Goal: Task Accomplishment & Management: Manage account settings

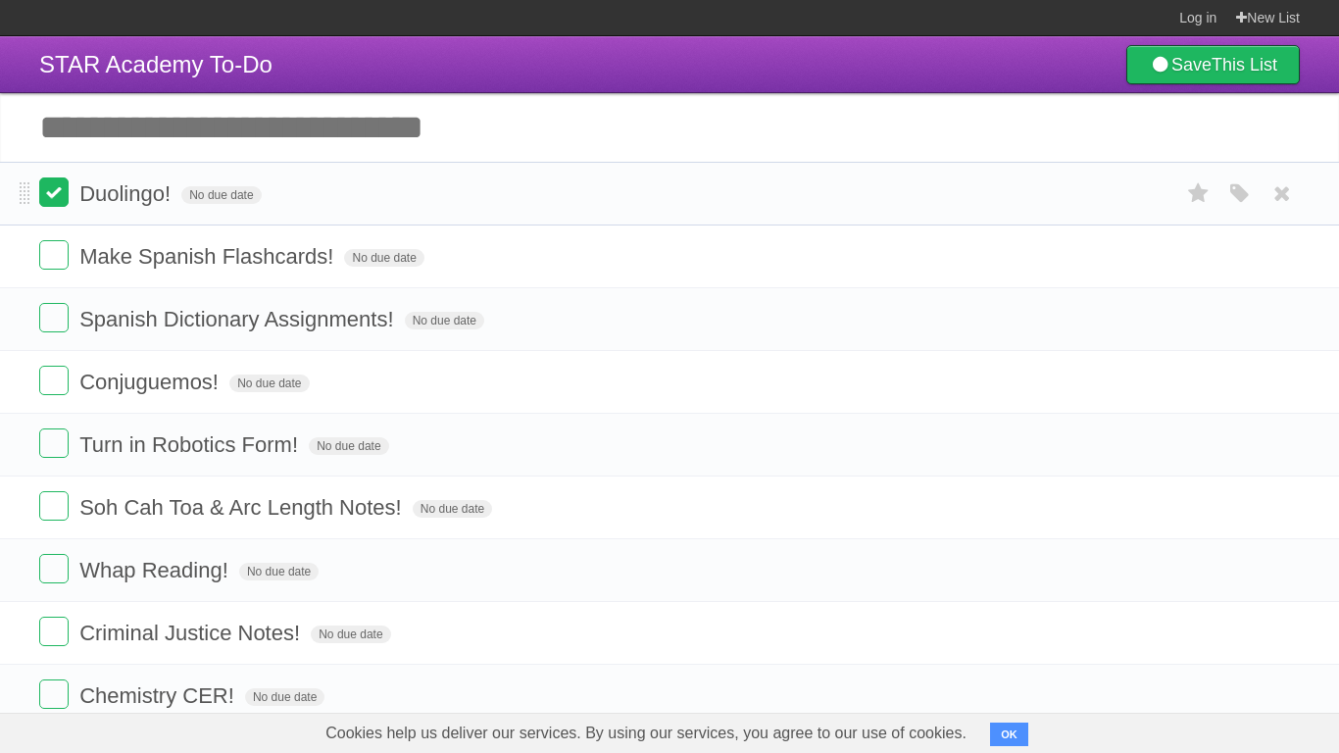
click at [68, 195] on label at bounding box center [53, 191] width 29 height 29
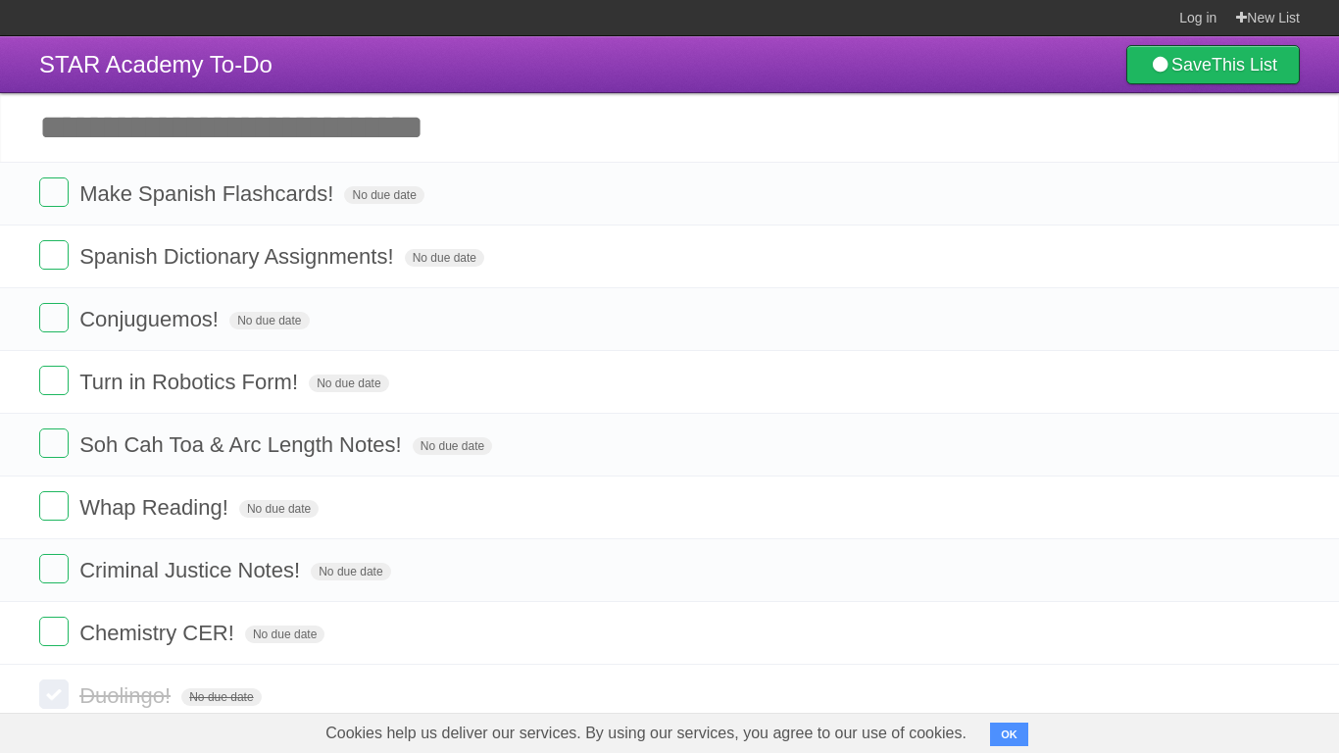
click at [68, 195] on label at bounding box center [53, 191] width 29 height 29
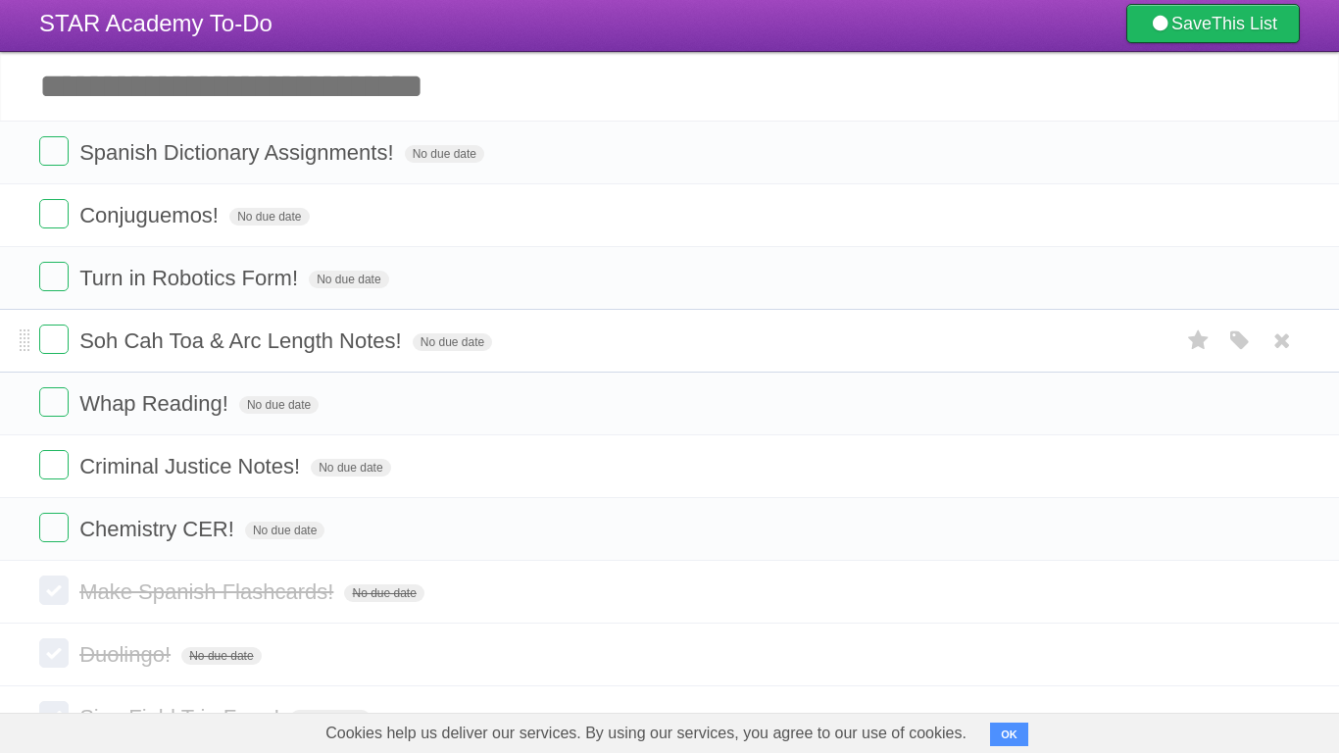
scroll to position [48, 0]
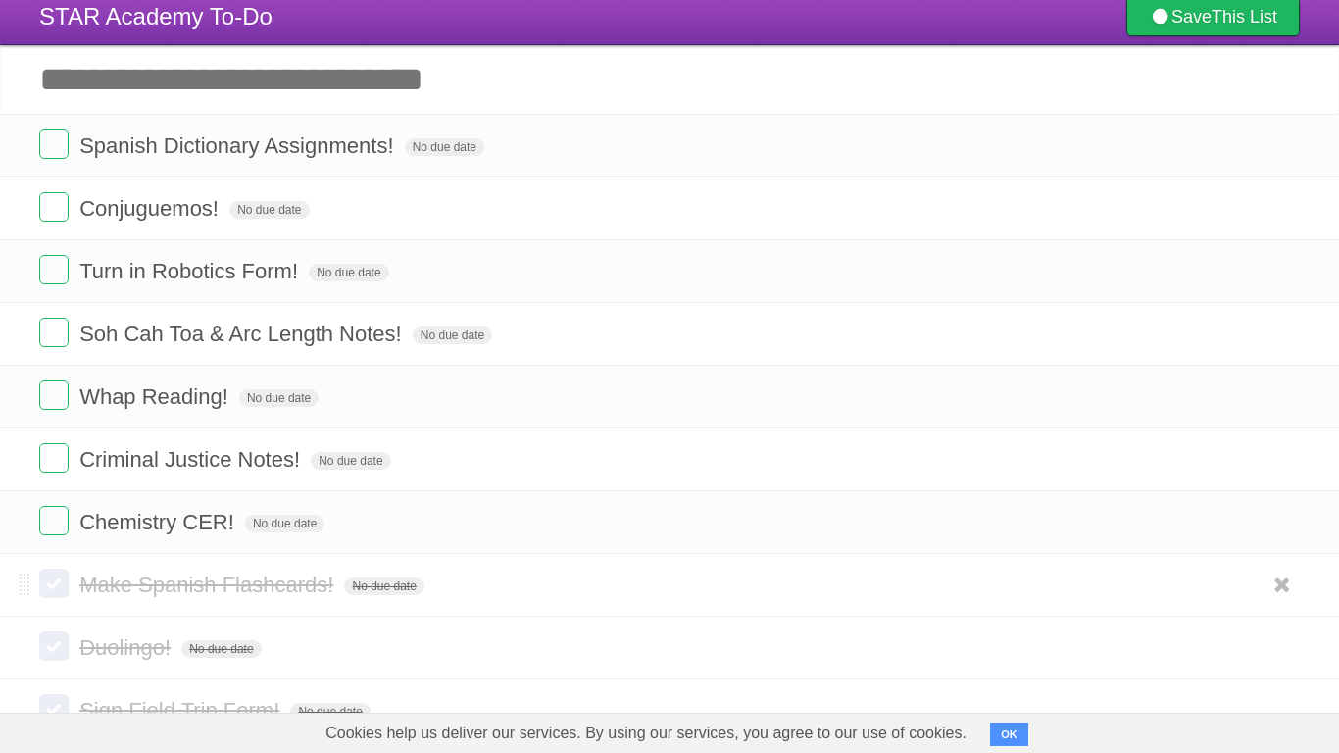
click at [51, 586] on label at bounding box center [53, 583] width 29 height 29
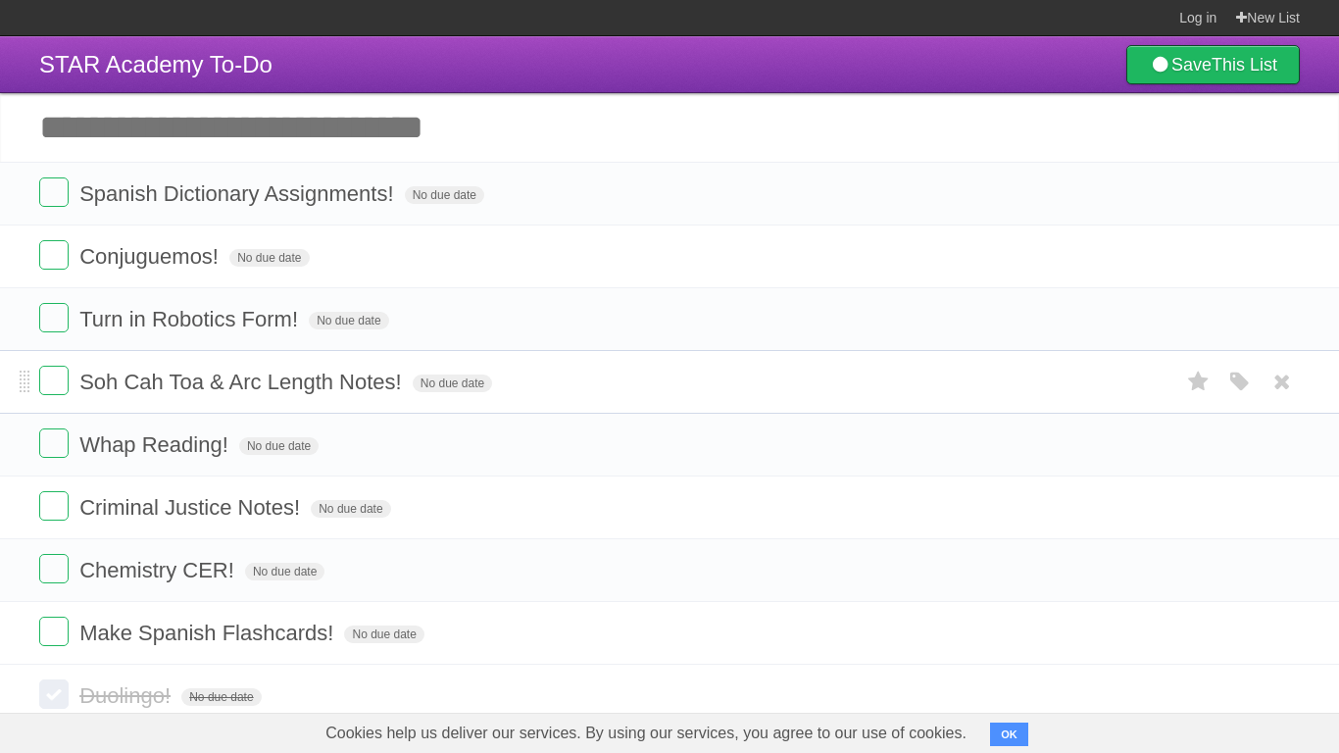
click at [61, 404] on li "Soh Cah Toa & Arc Length Notes! No due date White Red Blue Green Purple Orange" at bounding box center [669, 382] width 1339 height 64
click at [55, 393] on label at bounding box center [53, 380] width 29 height 29
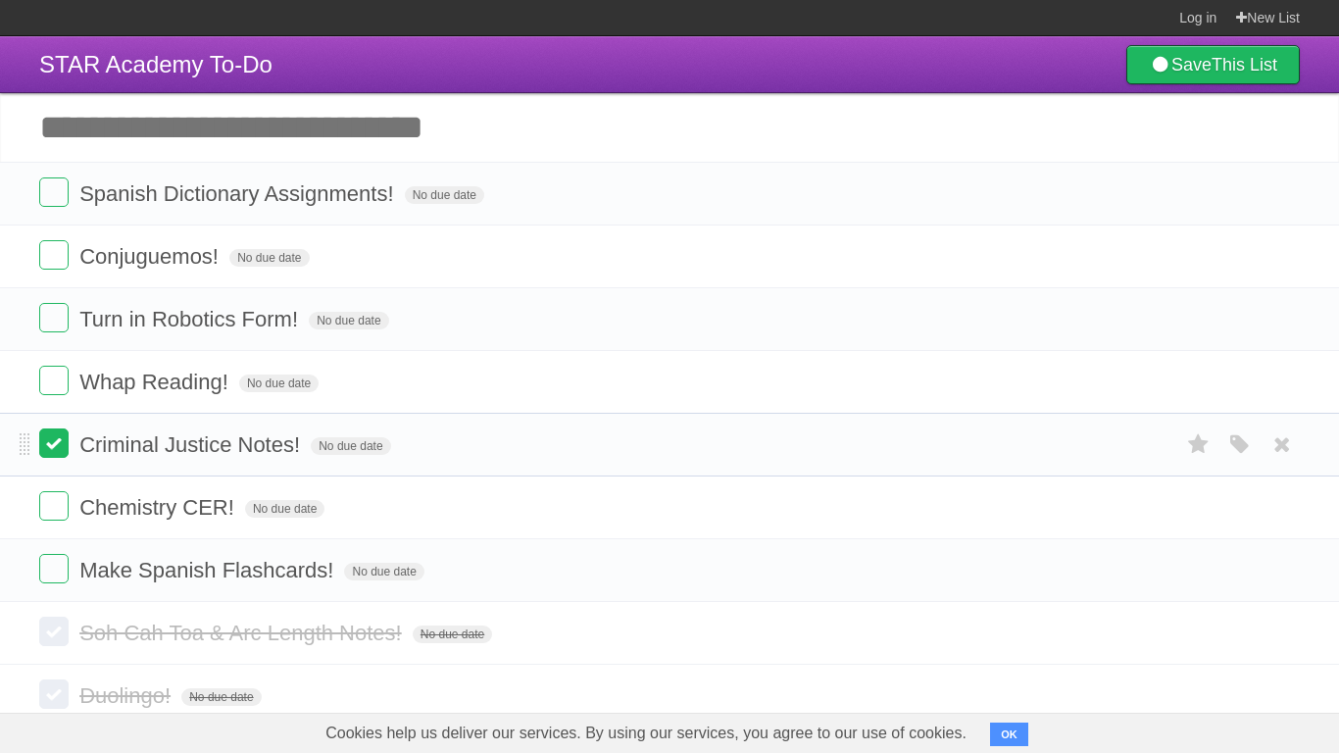
click at [58, 442] on label at bounding box center [53, 442] width 29 height 29
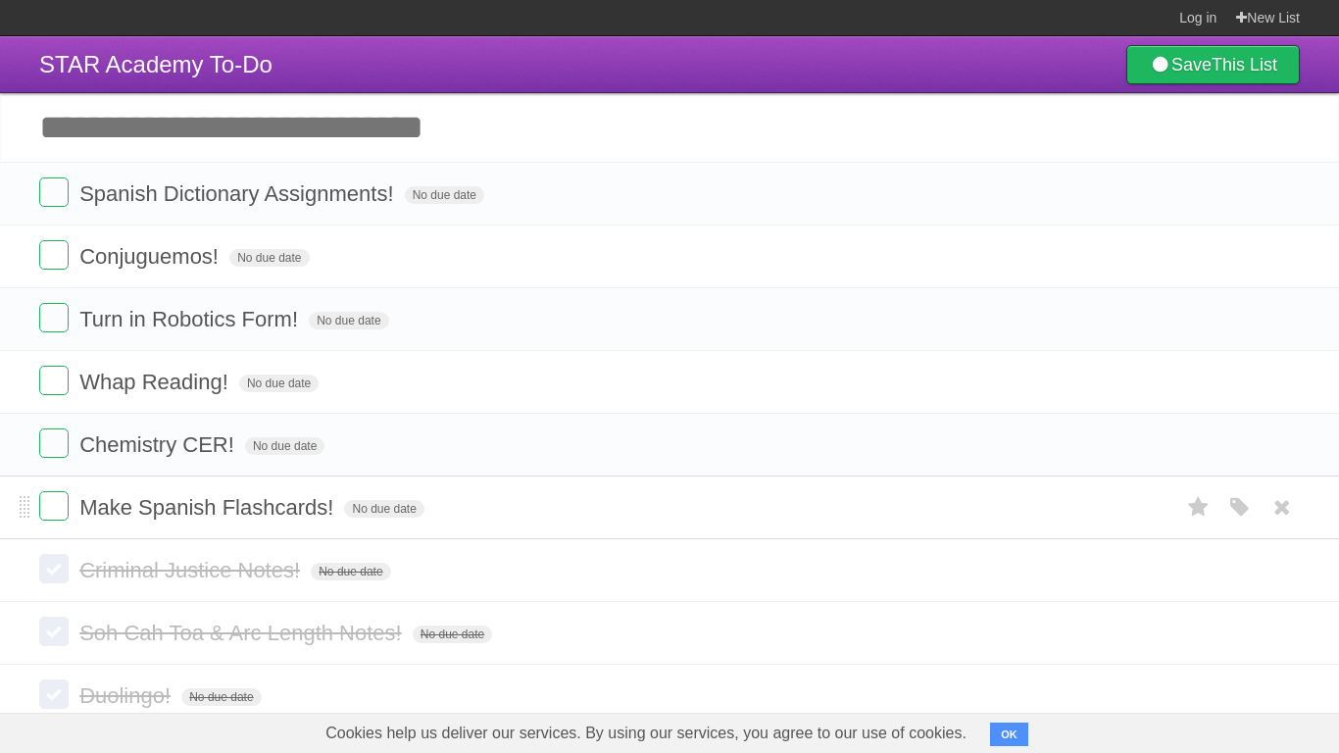
scroll to position [307, 0]
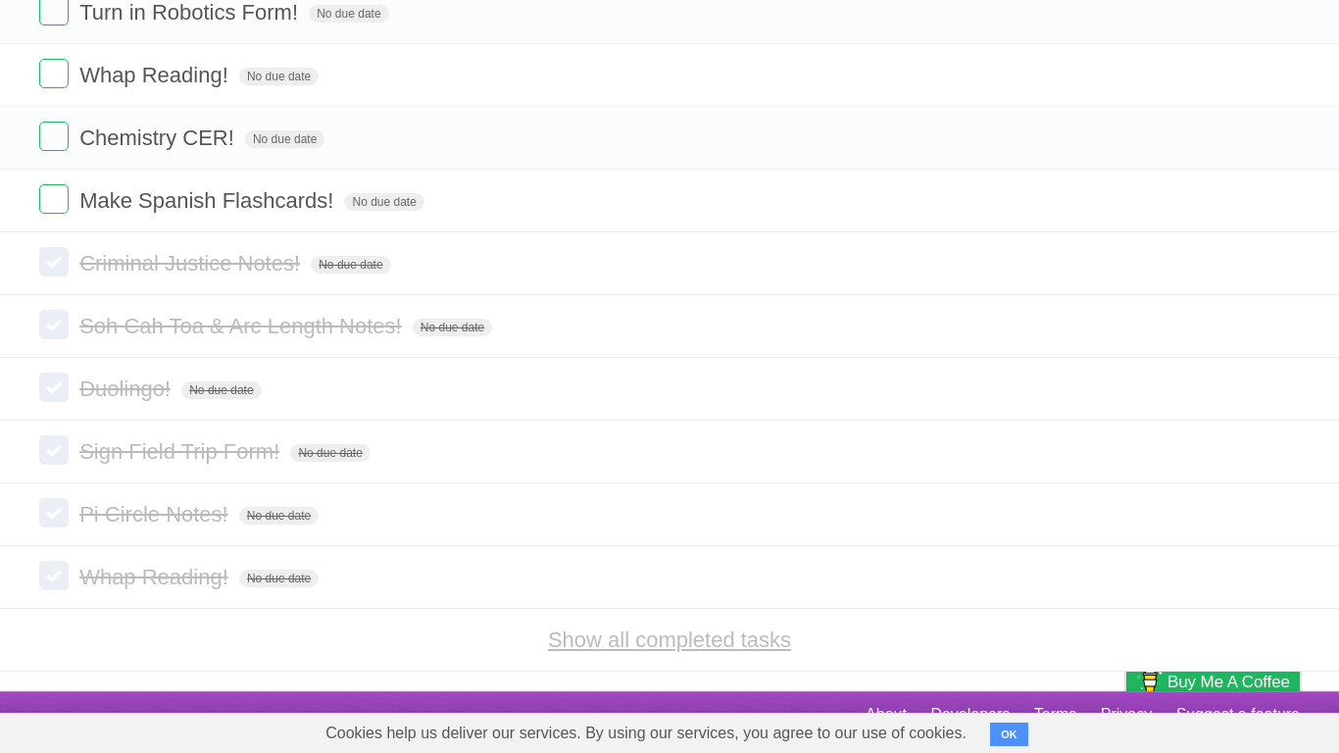
click at [658, 586] on link "Show all completed tasks" at bounding box center [669, 640] width 243 height 25
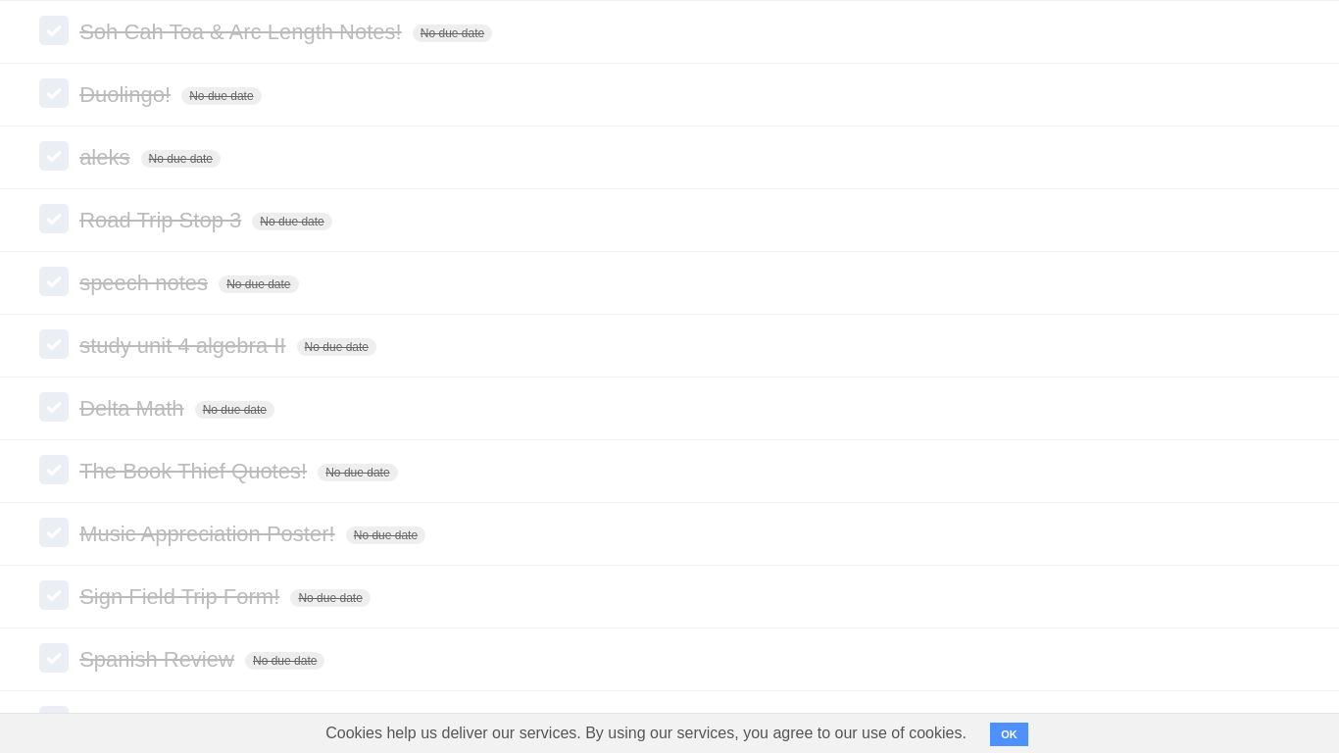
scroll to position [611, 0]
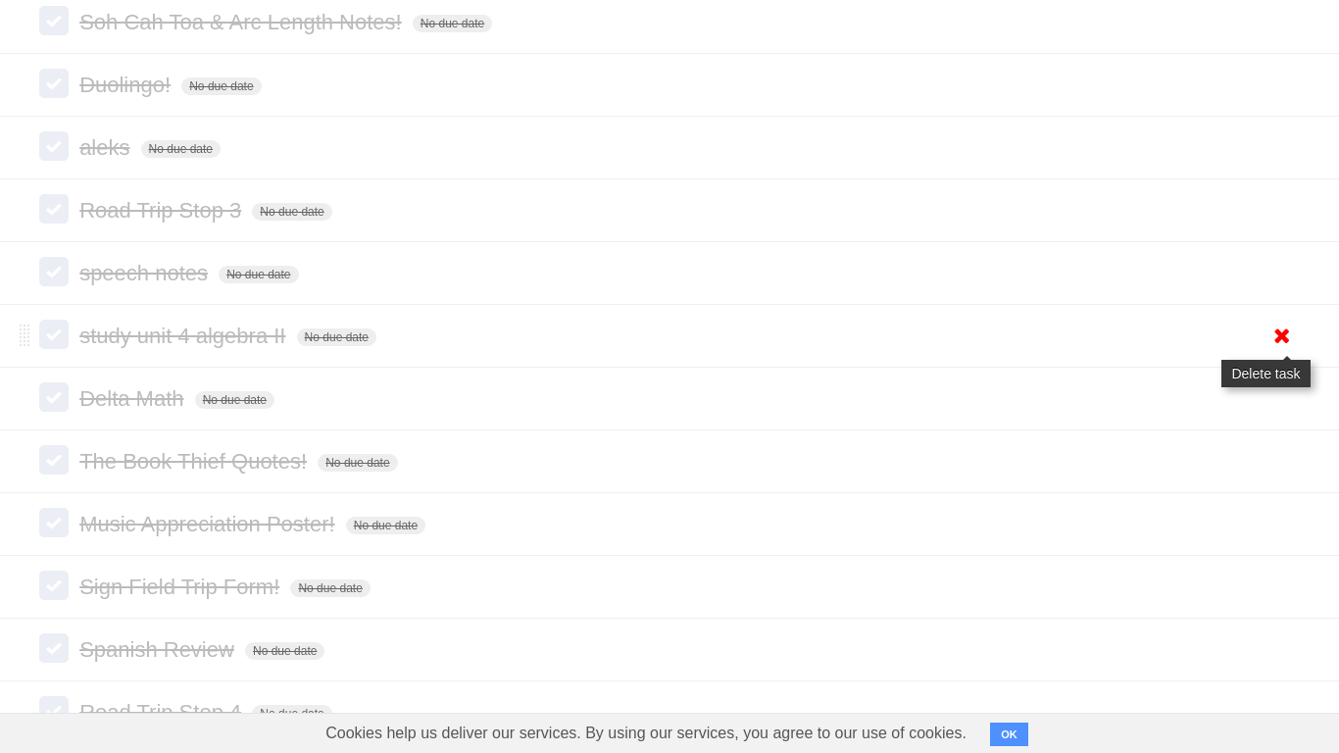
click at [1274, 352] on icon at bounding box center [1282, 336] width 27 height 32
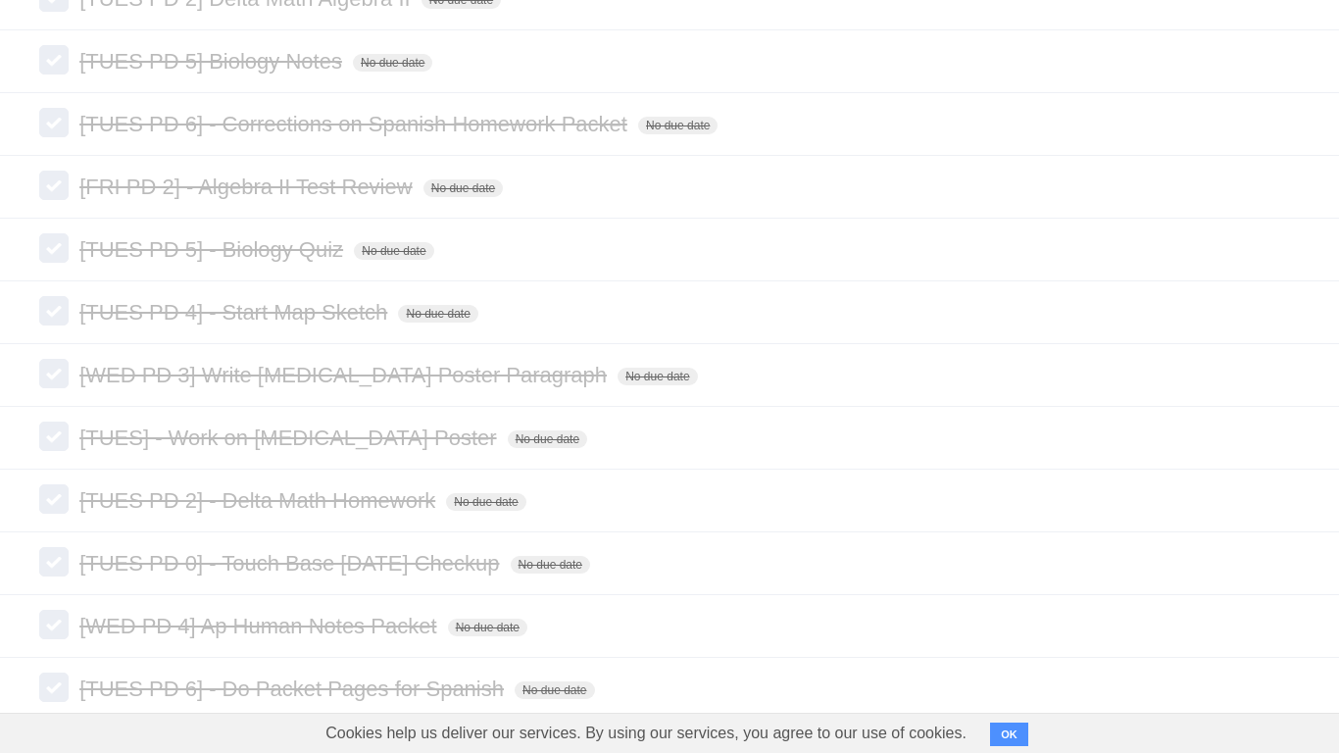
scroll to position [9422, 0]
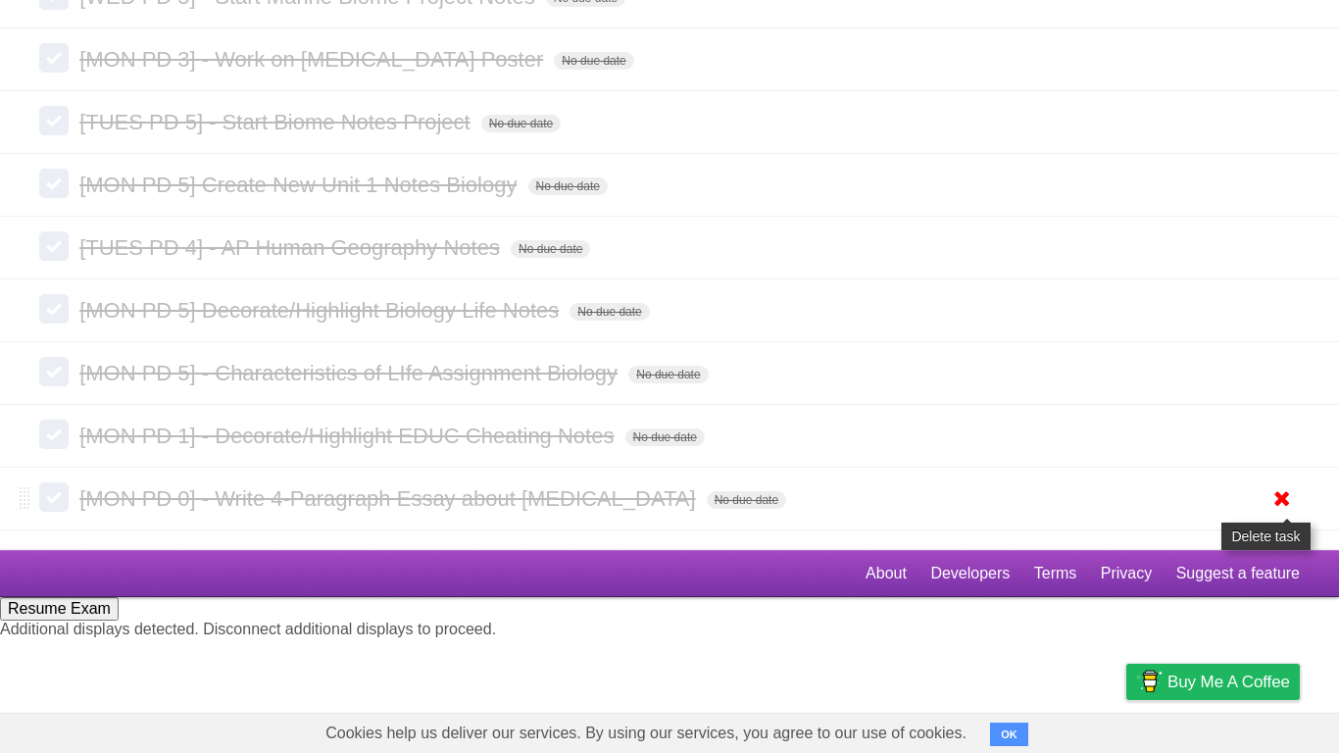
click at [1288, 515] on icon at bounding box center [1282, 498] width 27 height 32
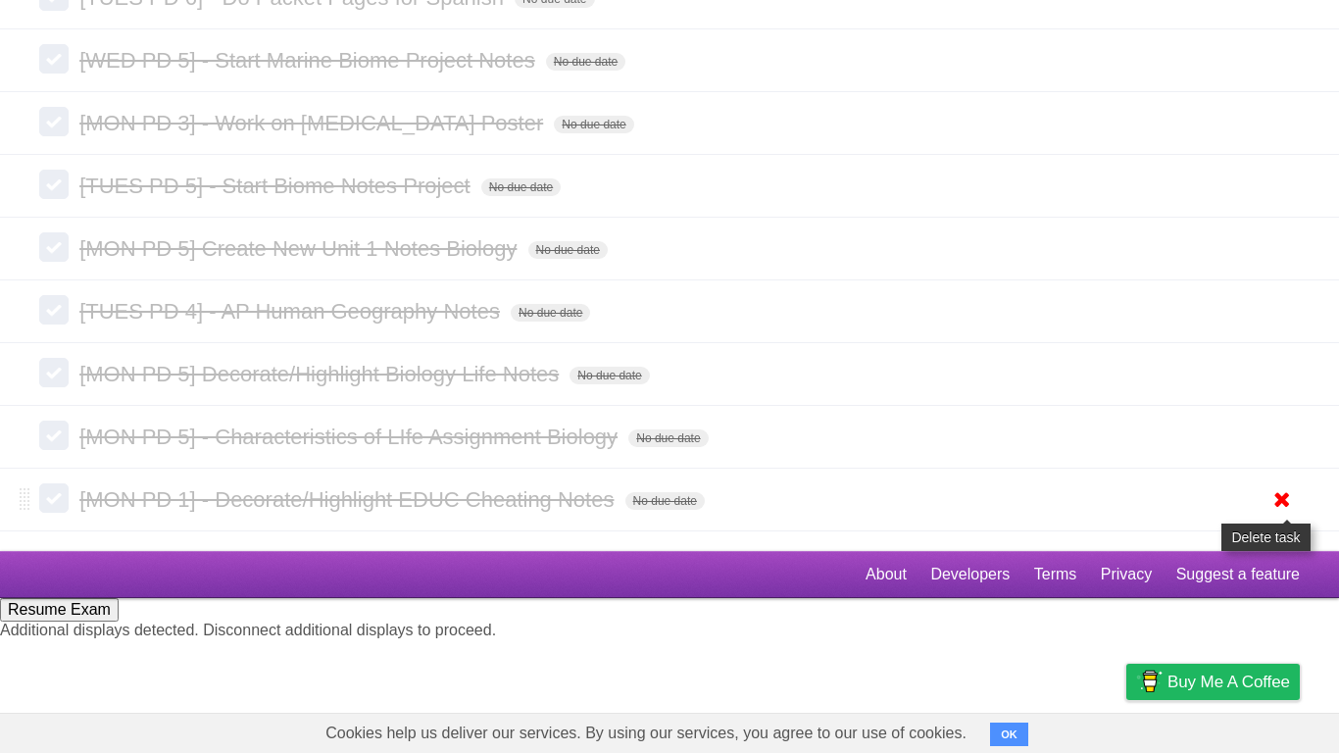
click at [1284, 516] on icon at bounding box center [1282, 499] width 27 height 32
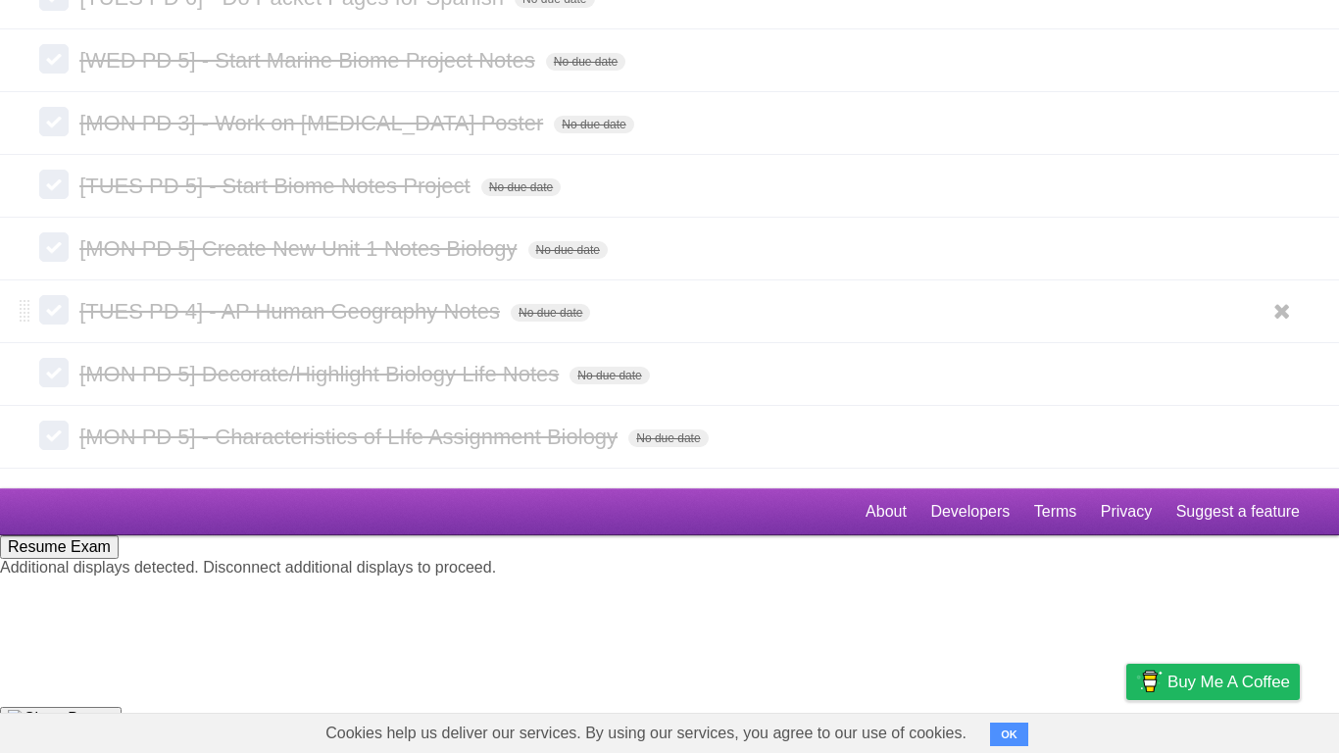
scroll to position [9295, 0]
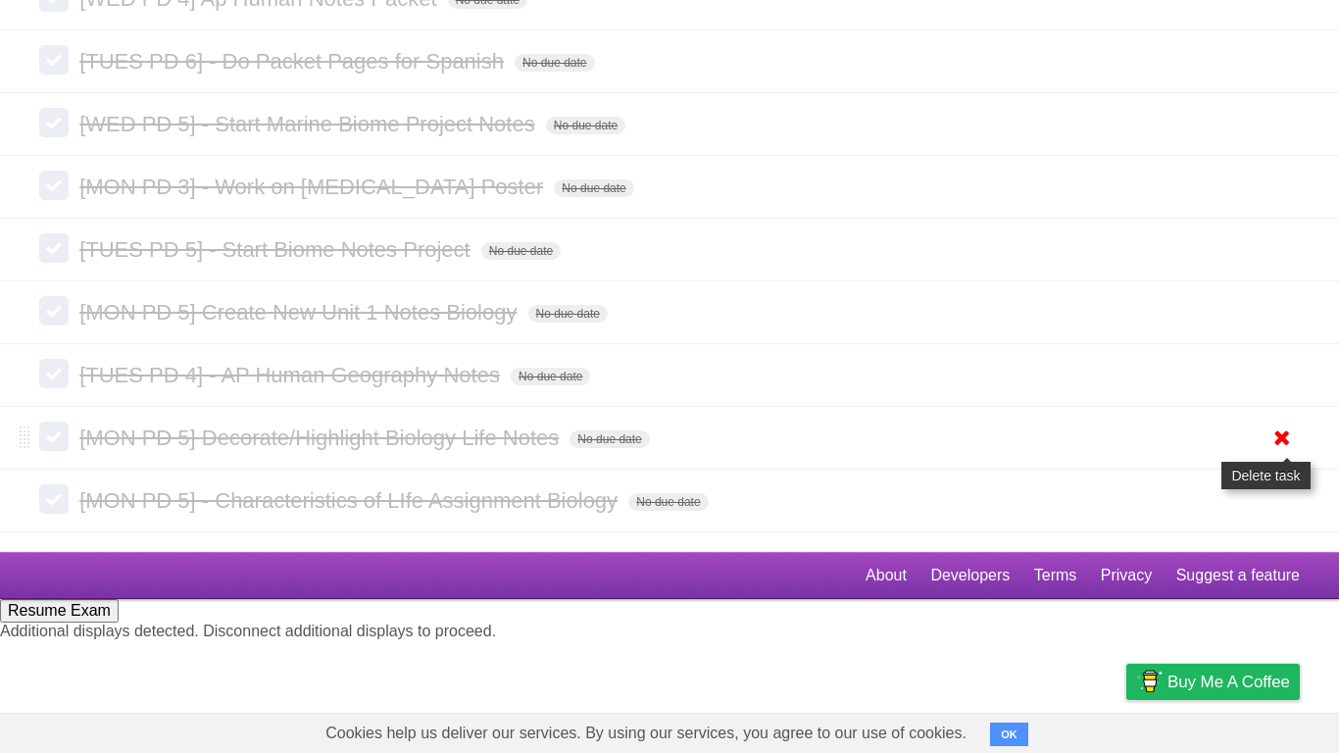
click at [1277, 454] on icon at bounding box center [1282, 438] width 27 height 32
click at [1273, 77] on icon at bounding box center [1282, 61] width 27 height 32
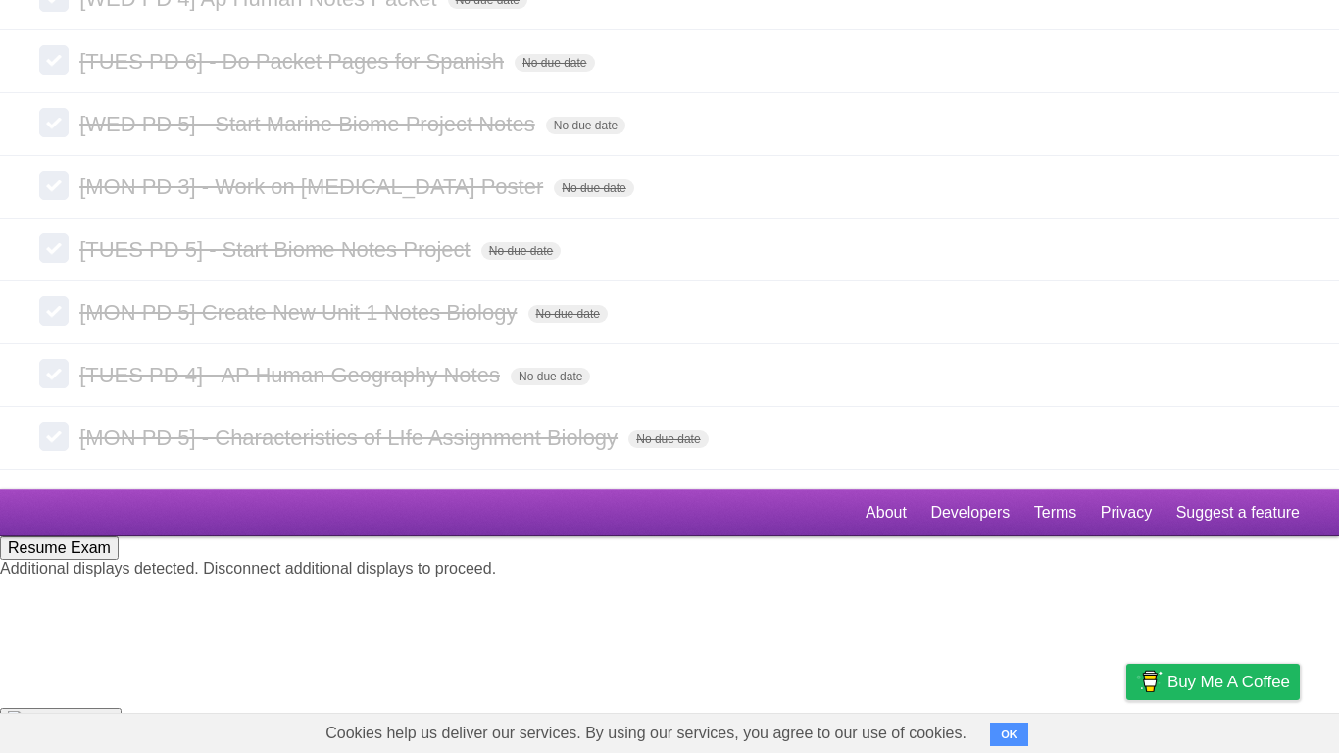
scroll to position [9231, 0]
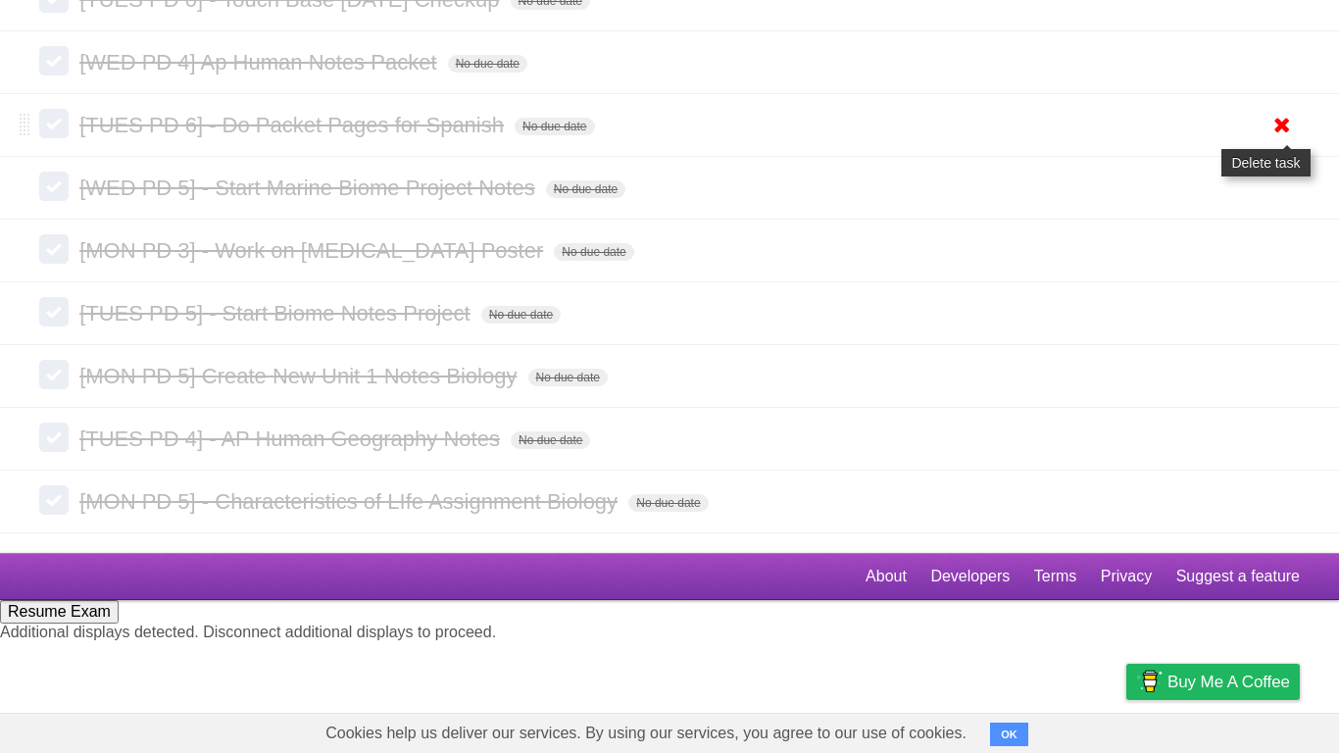
click at [1285, 141] on icon at bounding box center [1282, 125] width 27 height 32
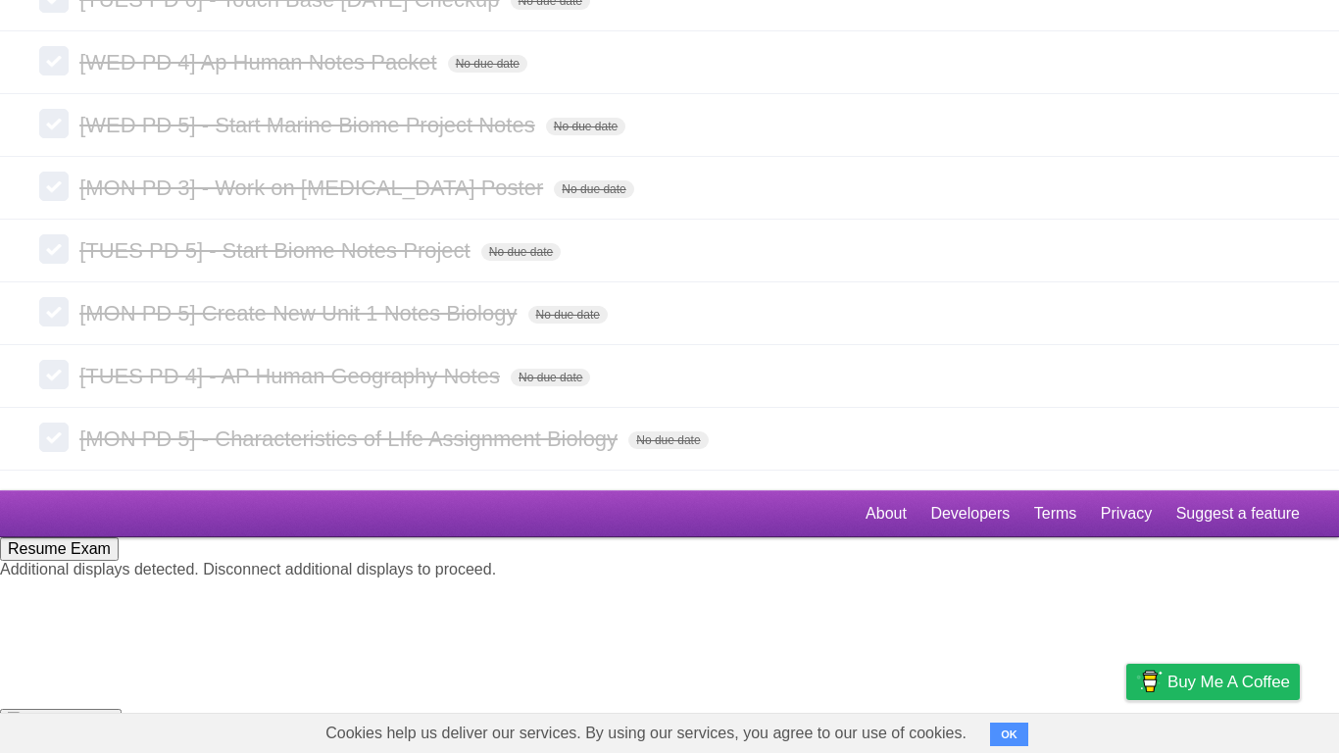
scroll to position [9167, 0]
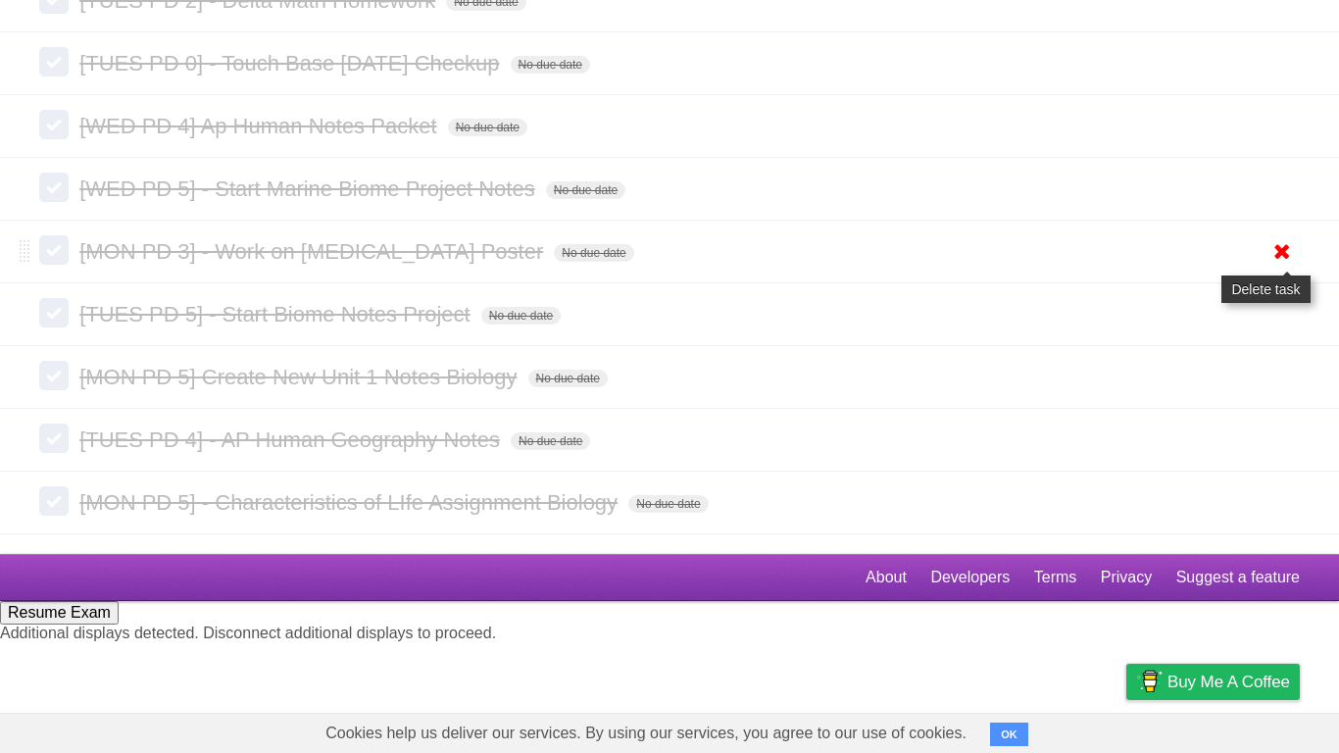
click at [1280, 268] on icon at bounding box center [1282, 251] width 27 height 32
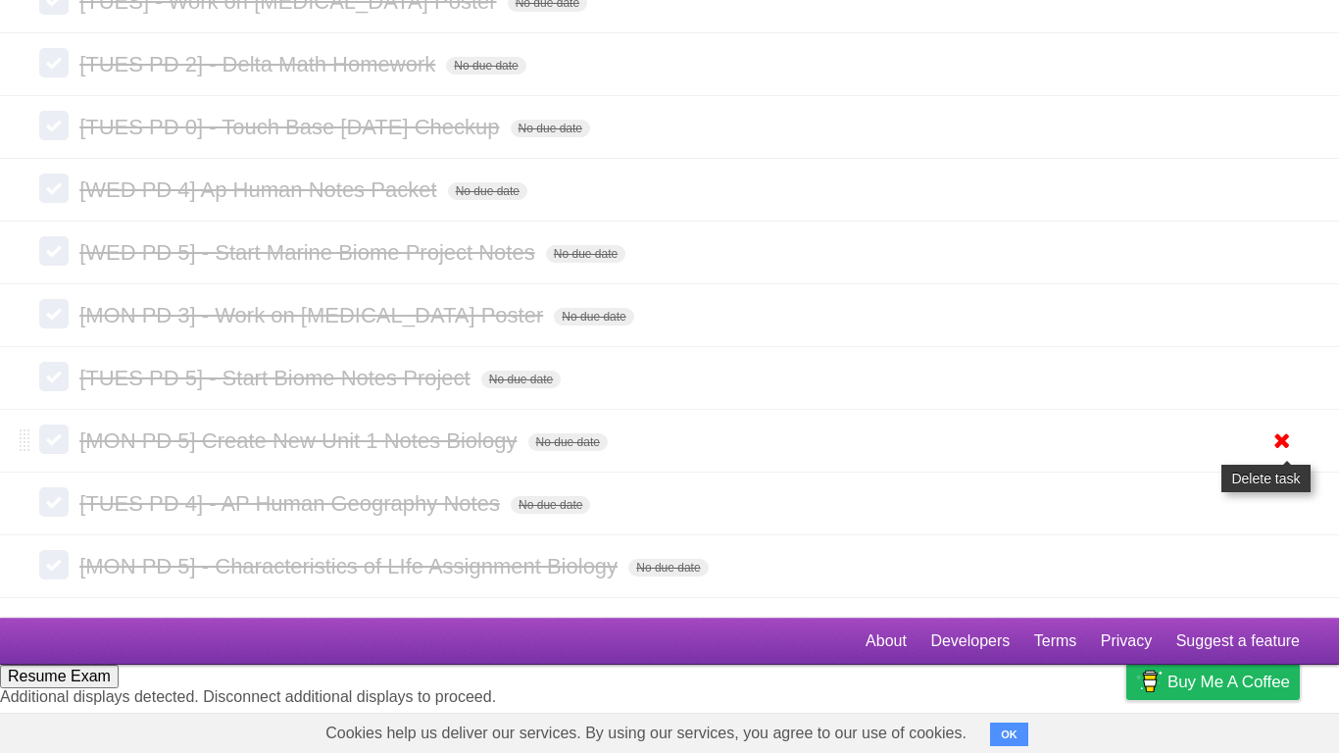
click at [1279, 457] on icon at bounding box center [1282, 441] width 27 height 32
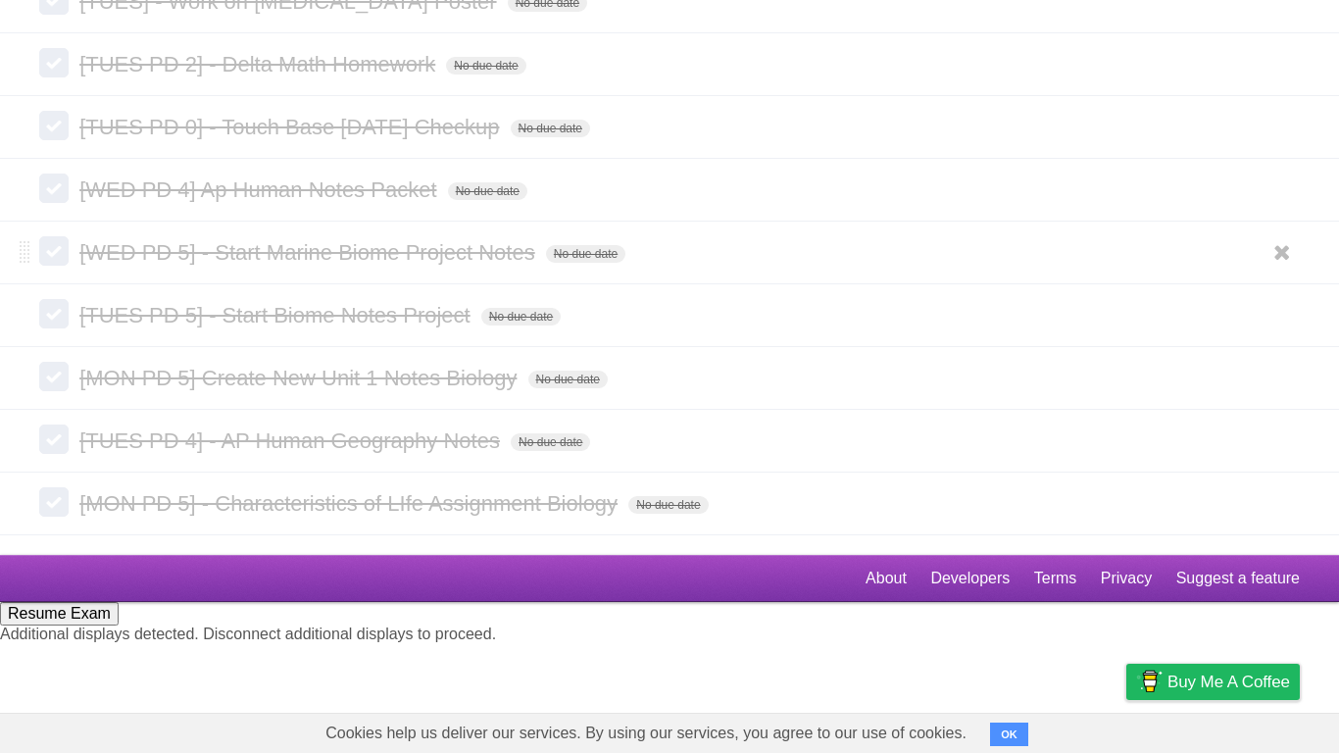
scroll to position [9040, 0]
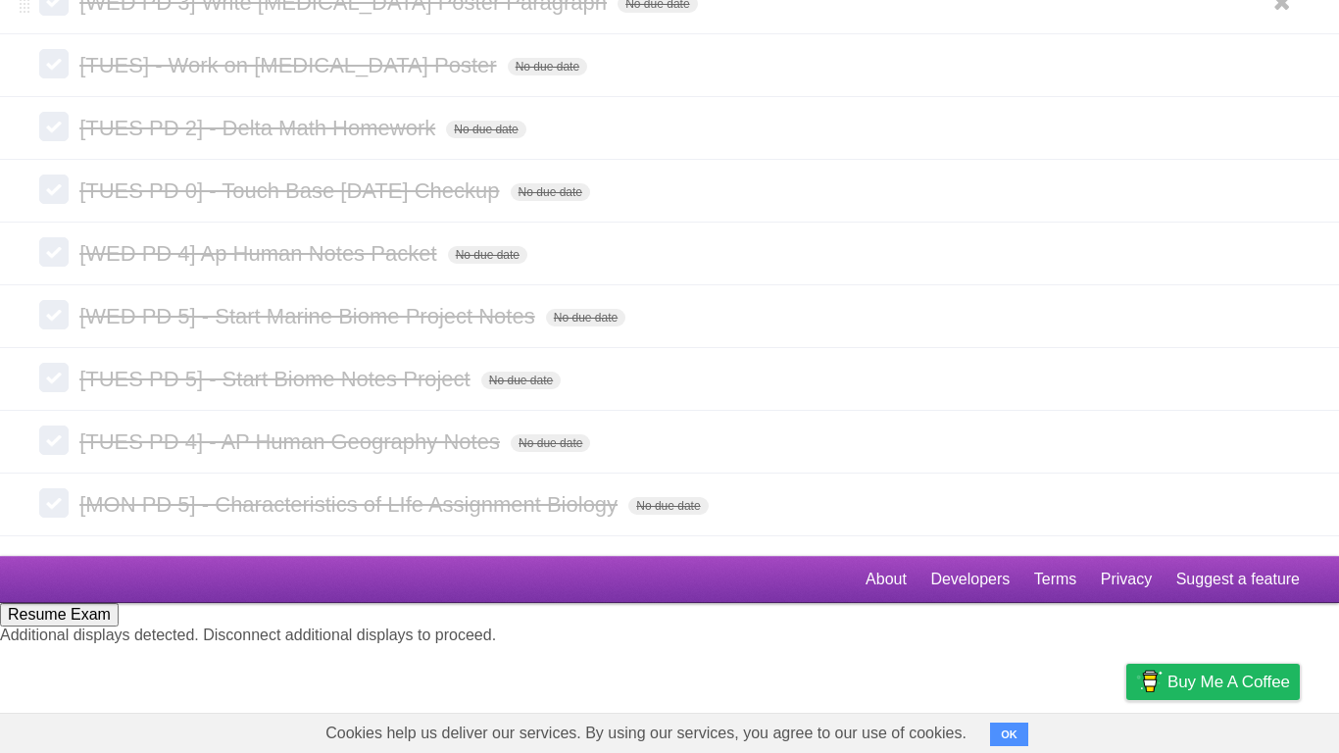
click at [1272, 144] on icon at bounding box center [1282, 128] width 27 height 32
click at [1271, 207] on icon at bounding box center [1282, 191] width 27 height 32
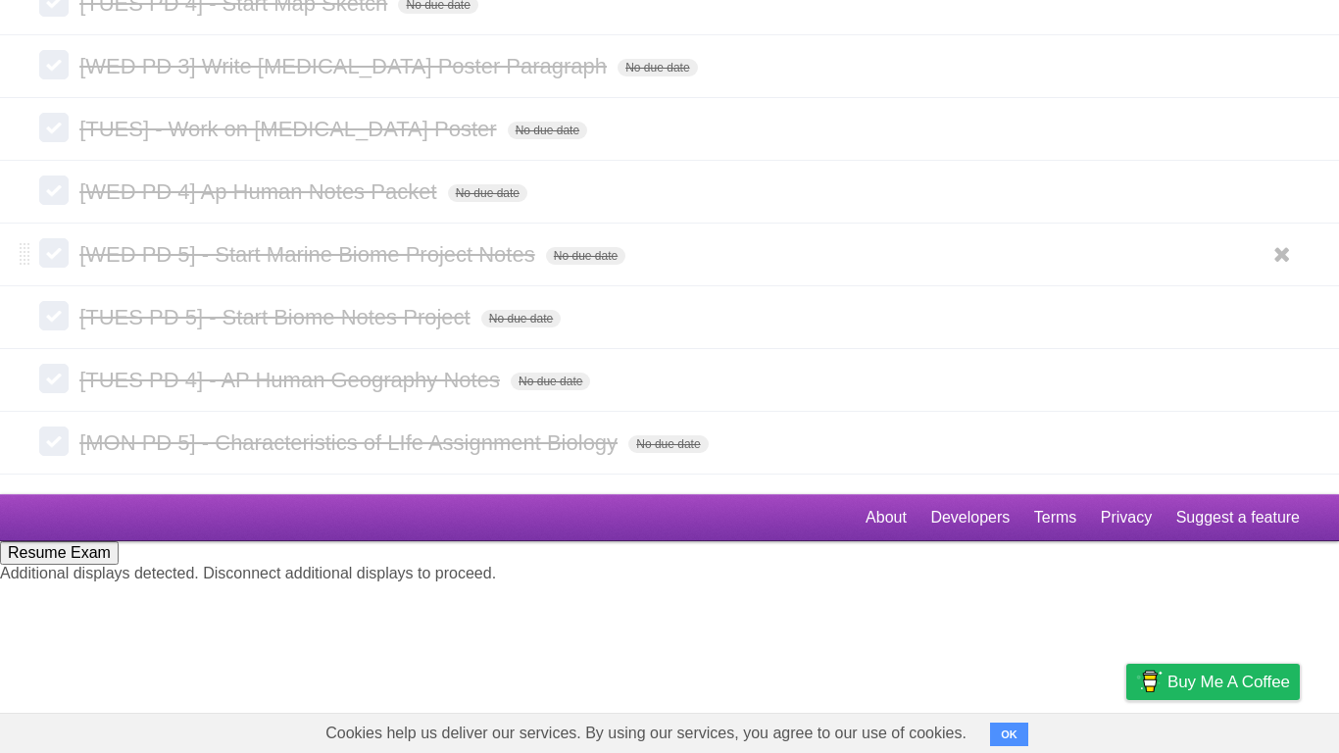
scroll to position [8912, 0]
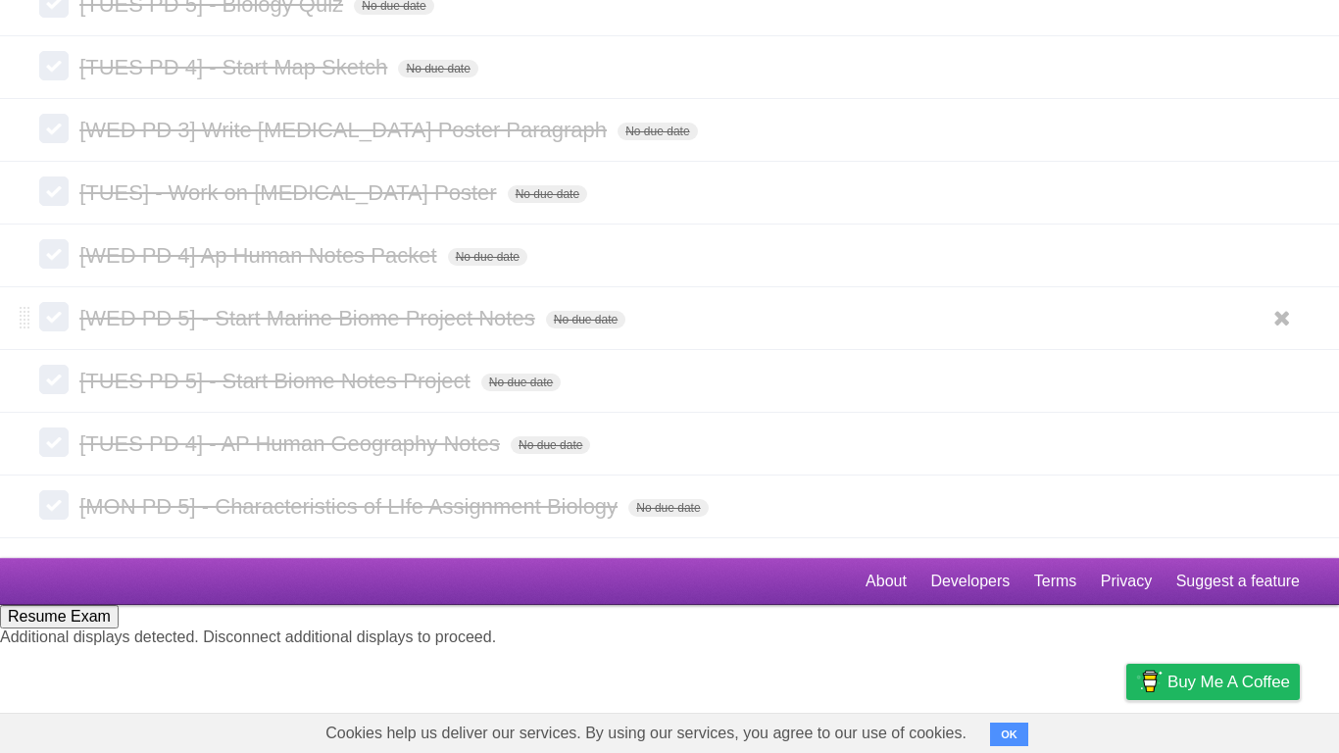
click at [1261, 334] on ul "White Red Blue Green Purple Orange" at bounding box center [1280, 318] width 42 height 32
click at [1275, 334] on icon at bounding box center [1282, 318] width 27 height 32
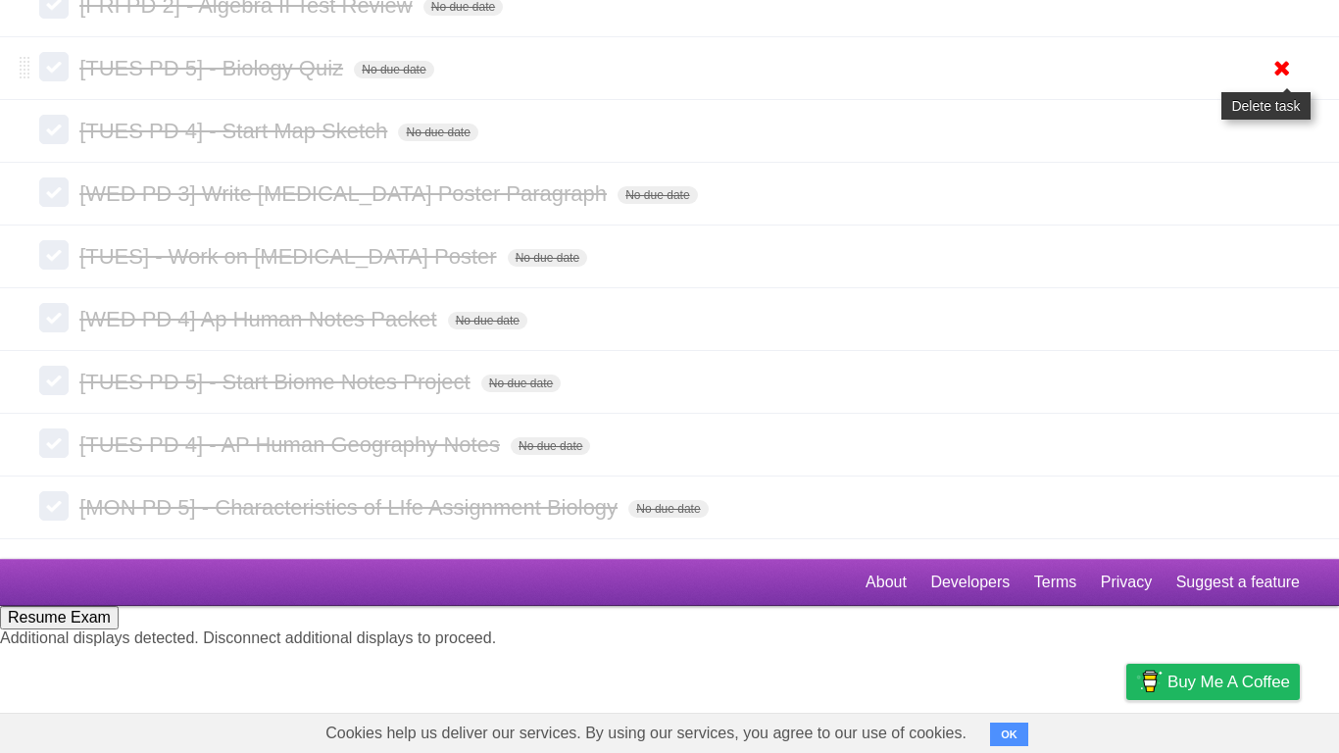
click at [1277, 84] on icon at bounding box center [1282, 68] width 27 height 32
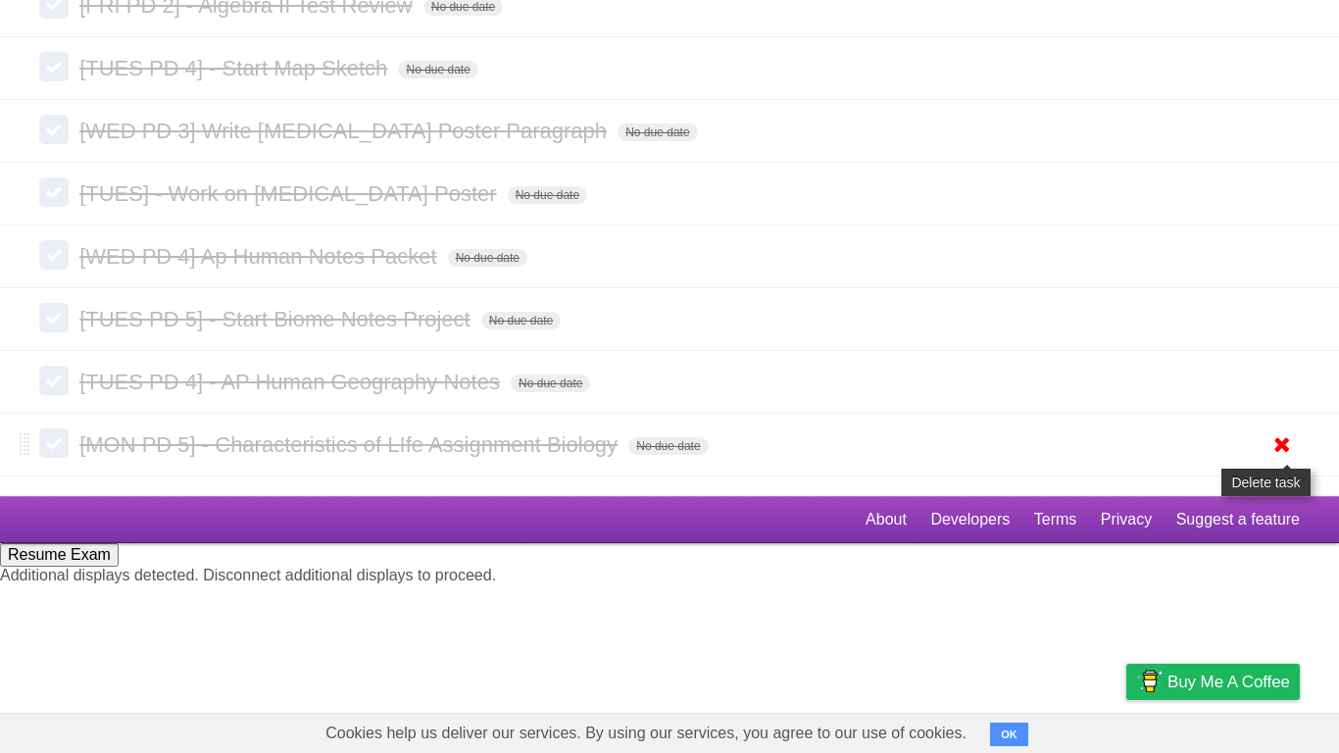
scroll to position [8785, 0]
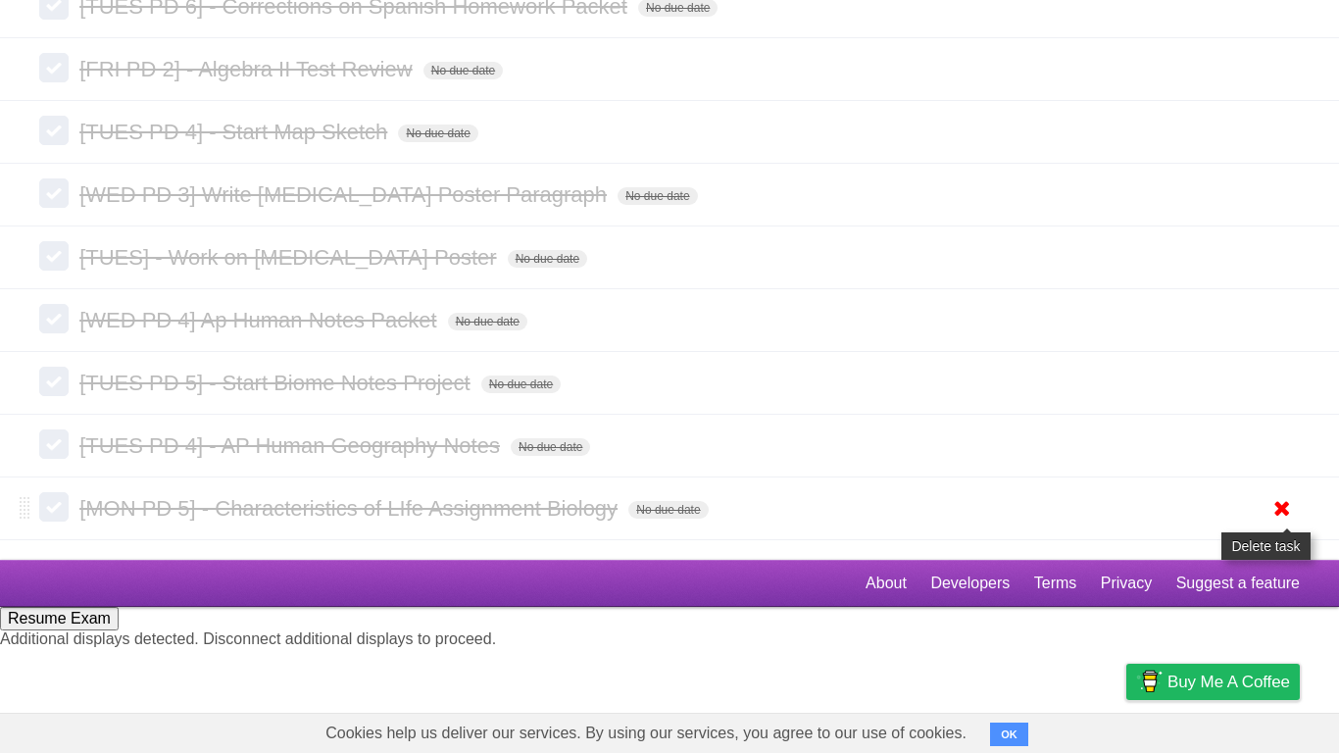
click at [1276, 525] on icon at bounding box center [1282, 508] width 27 height 32
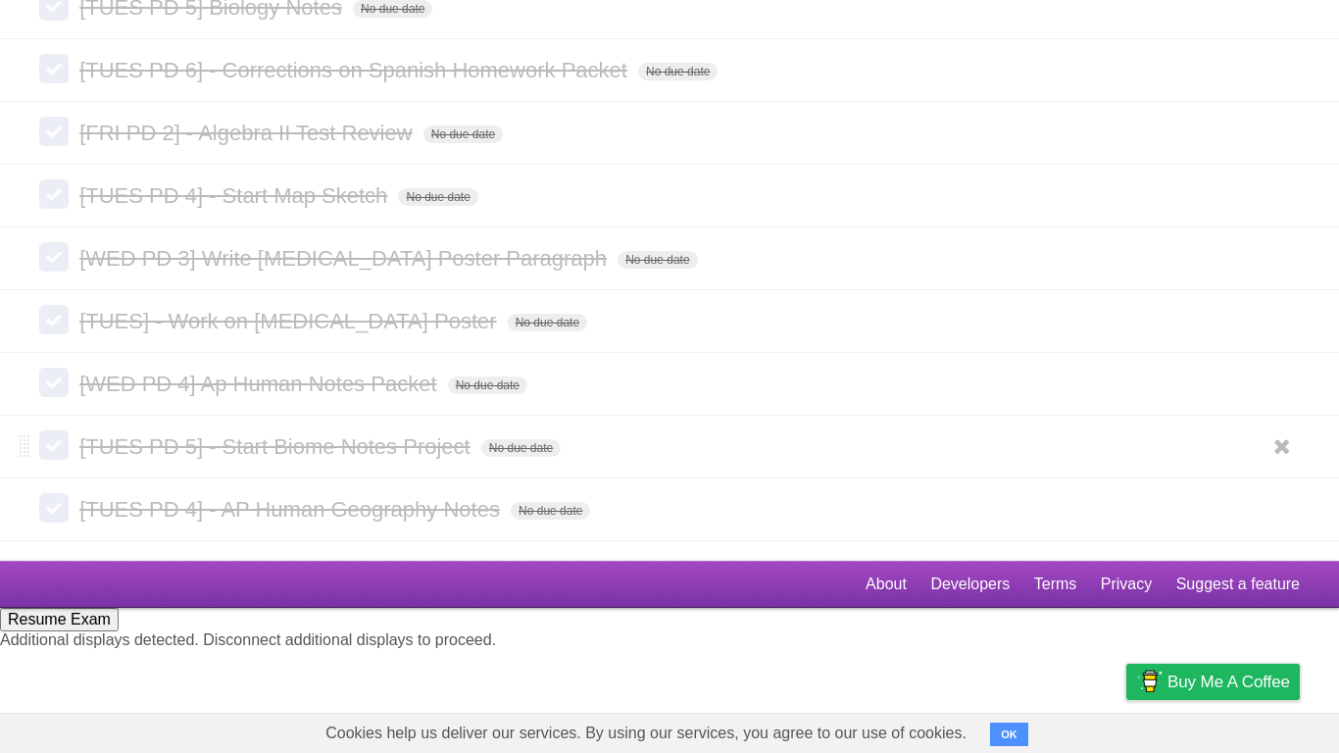
click at [1250, 463] on form "[TUES PD 5] - Start Biome Notes Project No due date White Red Blue Green Purple…" at bounding box center [669, 446] width 1261 height 32
click at [1289, 463] on icon at bounding box center [1282, 446] width 27 height 32
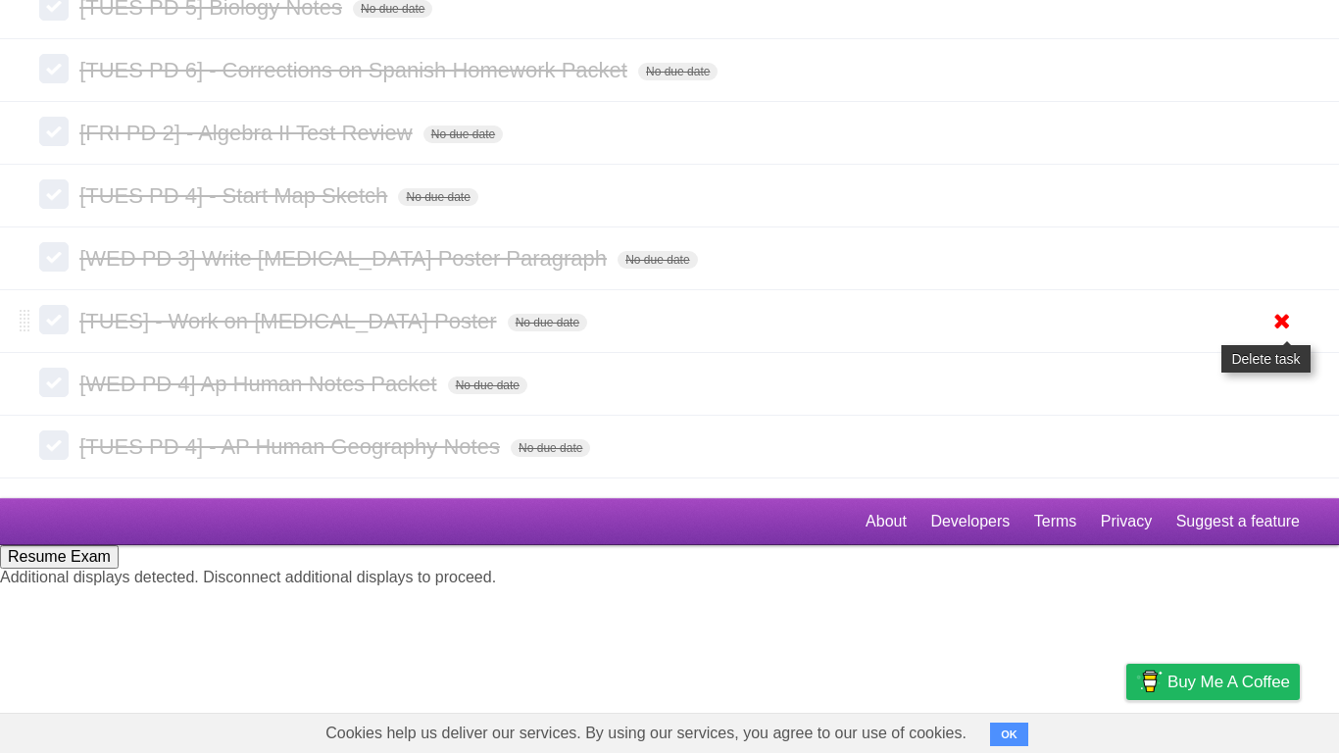
scroll to position [8657, 0]
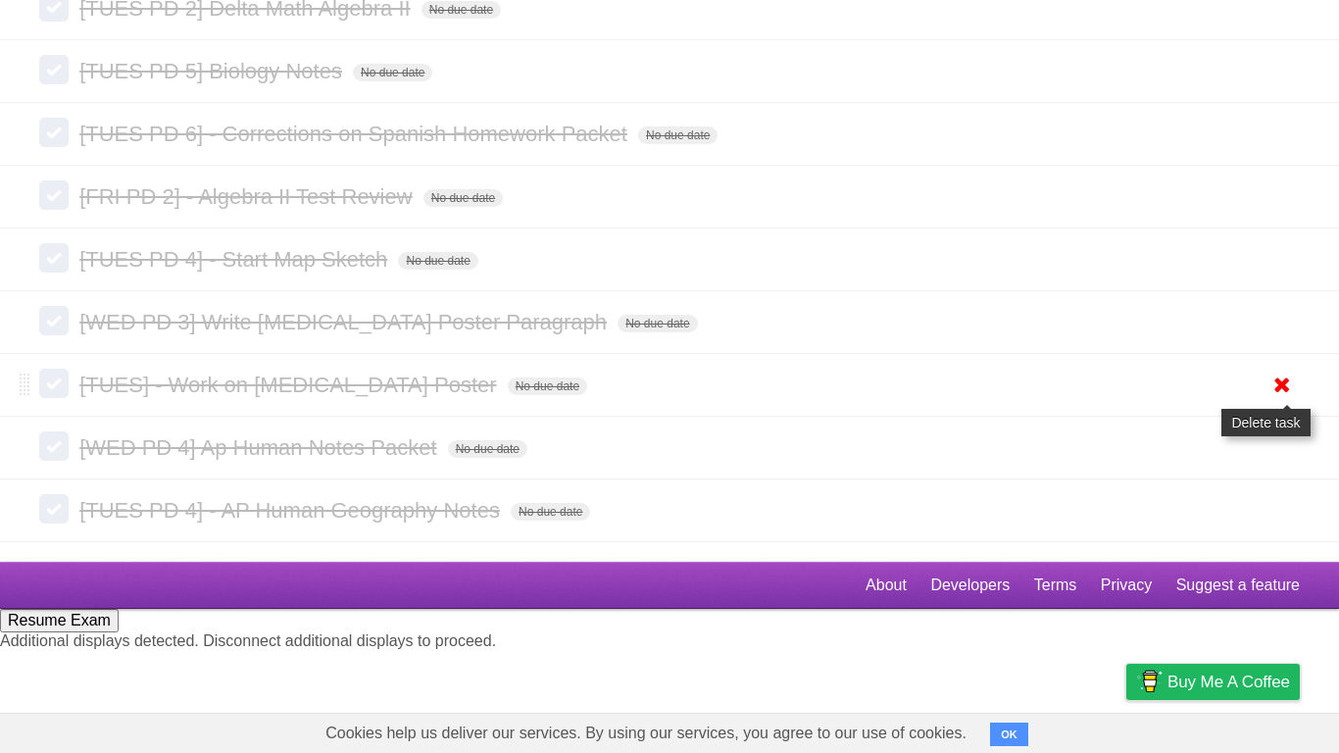
click at [1269, 401] on icon at bounding box center [1282, 385] width 27 height 32
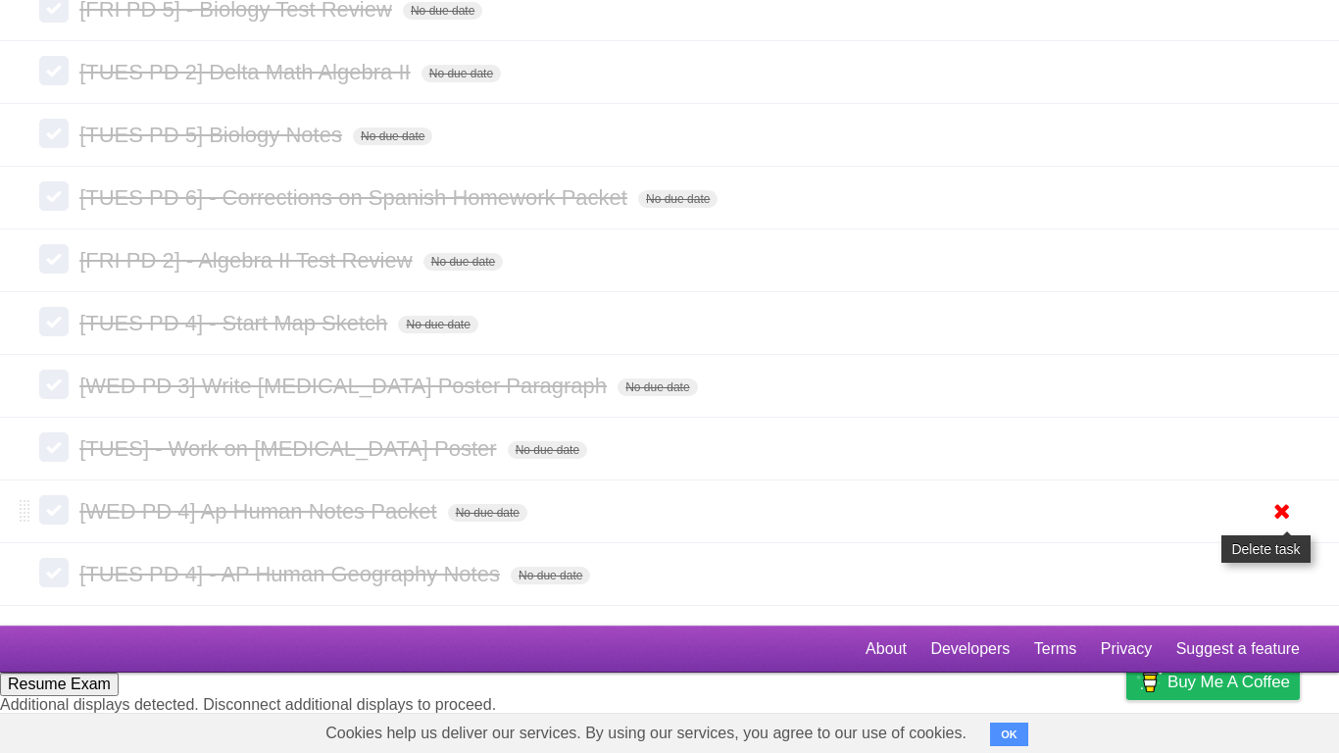
click at [1272, 528] on icon at bounding box center [1282, 511] width 27 height 32
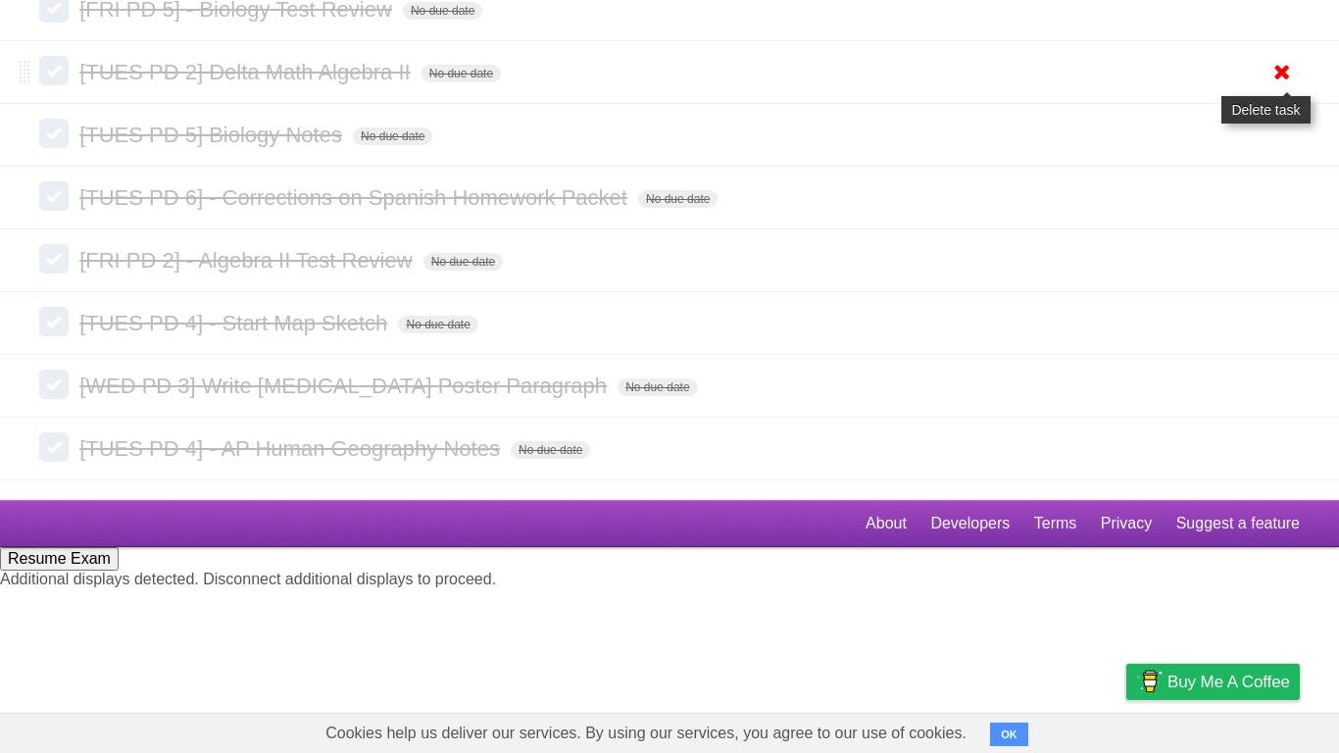
scroll to position [8530, 0]
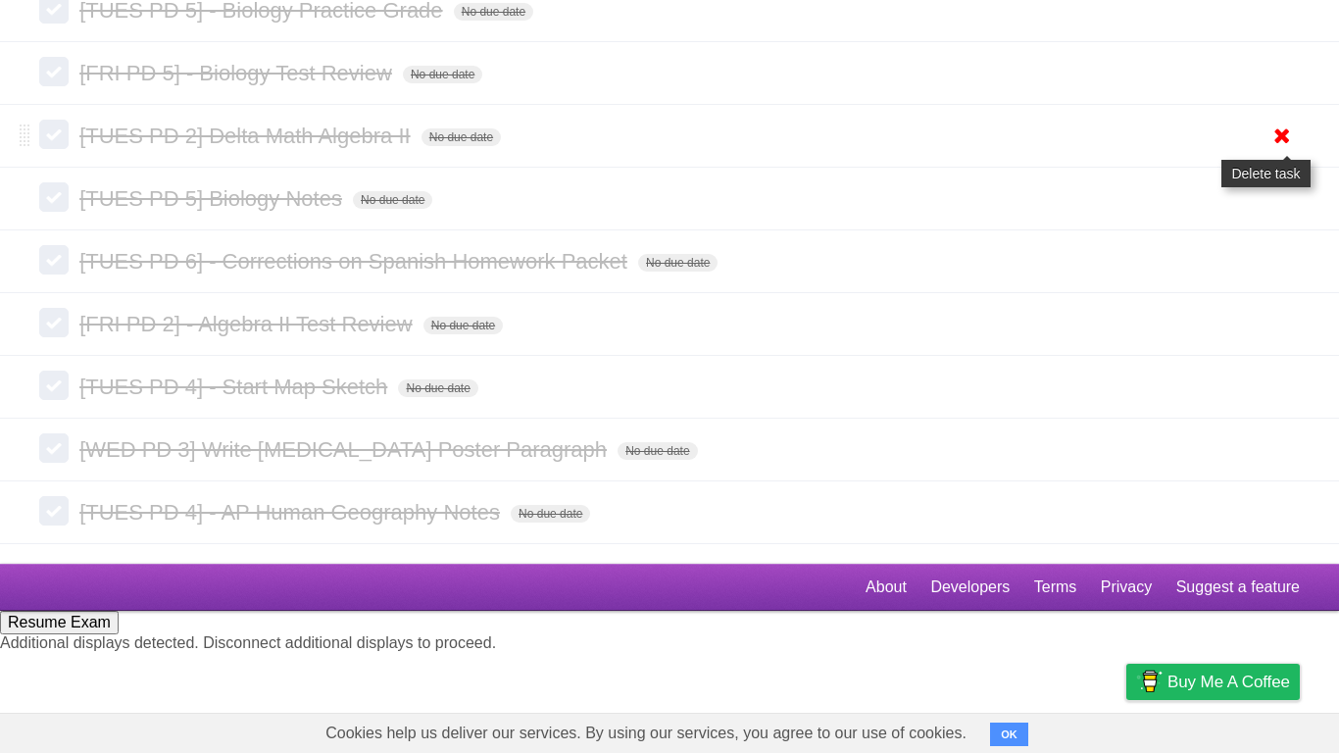
click at [1269, 152] on icon at bounding box center [1282, 136] width 27 height 32
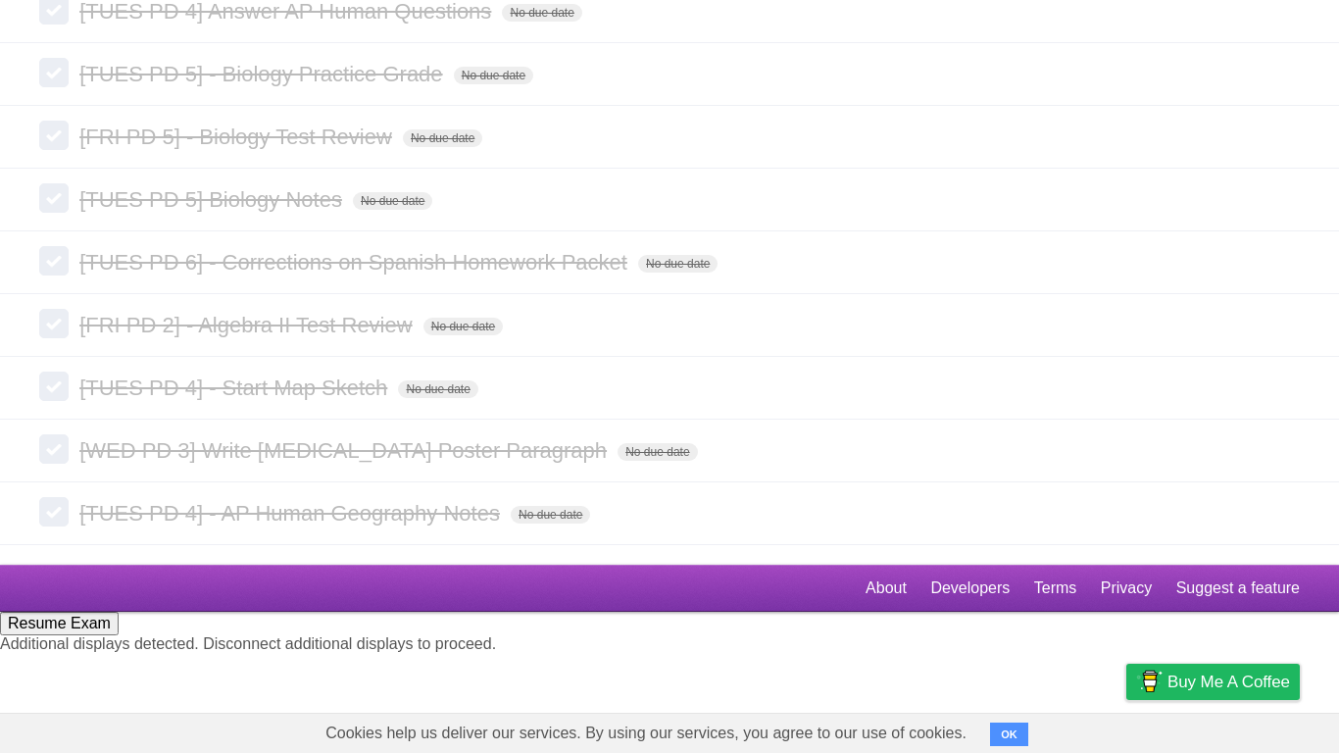
click at [1276, 27] on icon at bounding box center [1282, 11] width 27 height 32
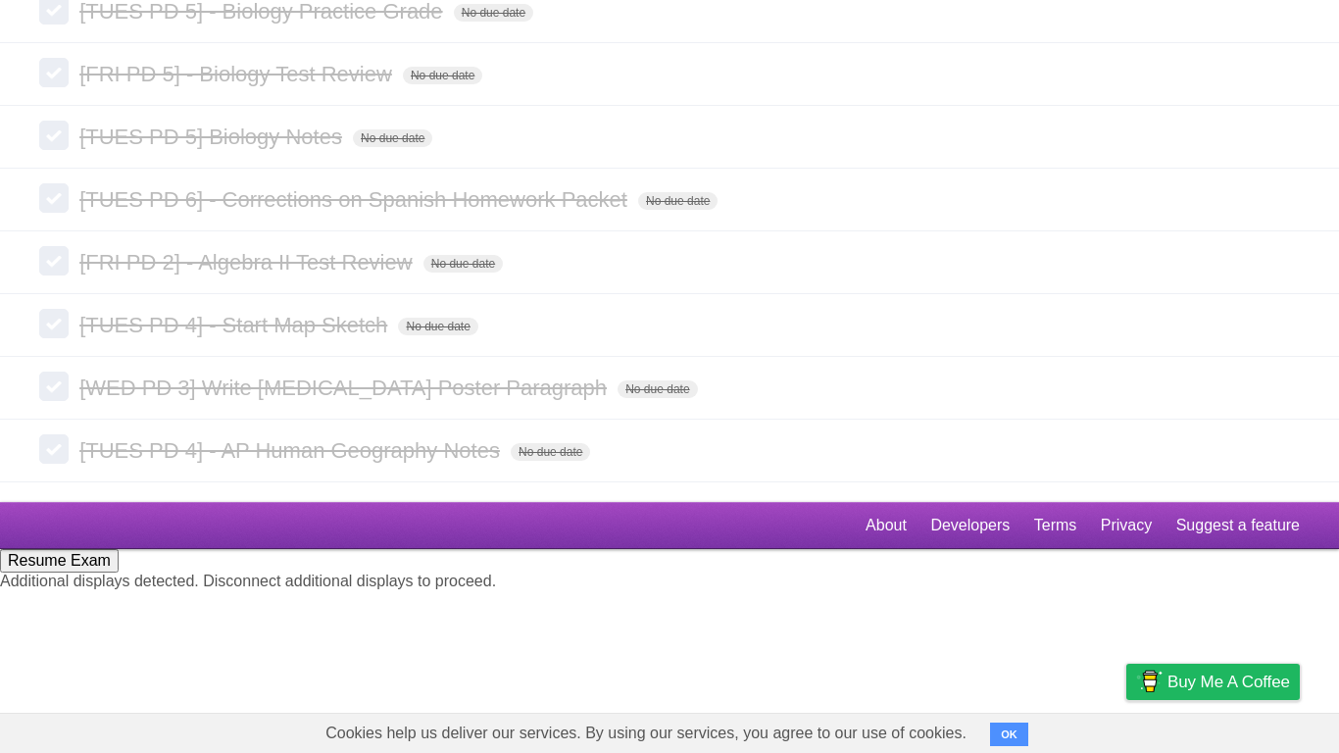
scroll to position [8402, 0]
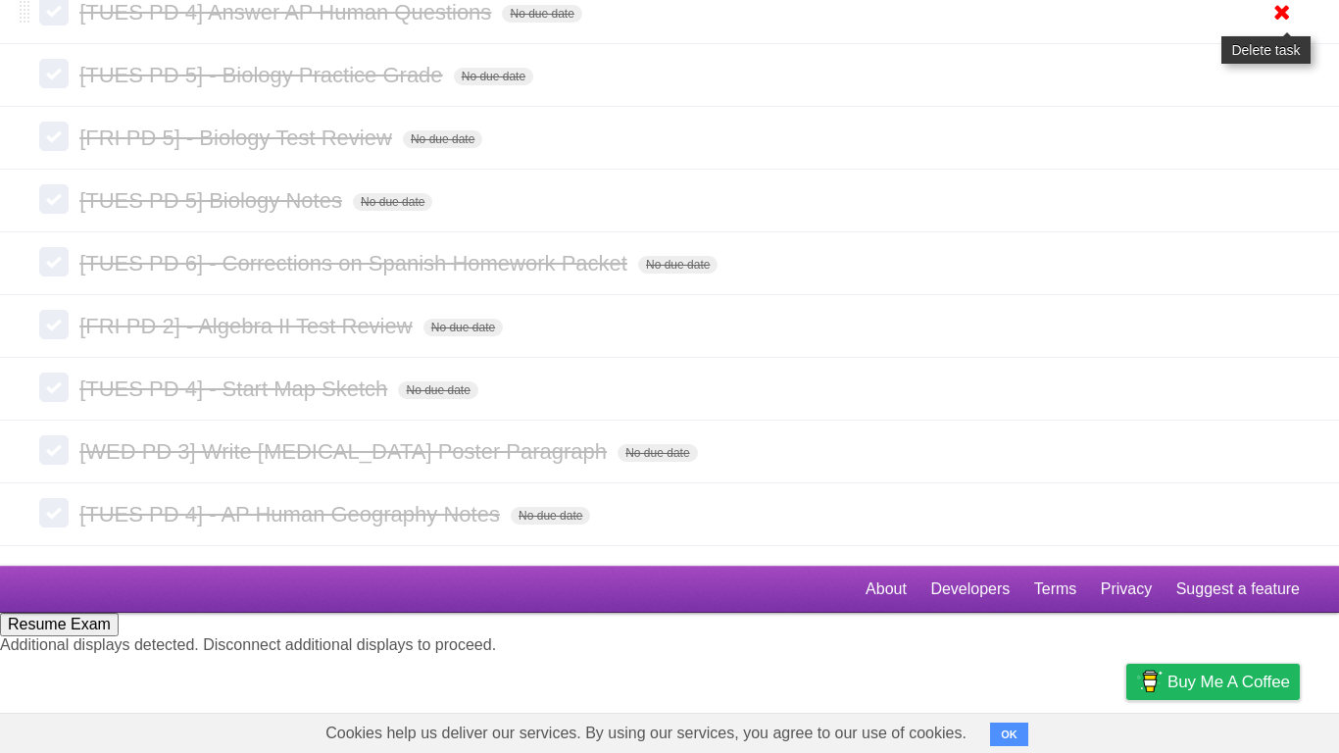
click at [1292, 28] on icon at bounding box center [1282, 12] width 27 height 32
click at [1276, 154] on icon at bounding box center [1282, 138] width 27 height 32
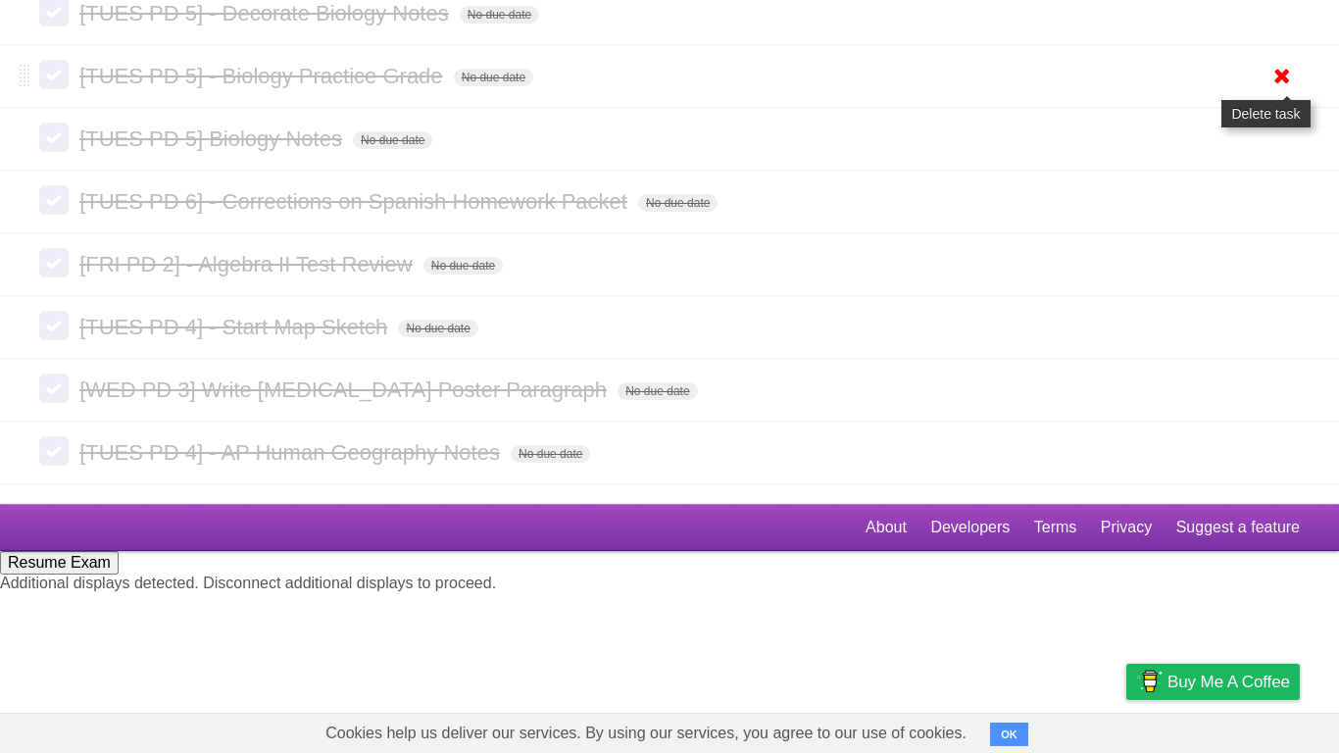
scroll to position [8275, 0]
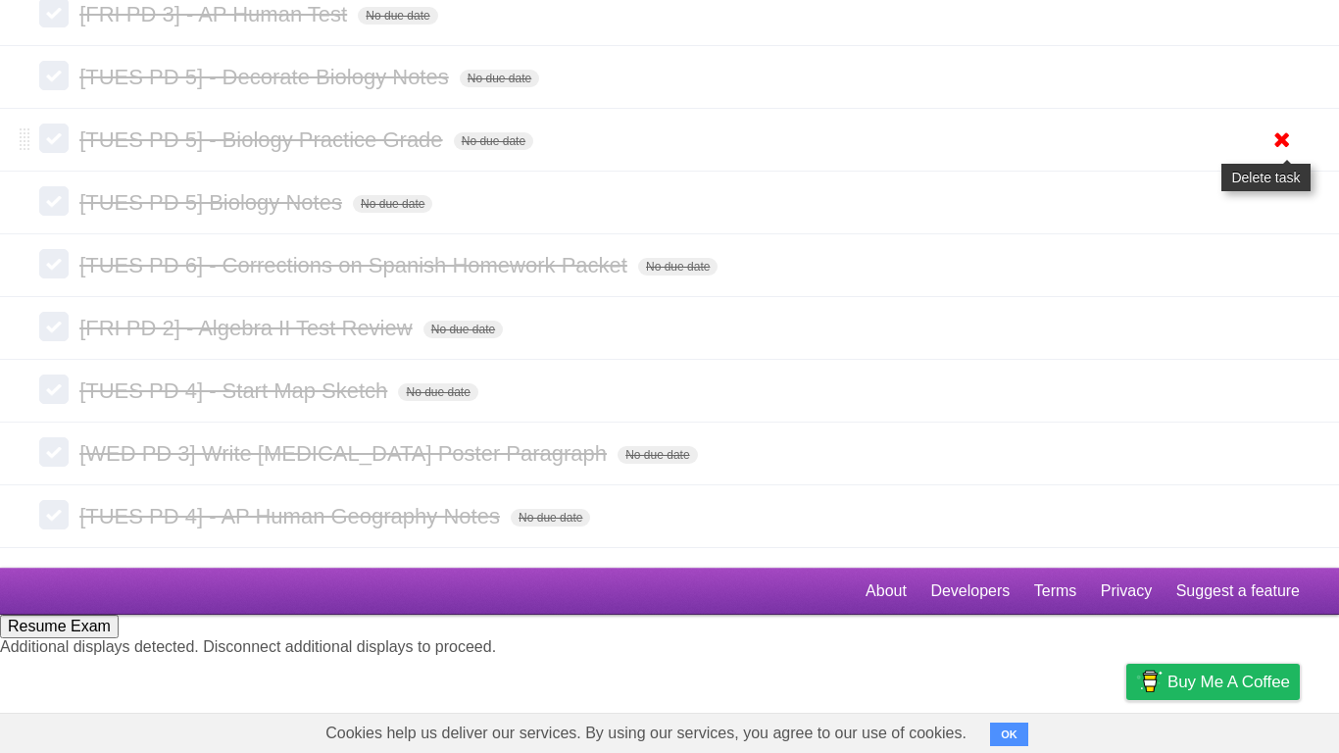
click at [1282, 156] on icon at bounding box center [1282, 140] width 27 height 32
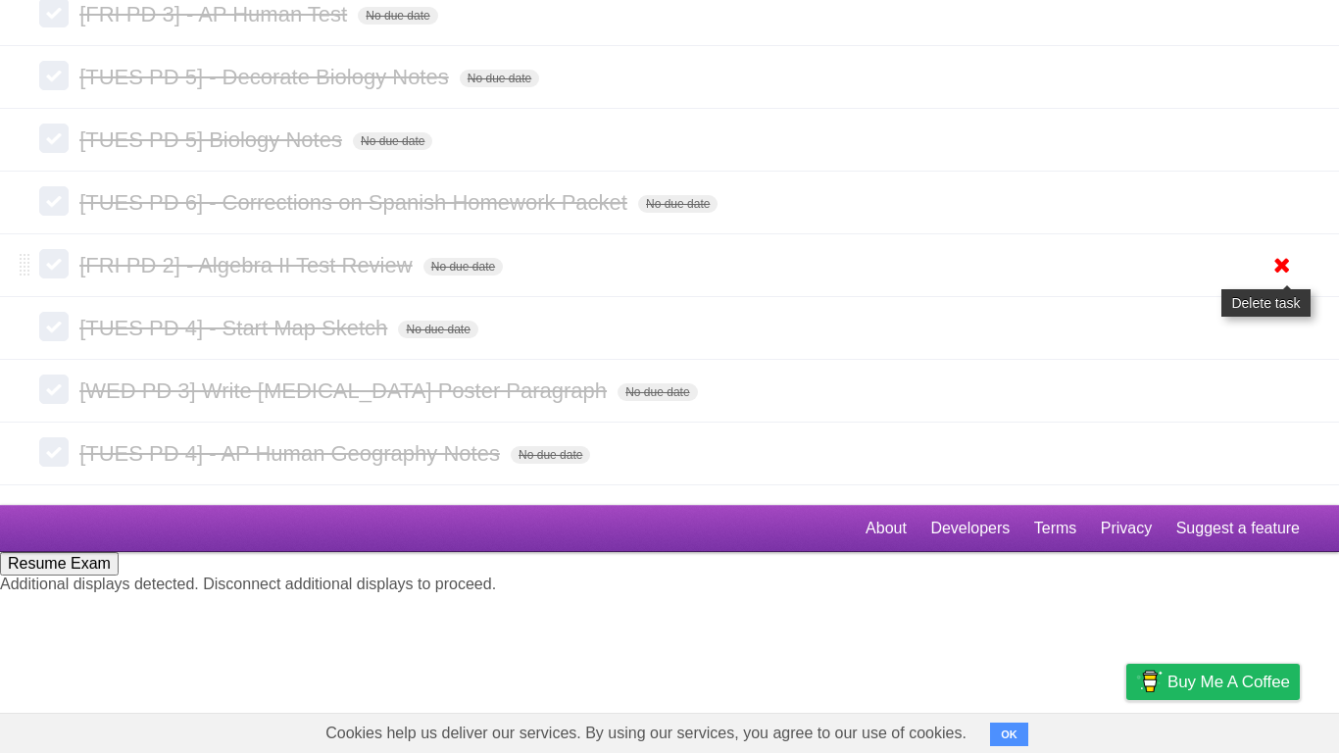
scroll to position [8211, 0]
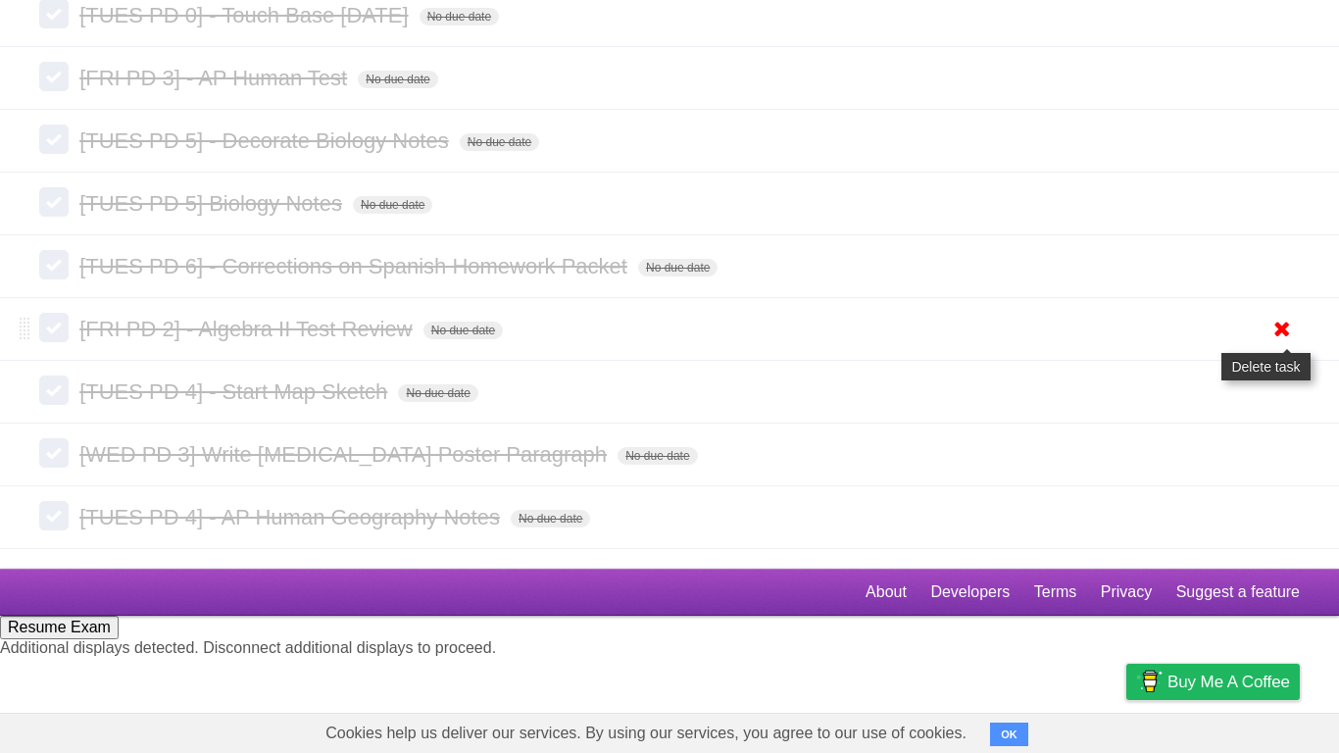
click at [1286, 345] on icon at bounding box center [1282, 329] width 27 height 32
click at [1269, 282] on icon at bounding box center [1282, 266] width 27 height 32
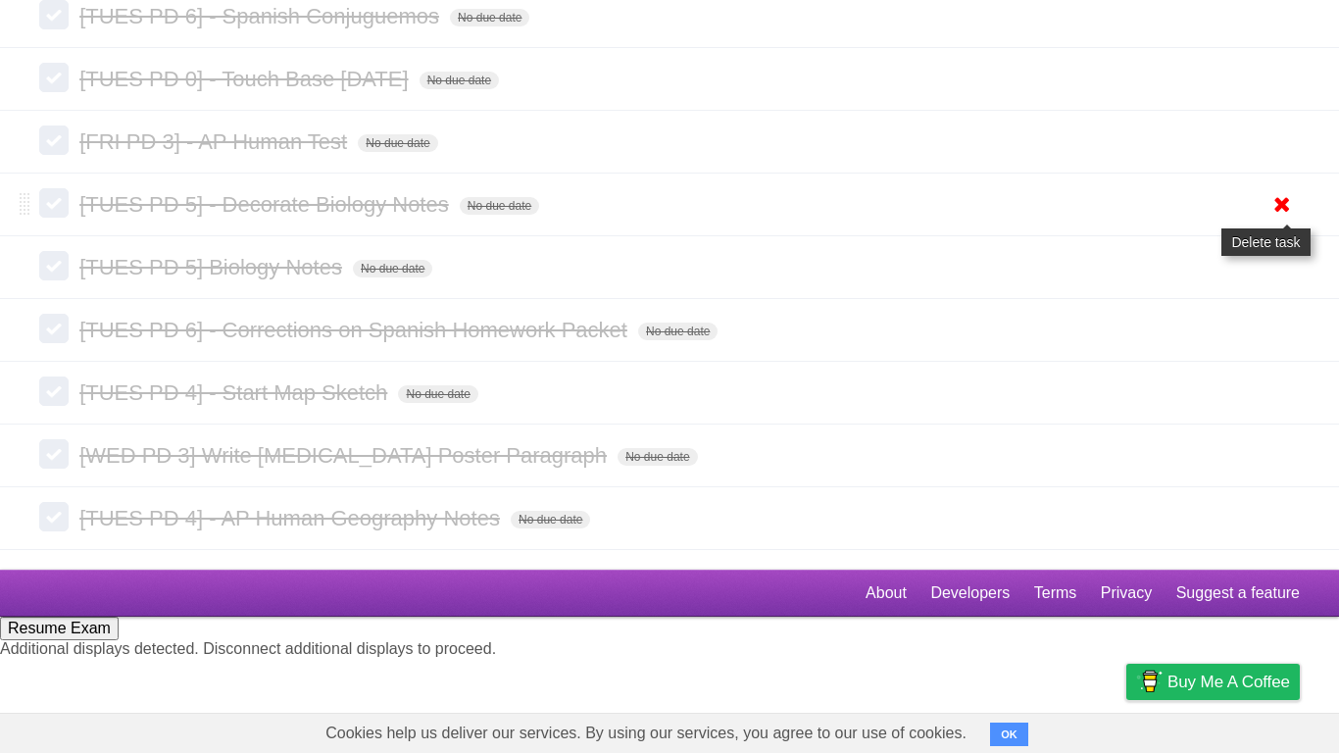
scroll to position [8084, 0]
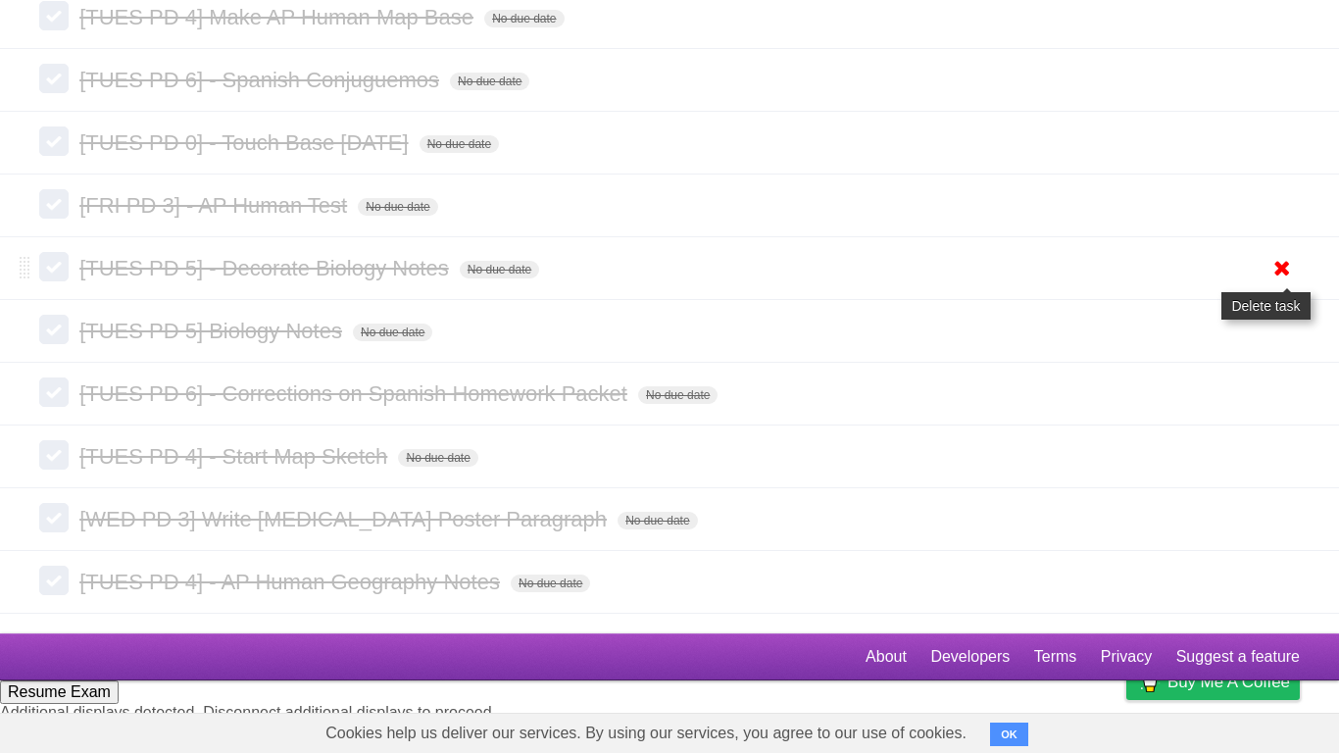
click at [1283, 284] on icon at bounding box center [1282, 268] width 27 height 32
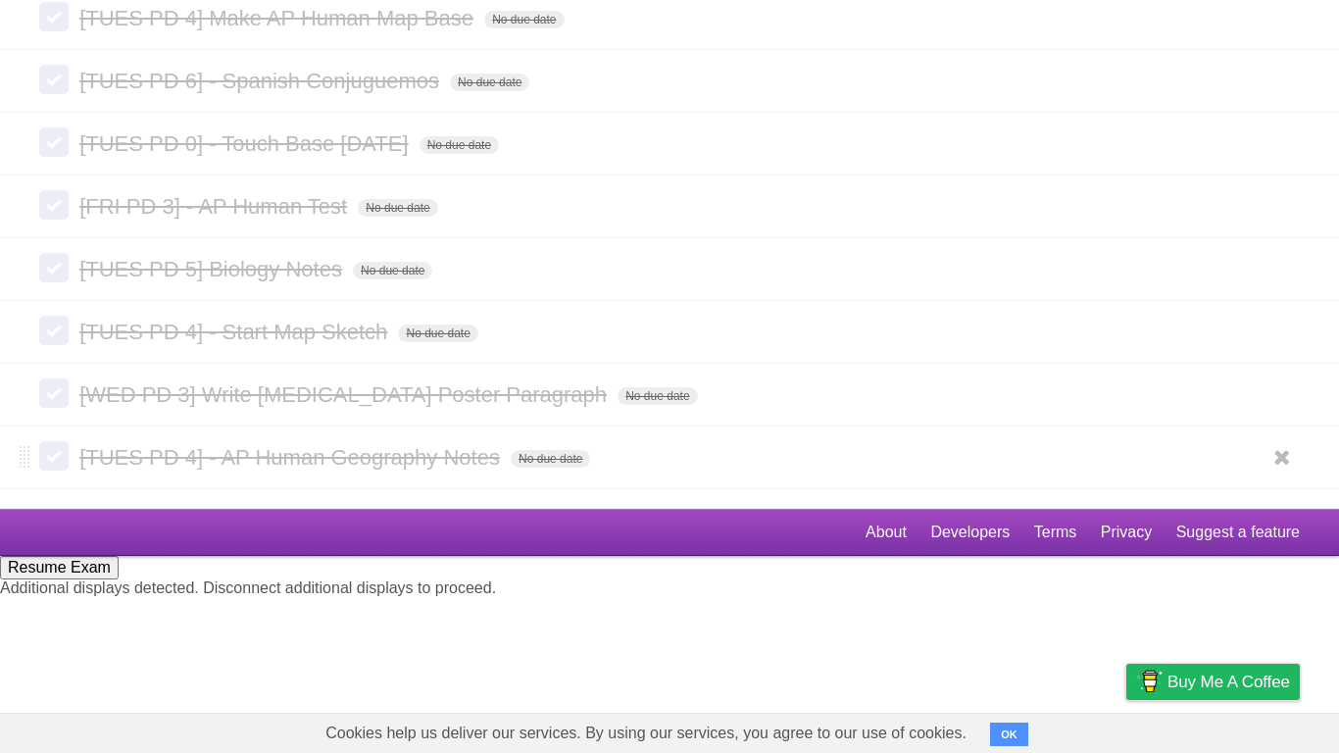
scroll to position [7956, 0]
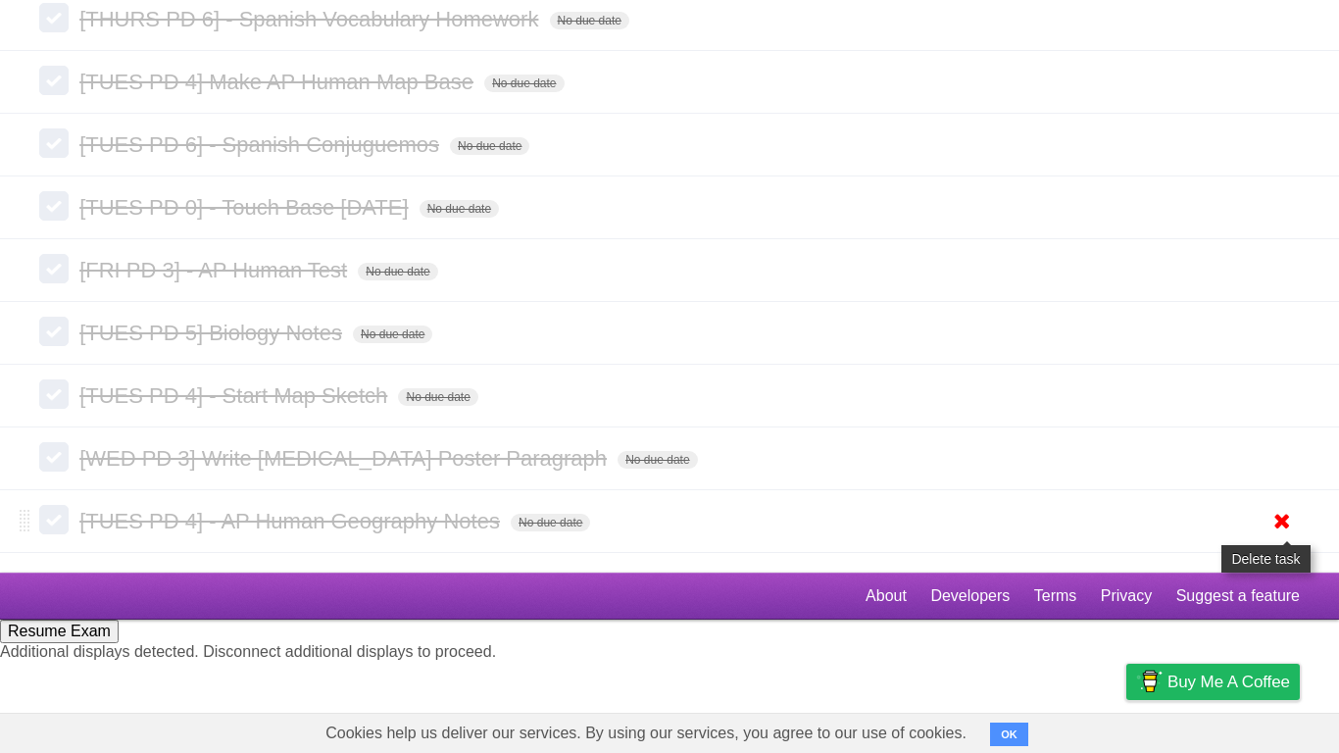
click at [1290, 537] on icon at bounding box center [1282, 521] width 27 height 32
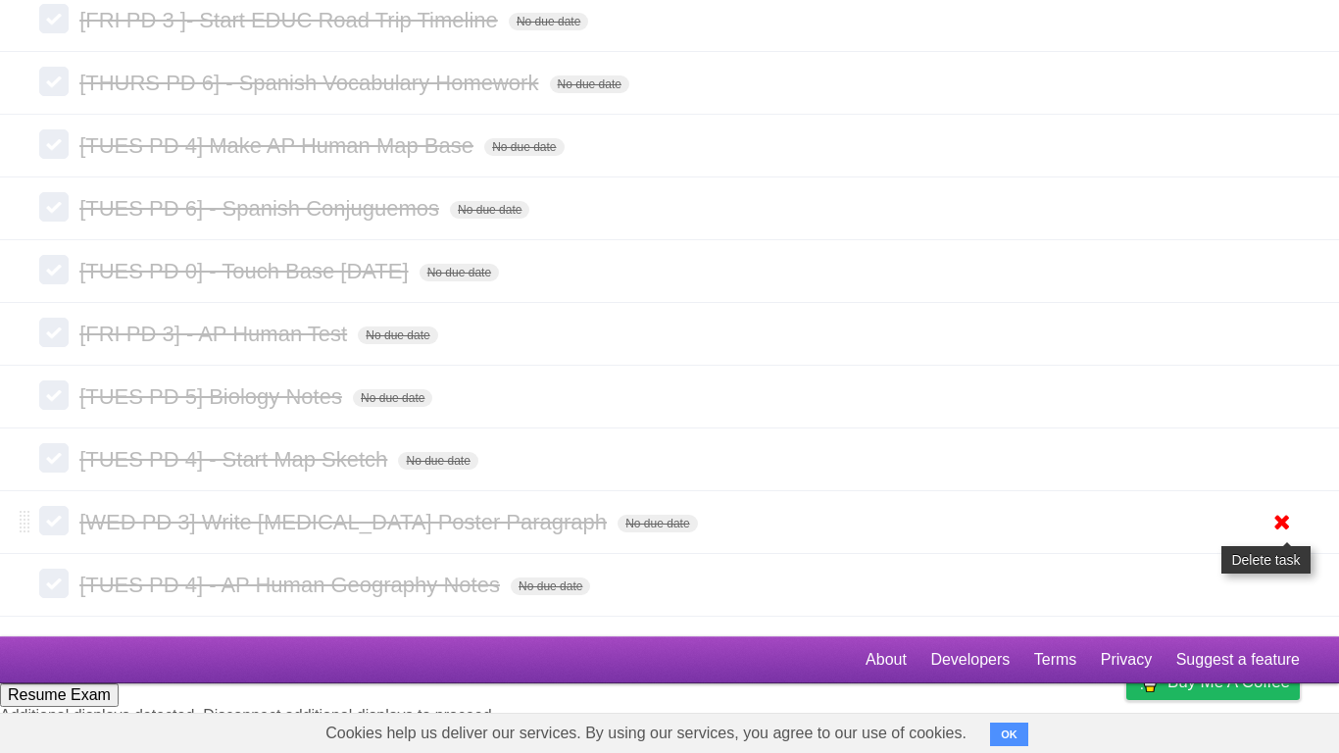
click at [1279, 476] on icon at bounding box center [1282, 459] width 27 height 32
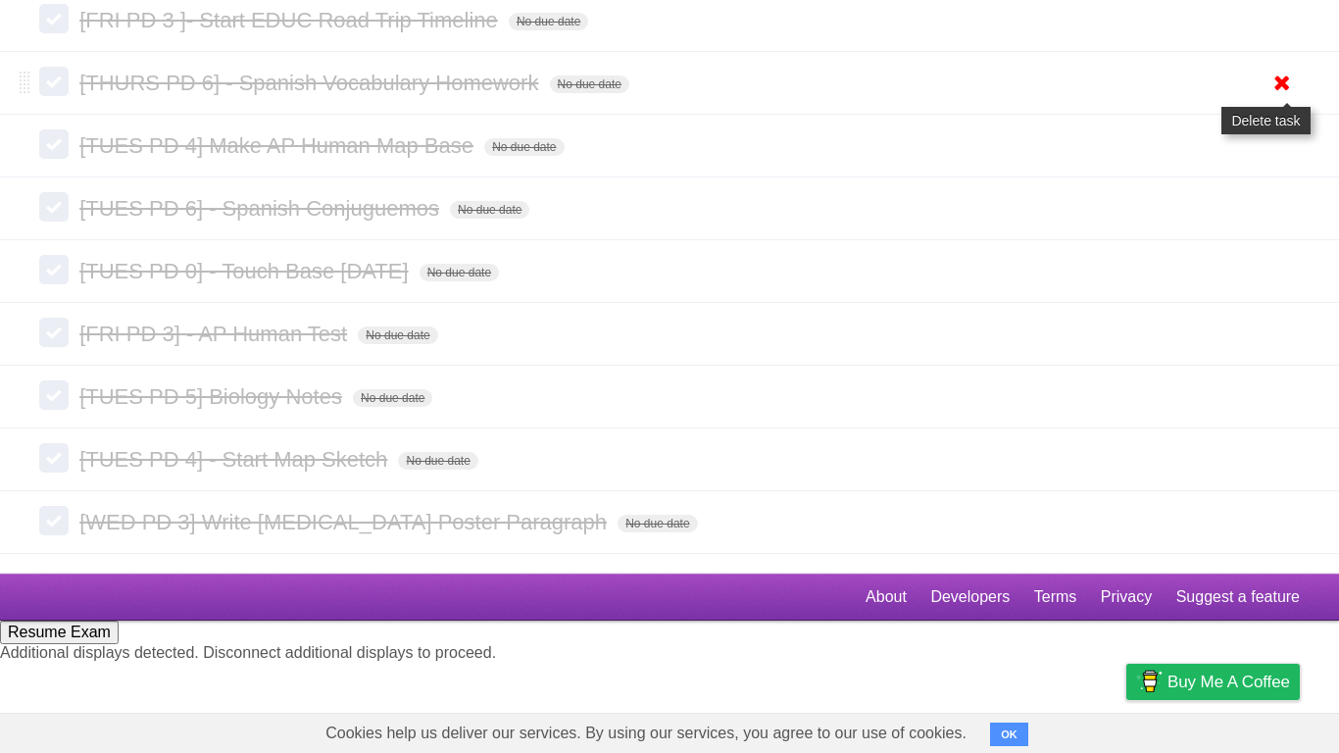
scroll to position [7829, 0]
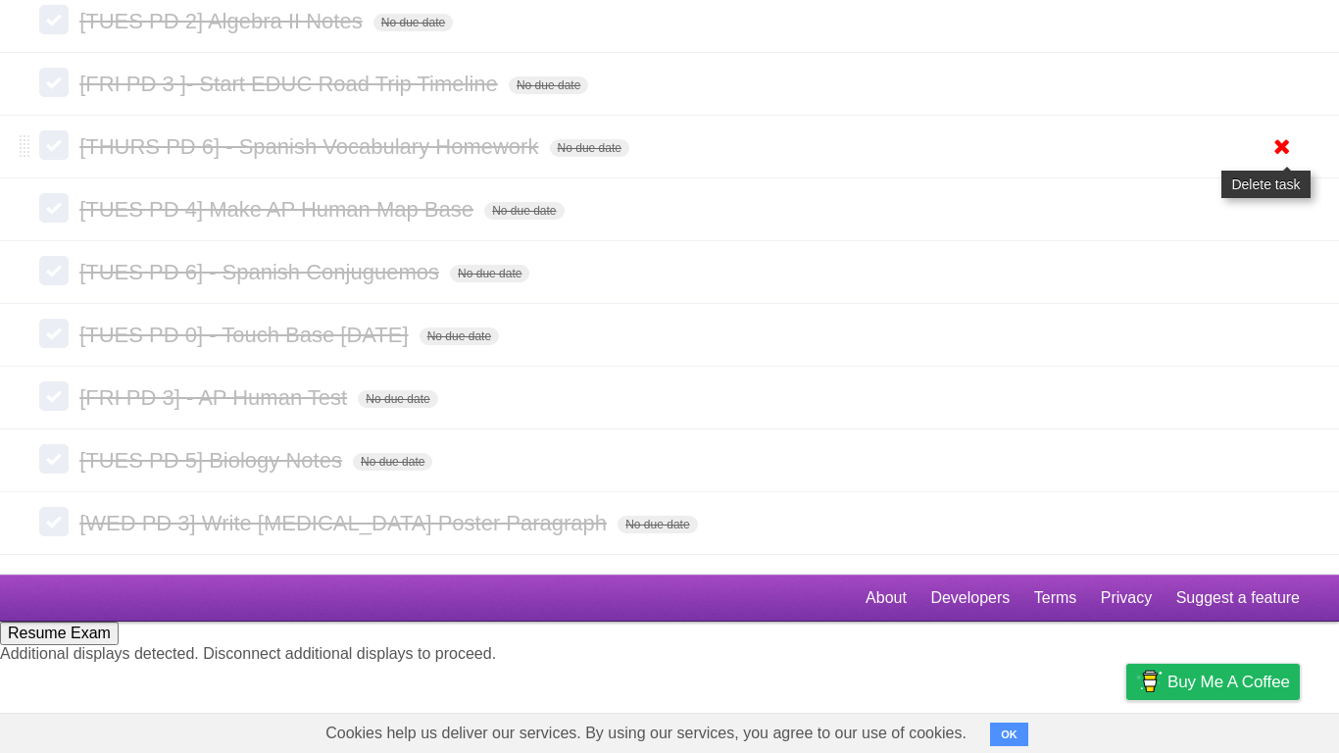
click at [1285, 163] on icon at bounding box center [1282, 146] width 27 height 32
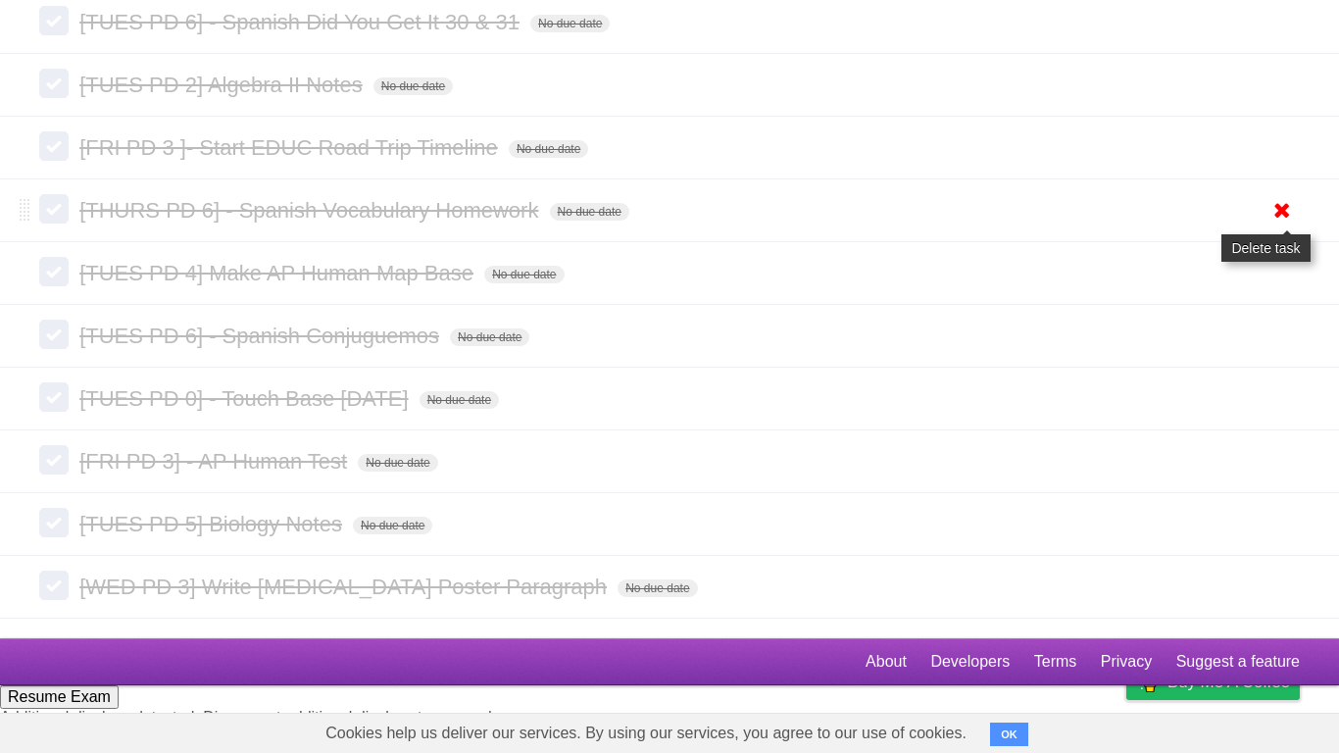
click at [1283, 164] on icon at bounding box center [1282, 147] width 27 height 32
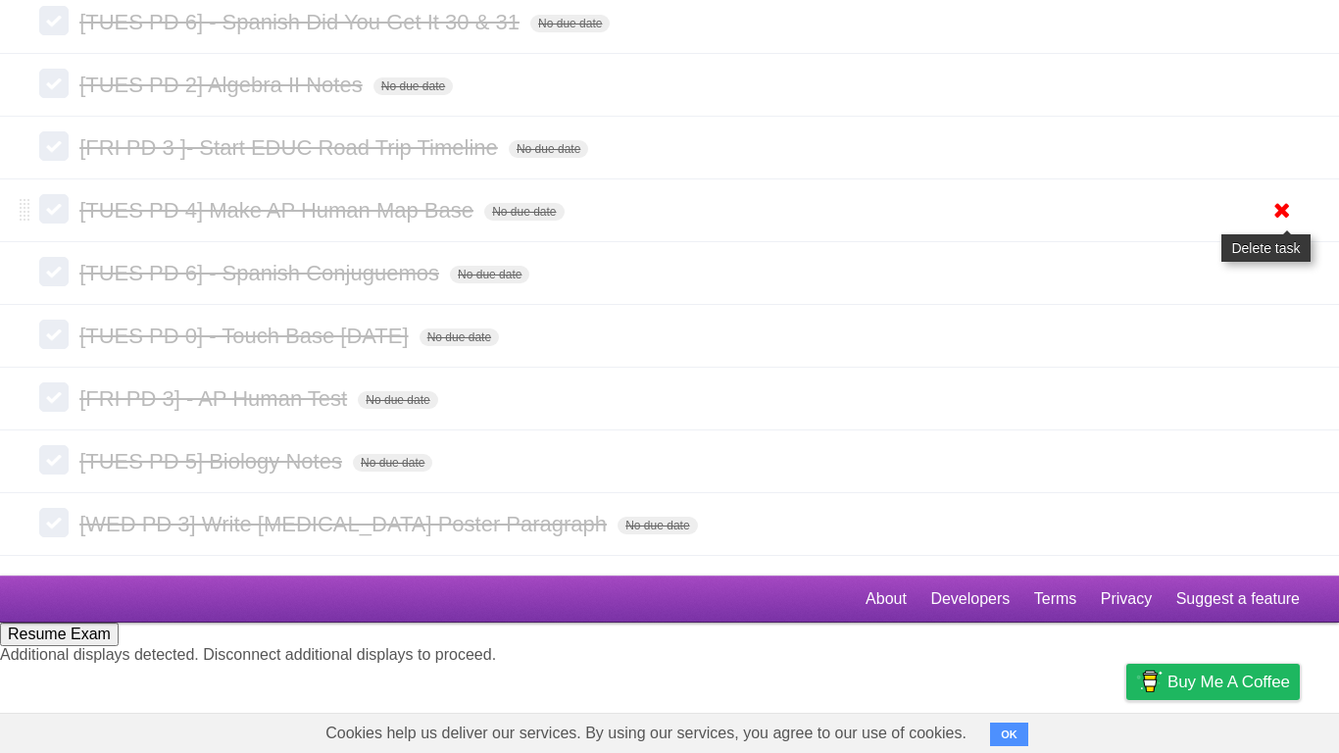
click at [1286, 227] on icon at bounding box center [1282, 210] width 27 height 32
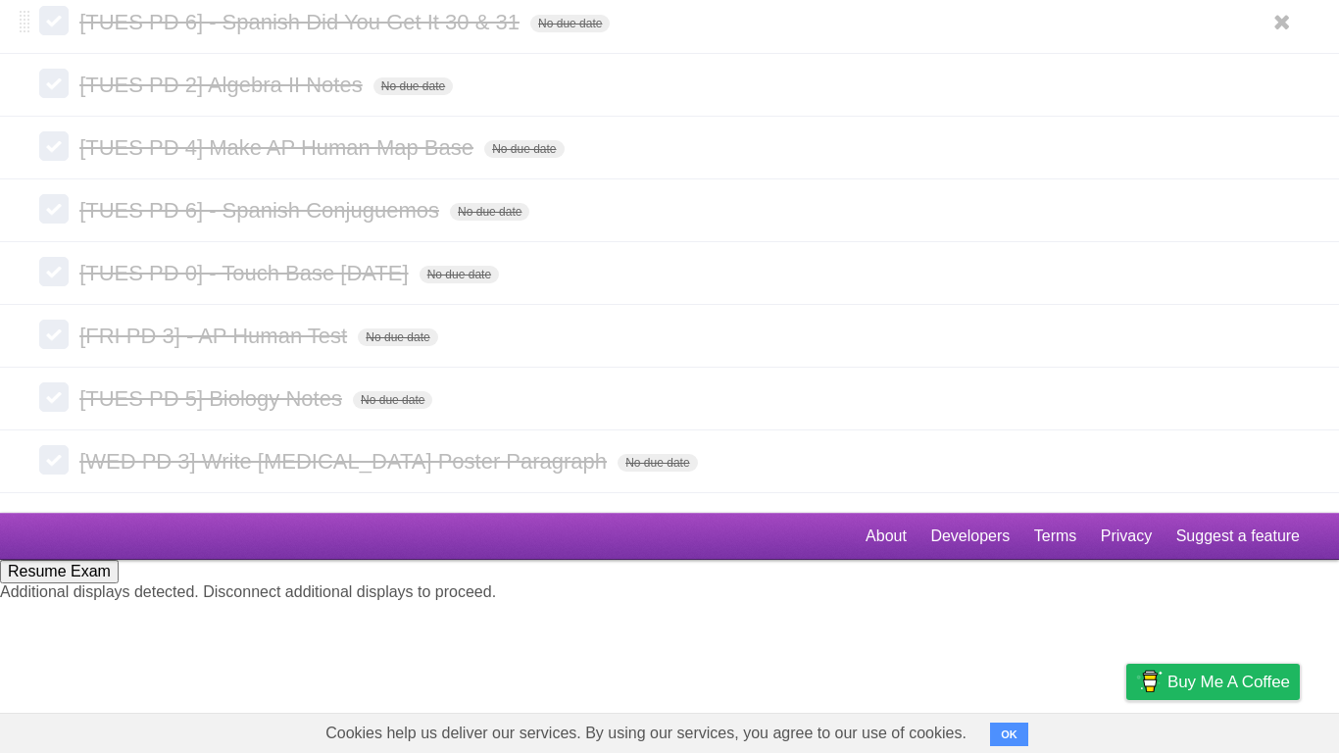
scroll to position [7701, 0]
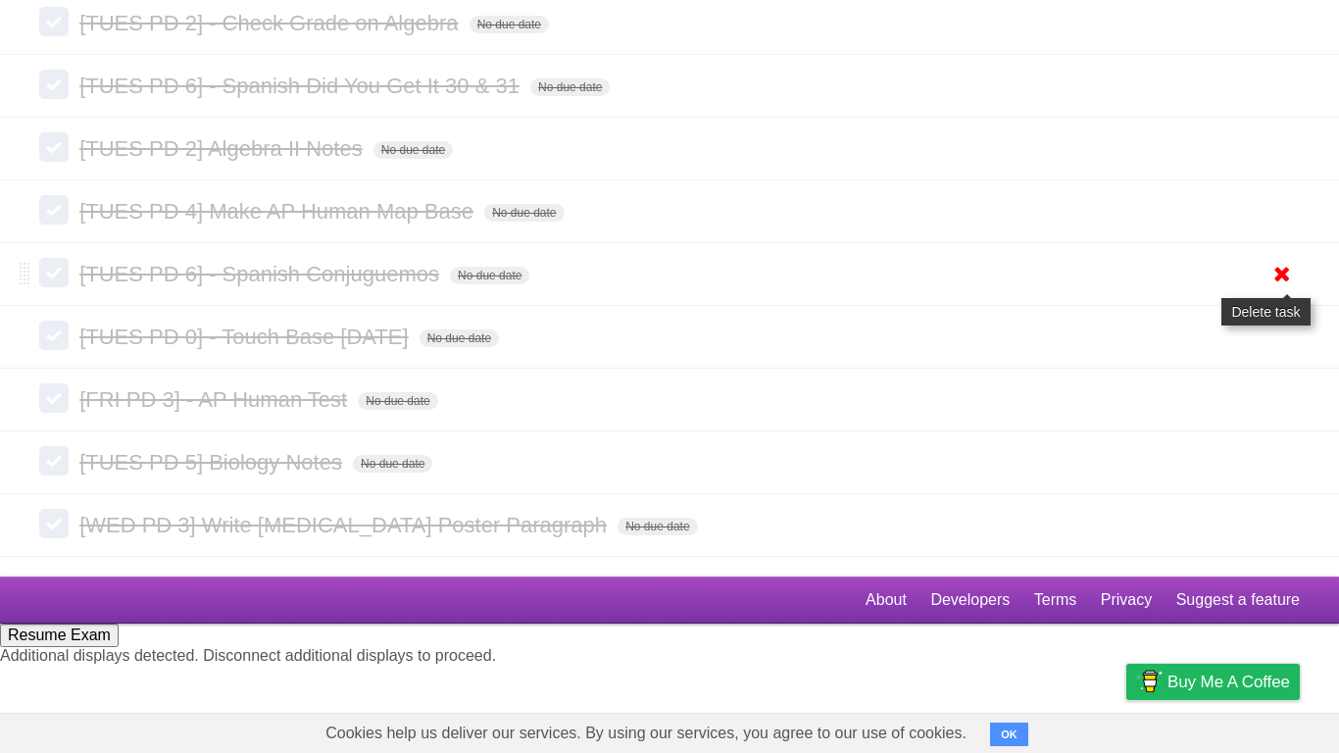
click at [1273, 290] on icon at bounding box center [1282, 274] width 27 height 32
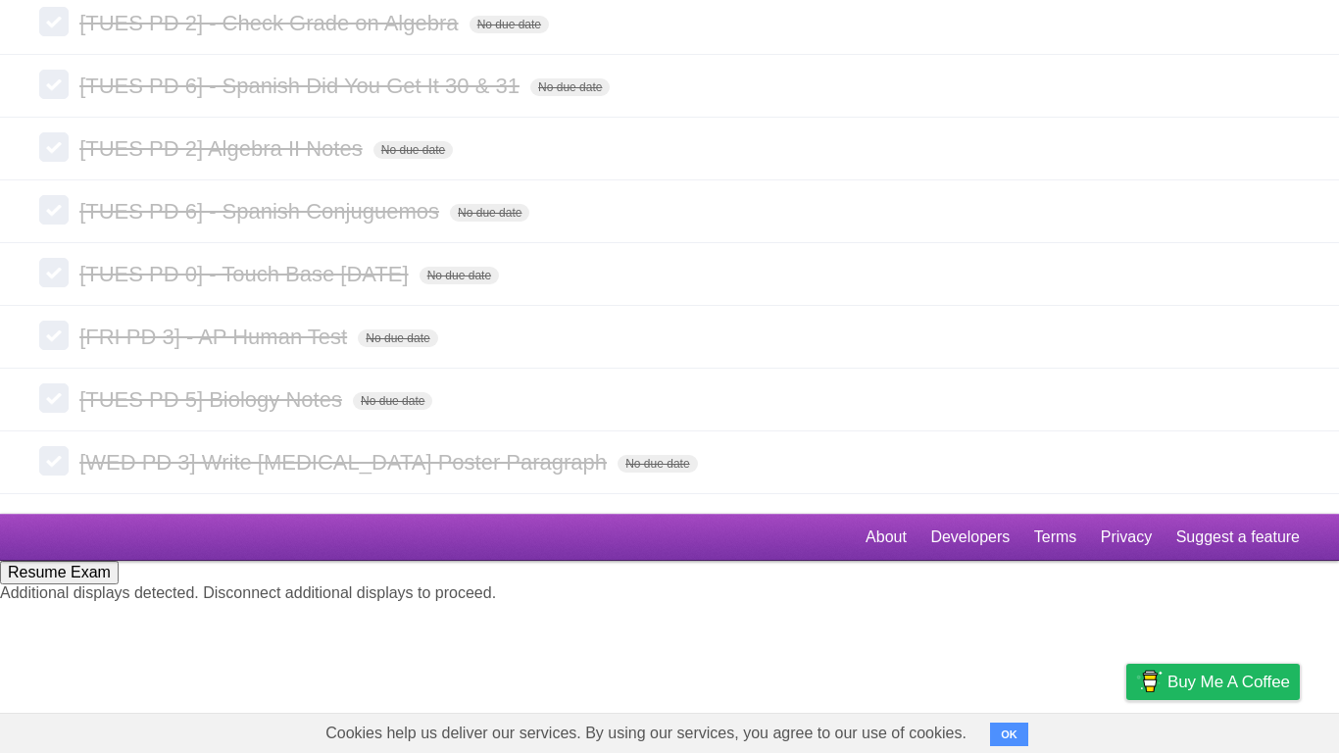
scroll to position [7637, 0]
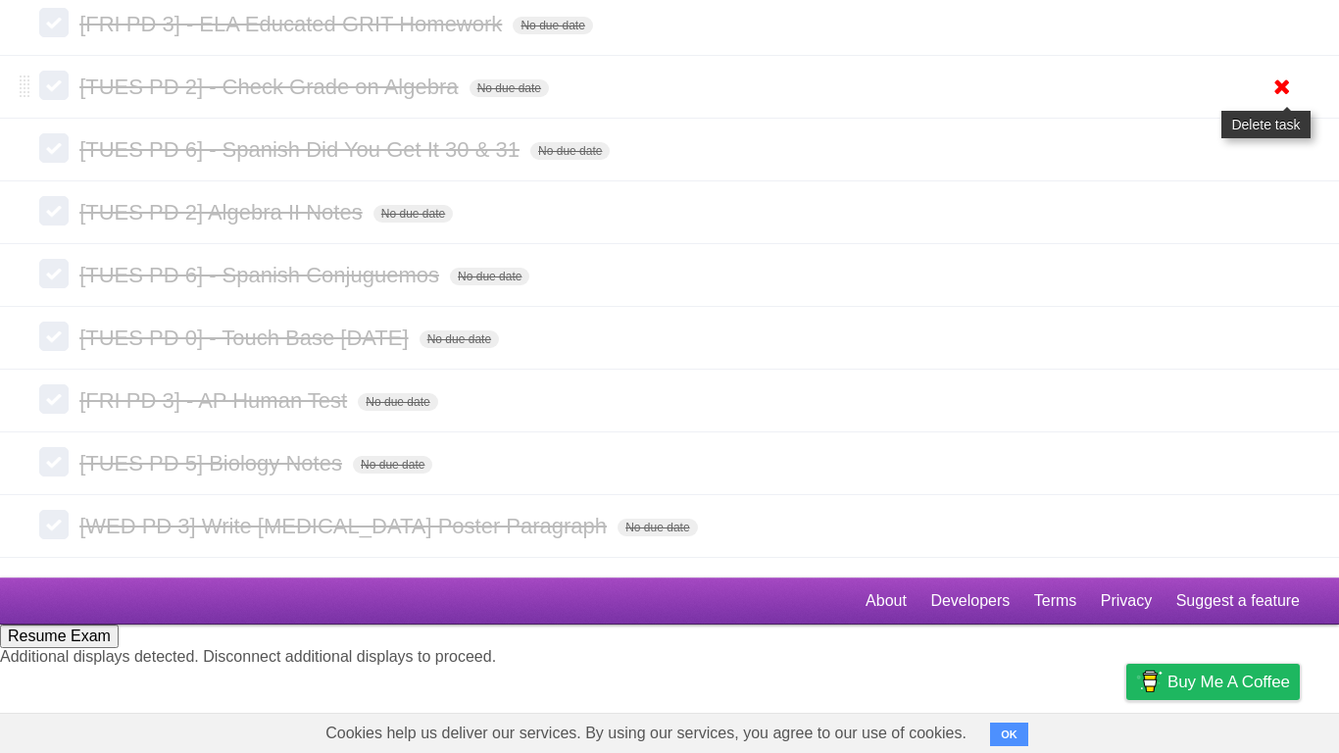
click at [1278, 103] on icon at bounding box center [1282, 87] width 27 height 32
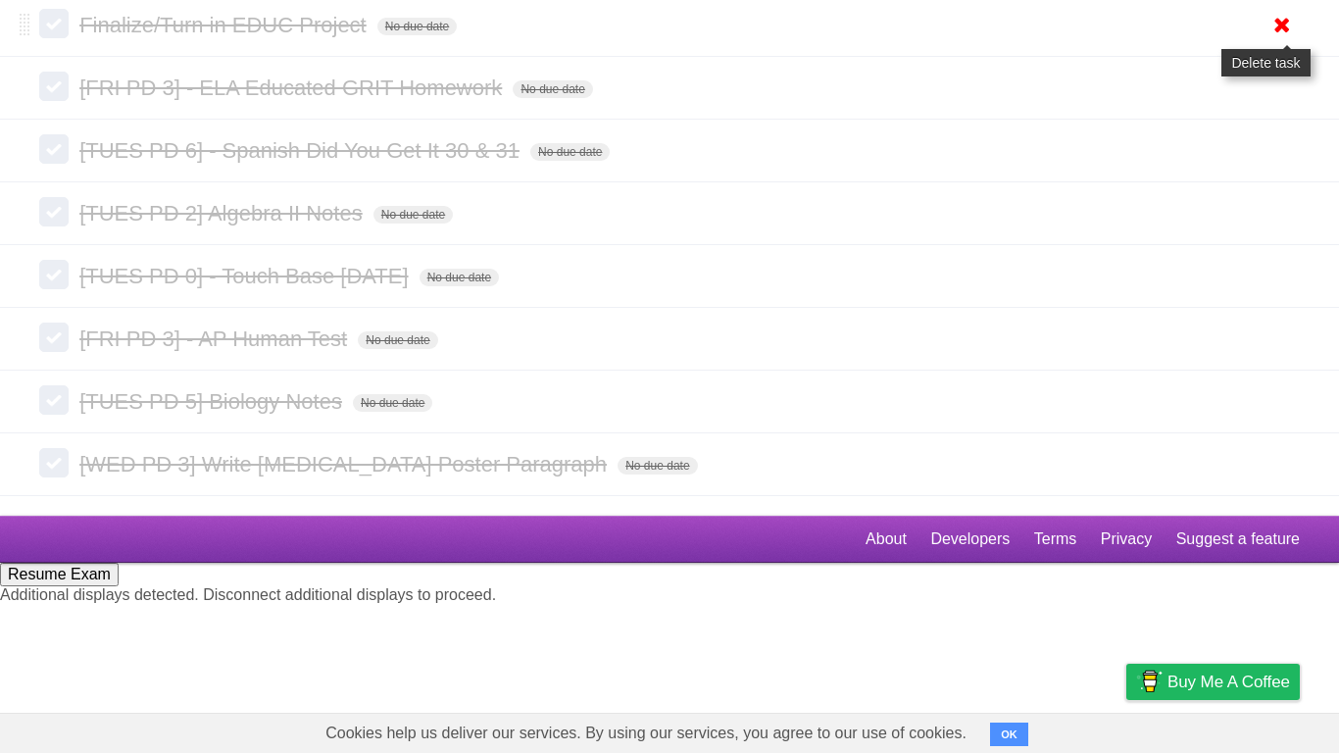
scroll to position [7510, 0]
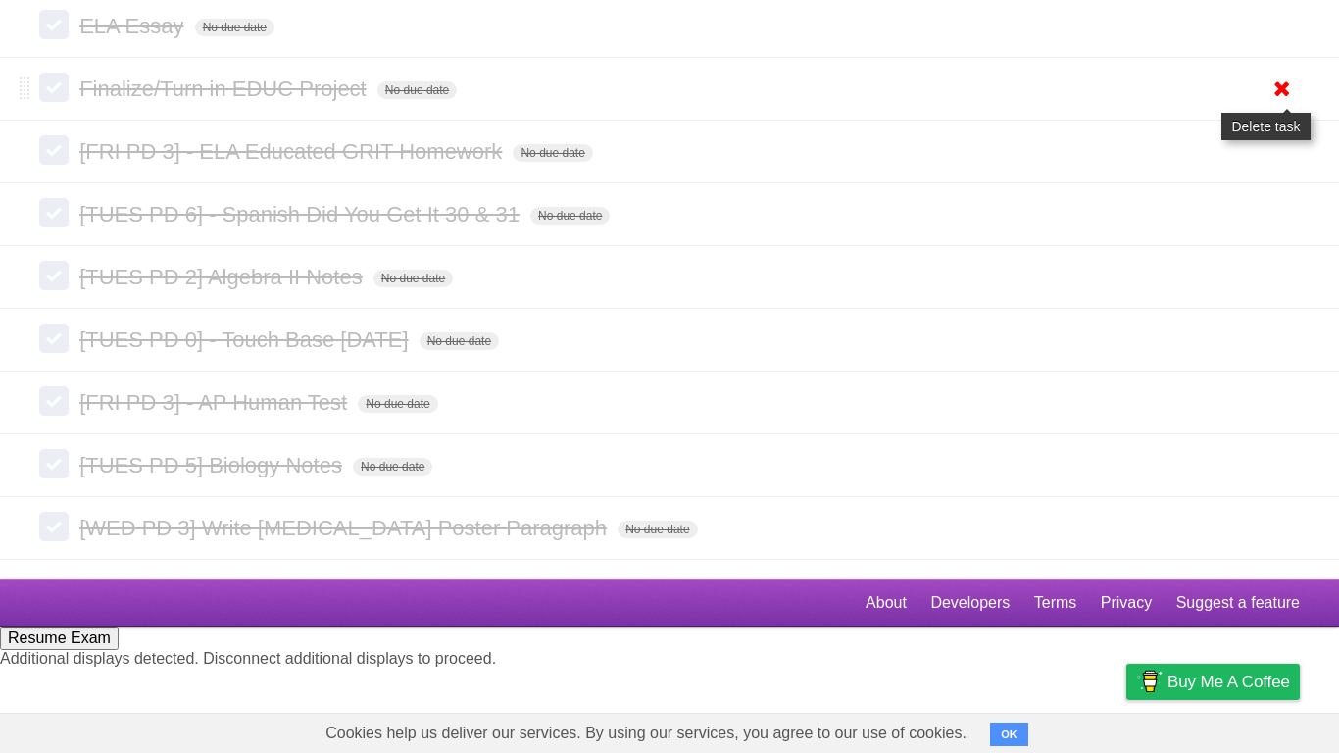
click at [1281, 105] on icon at bounding box center [1282, 89] width 27 height 32
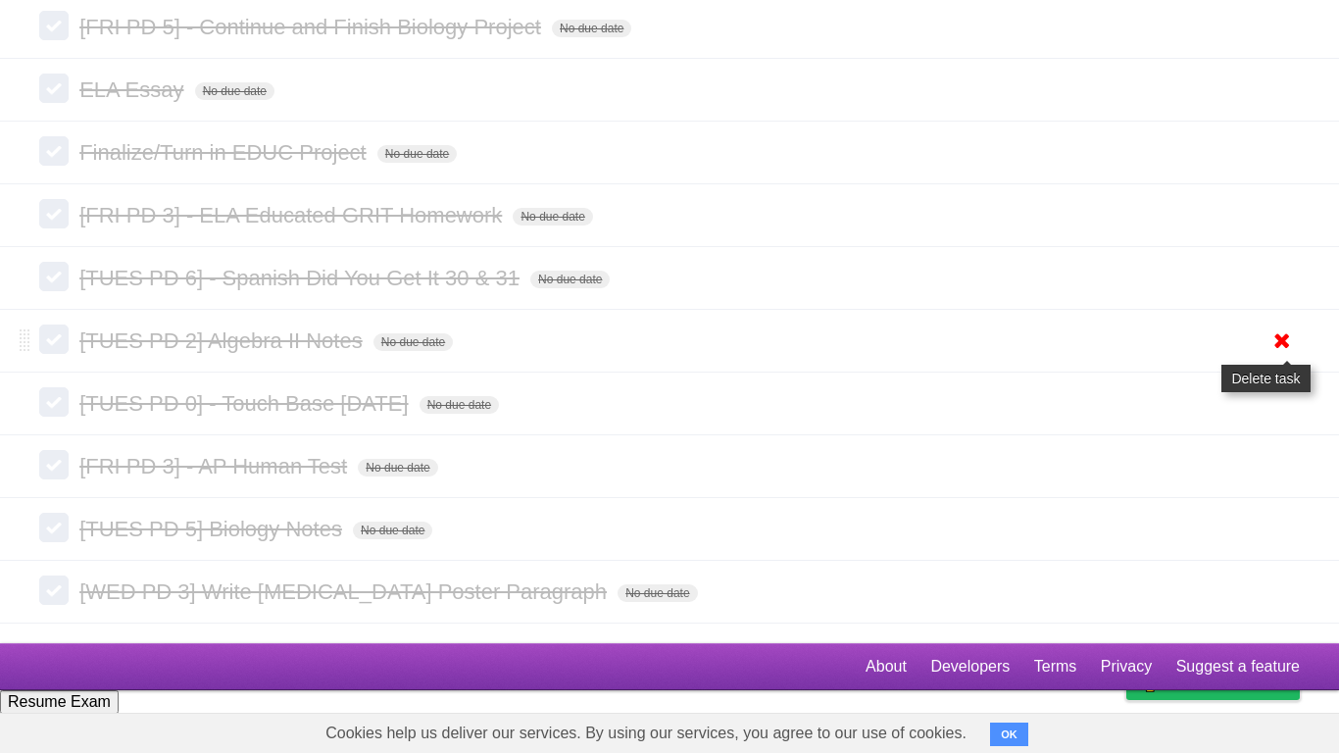
click at [1276, 357] on icon at bounding box center [1282, 341] width 27 height 32
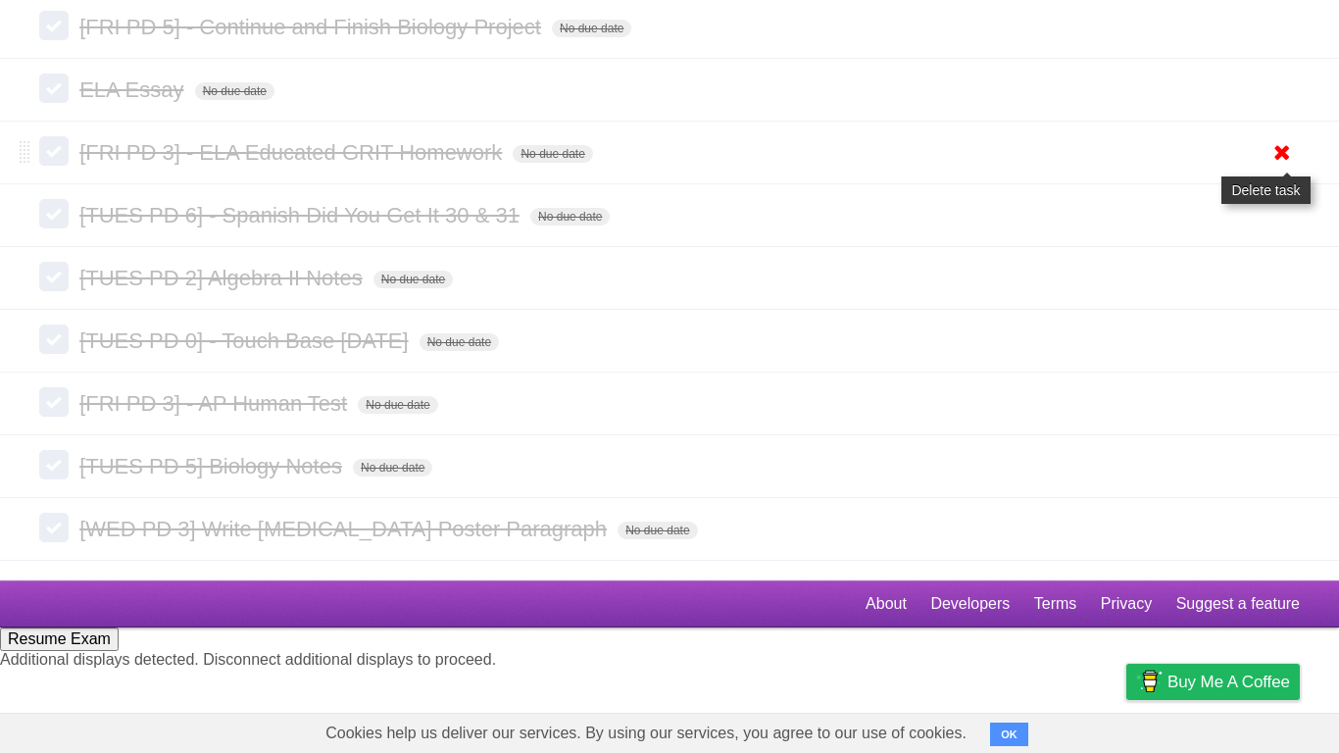
scroll to position [7382, 0]
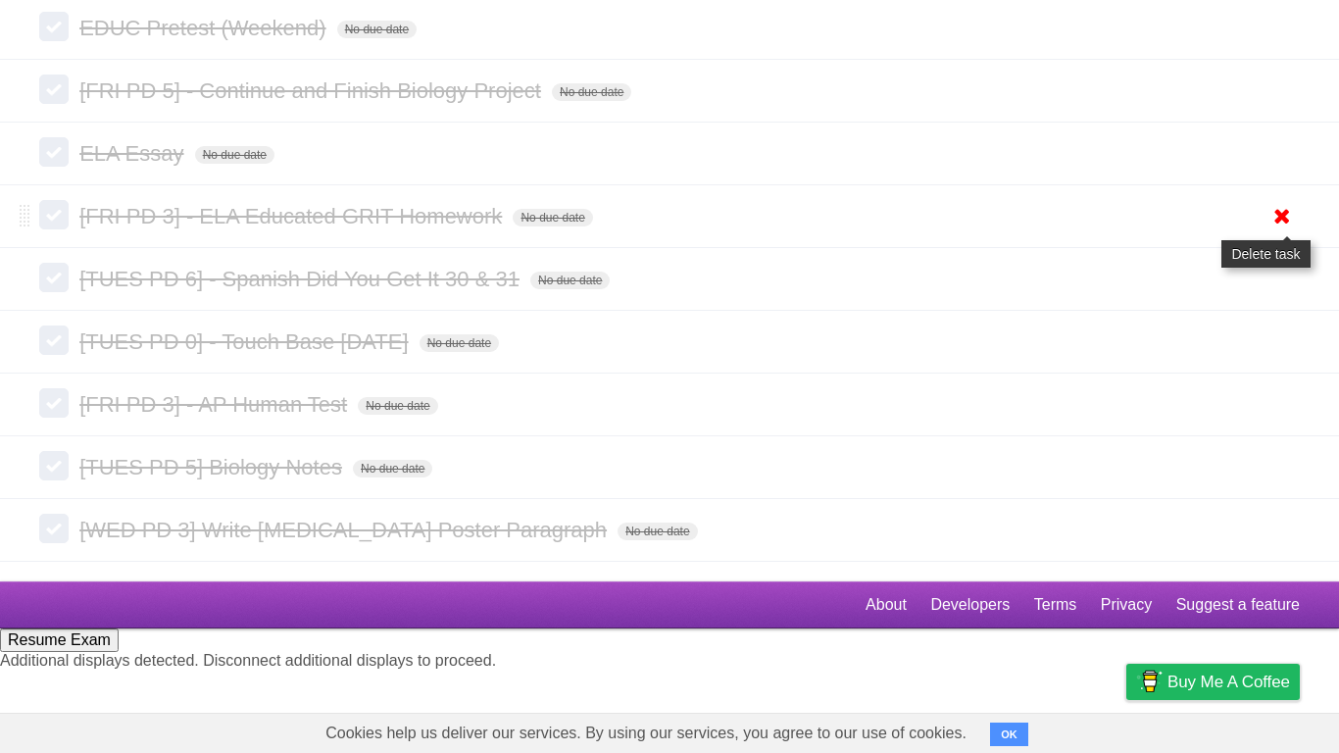
click at [1286, 232] on icon at bounding box center [1282, 216] width 27 height 32
click at [1281, 170] on icon at bounding box center [1282, 153] width 27 height 32
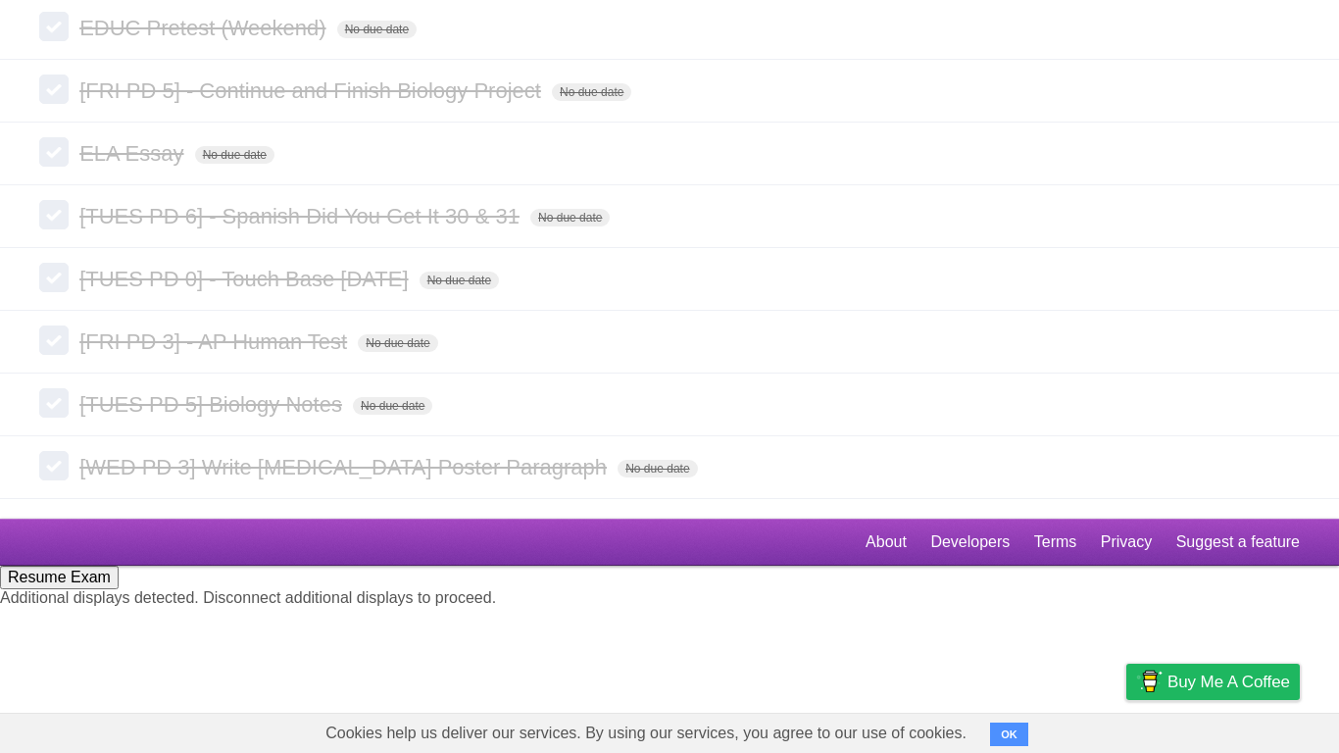
scroll to position [7319, 0]
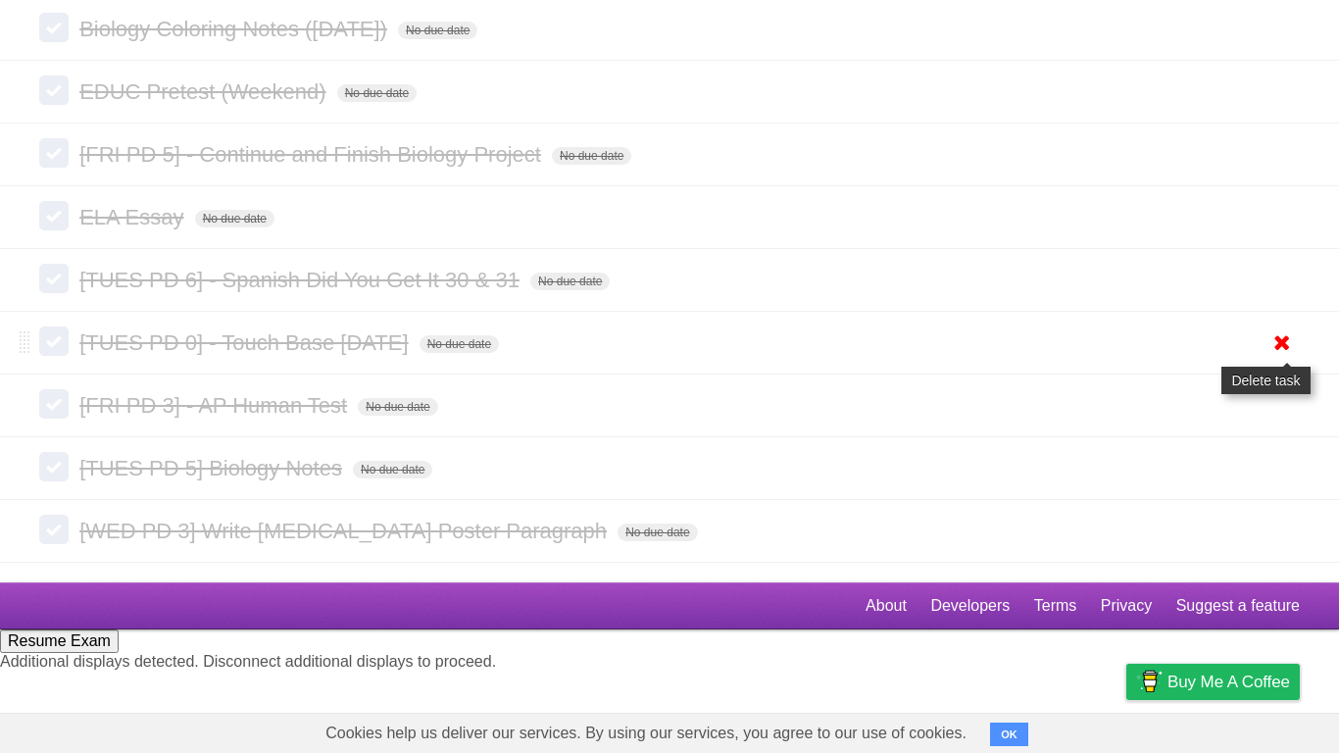
click at [1275, 359] on icon at bounding box center [1282, 343] width 27 height 32
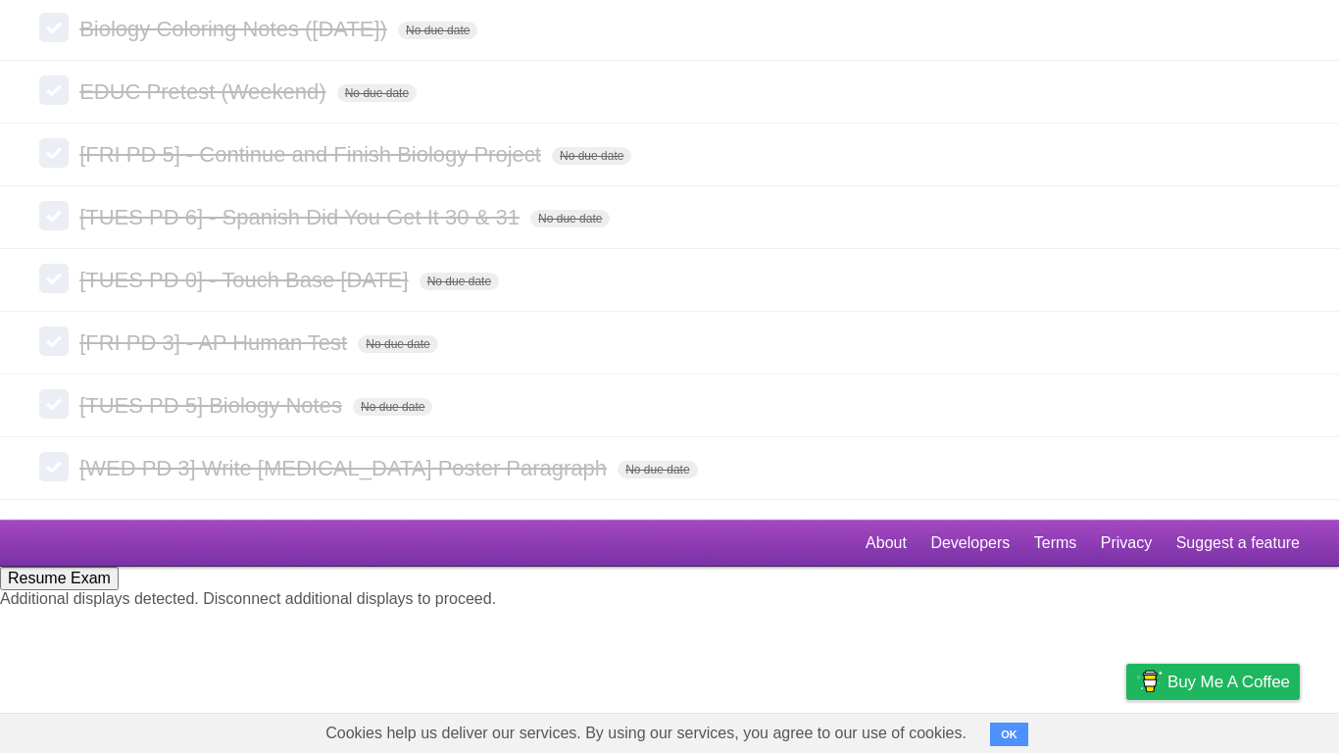
scroll to position [7255, 0]
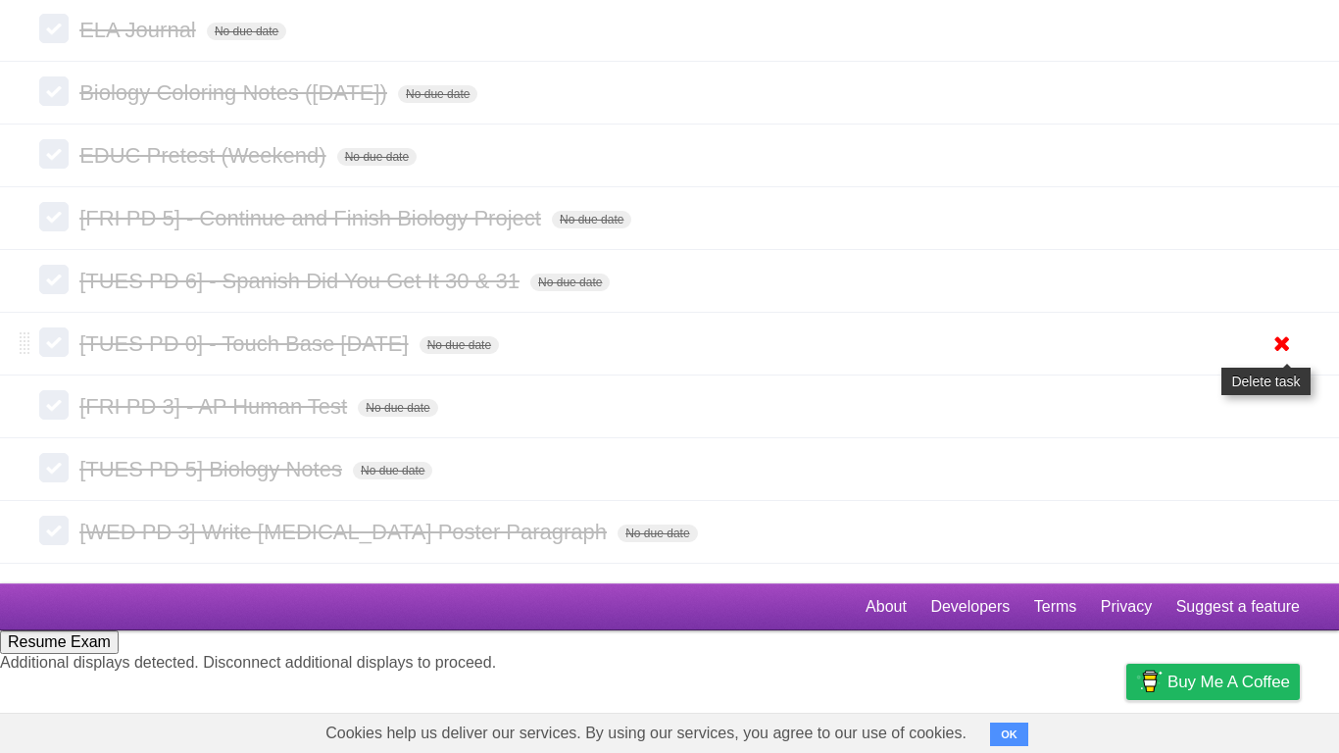
click at [1276, 360] on icon at bounding box center [1282, 343] width 27 height 32
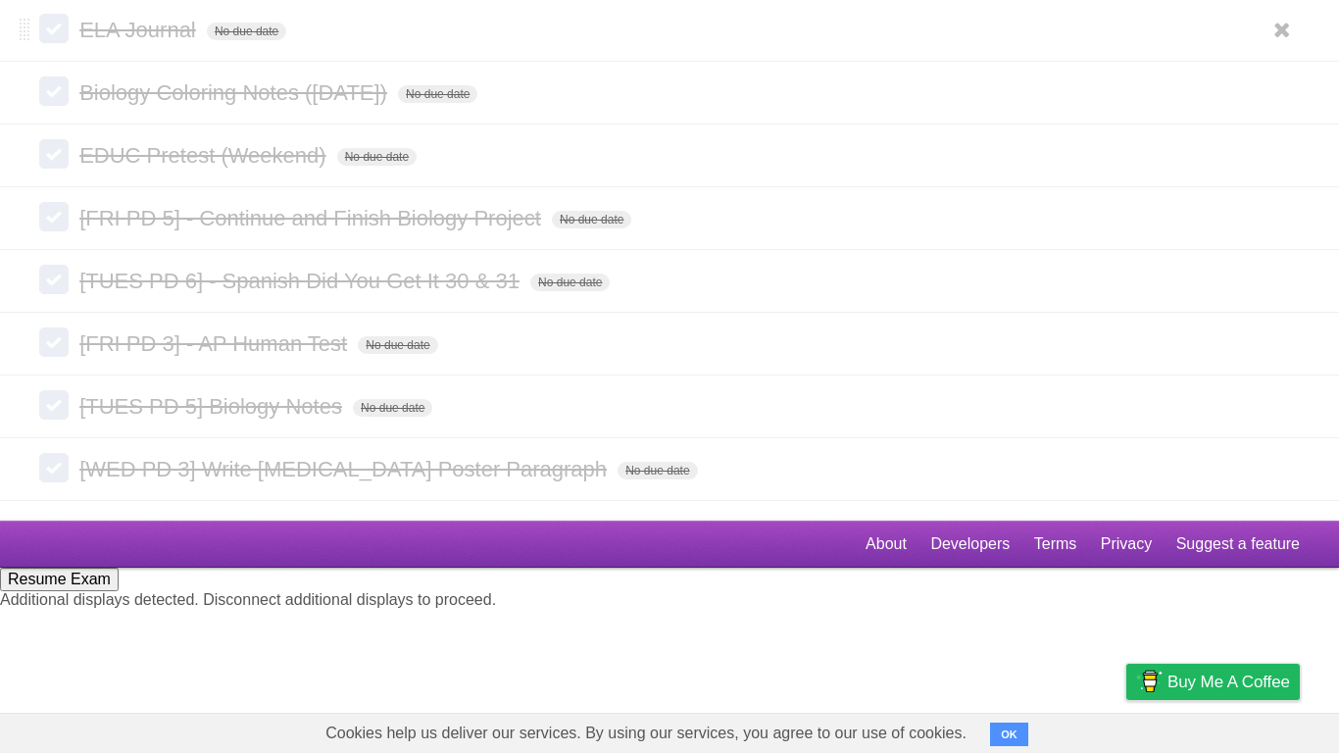
scroll to position [7191, 0]
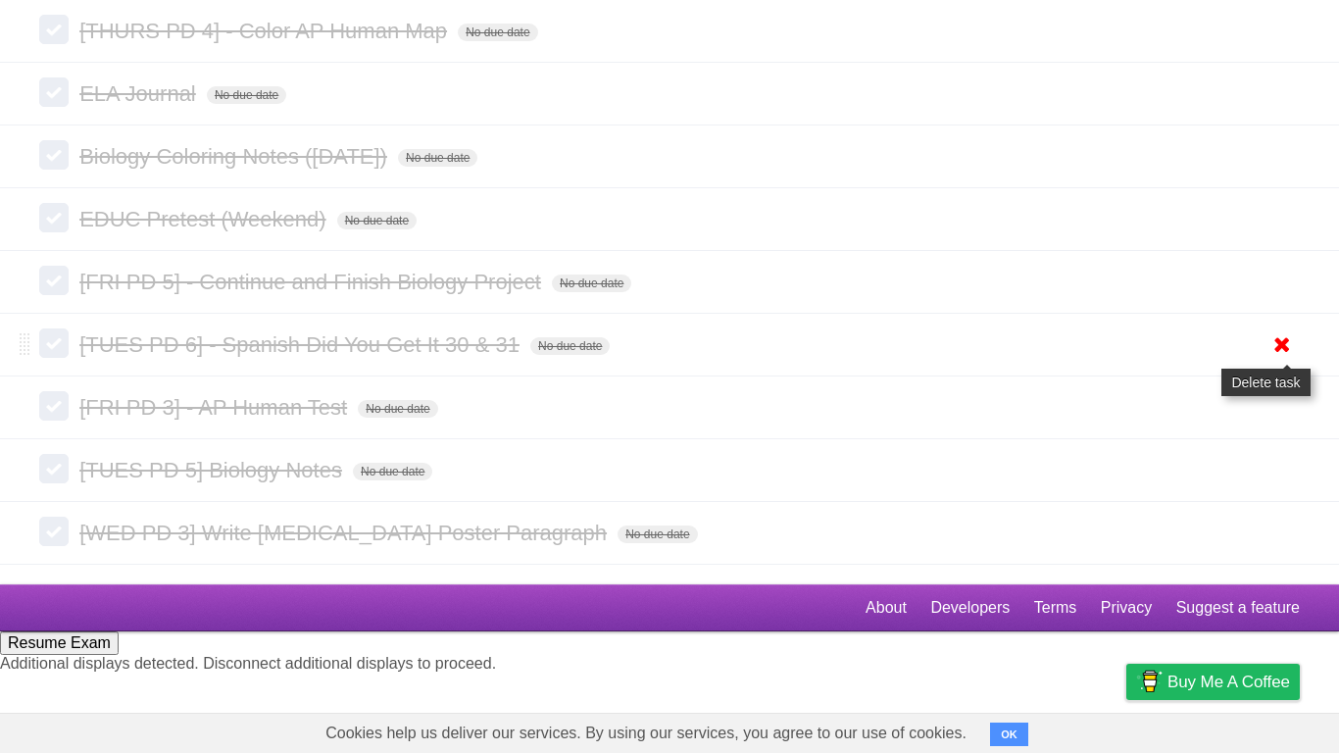
click at [1269, 361] on icon at bounding box center [1282, 344] width 27 height 32
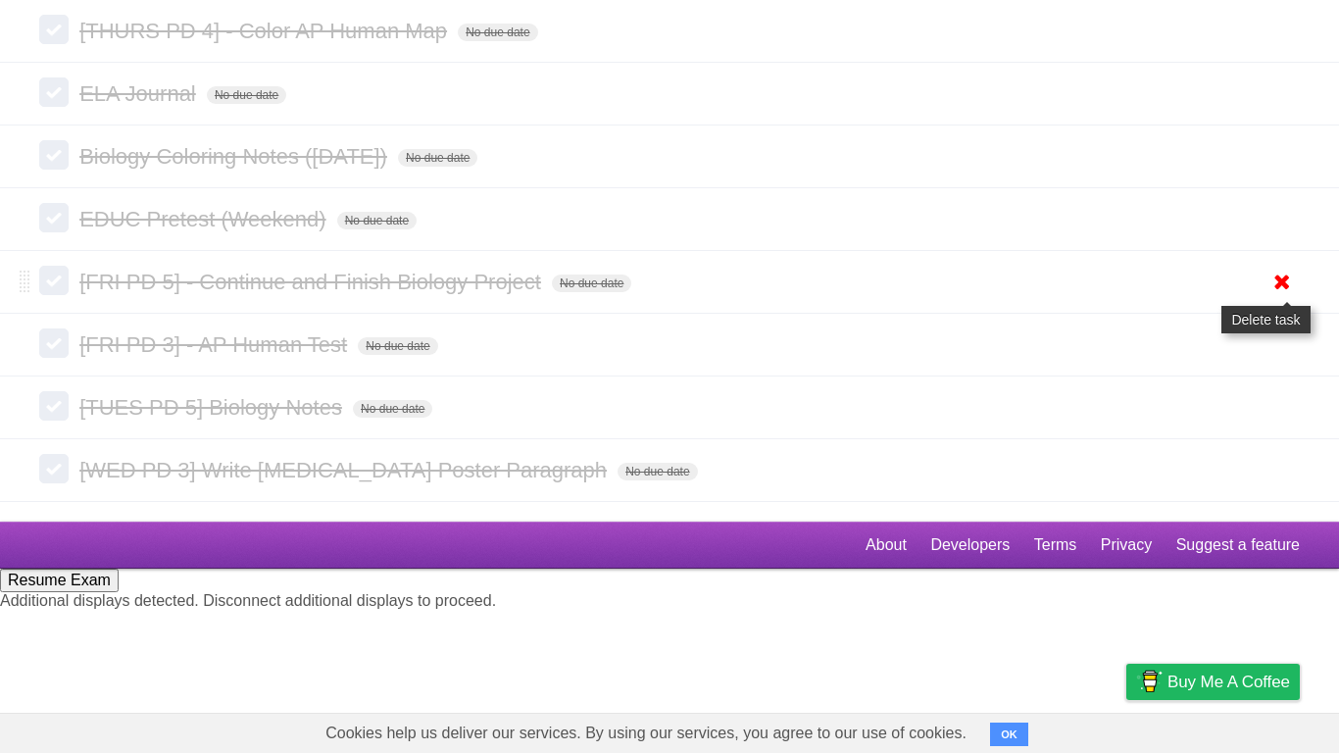
scroll to position [7128, 0]
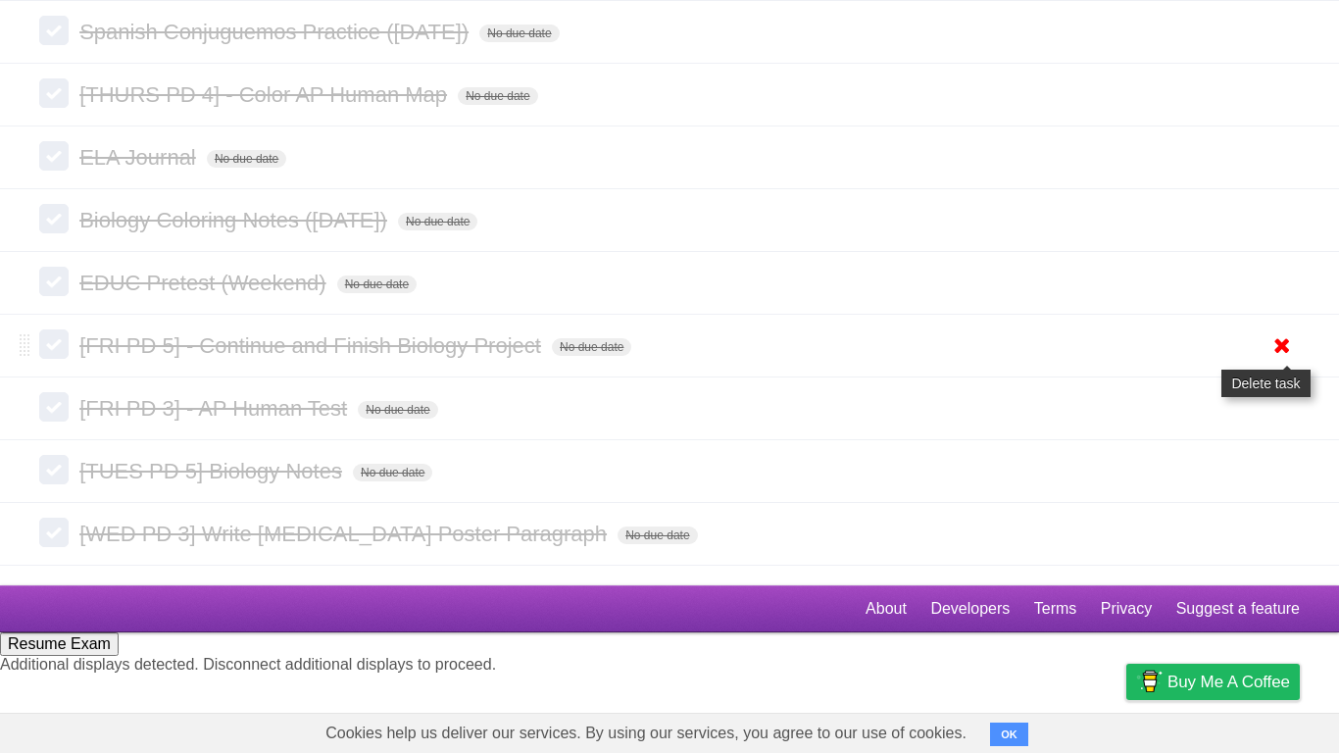
click at [1269, 362] on icon at bounding box center [1282, 345] width 27 height 32
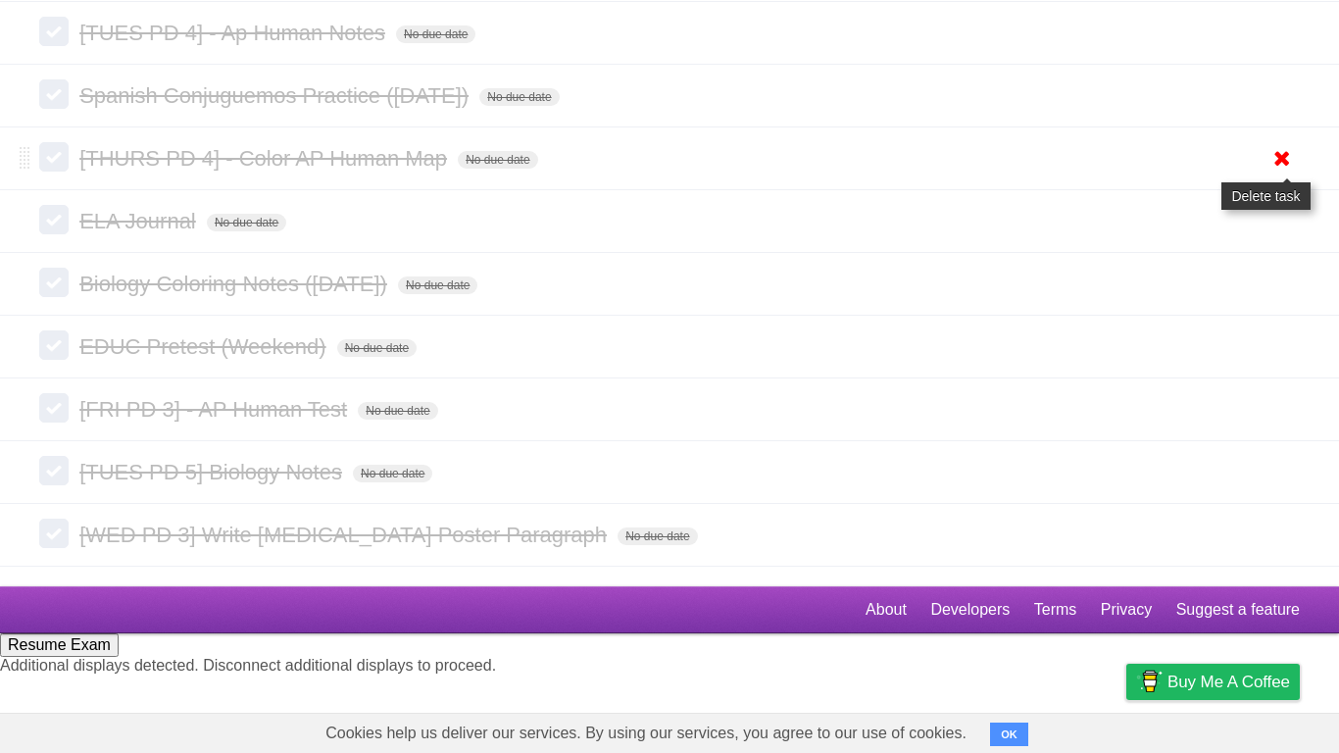
click at [1273, 175] on icon at bounding box center [1282, 158] width 27 height 32
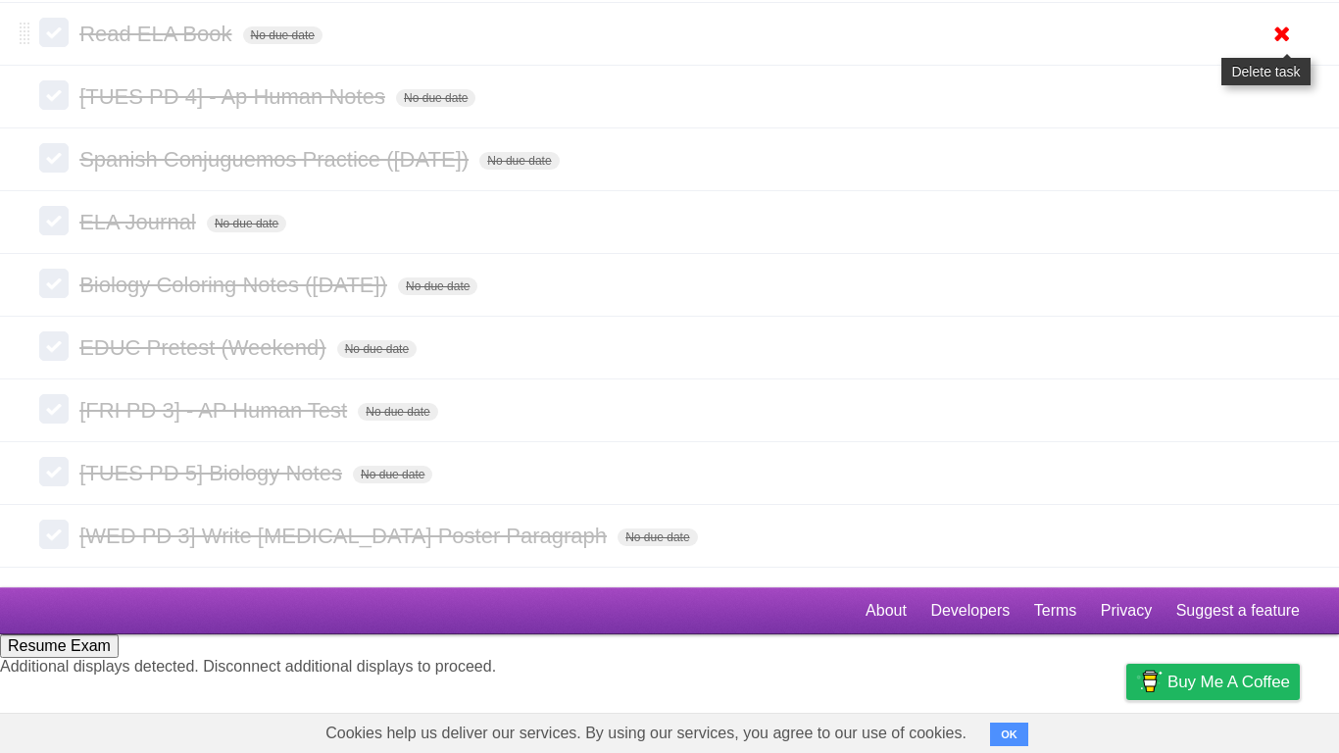
click at [1271, 50] on icon at bounding box center [1282, 34] width 27 height 32
click at [1296, 113] on link at bounding box center [1282, 96] width 37 height 32
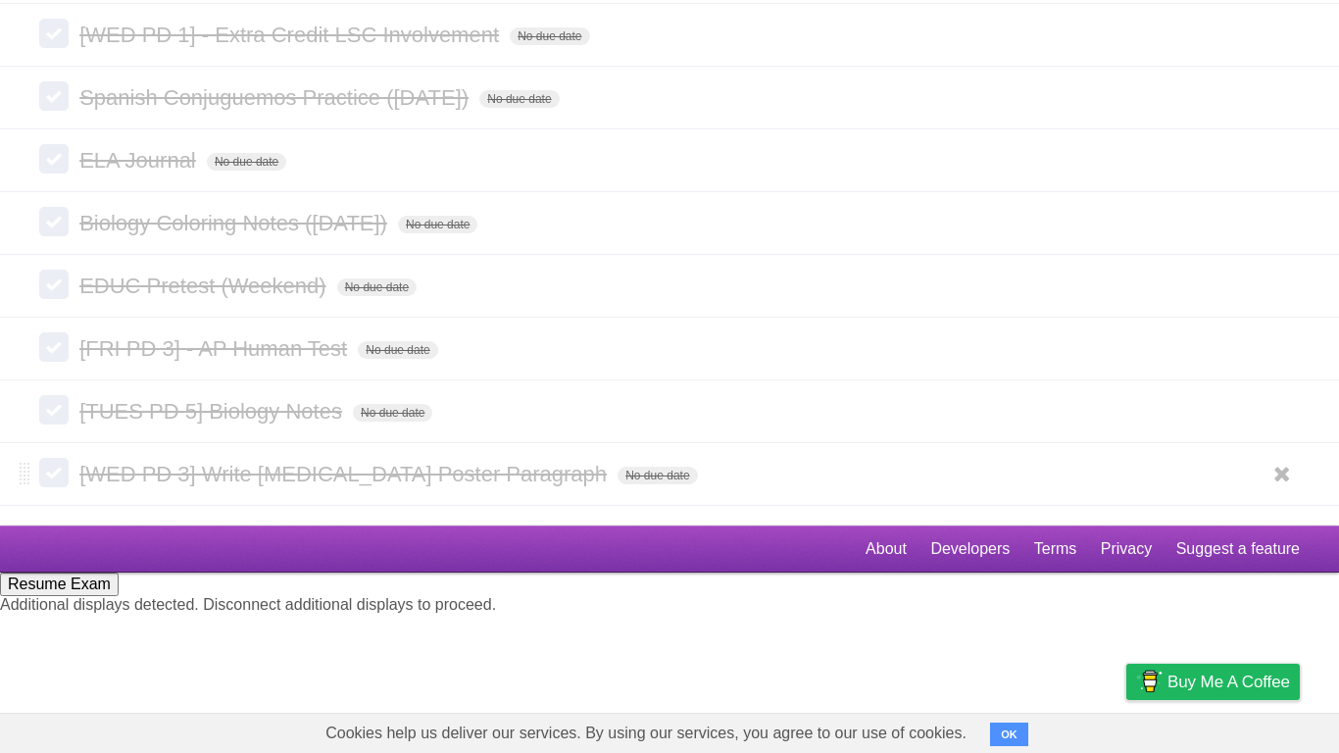
scroll to position [6873, 0]
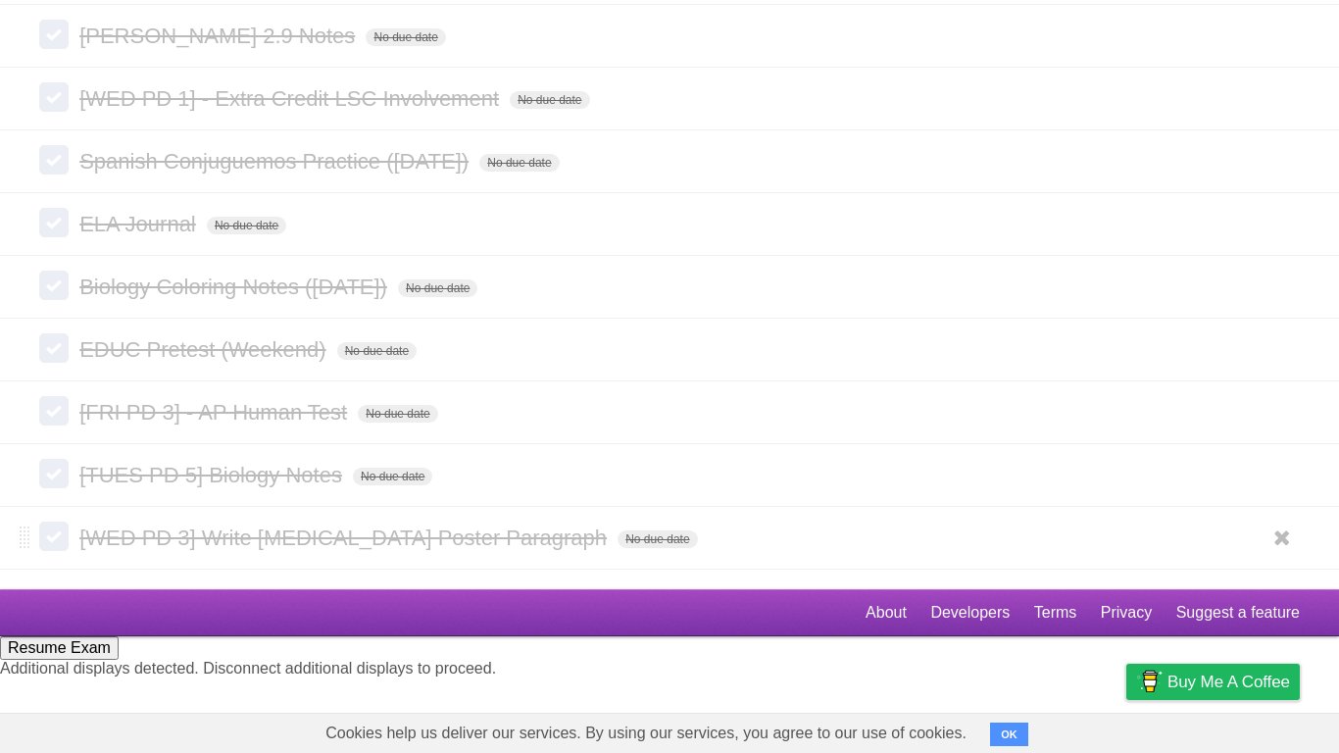
click at [1260, 554] on ul "White Red Blue Green Purple Orange" at bounding box center [1280, 538] width 42 height 32
click at [1275, 554] on icon at bounding box center [1282, 538] width 27 height 32
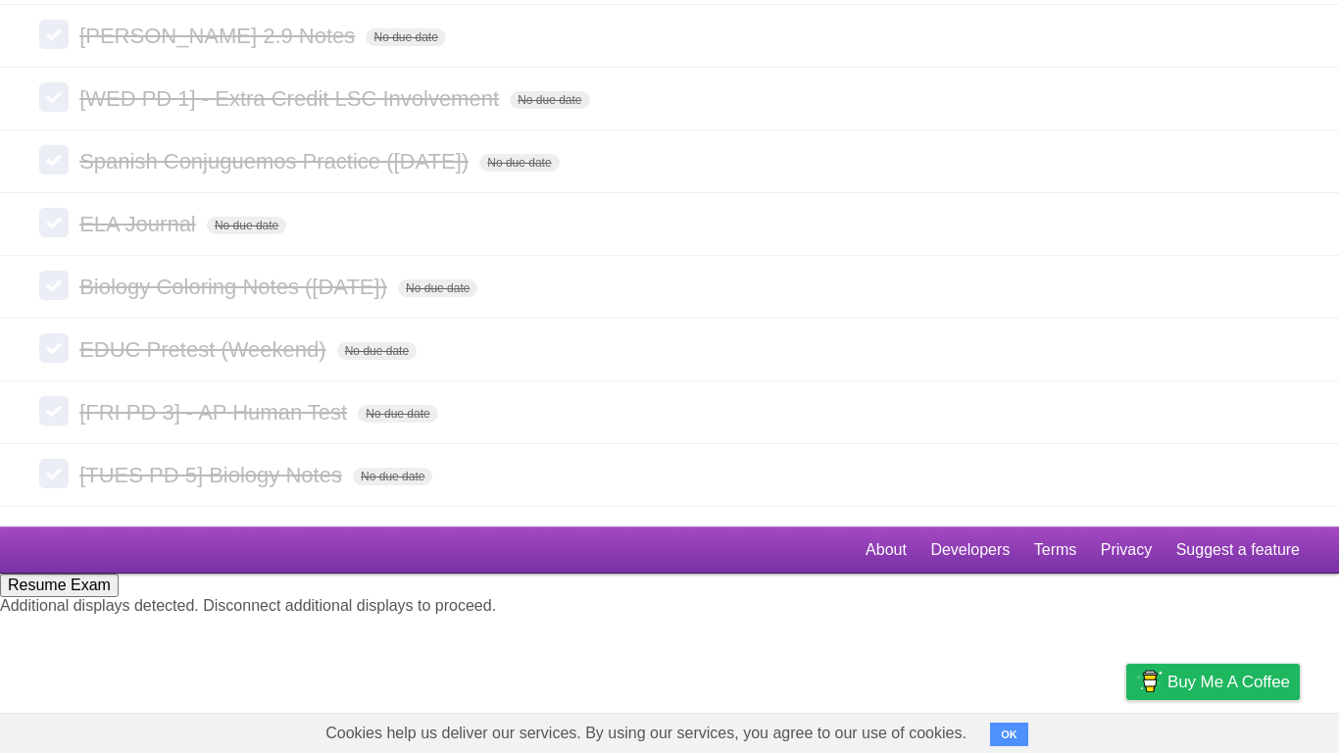
scroll to position [6809, 0]
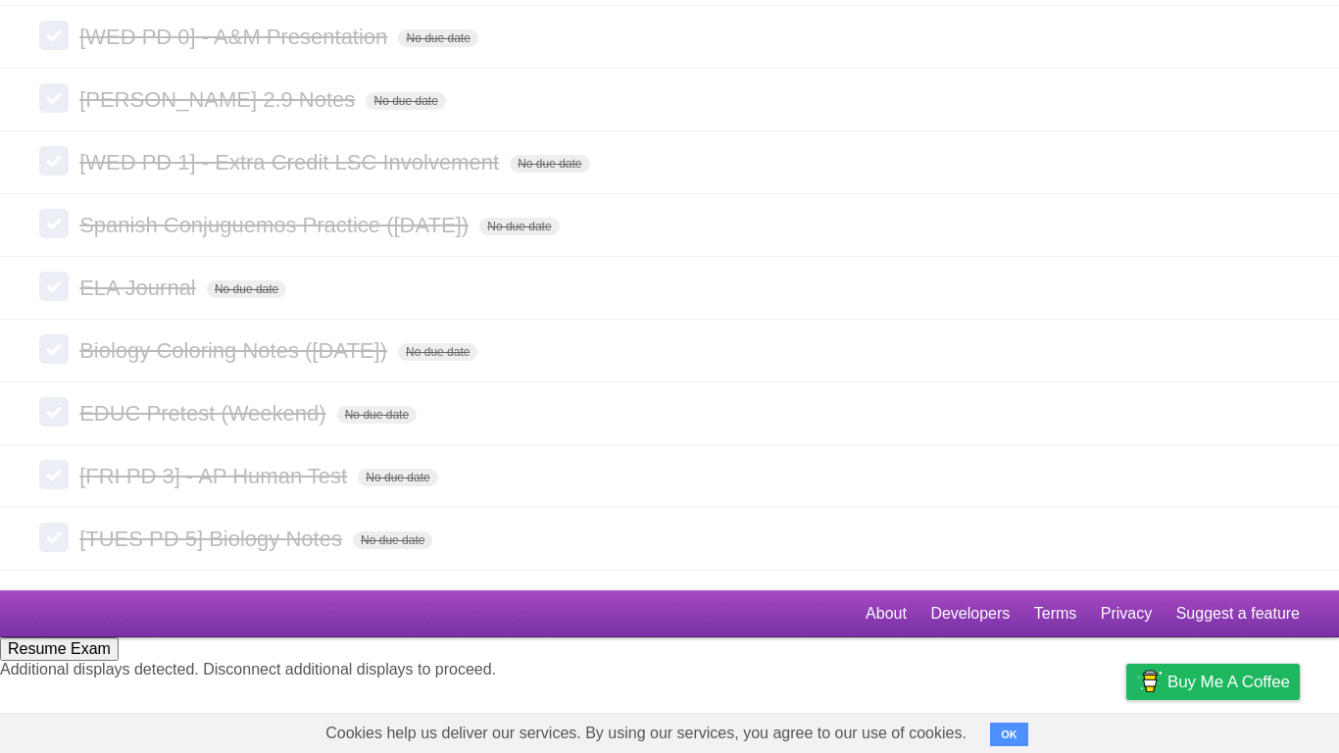
click at [1280, 178] on icon at bounding box center [1282, 162] width 27 height 32
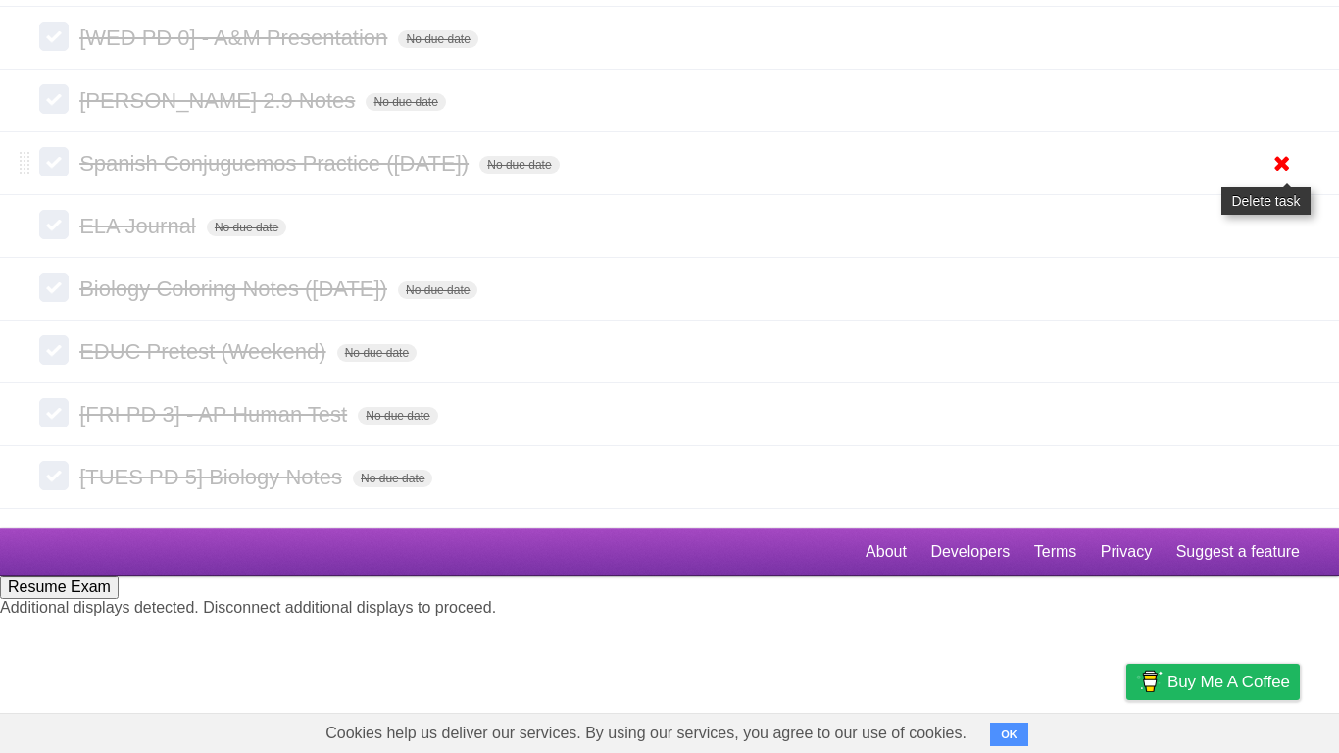
scroll to position [6681, 0]
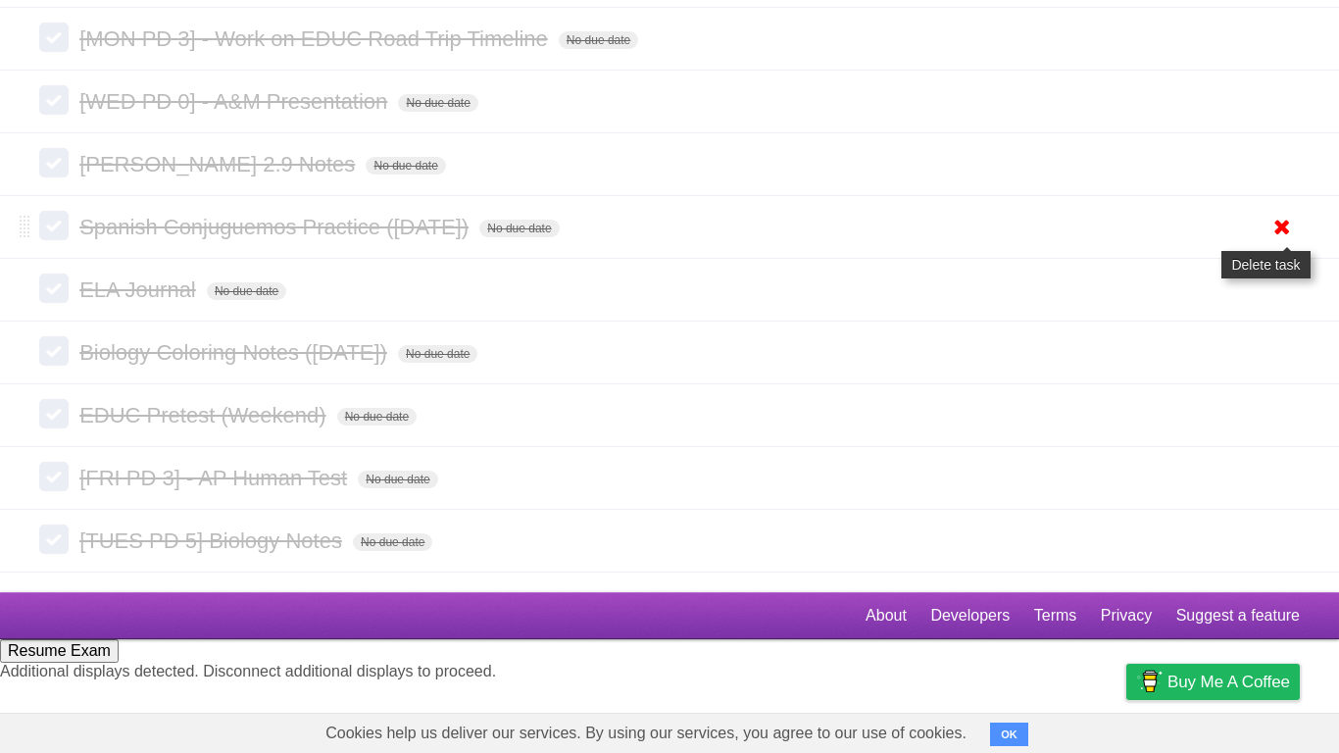
click at [1275, 243] on icon at bounding box center [1282, 227] width 27 height 32
click at [1277, 180] on icon at bounding box center [1282, 164] width 27 height 32
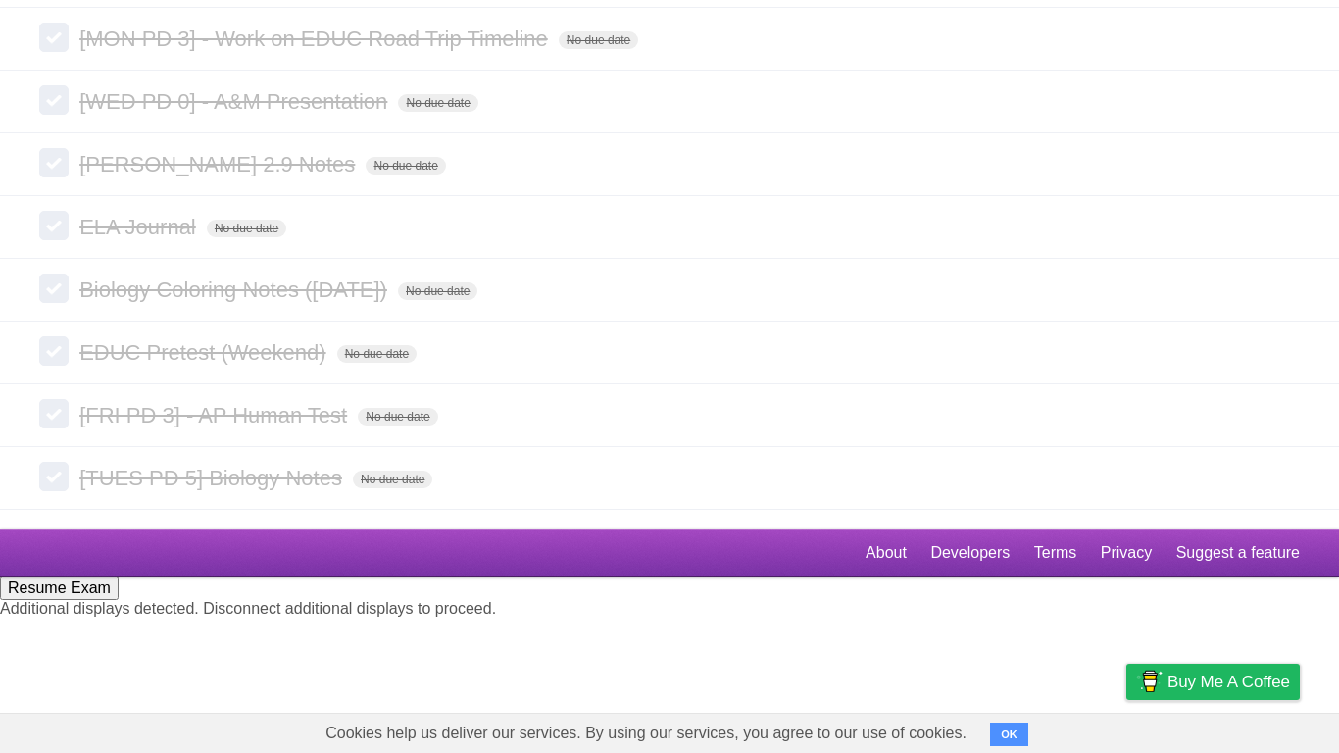
scroll to position [6618, 0]
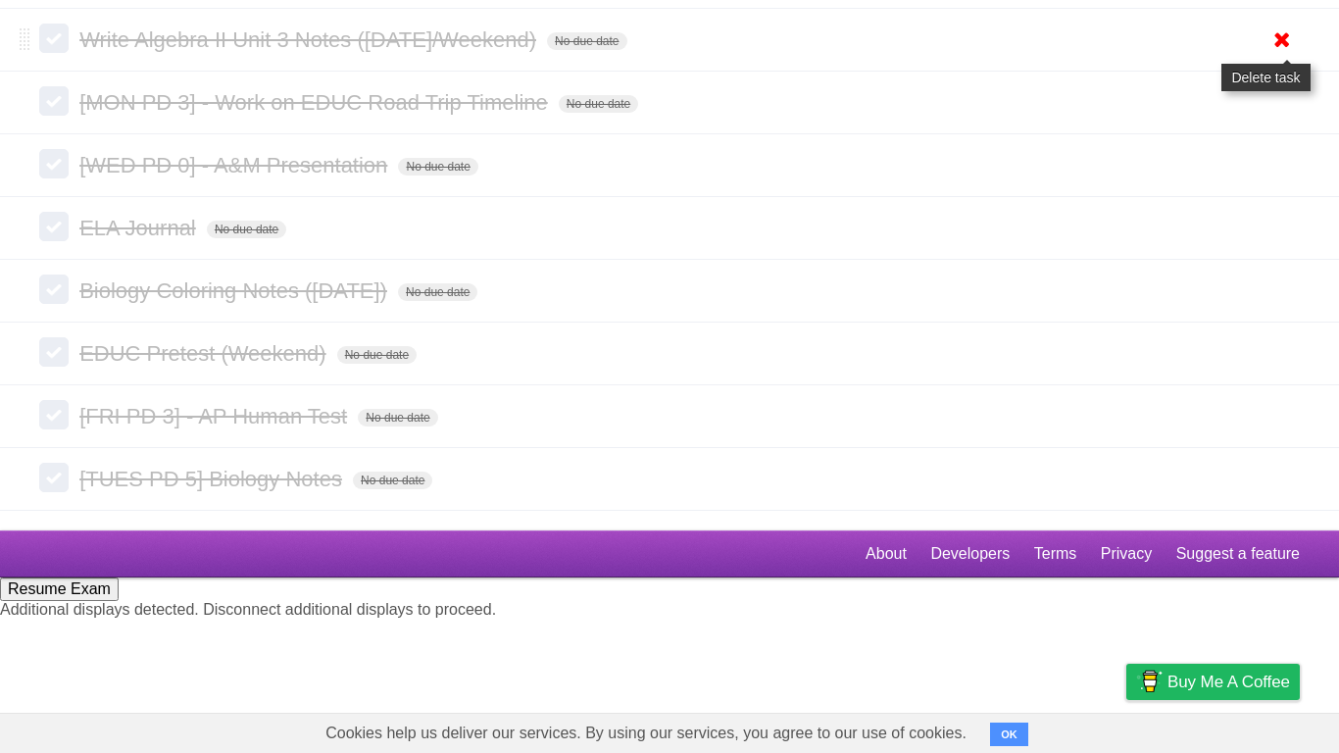
scroll to position [6554, 0]
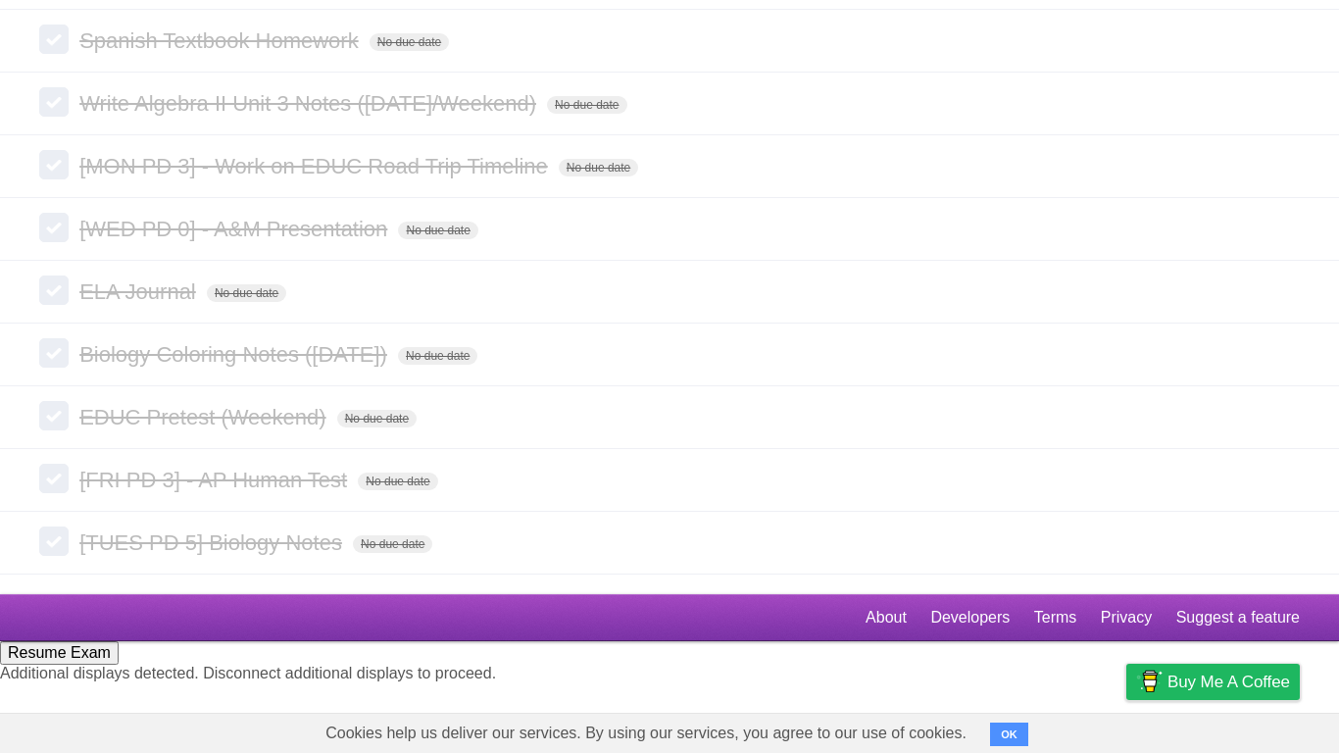
click at [1289, 57] on icon at bounding box center [1282, 41] width 27 height 32
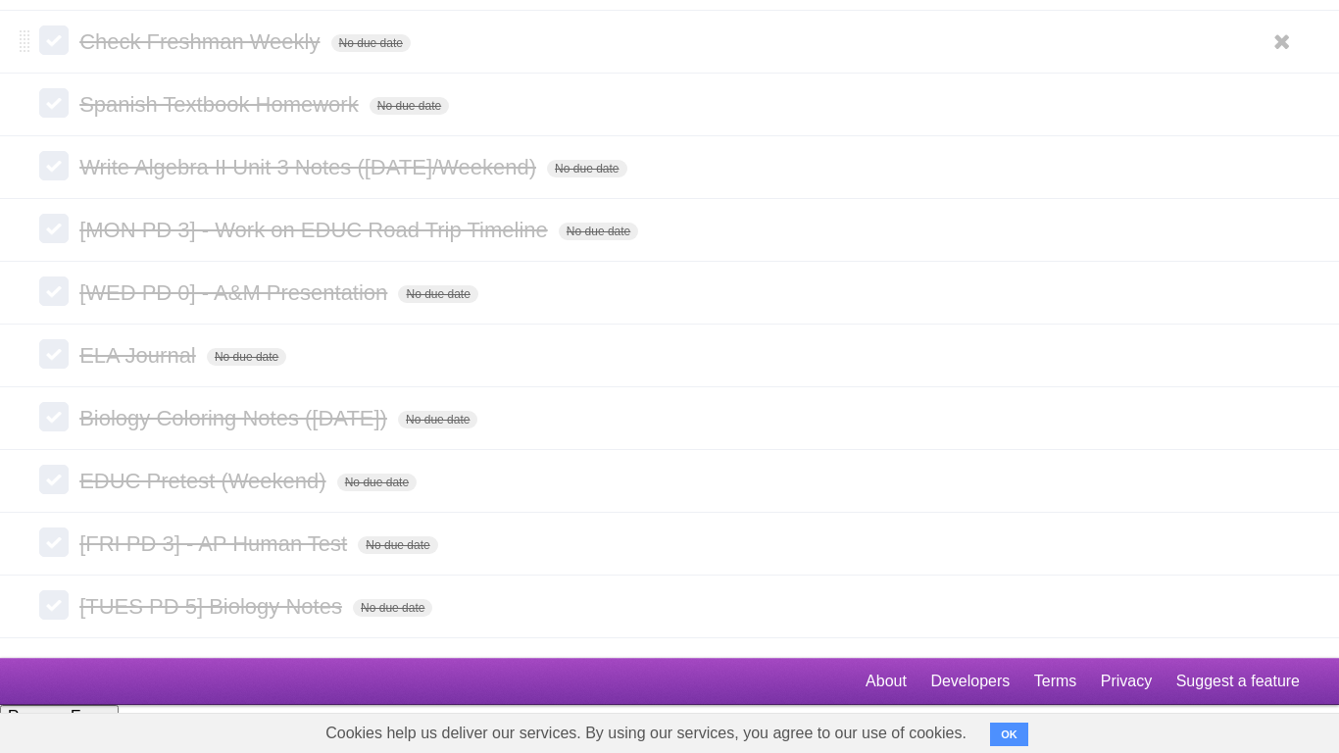
click at [1269, 183] on icon at bounding box center [1282, 167] width 27 height 32
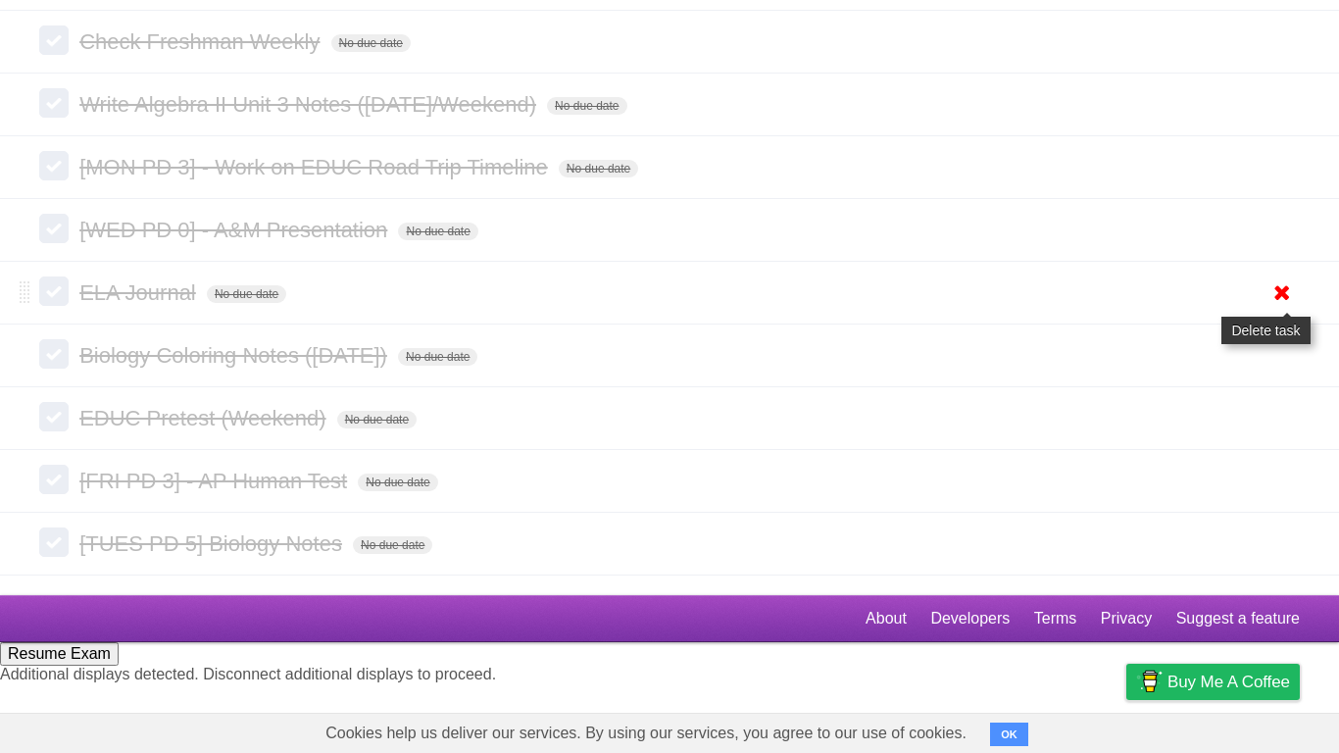
scroll to position [6426, 0]
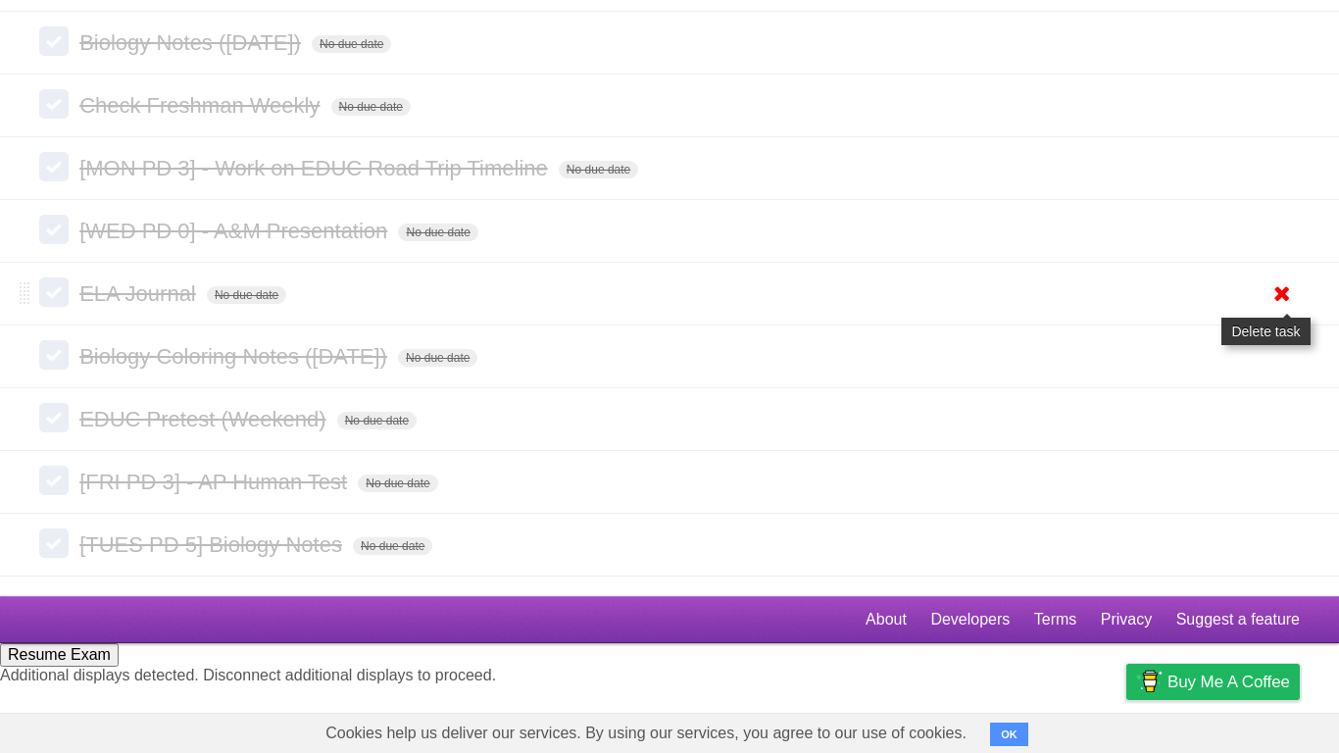
click at [1270, 310] on icon at bounding box center [1282, 293] width 27 height 32
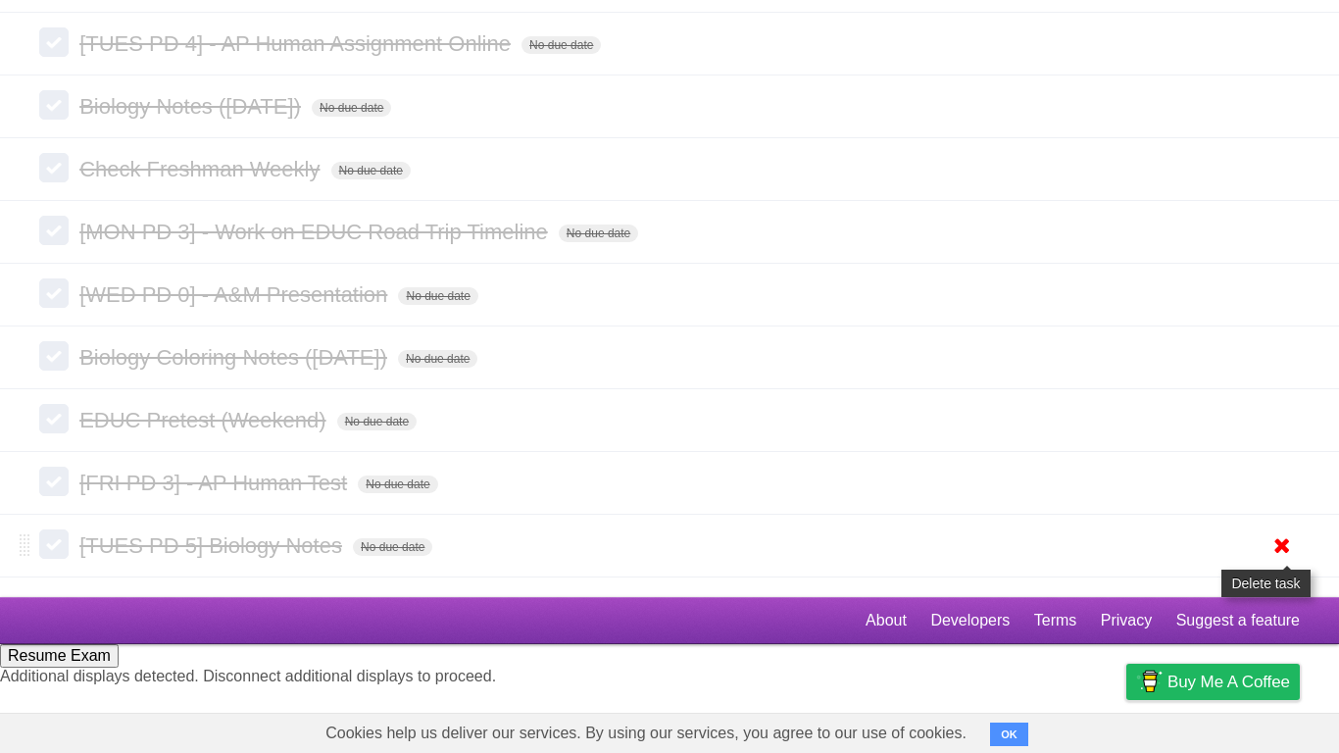
click at [1283, 562] on icon at bounding box center [1282, 545] width 27 height 32
click at [1289, 499] on icon at bounding box center [1282, 483] width 27 height 32
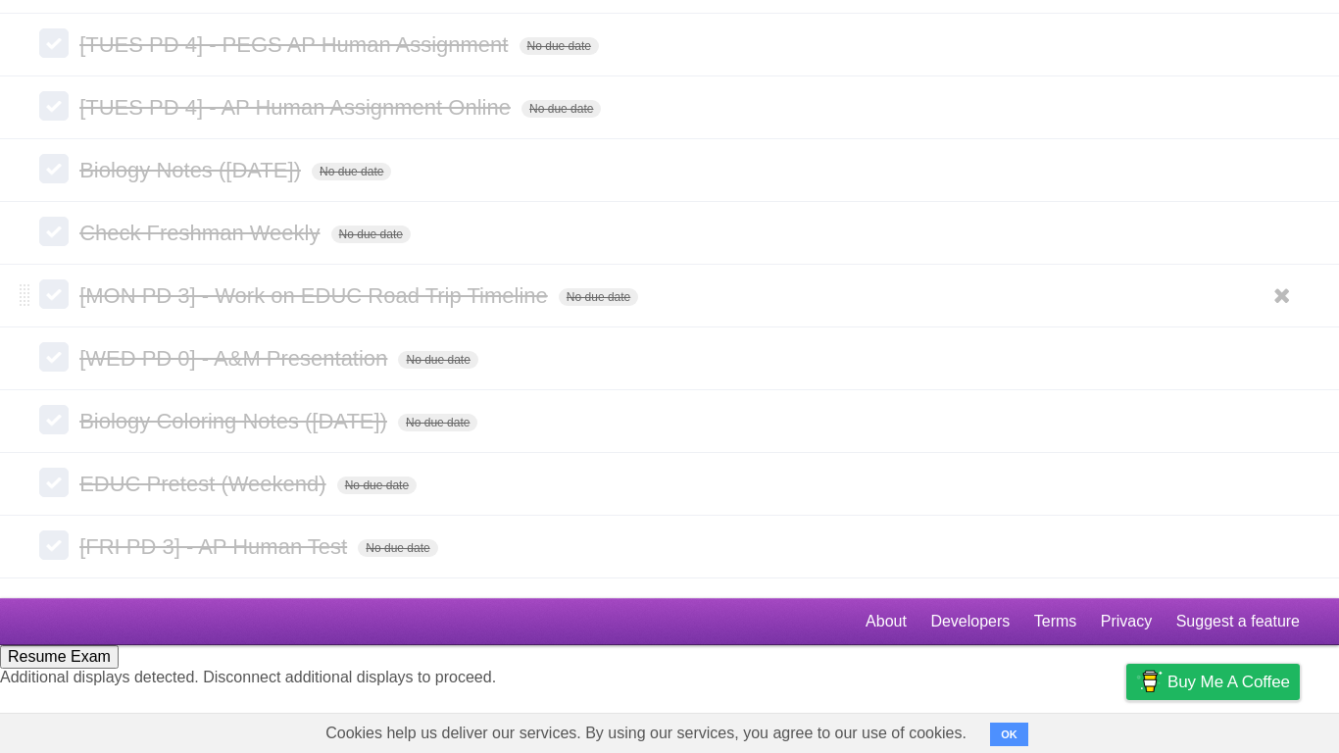
scroll to position [6235, 0]
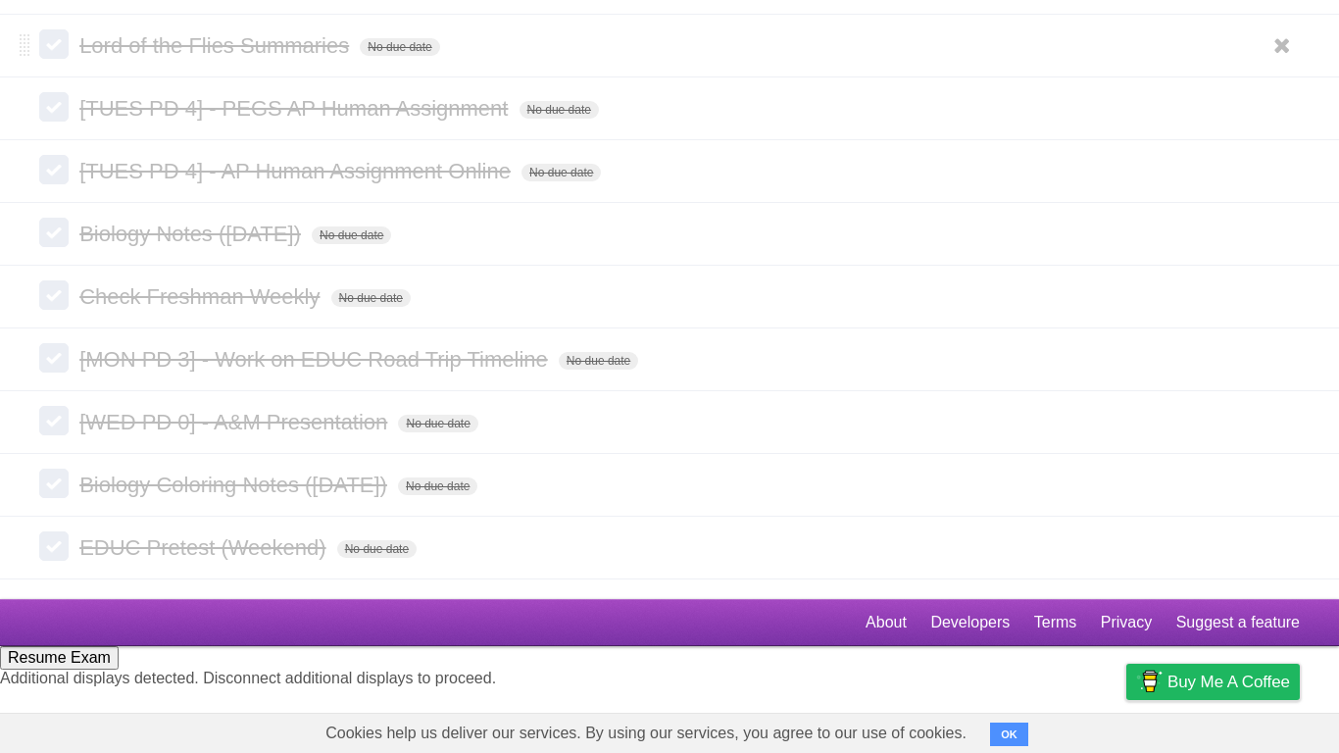
click at [1274, 438] on icon at bounding box center [1282, 422] width 27 height 32
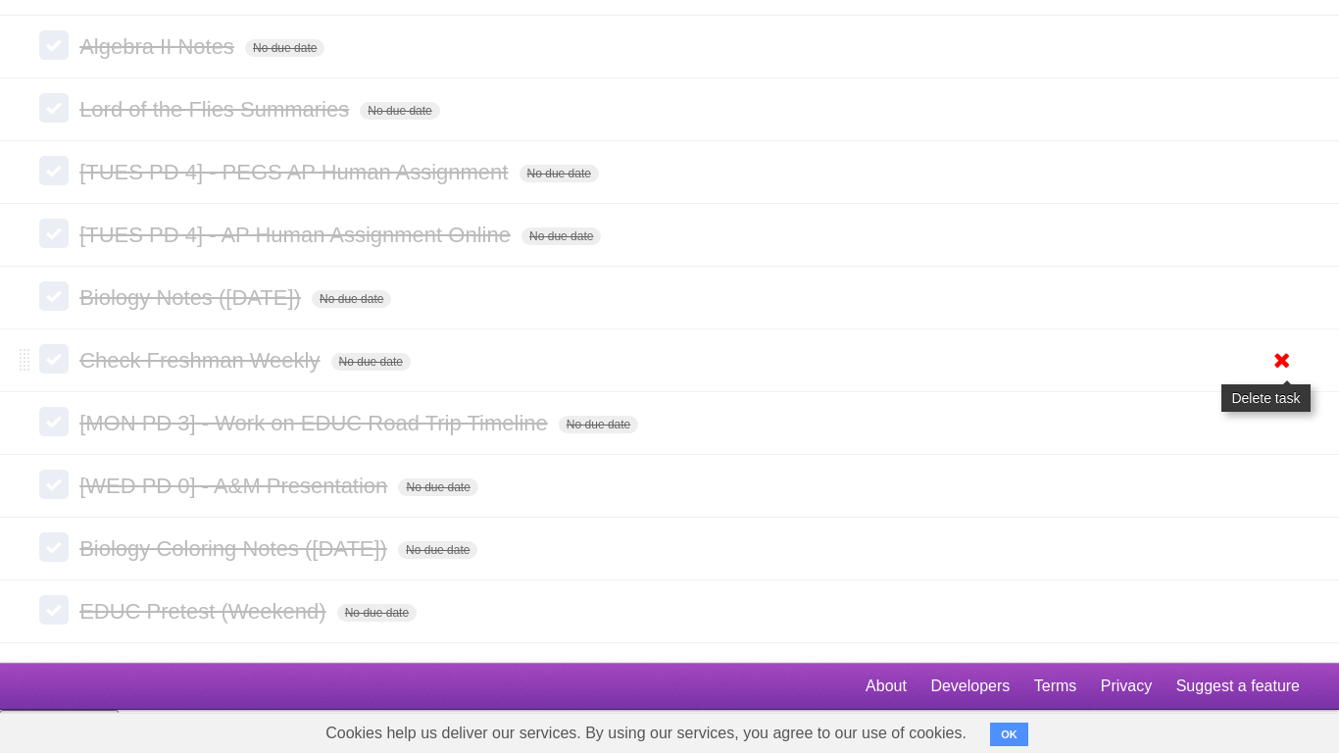
click at [1278, 377] on icon at bounding box center [1282, 360] width 27 height 32
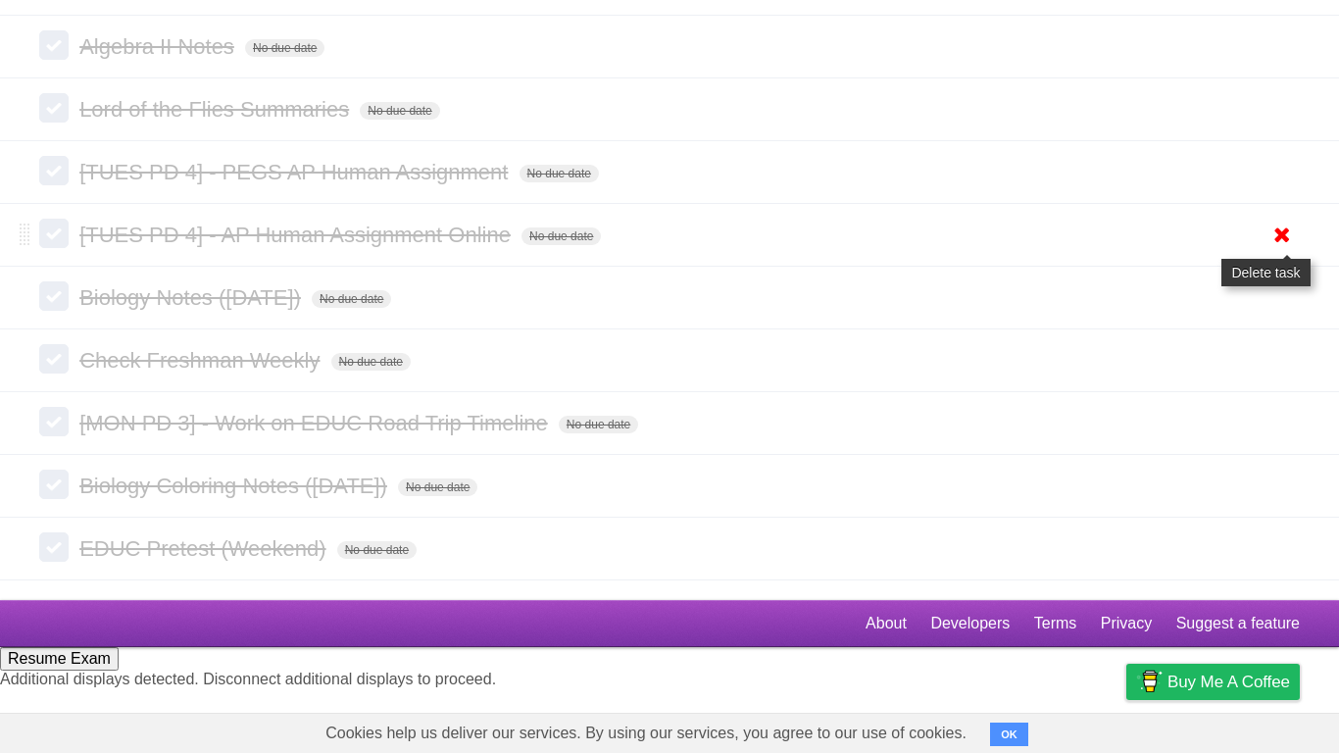
click at [1293, 251] on icon at bounding box center [1282, 235] width 27 height 32
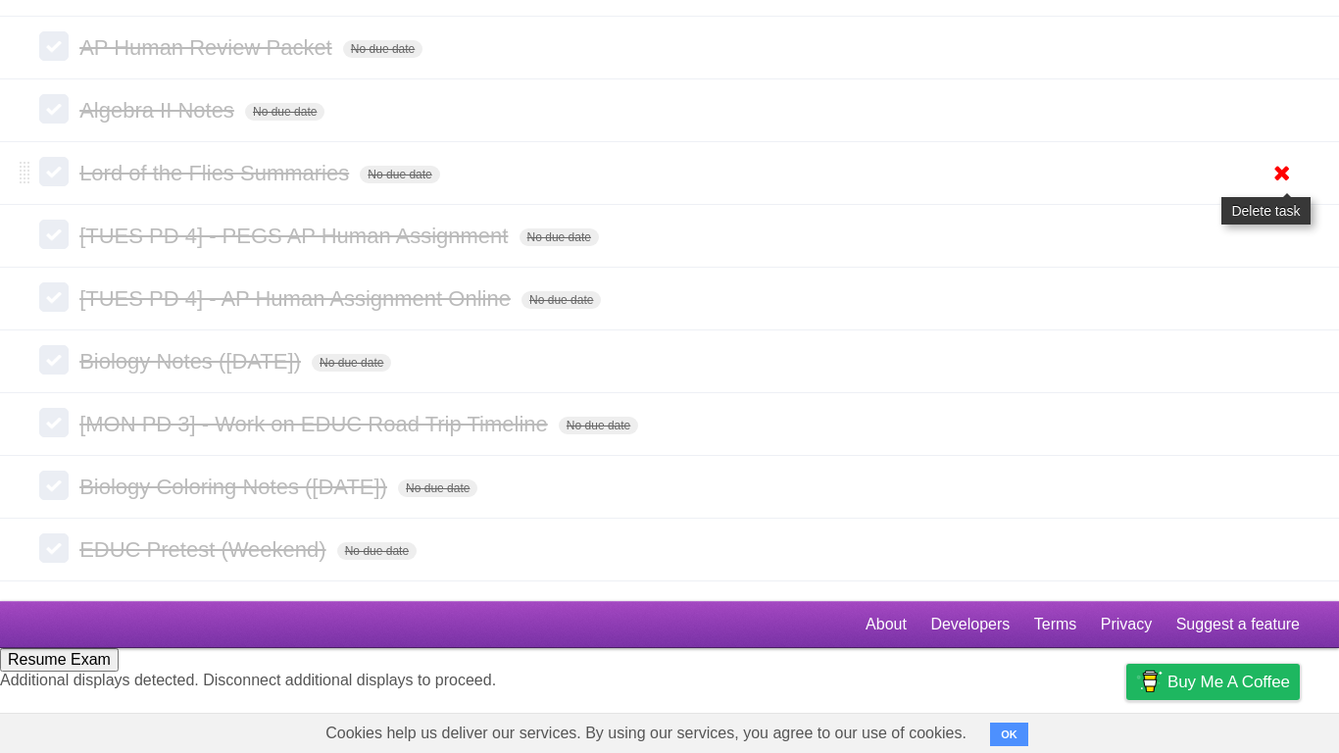
scroll to position [6044, 0]
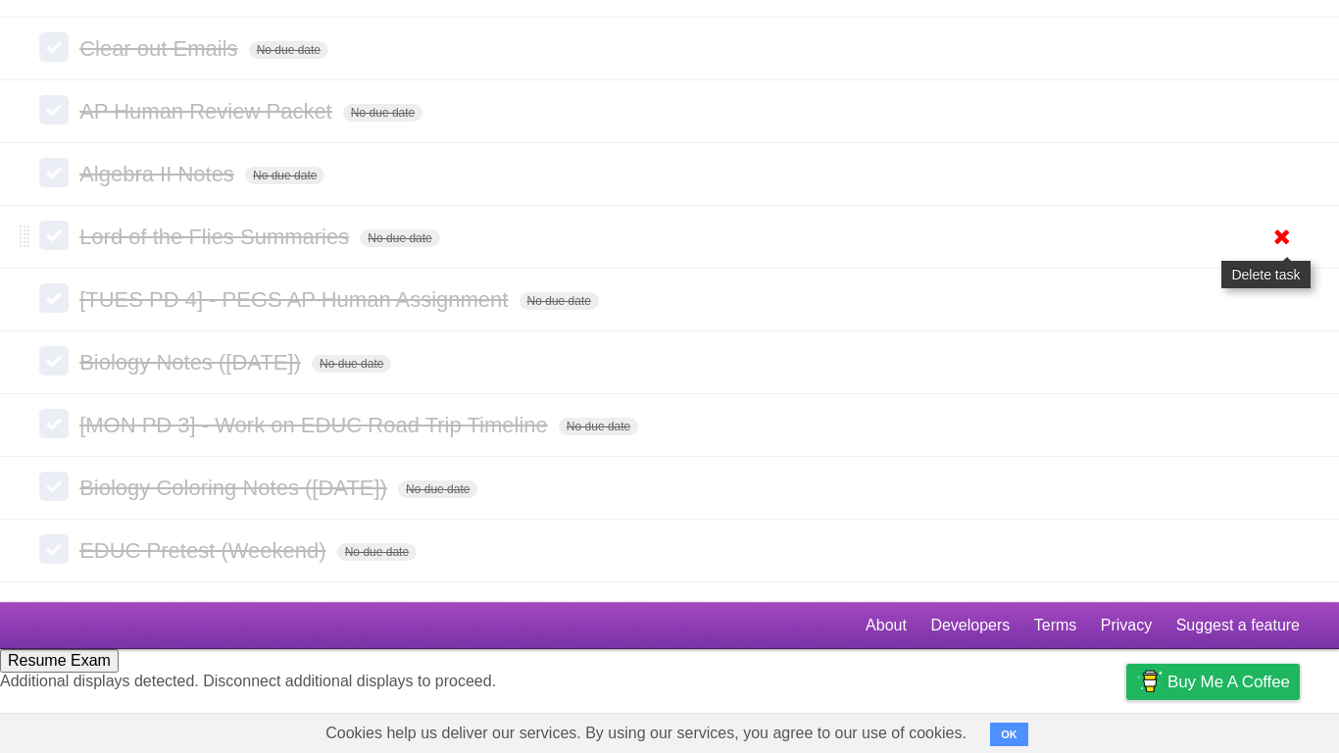
click at [1288, 253] on icon at bounding box center [1282, 237] width 27 height 32
click at [1271, 65] on icon at bounding box center [1282, 48] width 27 height 32
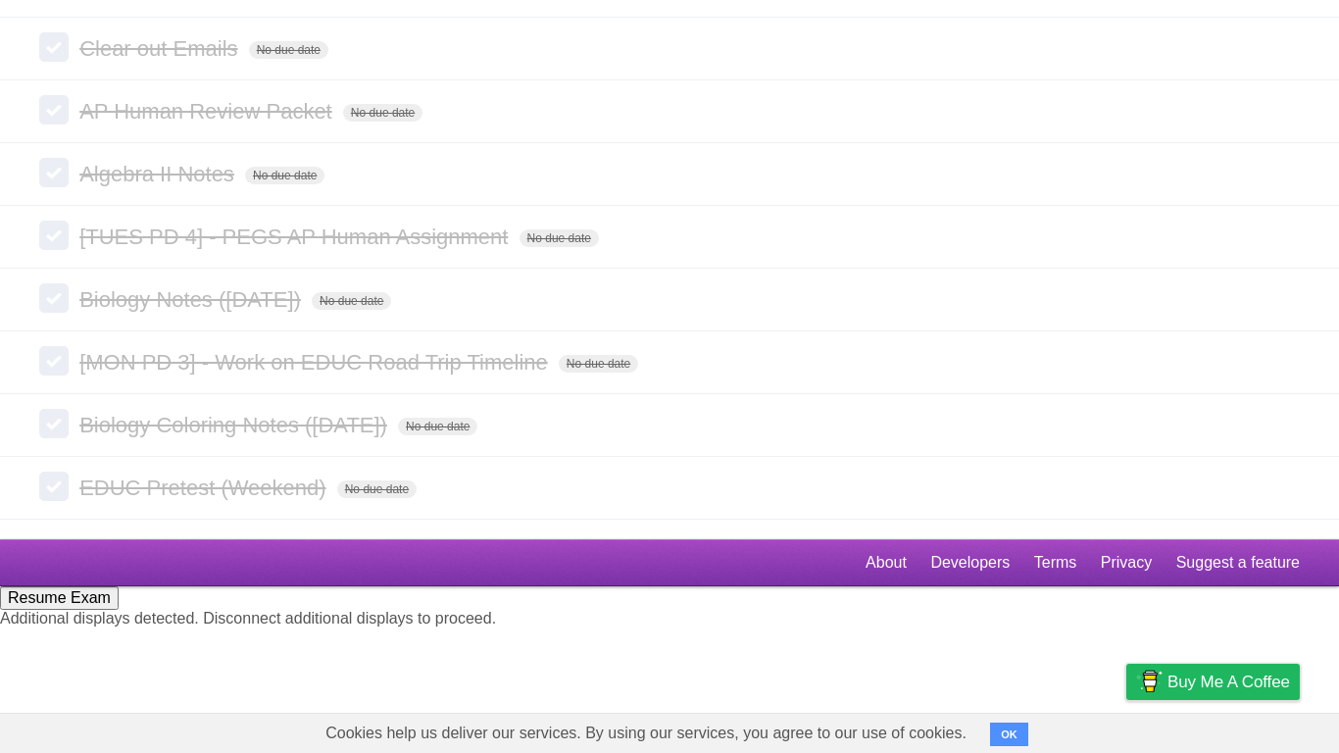
scroll to position [5980, 0]
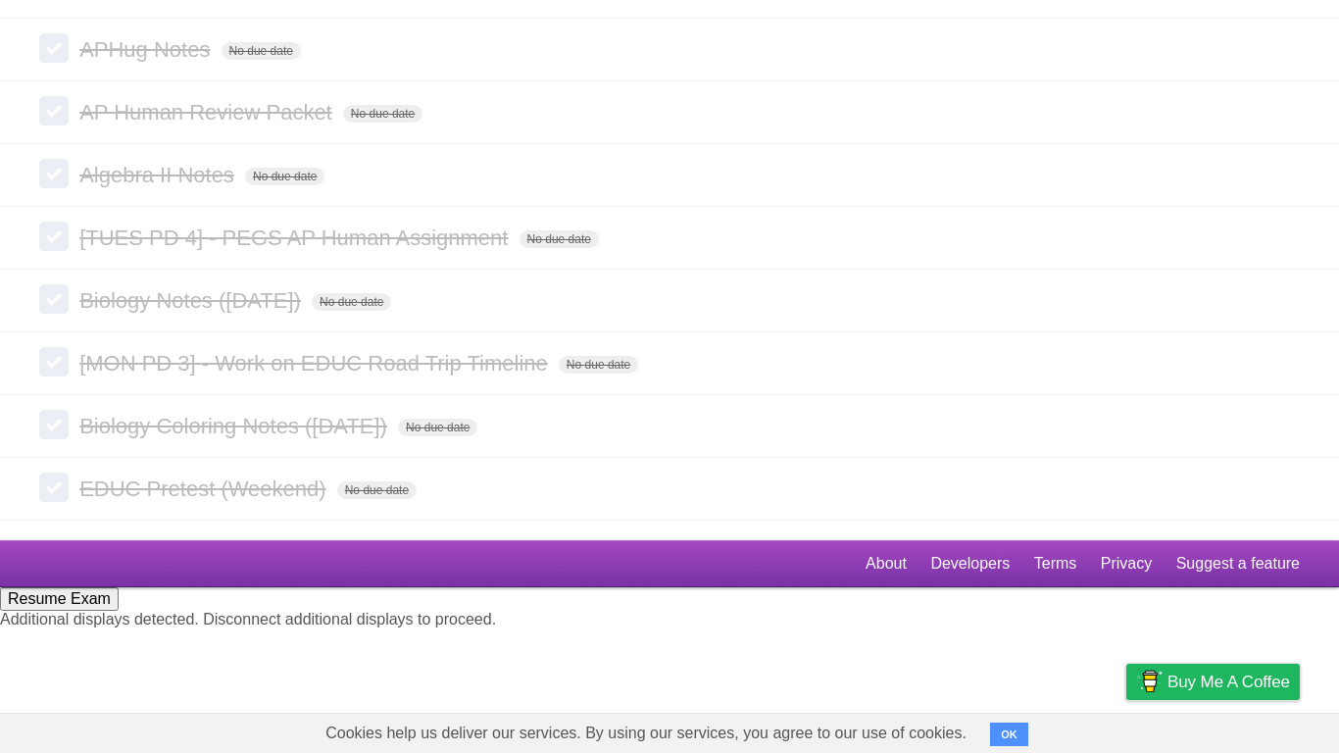
scroll to position [5917, 0]
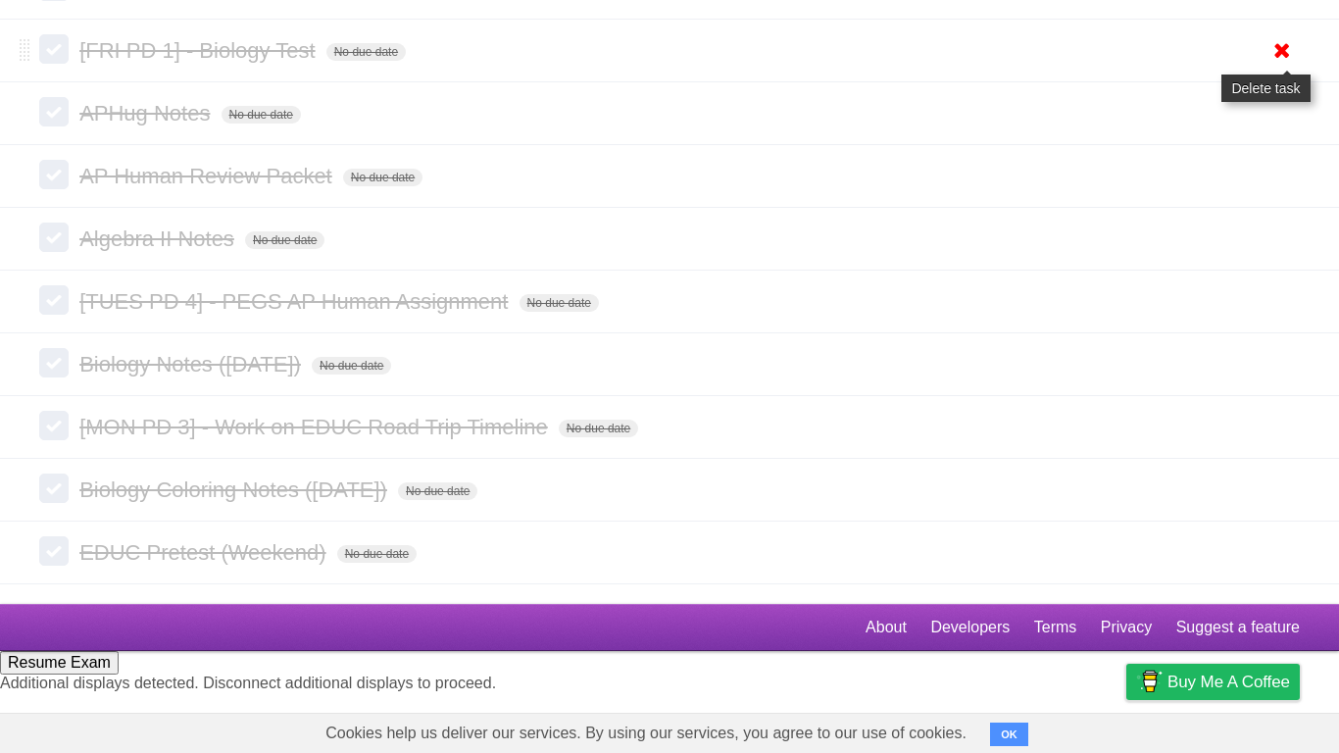
click at [1282, 67] on icon at bounding box center [1282, 50] width 27 height 32
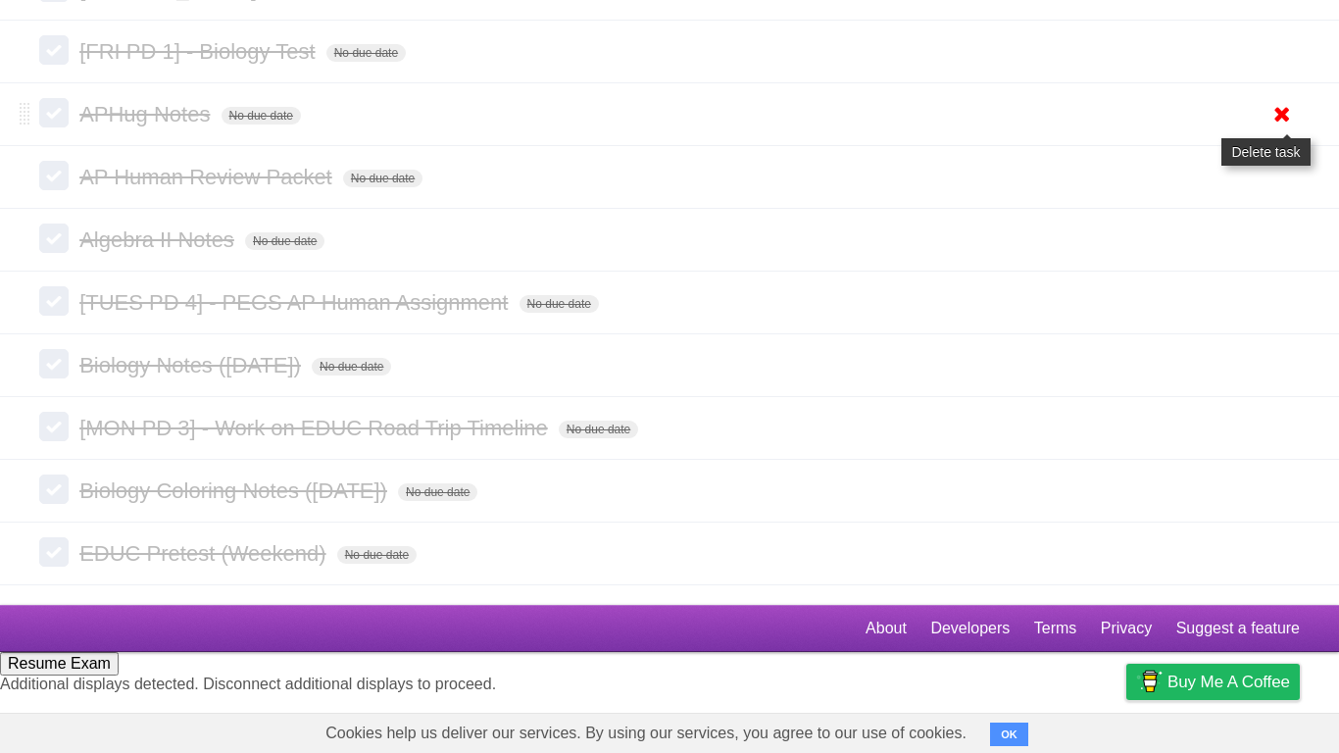
scroll to position [5789, 0]
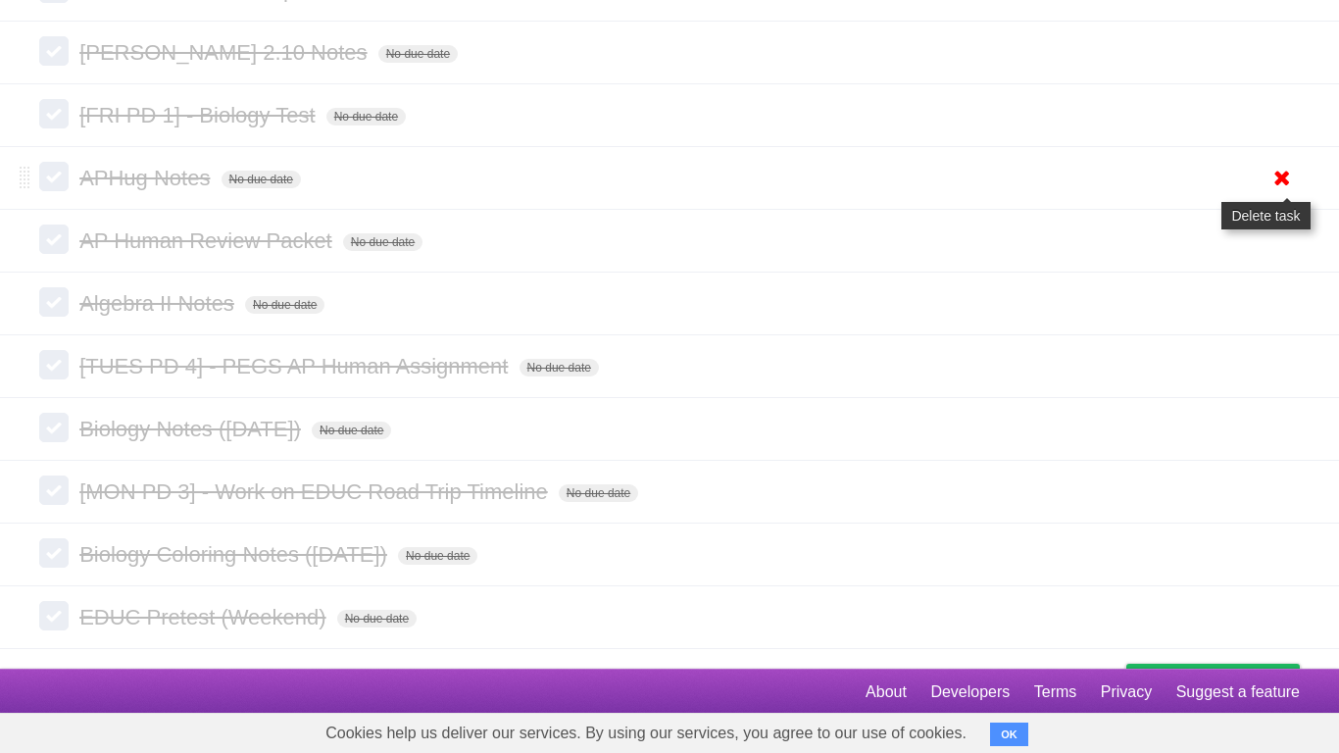
click at [1279, 194] on icon at bounding box center [1282, 178] width 27 height 32
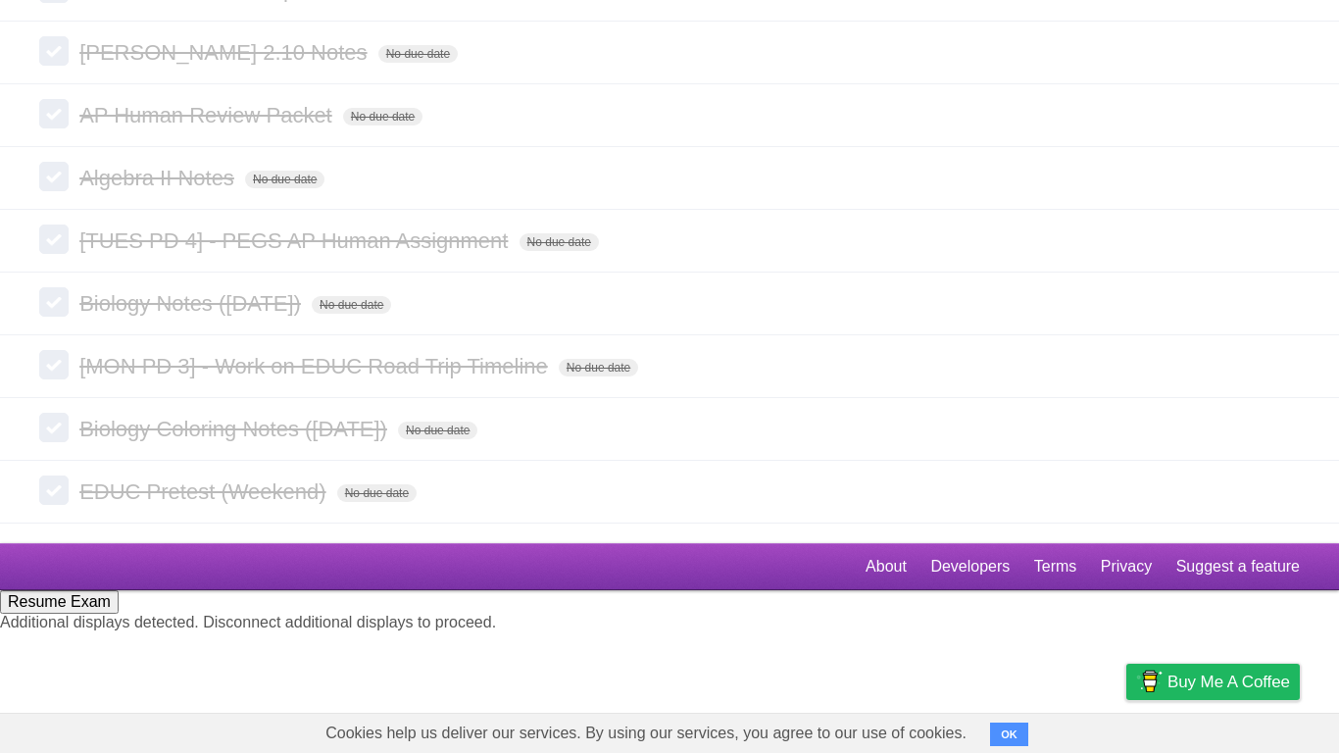
scroll to position [5725, 0]
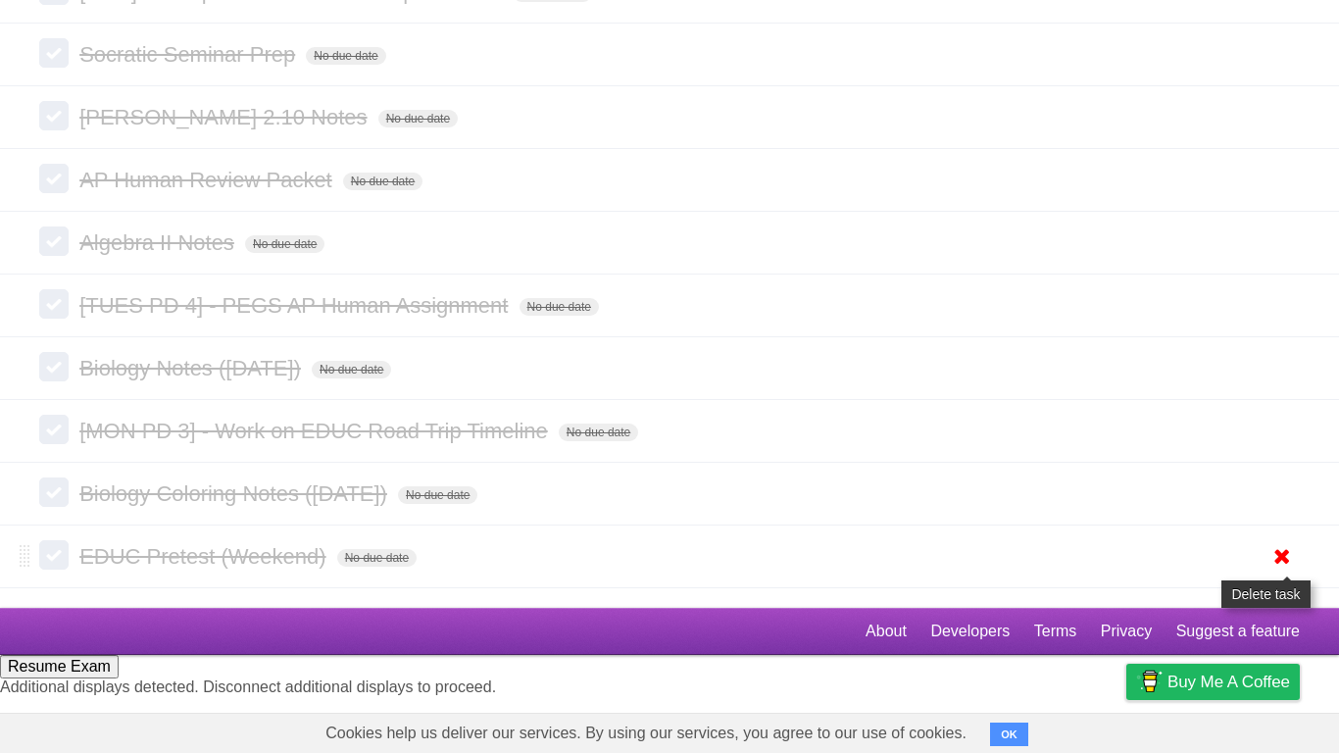
click at [1270, 573] on icon at bounding box center [1282, 556] width 27 height 32
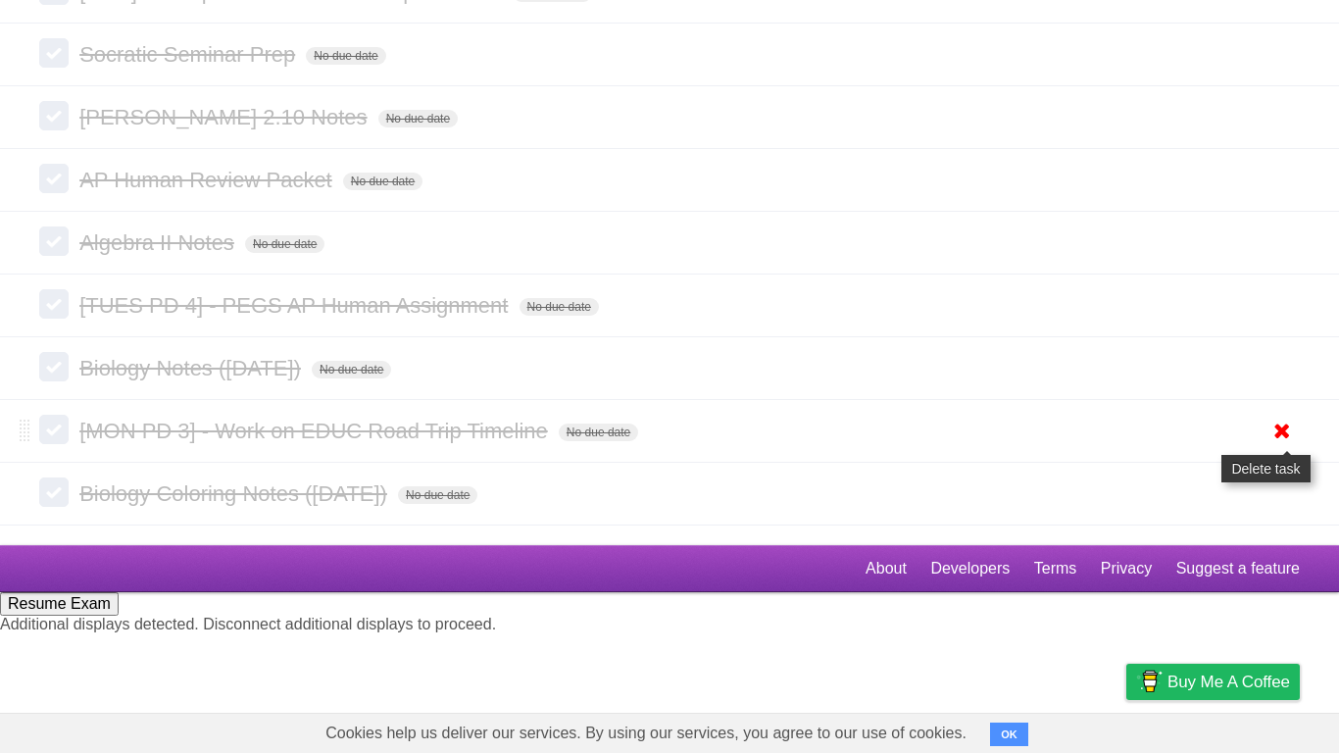
scroll to position [5598, 0]
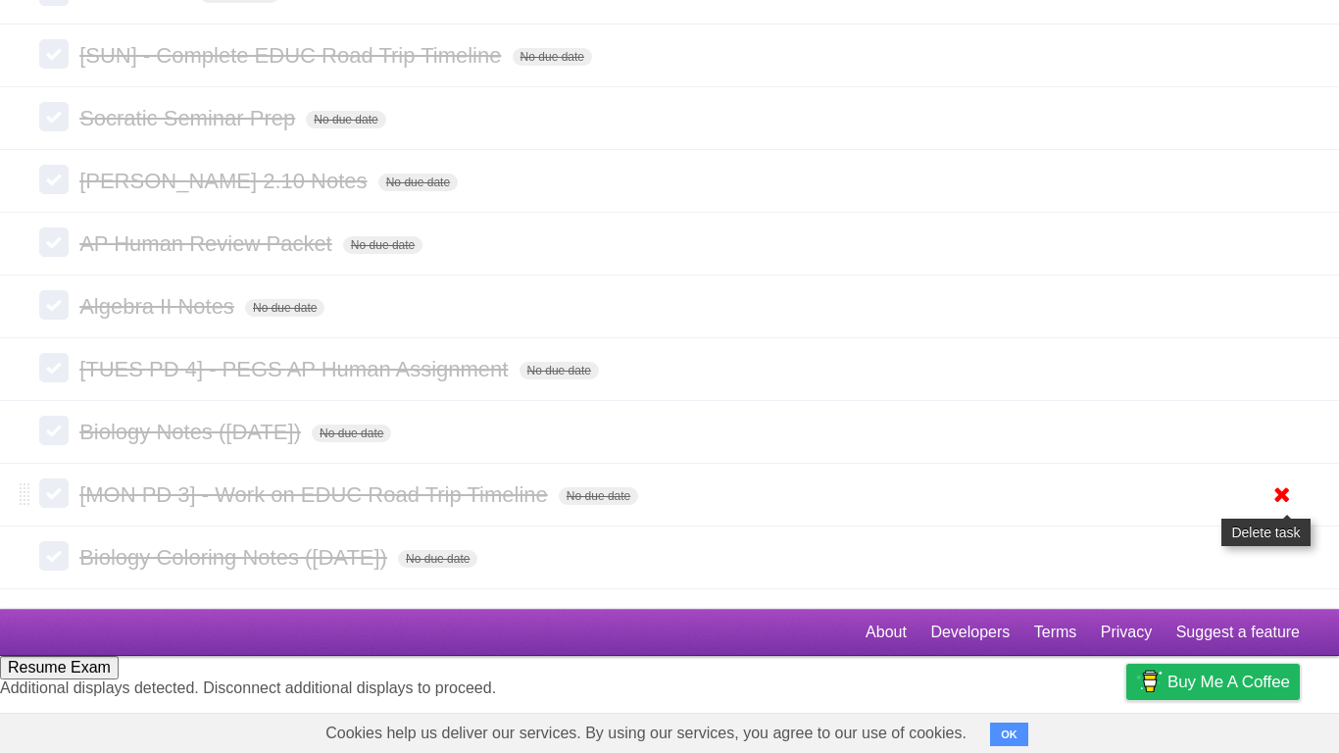
click at [1277, 511] on icon at bounding box center [1282, 495] width 27 height 32
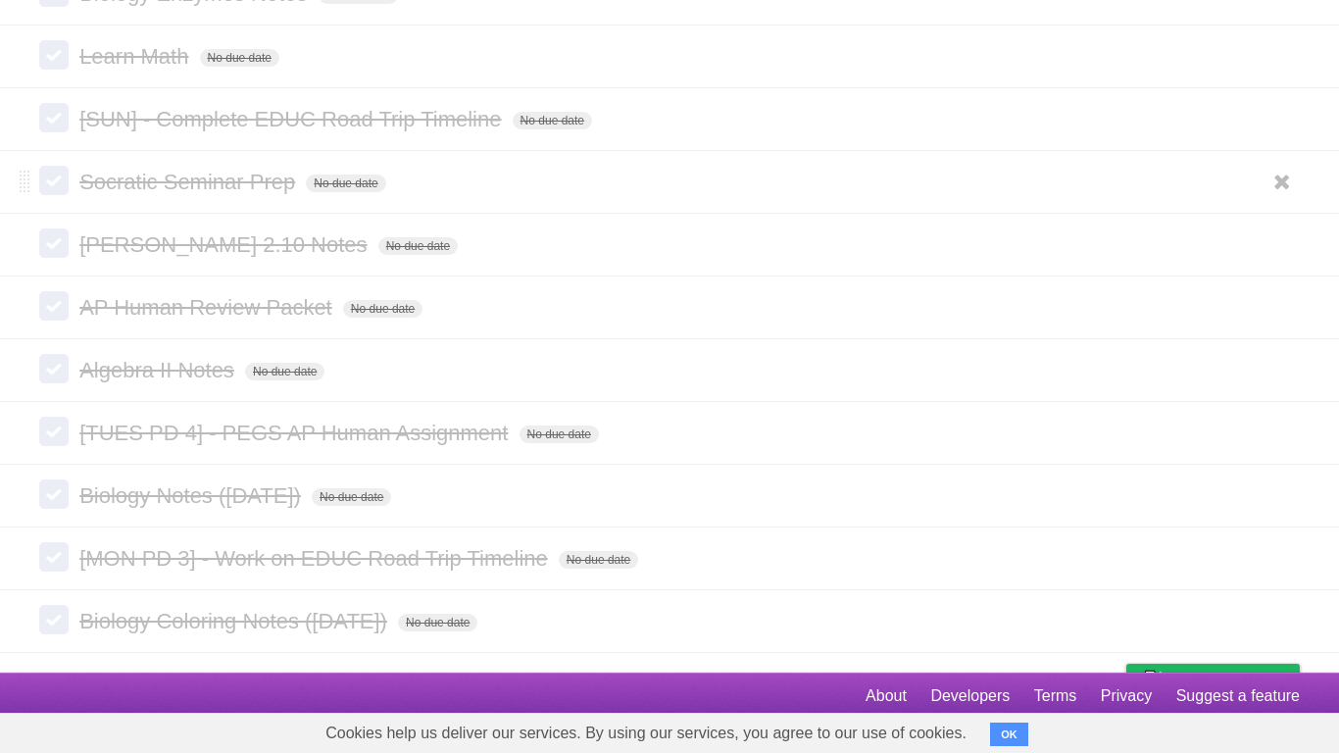
click at [1261, 198] on ul "White Red Blue Green Purple Orange" at bounding box center [1280, 182] width 42 height 32
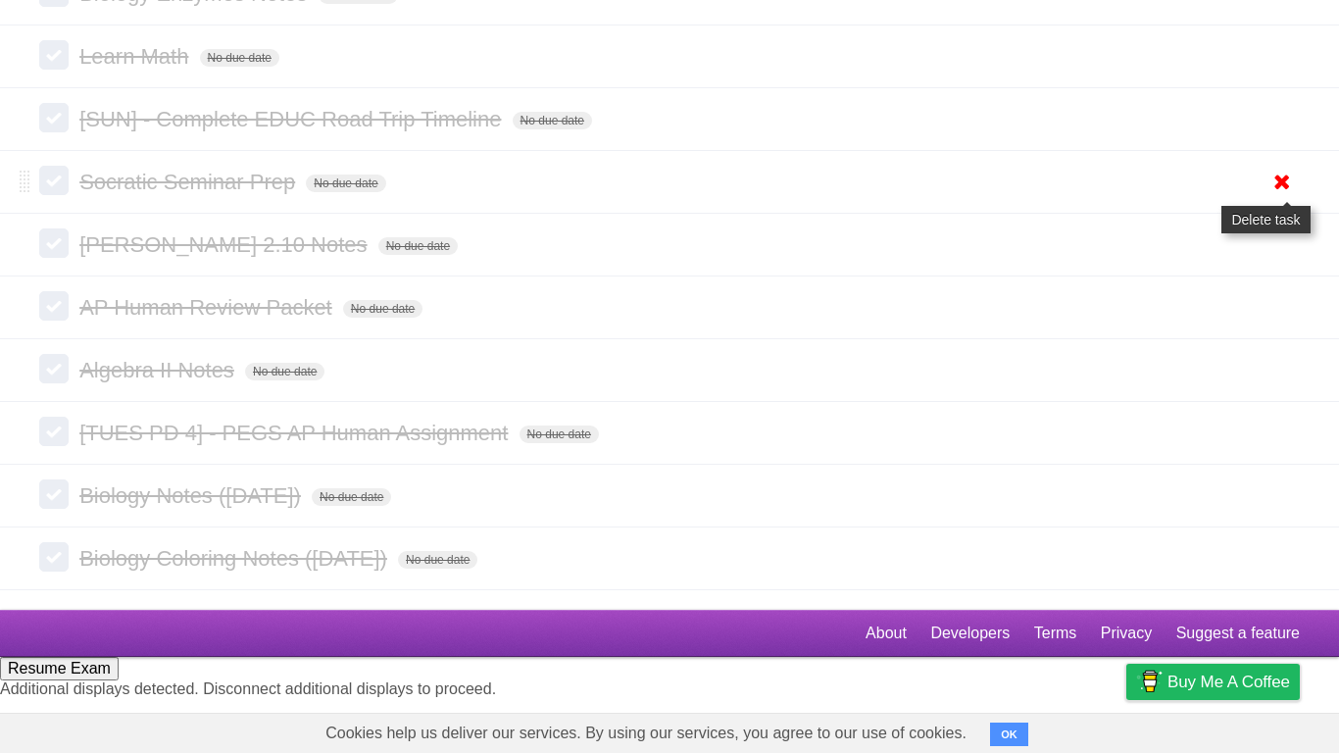
click at [1291, 198] on icon at bounding box center [1282, 182] width 27 height 32
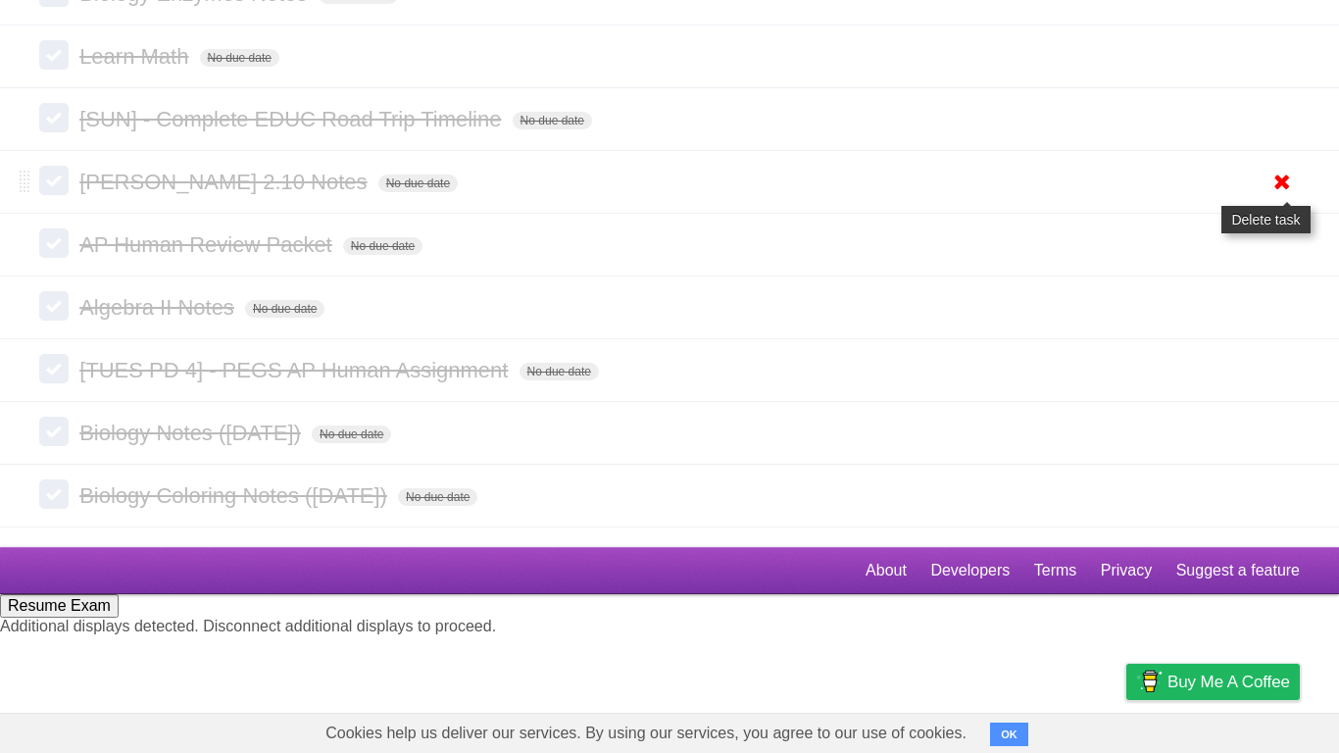
click at [1273, 198] on icon at bounding box center [1282, 182] width 27 height 32
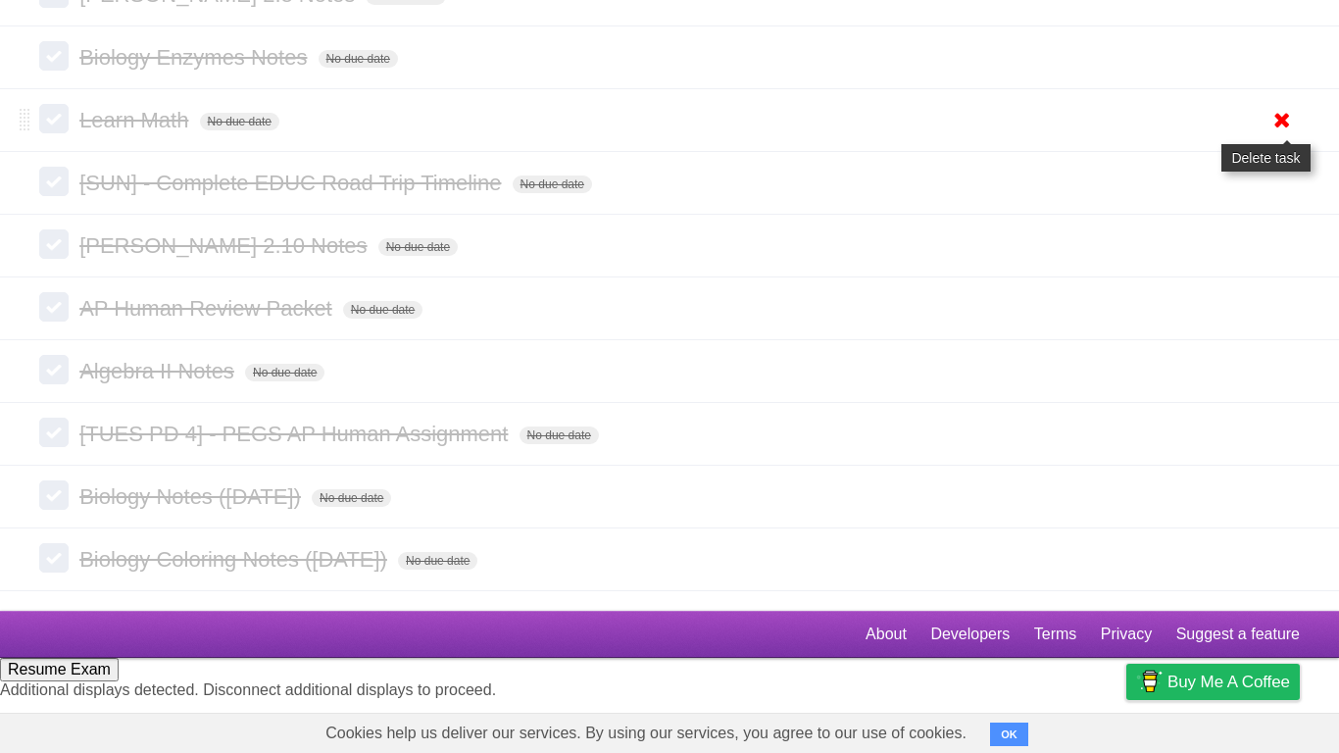
click at [1272, 136] on icon at bounding box center [1282, 120] width 27 height 32
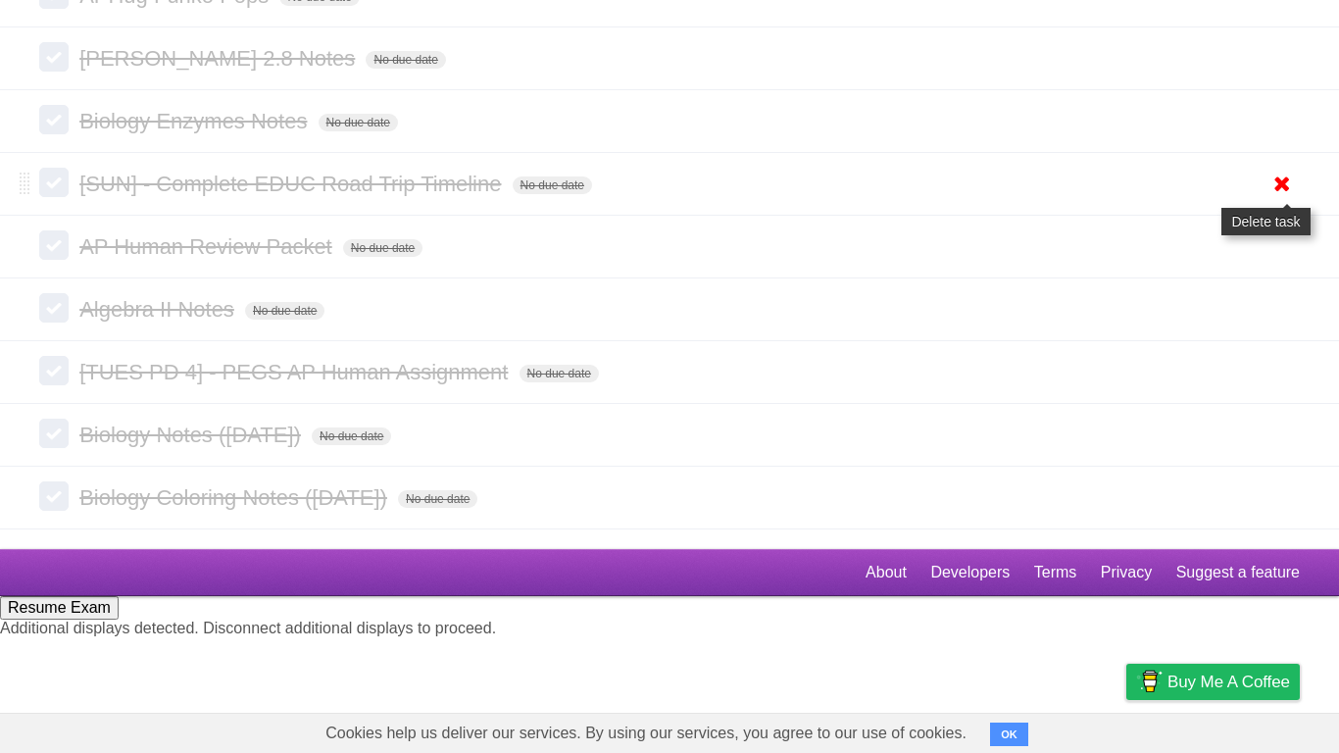
scroll to position [5343, 0]
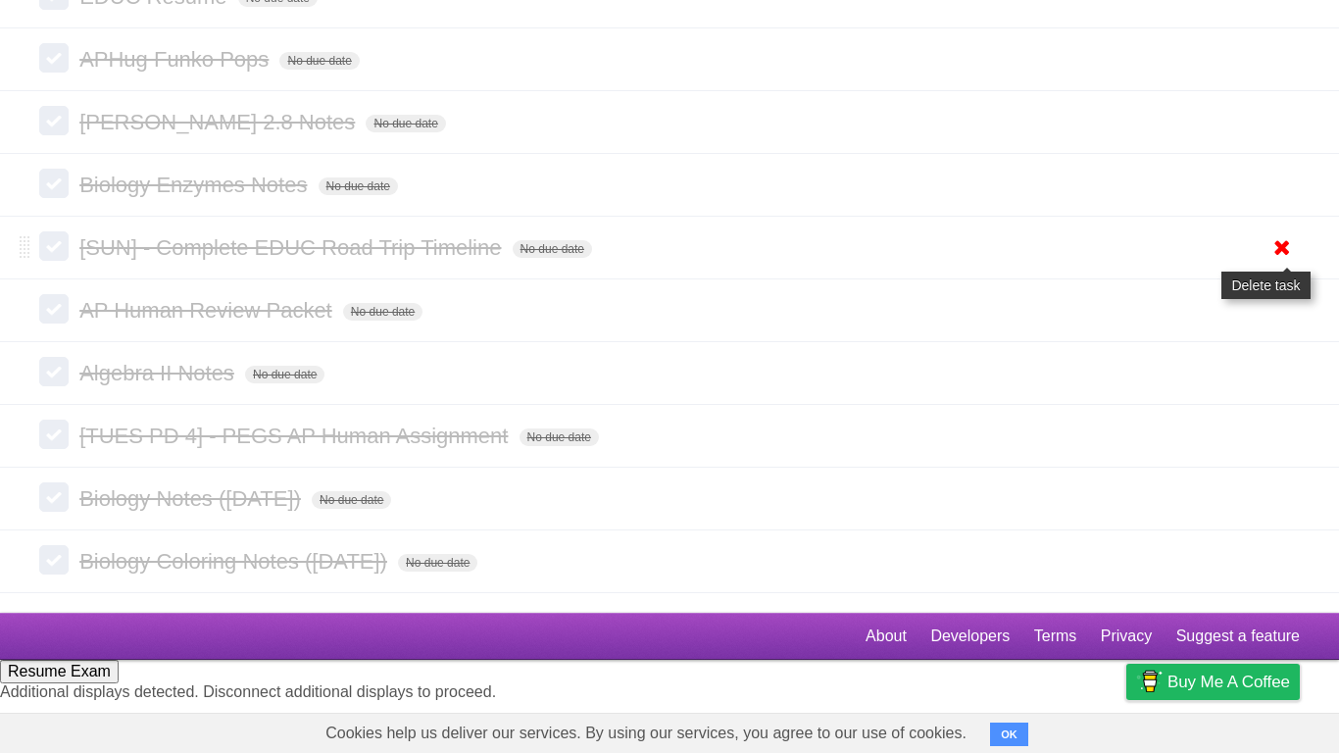
click at [1269, 264] on icon at bounding box center [1282, 247] width 27 height 32
click at [1279, 76] on icon at bounding box center [1282, 59] width 27 height 32
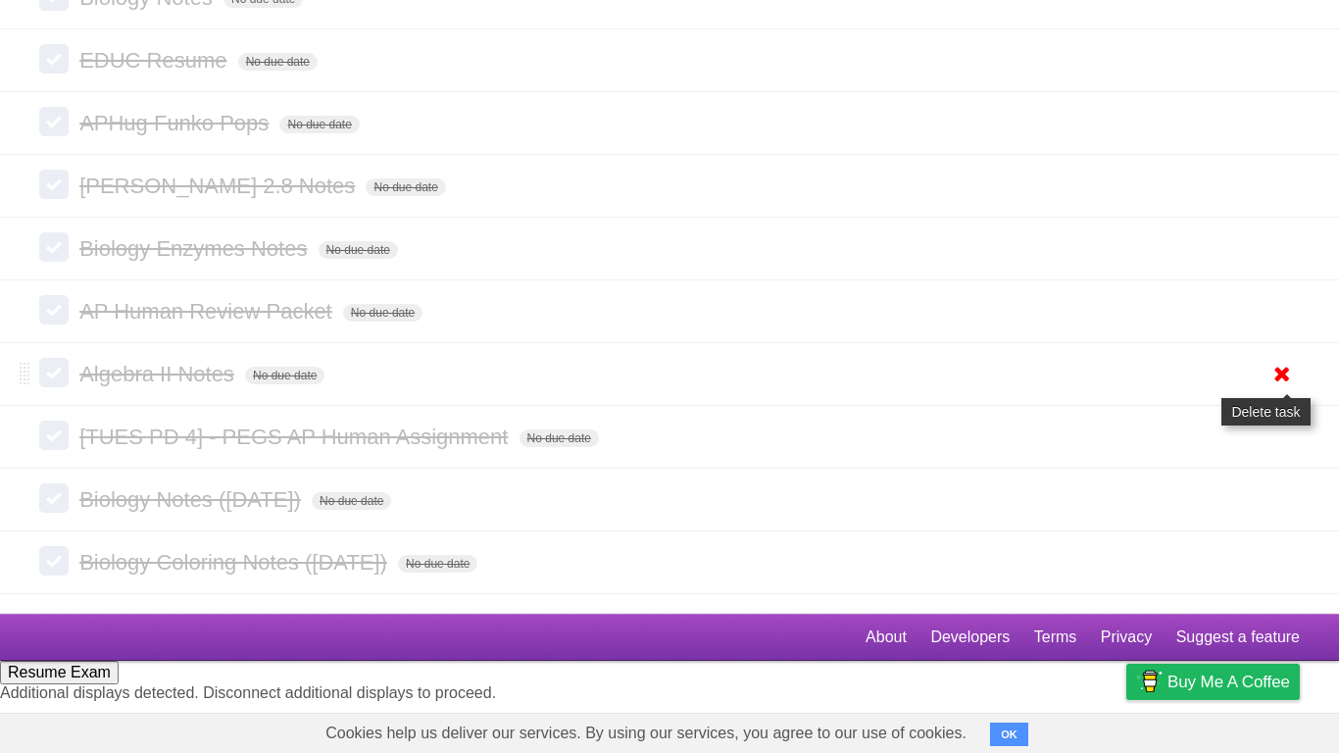
scroll to position [5215, 0]
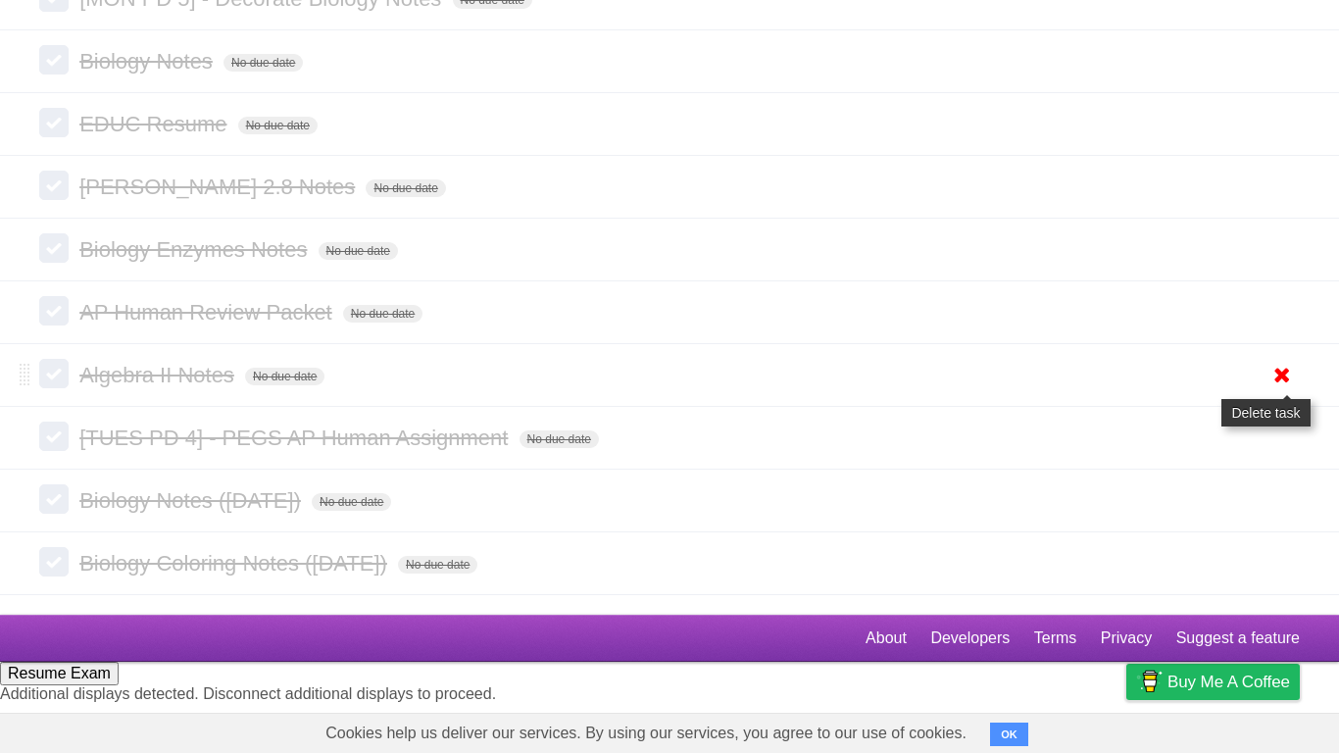
click at [1288, 391] on icon at bounding box center [1282, 375] width 27 height 32
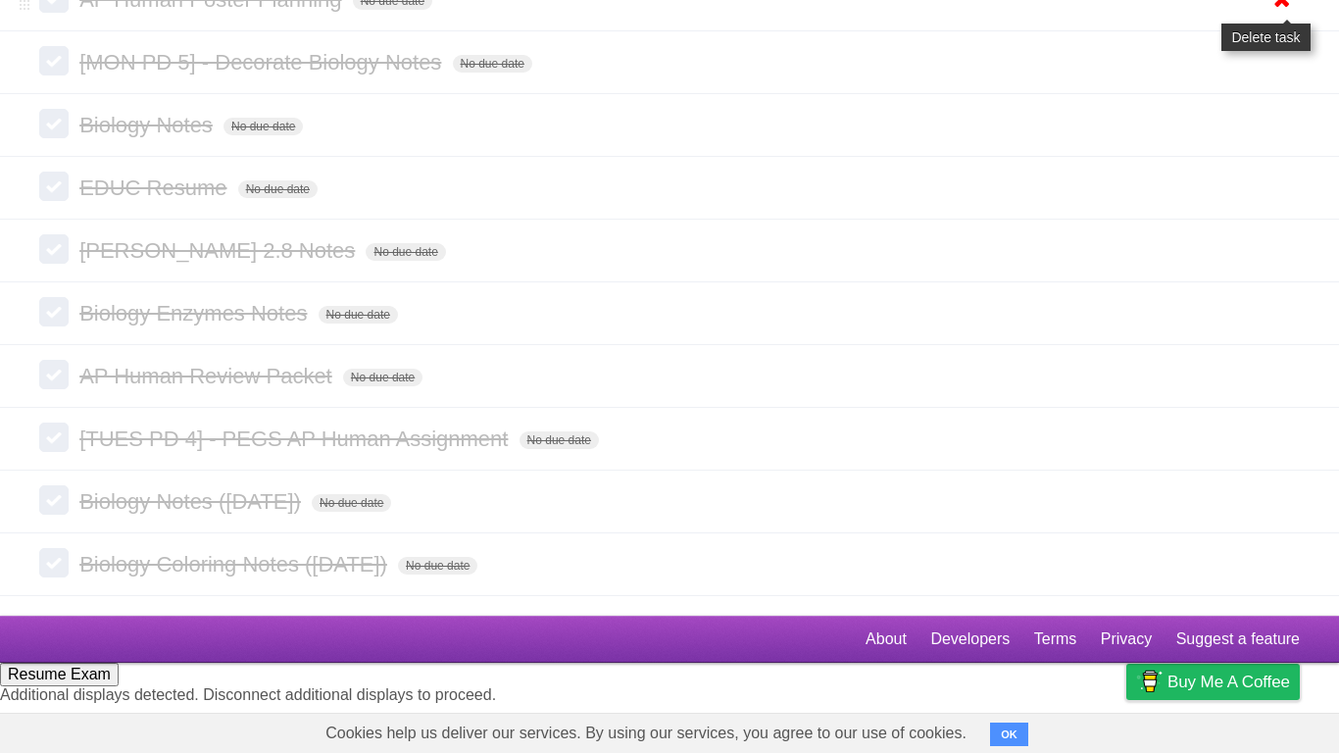
click at [1297, 16] on link at bounding box center [1282, -1] width 37 height 32
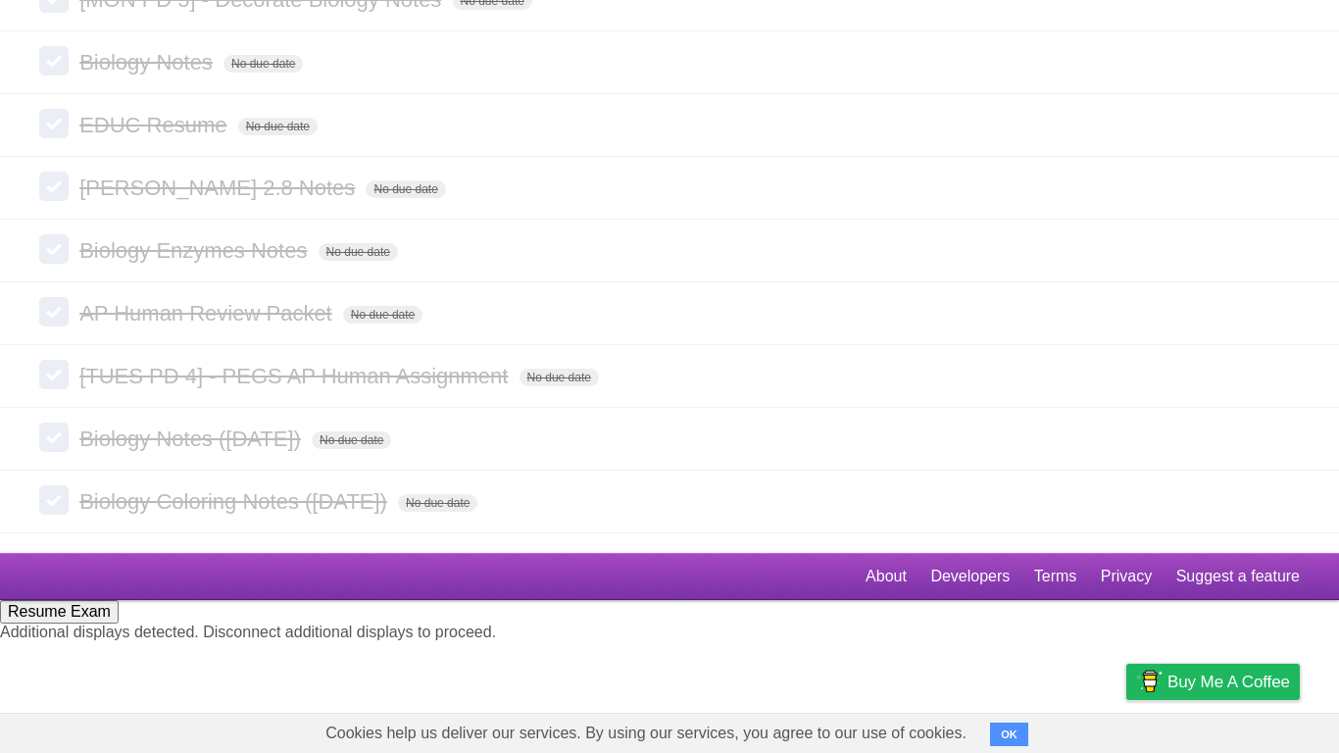
scroll to position [5088, 0]
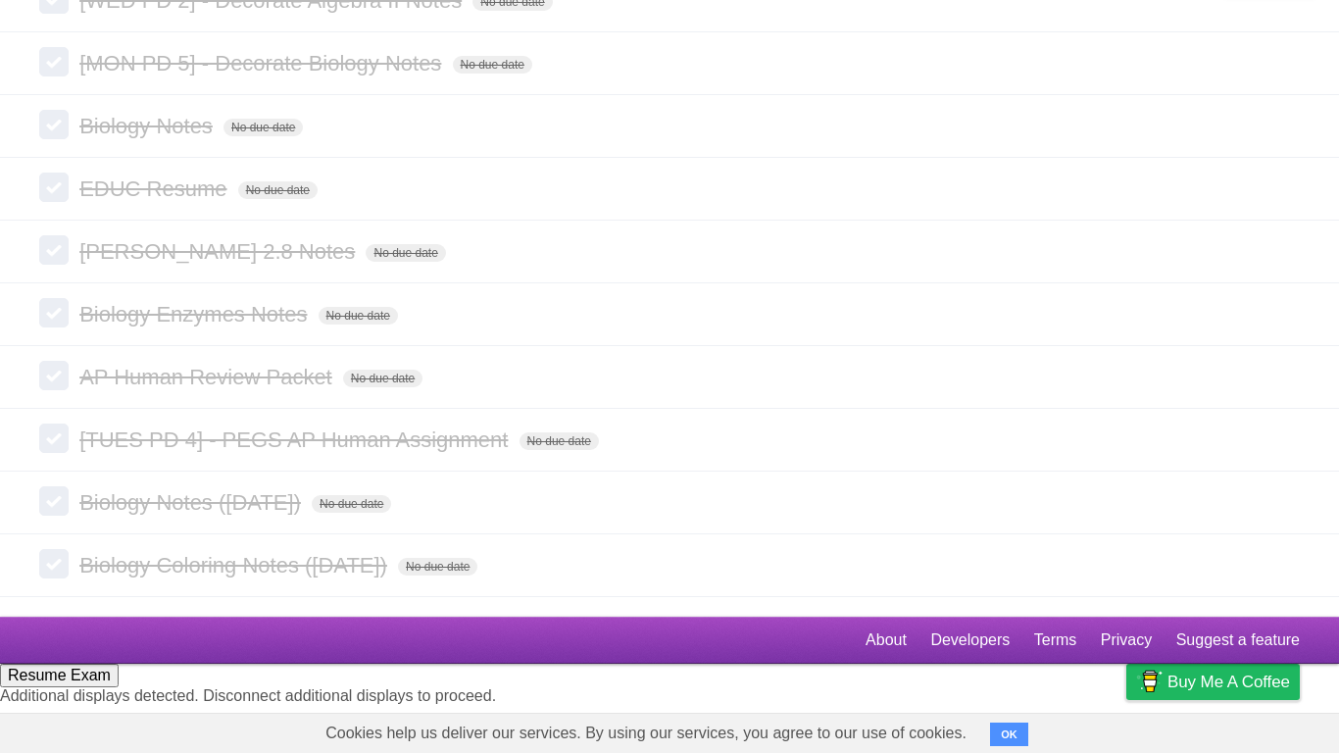
click at [1288, 79] on icon at bounding box center [1282, 63] width 27 height 32
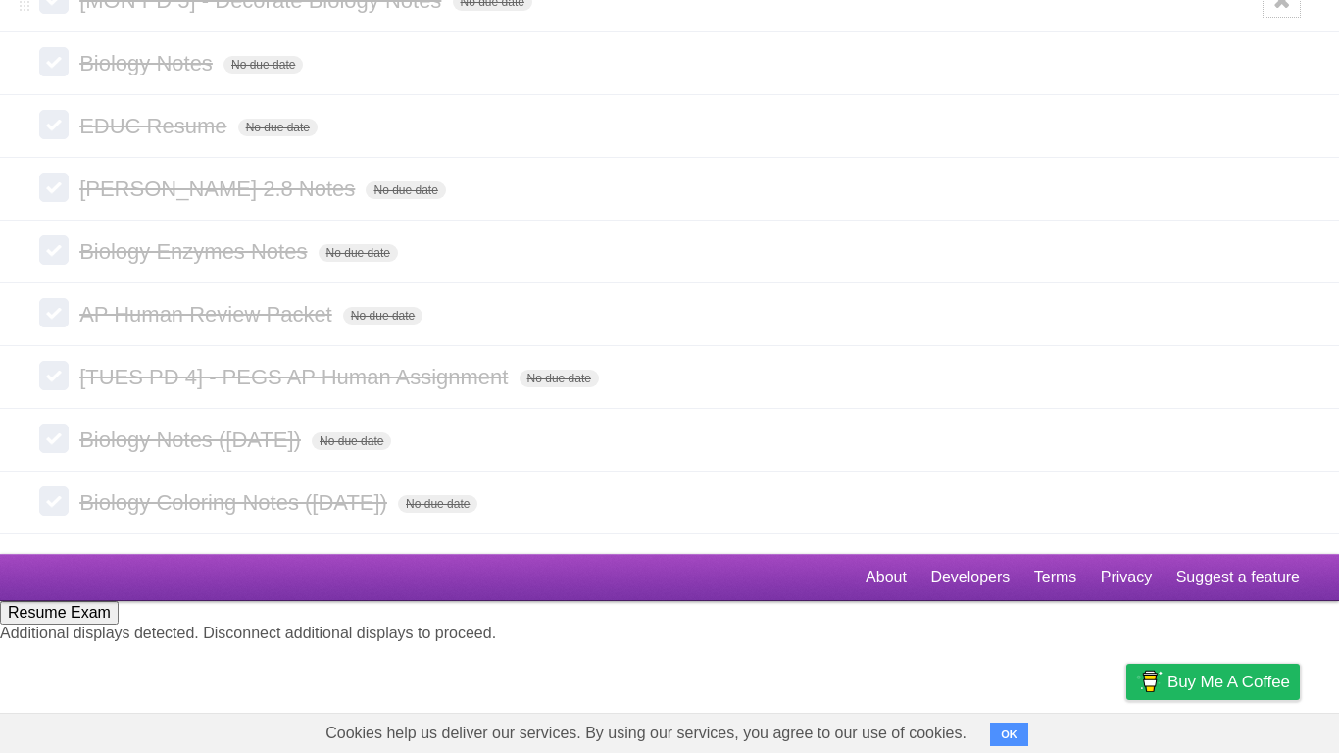
scroll to position [5024, 0]
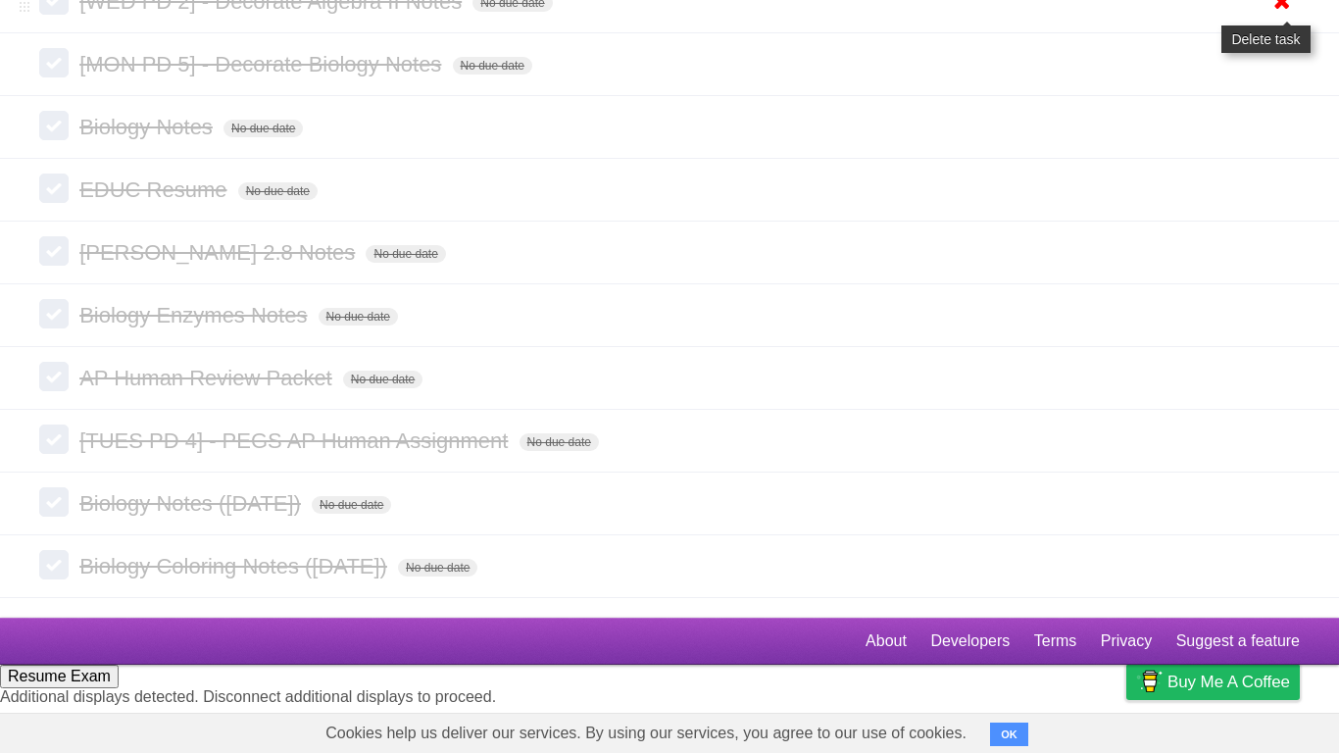
click at [1286, 18] on icon at bounding box center [1282, 1] width 27 height 32
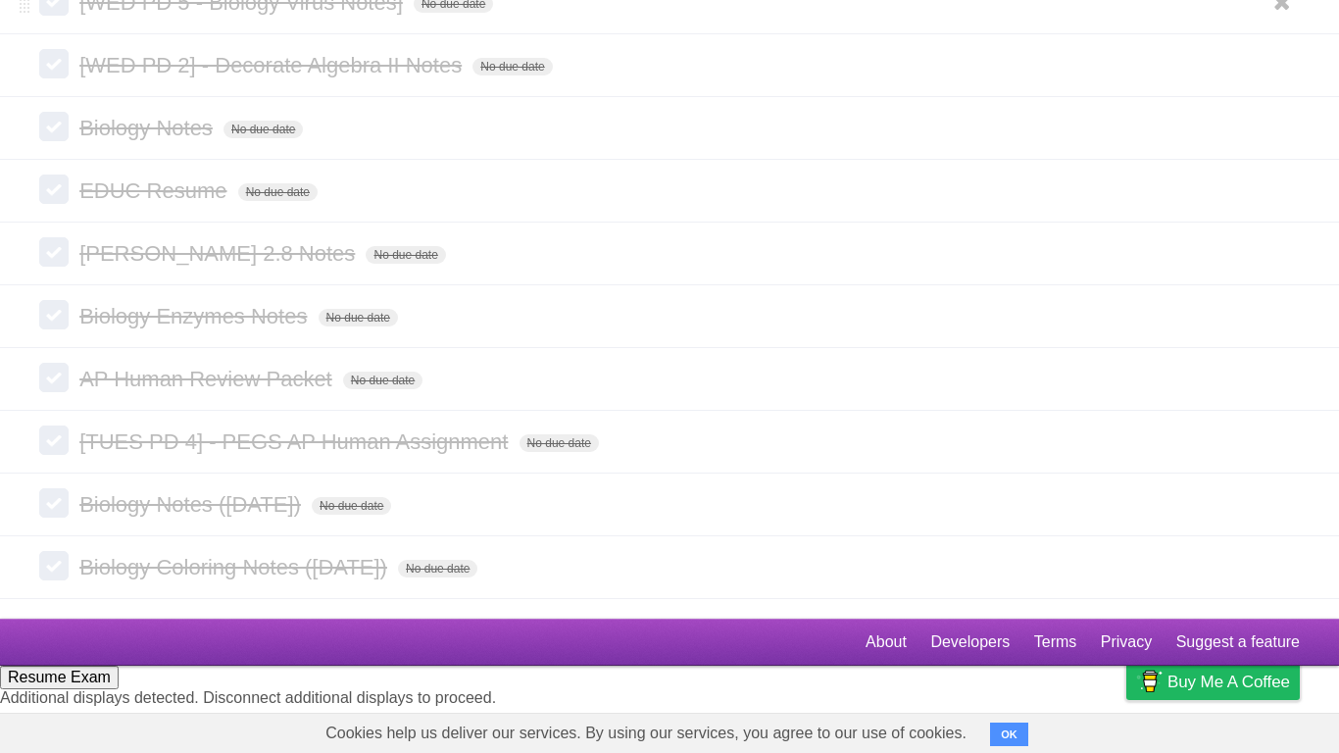
scroll to position [4897, 0]
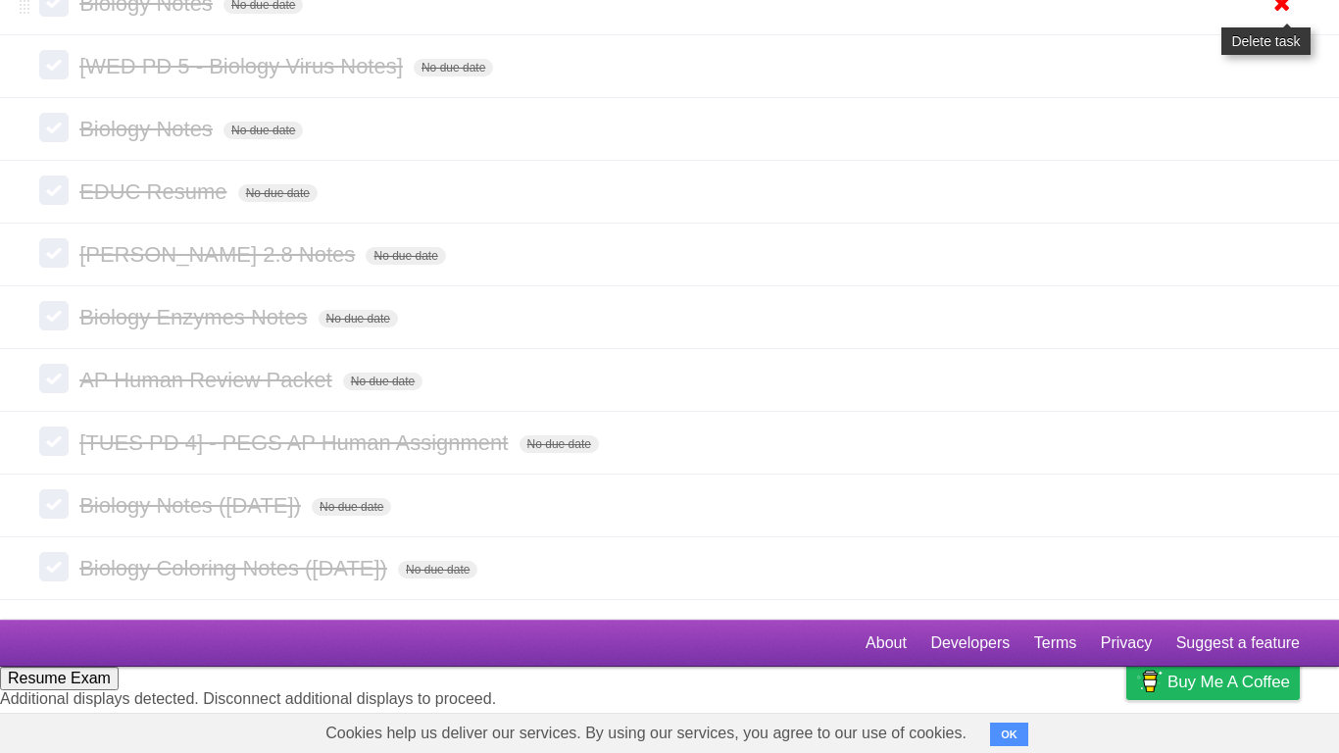
click at [1275, 20] on icon at bounding box center [1282, 3] width 27 height 32
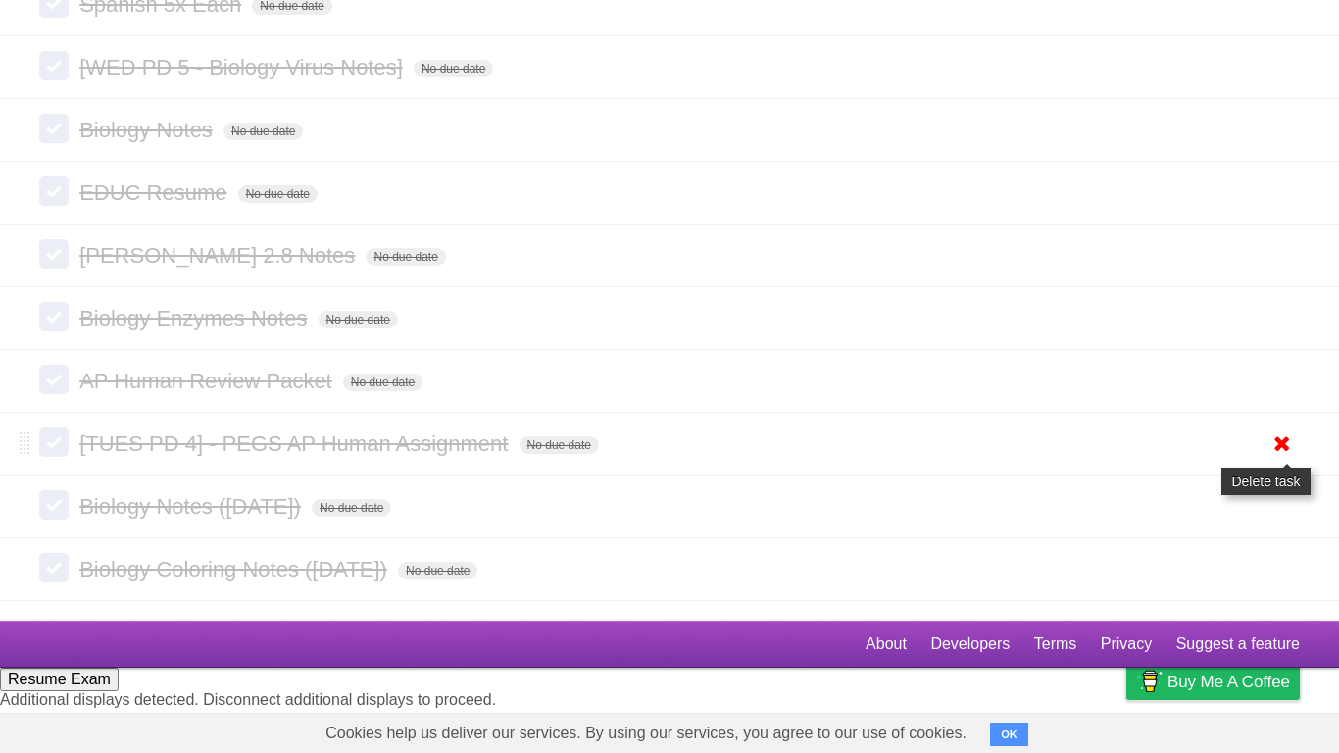
click at [1282, 460] on icon at bounding box center [1282, 444] width 27 height 32
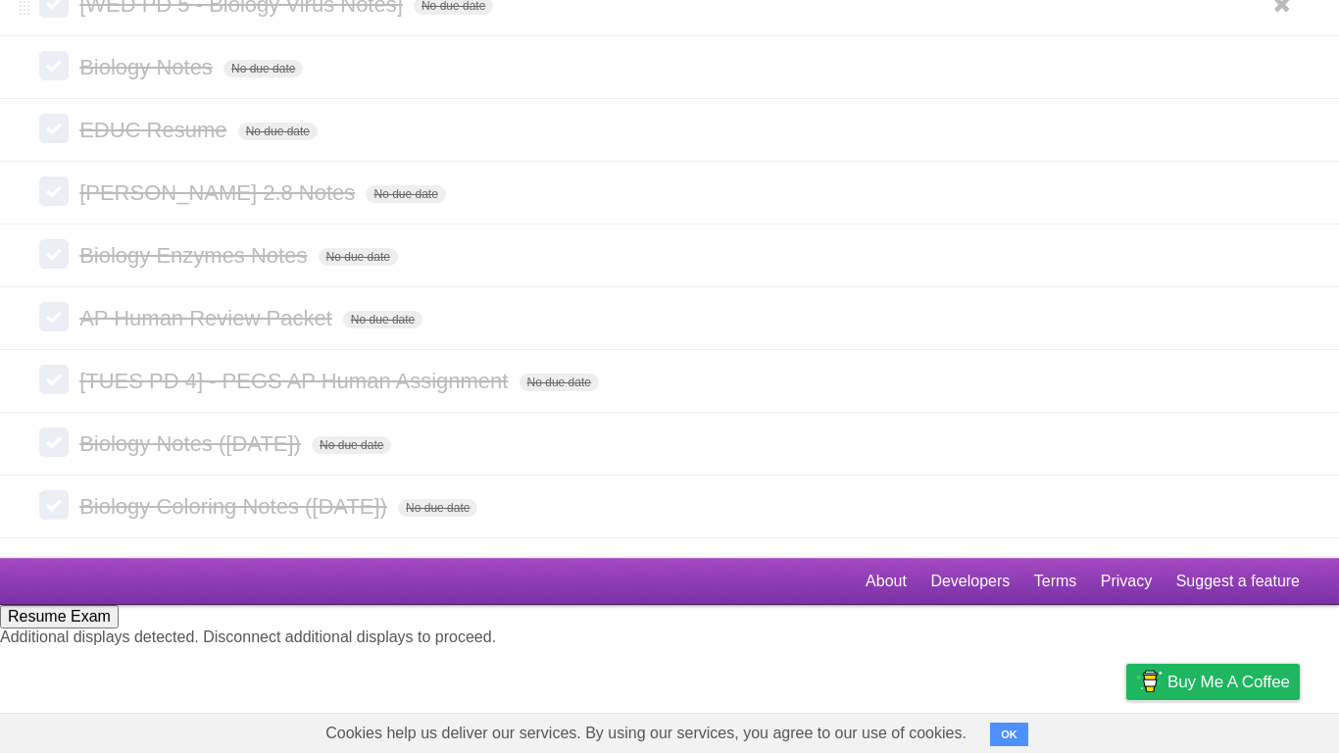
scroll to position [4769, 0]
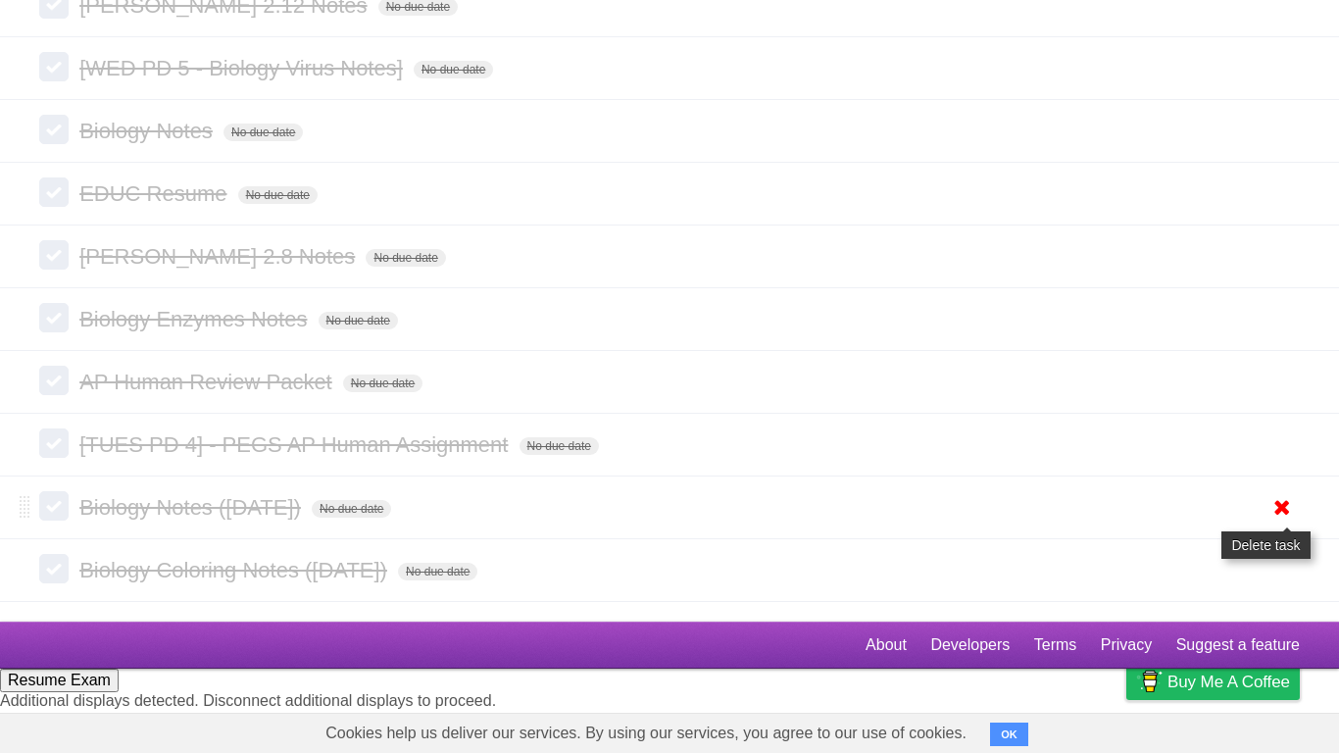
click at [1280, 524] on icon at bounding box center [1282, 507] width 27 height 32
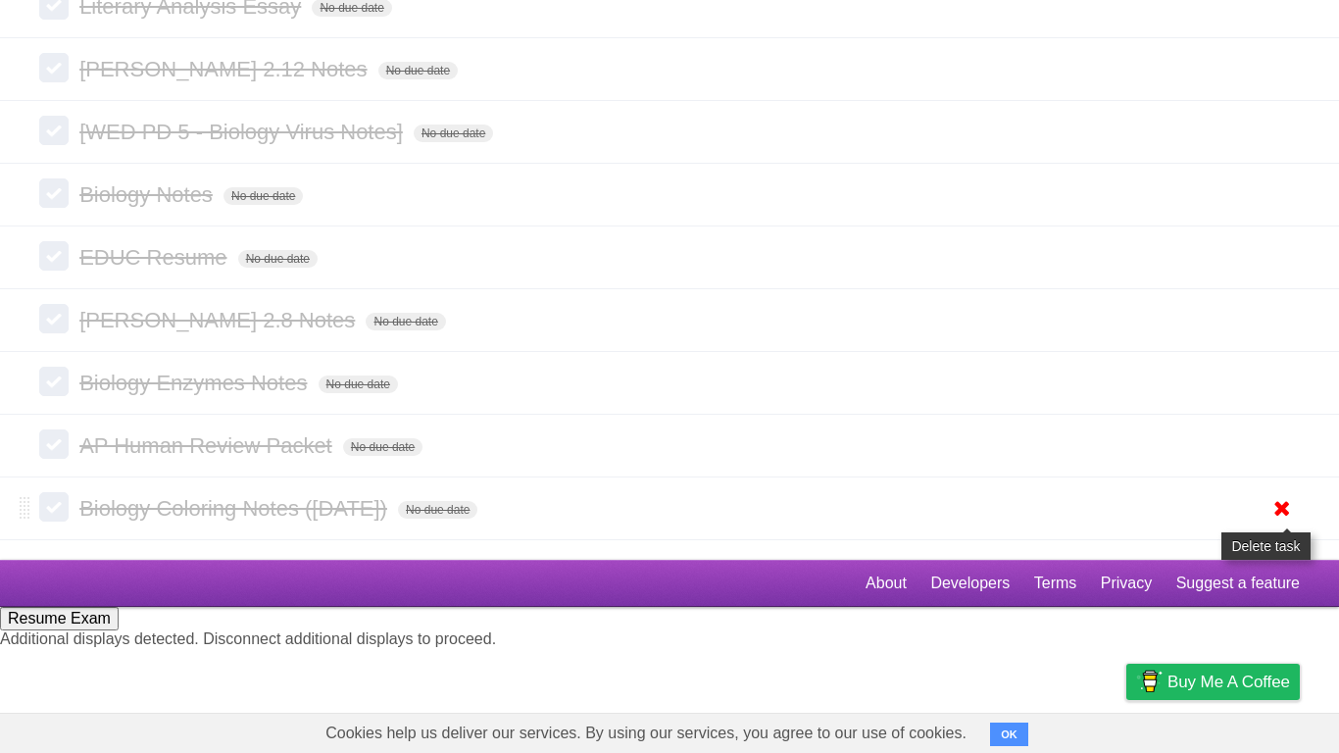
scroll to position [4642, 0]
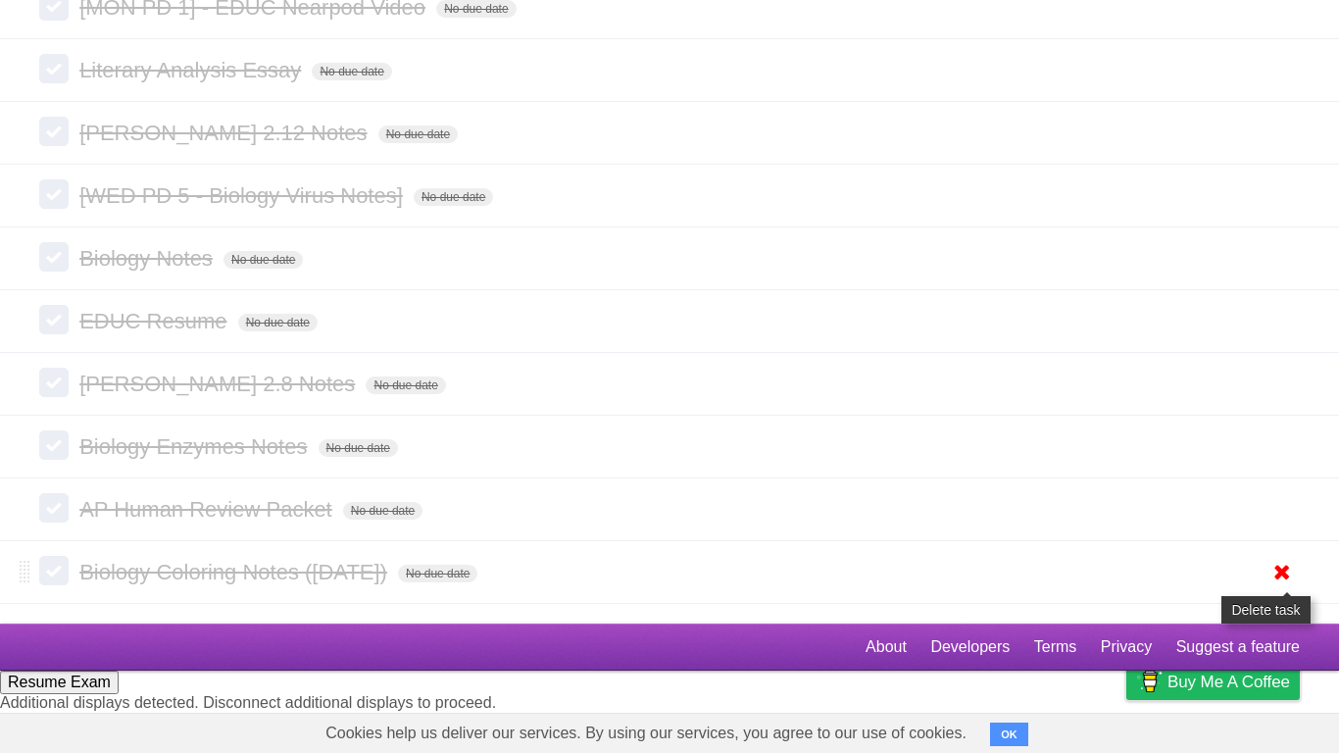
click at [1277, 586] on icon at bounding box center [1282, 572] width 27 height 32
click at [1269, 400] on icon at bounding box center [1282, 384] width 27 height 32
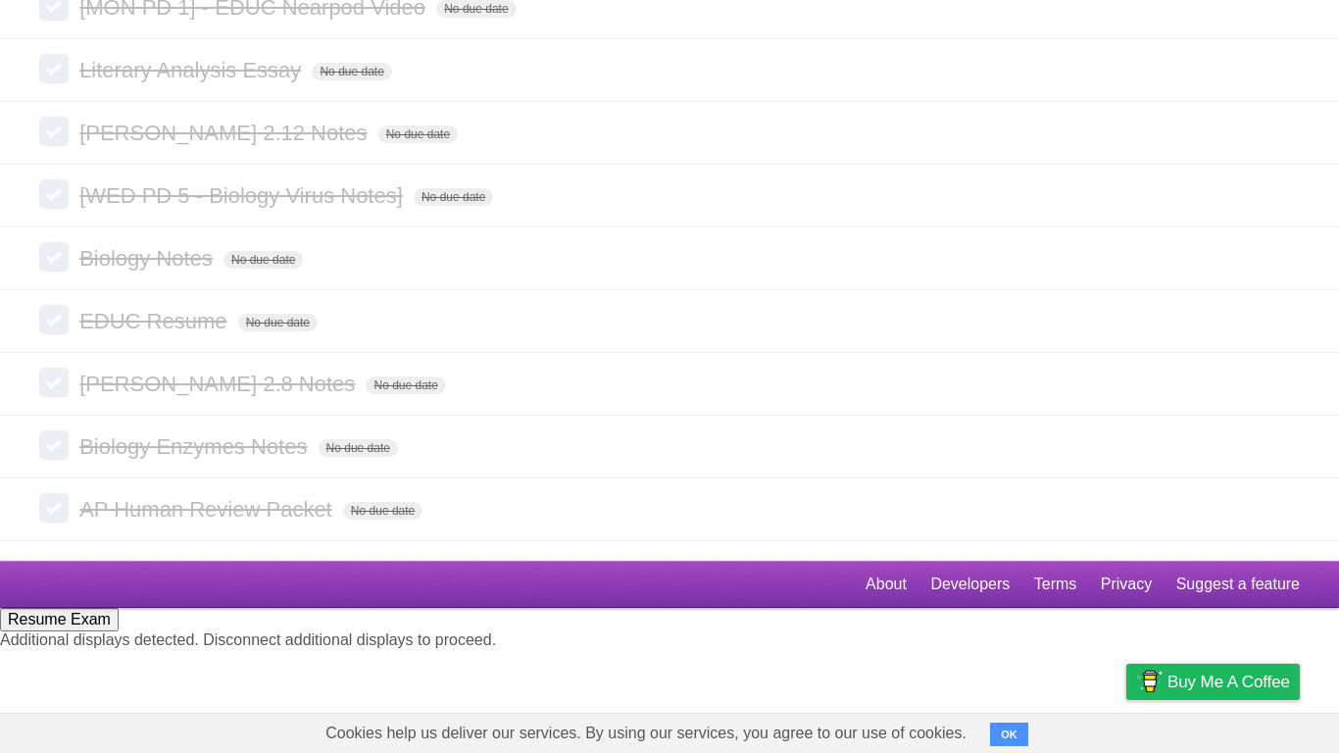
scroll to position [4578, 0]
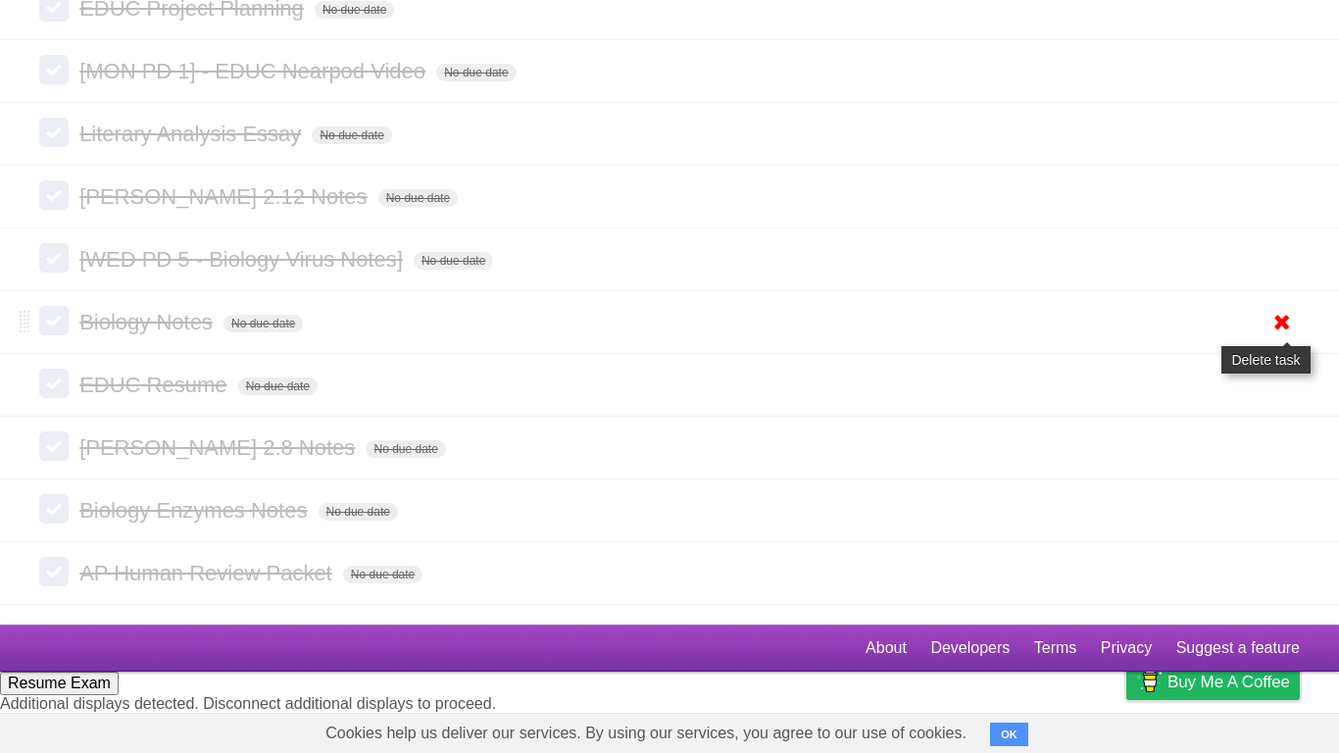
click at [1264, 276] on link at bounding box center [1282, 259] width 37 height 32
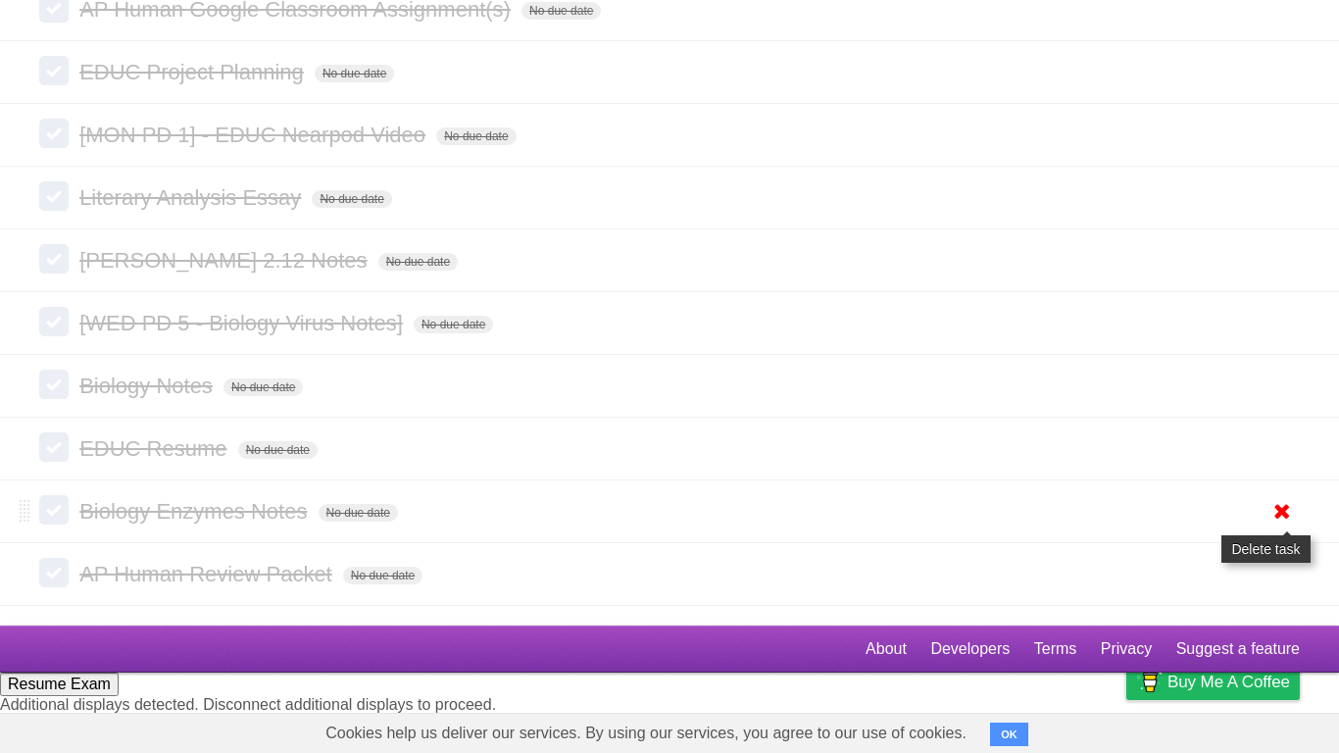
click at [1285, 528] on icon at bounding box center [1282, 511] width 27 height 32
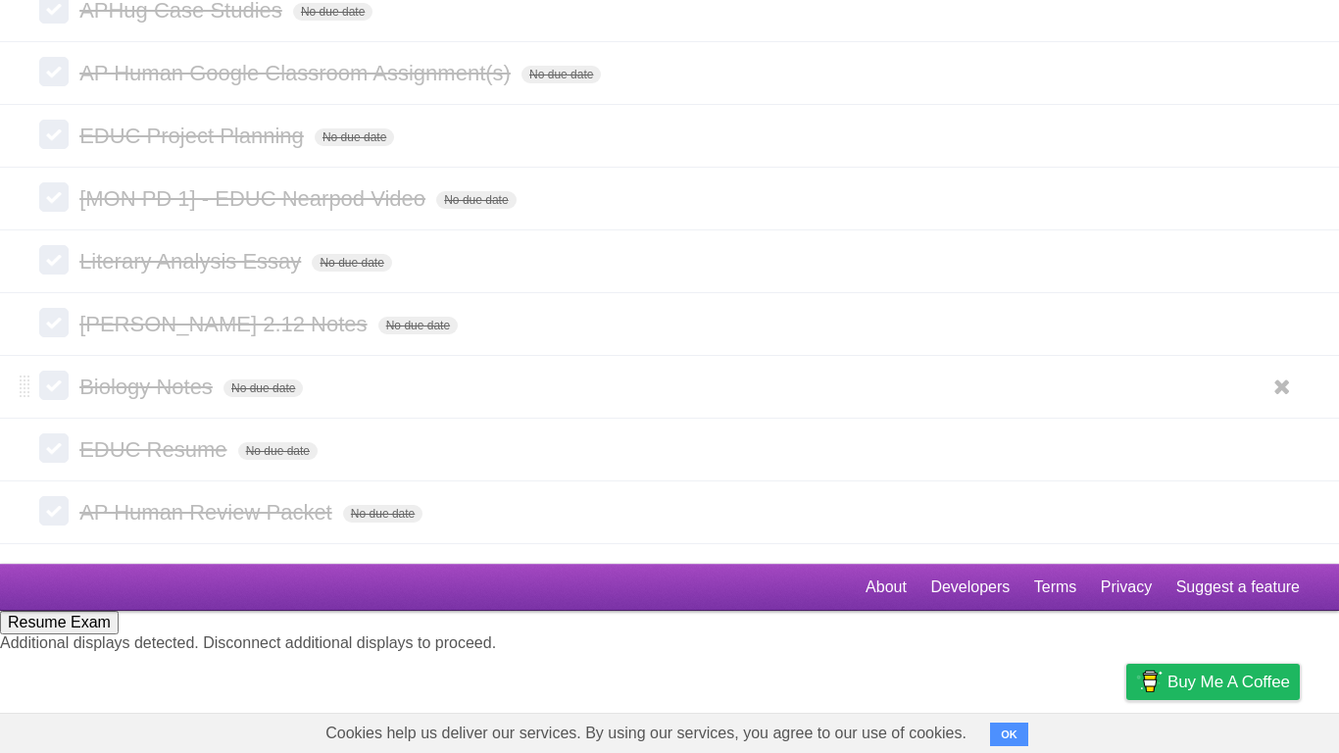
scroll to position [4387, 0]
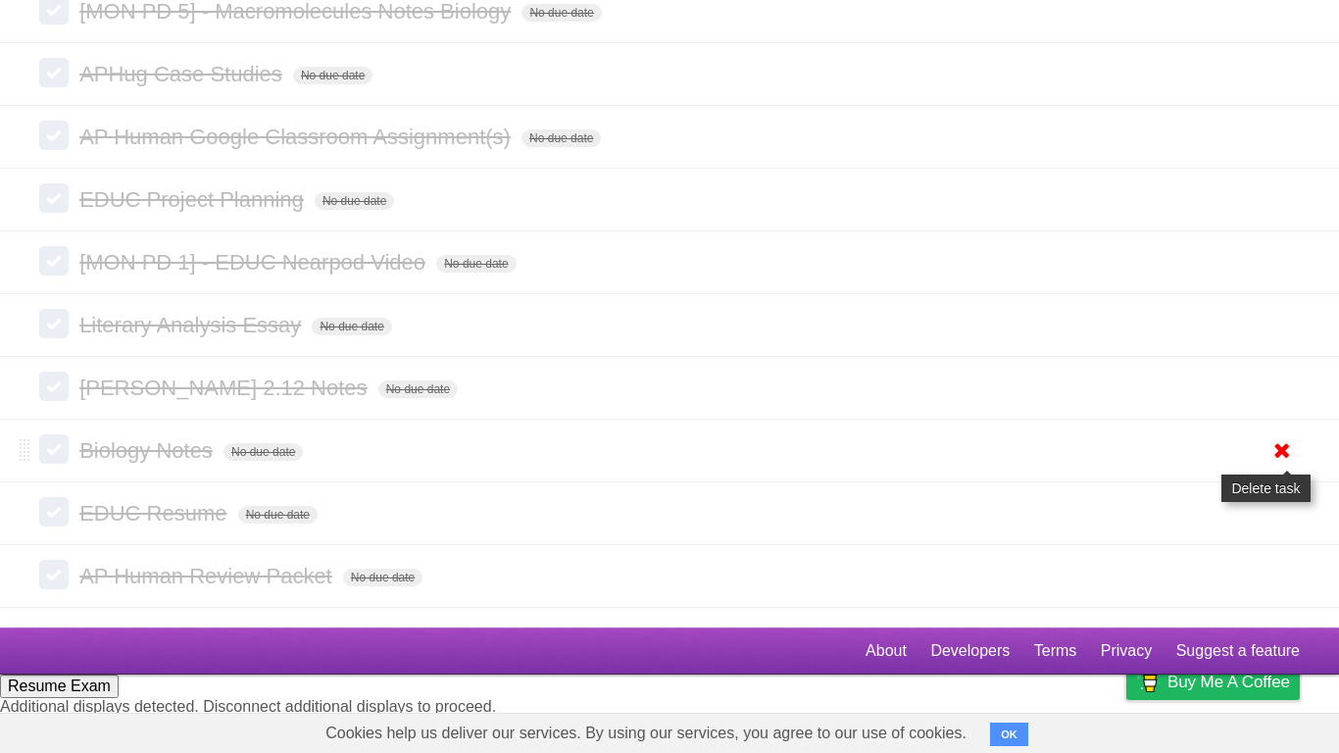
click at [1279, 467] on icon at bounding box center [1282, 450] width 27 height 32
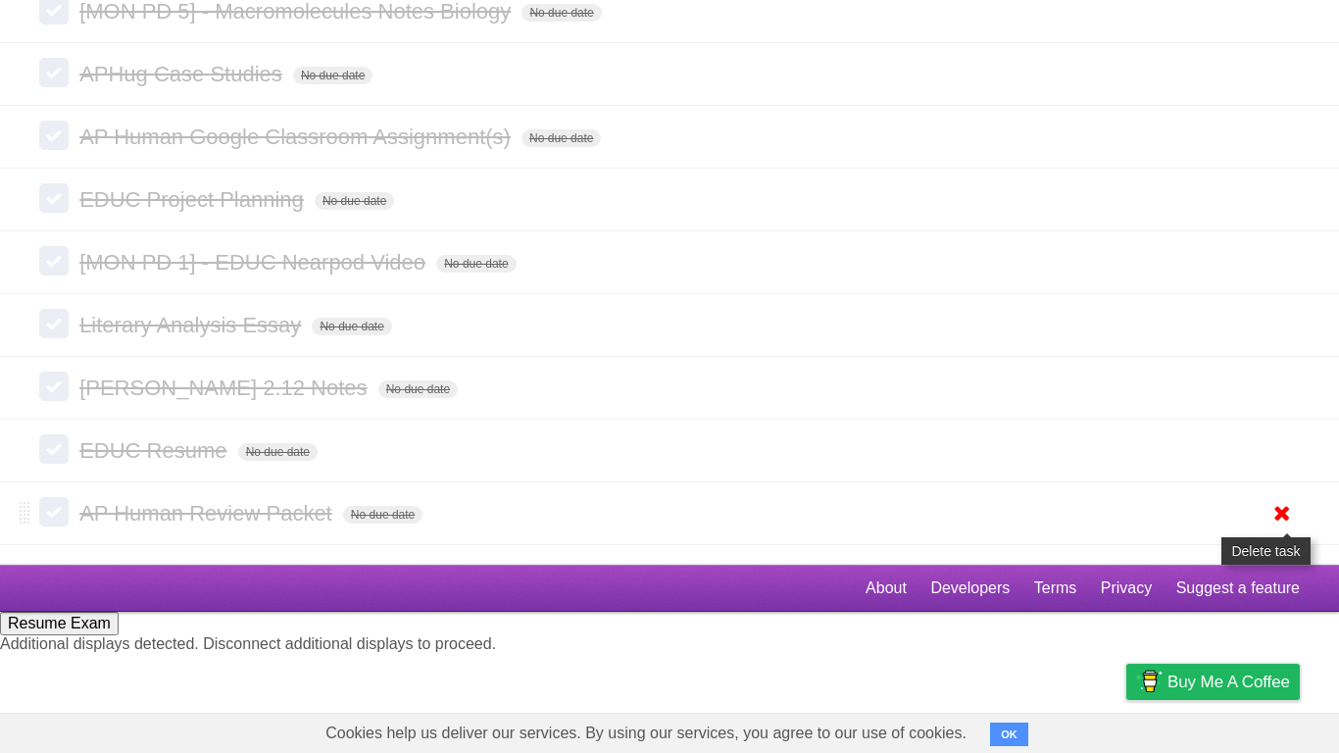
scroll to position [4323, 0]
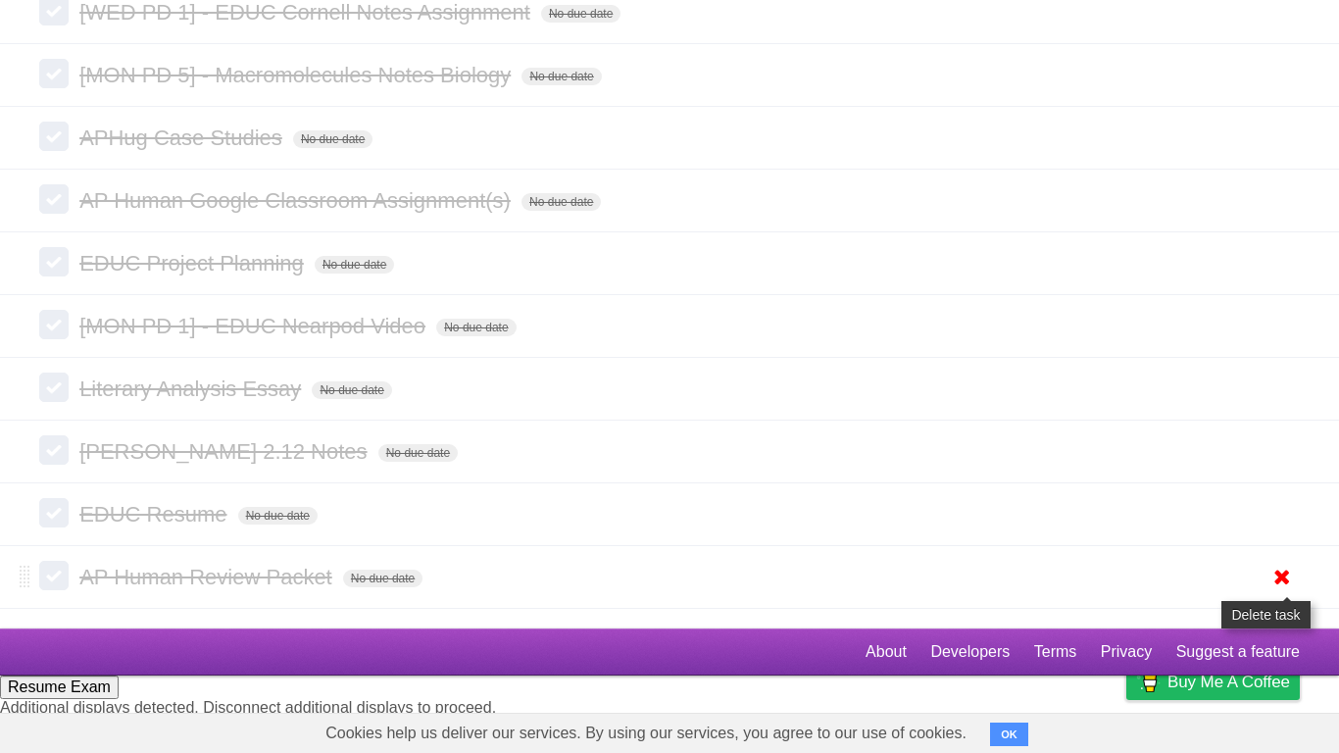
click at [1282, 586] on icon at bounding box center [1282, 577] width 27 height 32
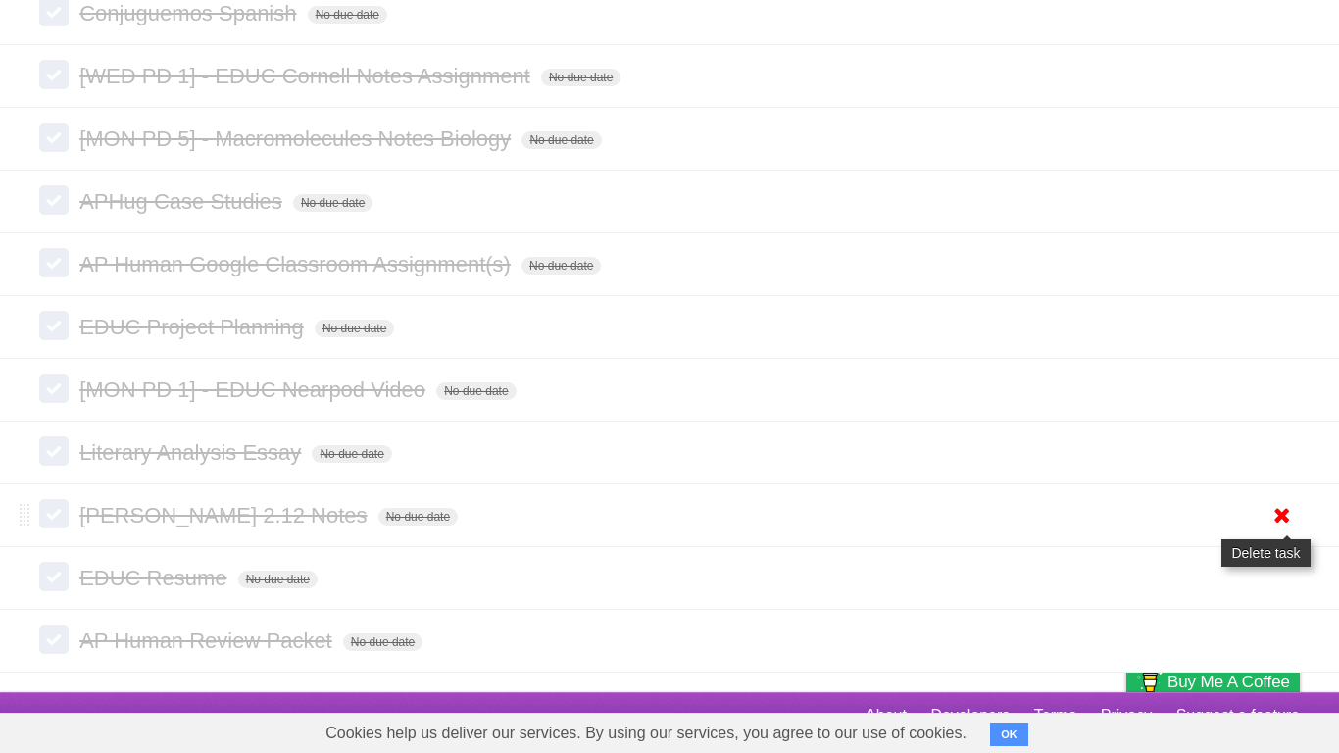
click at [1280, 531] on icon at bounding box center [1282, 515] width 27 height 32
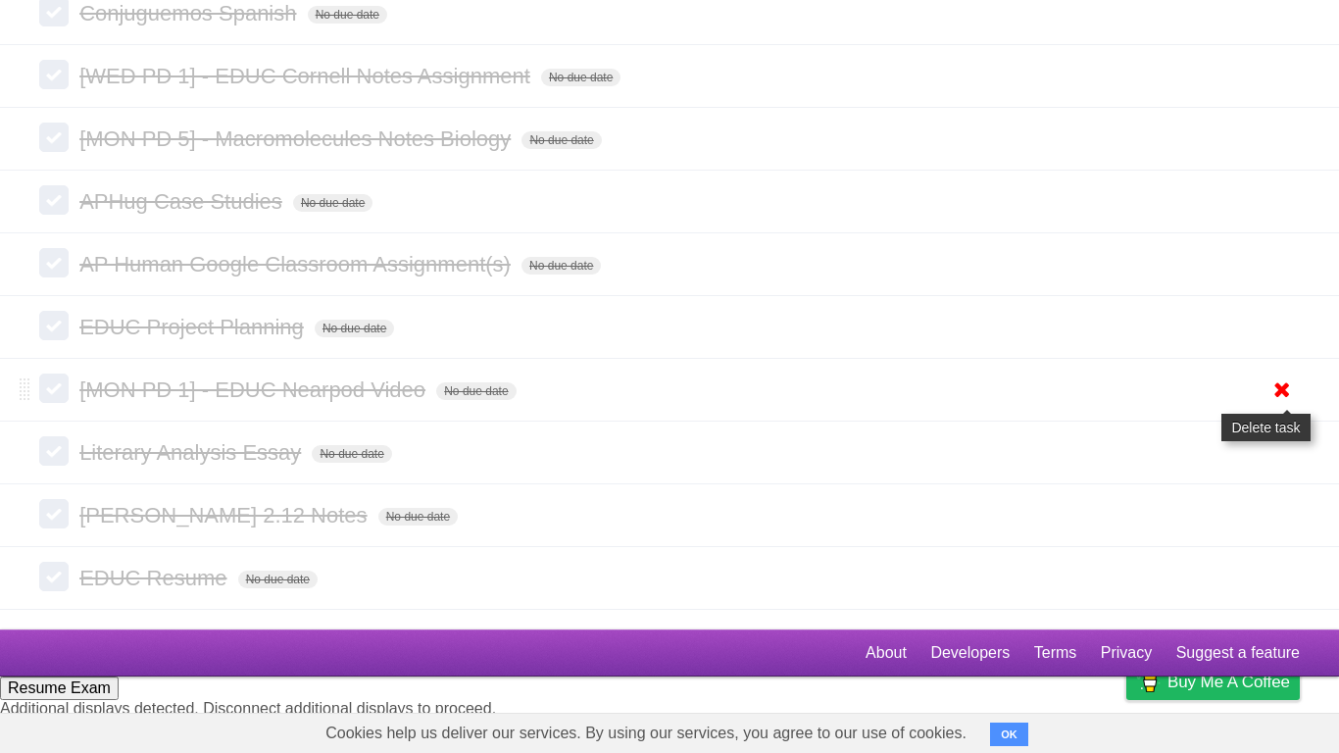
scroll to position [4196, 0]
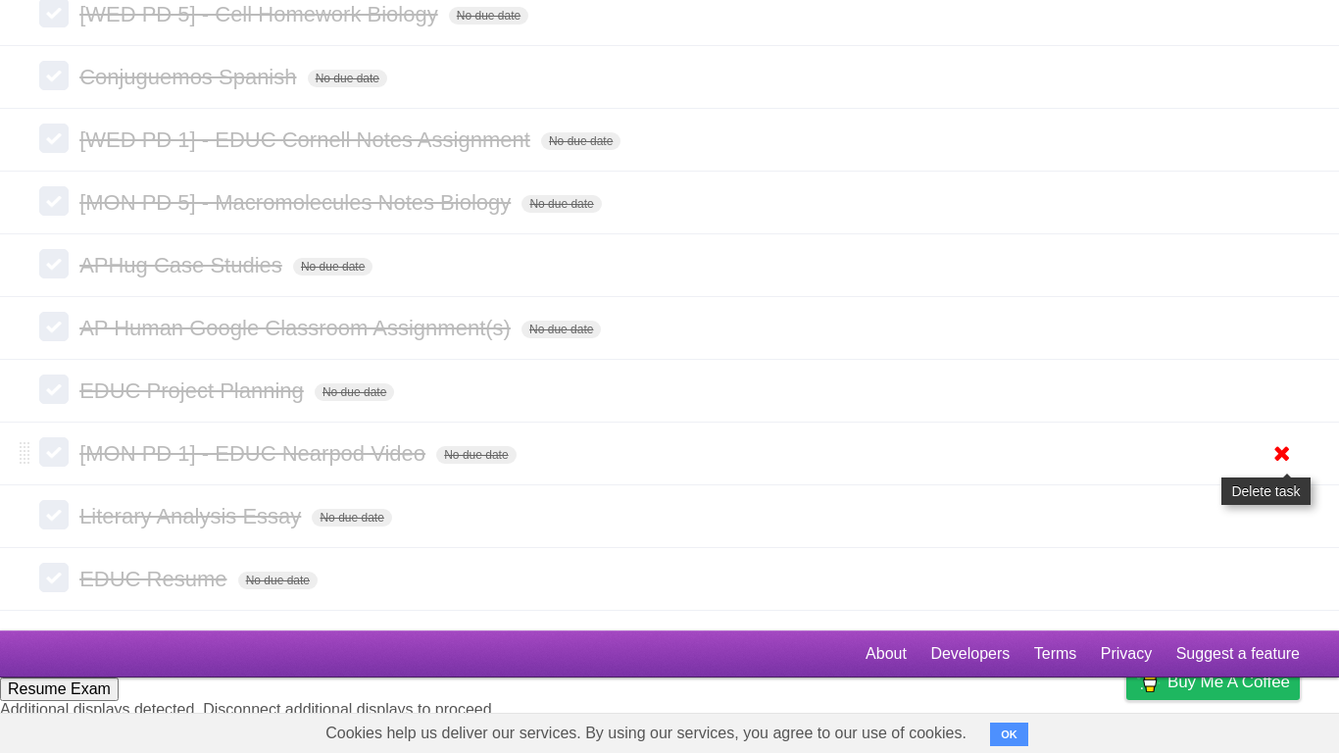
click at [1285, 470] on icon at bounding box center [1282, 453] width 27 height 32
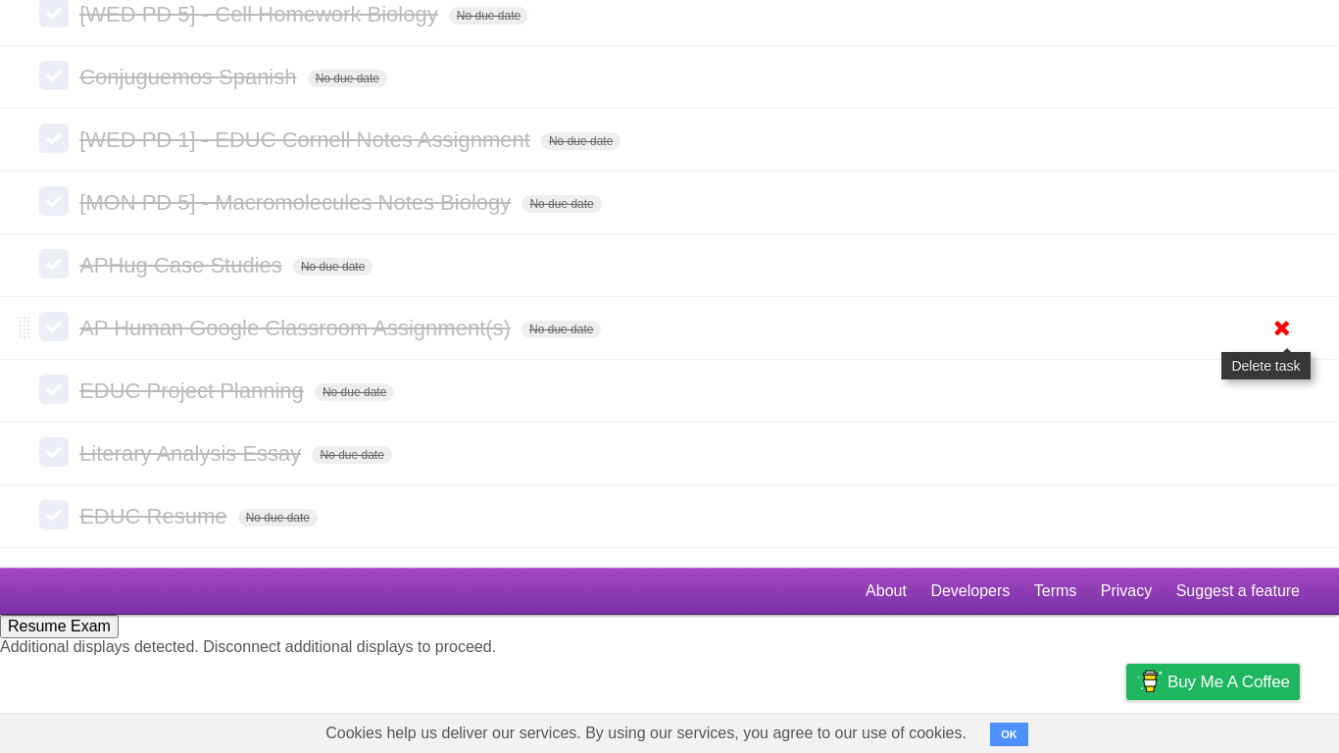
scroll to position [4132, 0]
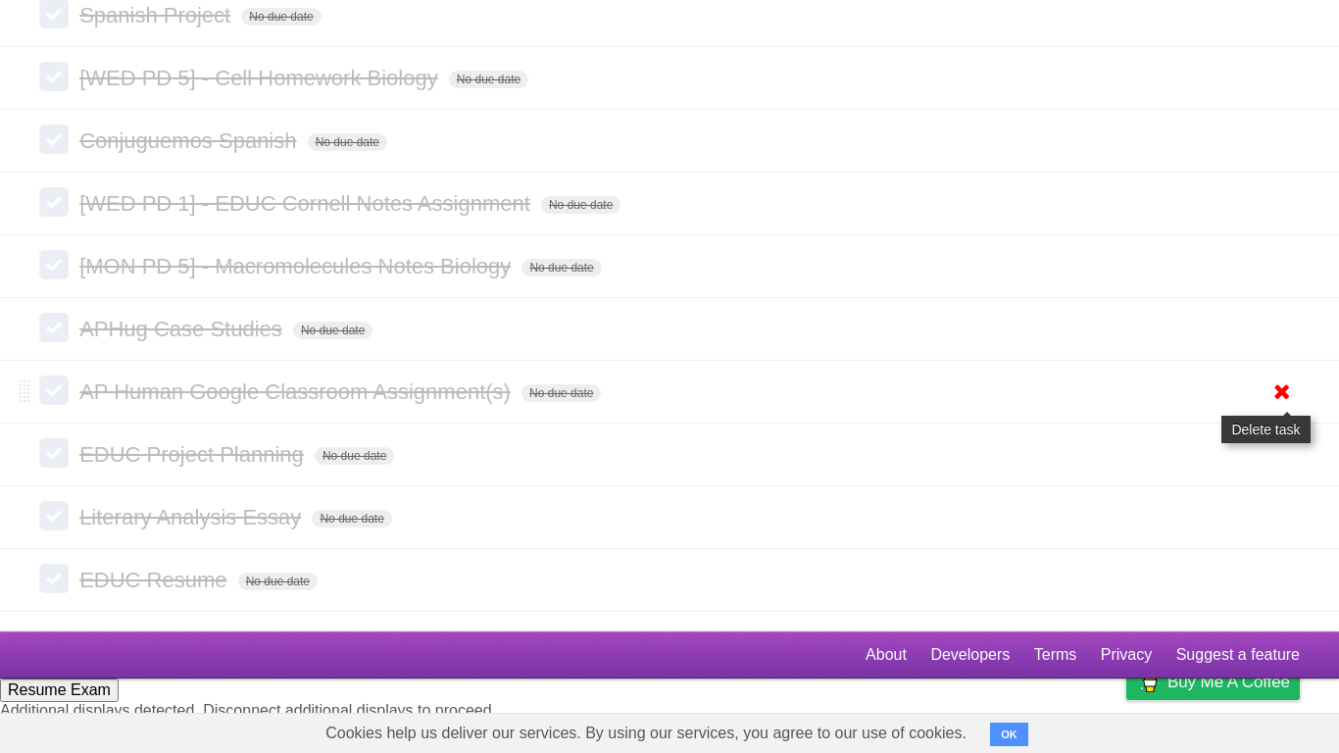
click at [1280, 408] on icon at bounding box center [1282, 392] width 27 height 32
click at [1276, 345] on icon at bounding box center [1282, 329] width 27 height 32
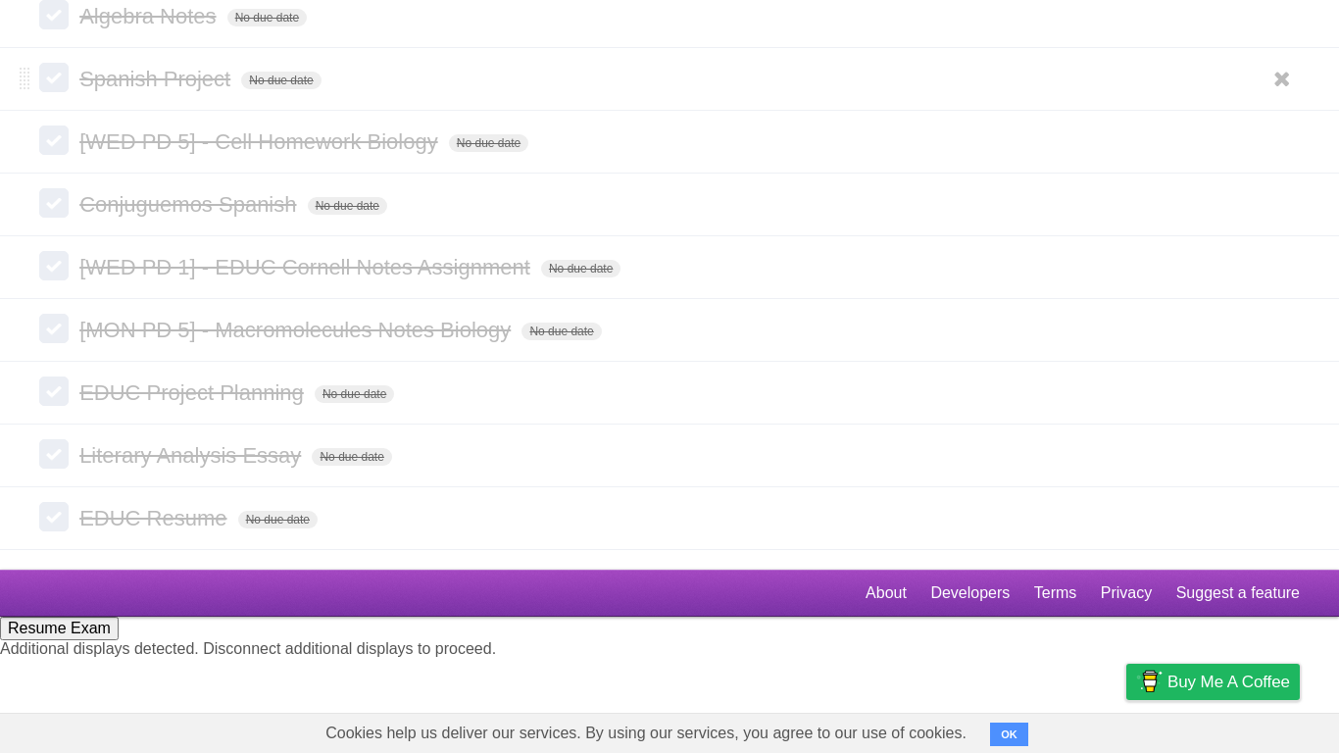
scroll to position [4005, 0]
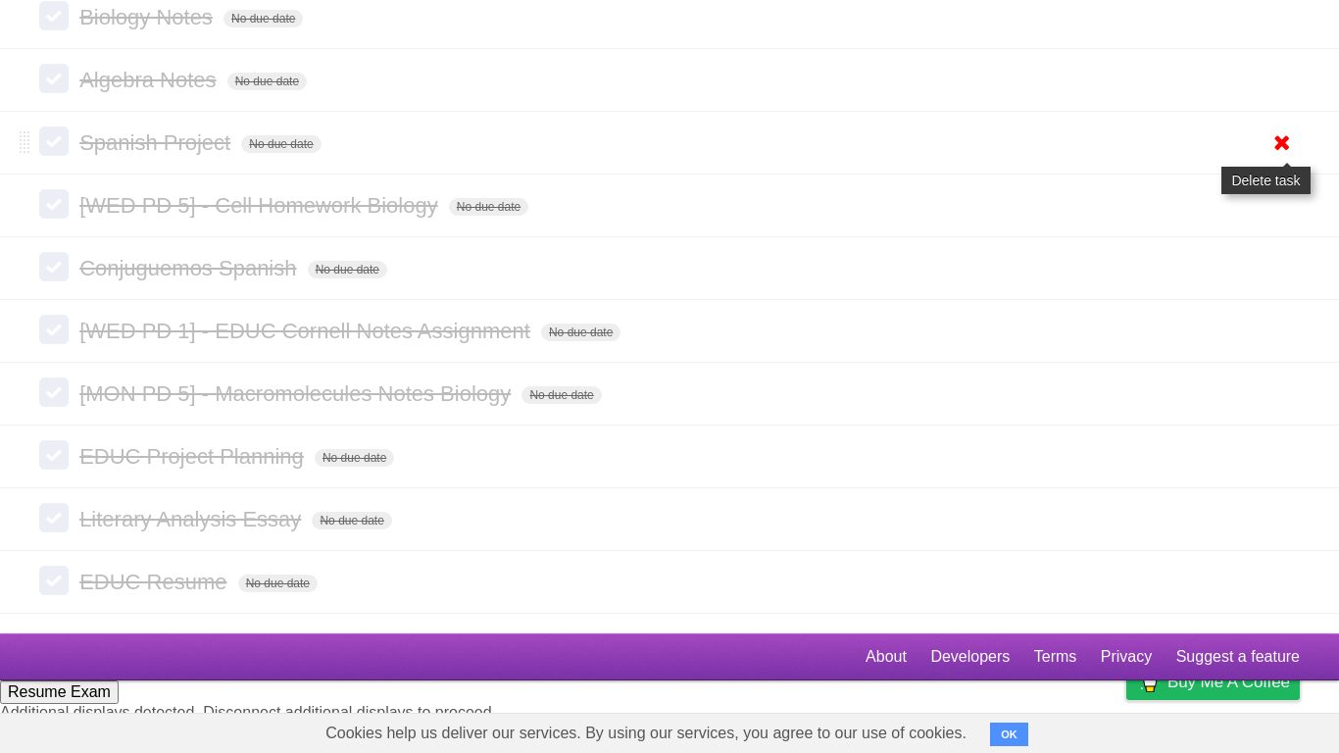
click at [1271, 159] on icon at bounding box center [1282, 142] width 27 height 32
click at [1274, 33] on icon at bounding box center [1282, 17] width 27 height 32
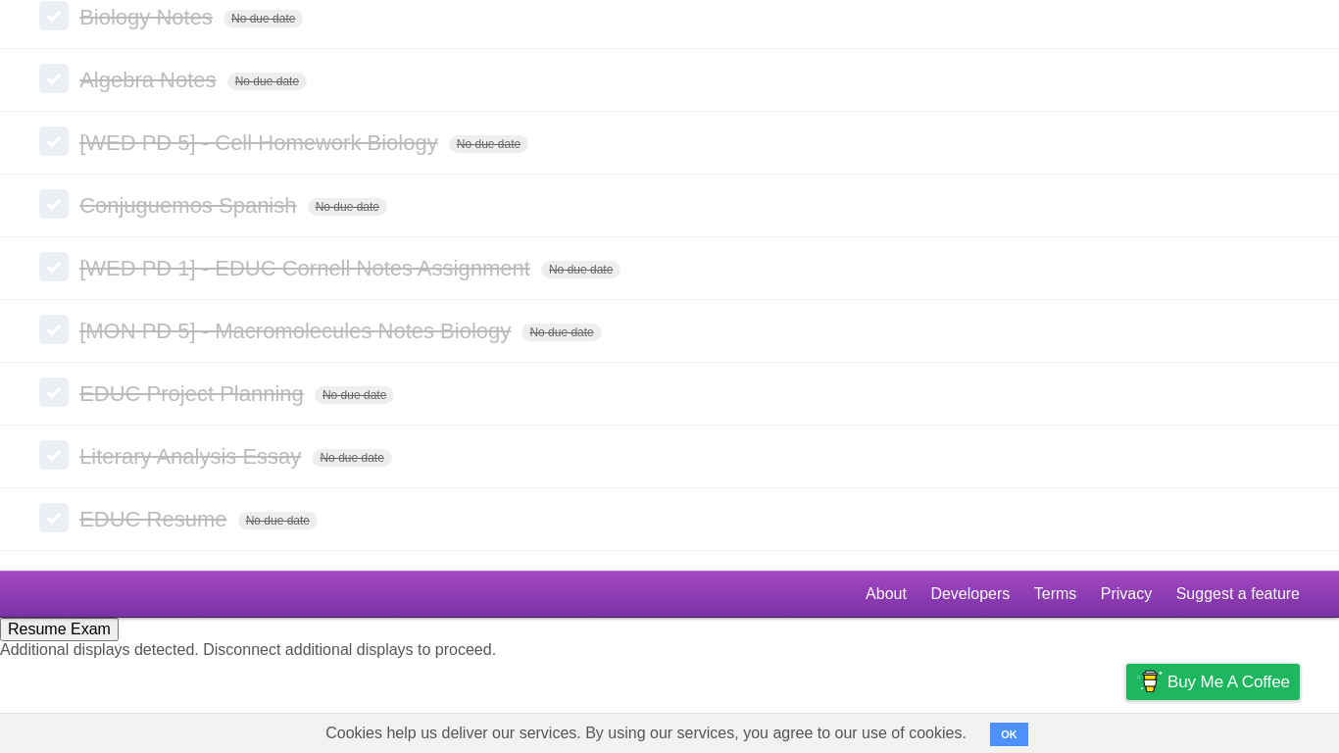
scroll to position [3941, 0]
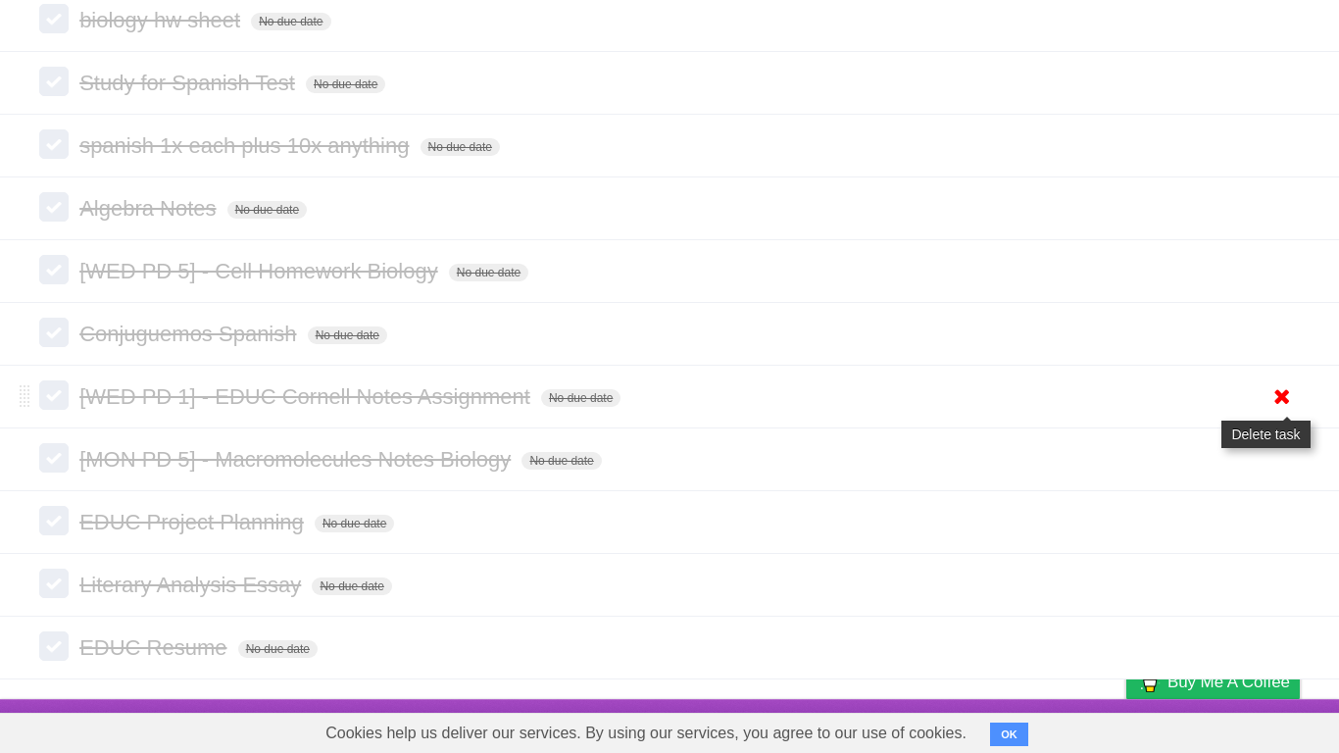
click at [1274, 390] on icon at bounding box center [1282, 396] width 27 height 32
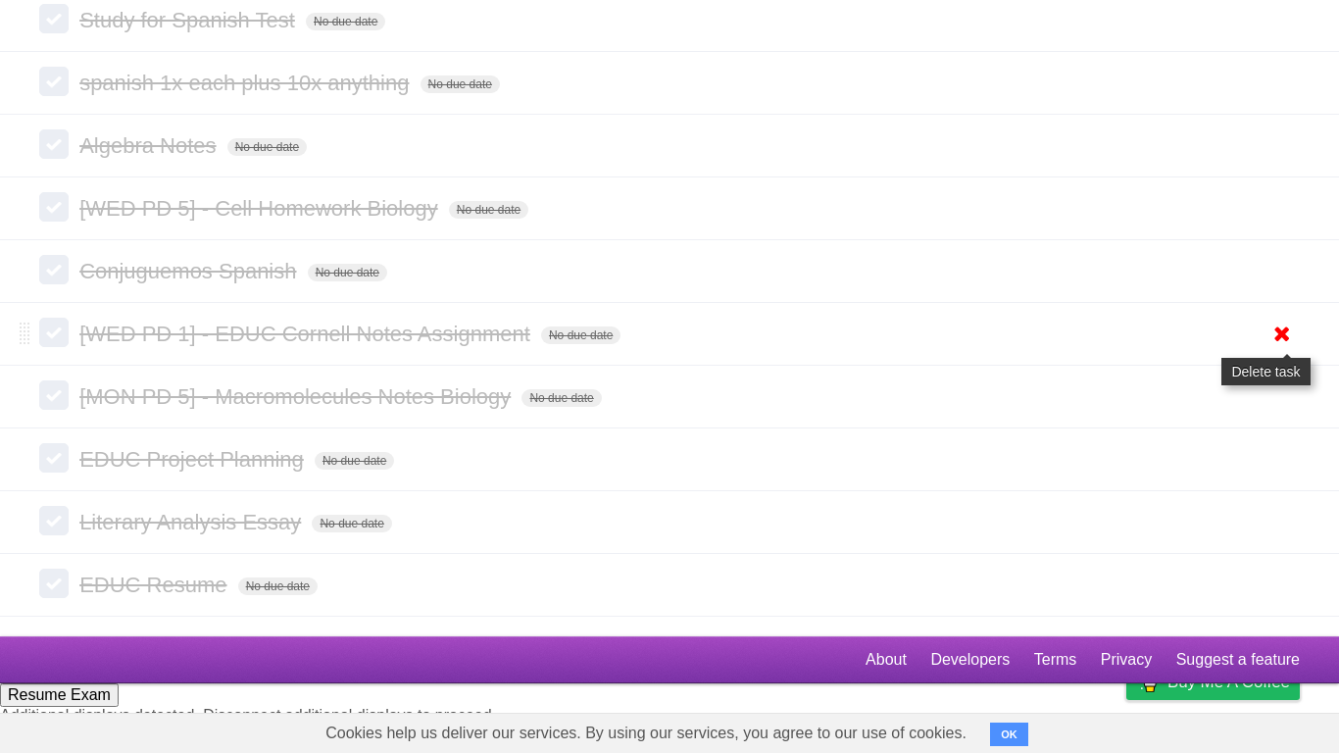
click at [1293, 350] on icon at bounding box center [1282, 334] width 27 height 32
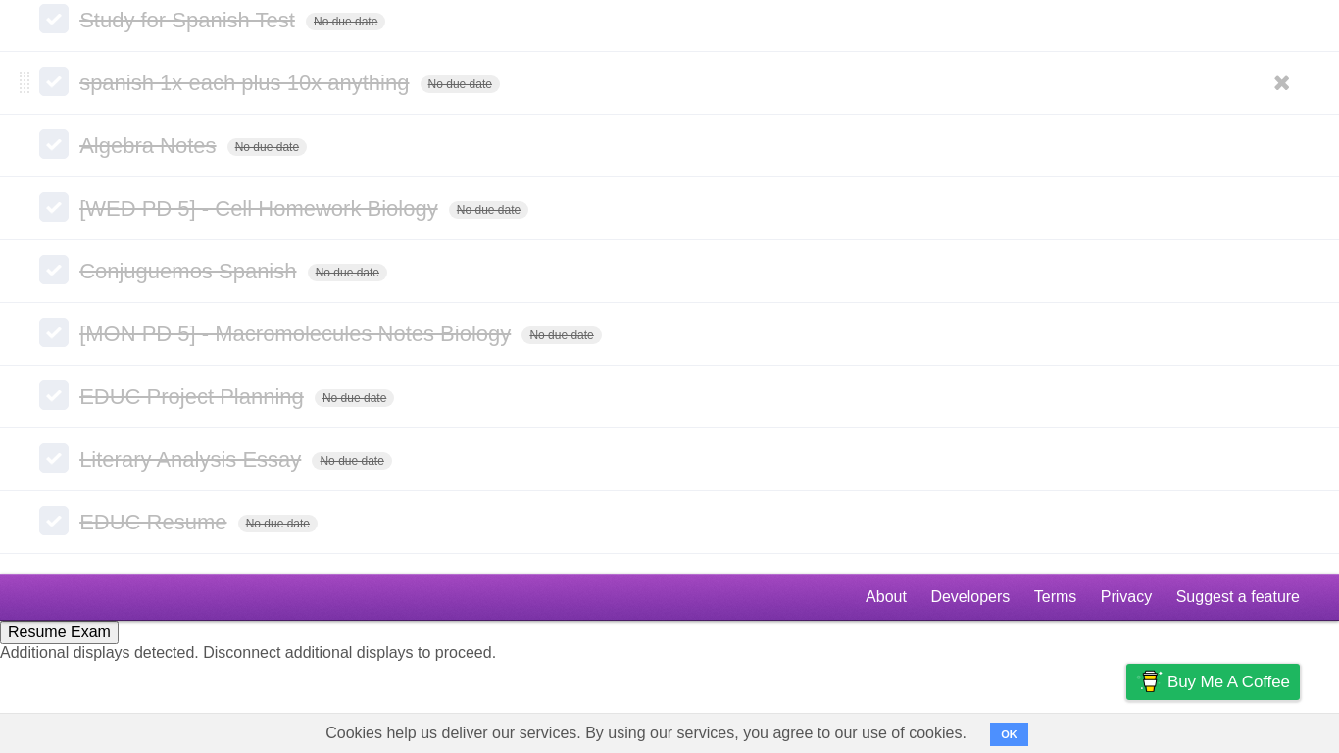
scroll to position [3750, 0]
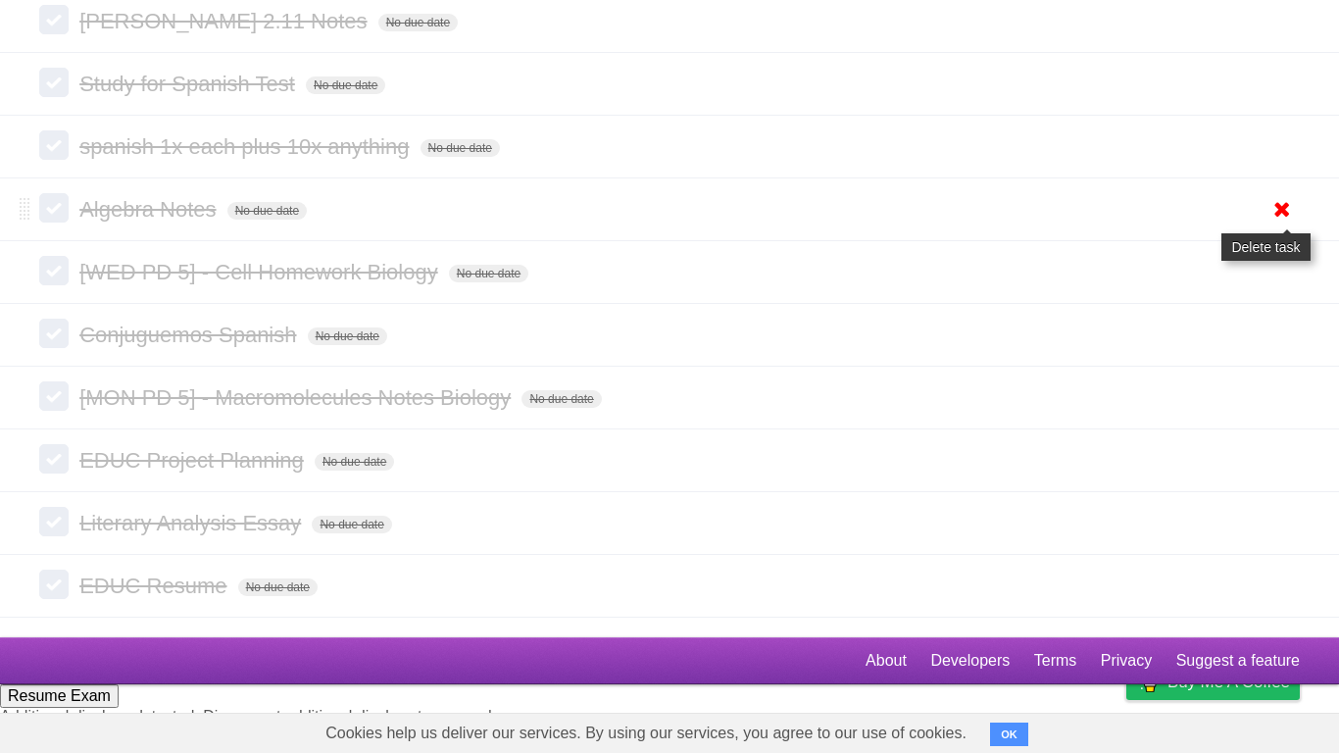
click at [1271, 226] on icon at bounding box center [1282, 209] width 27 height 32
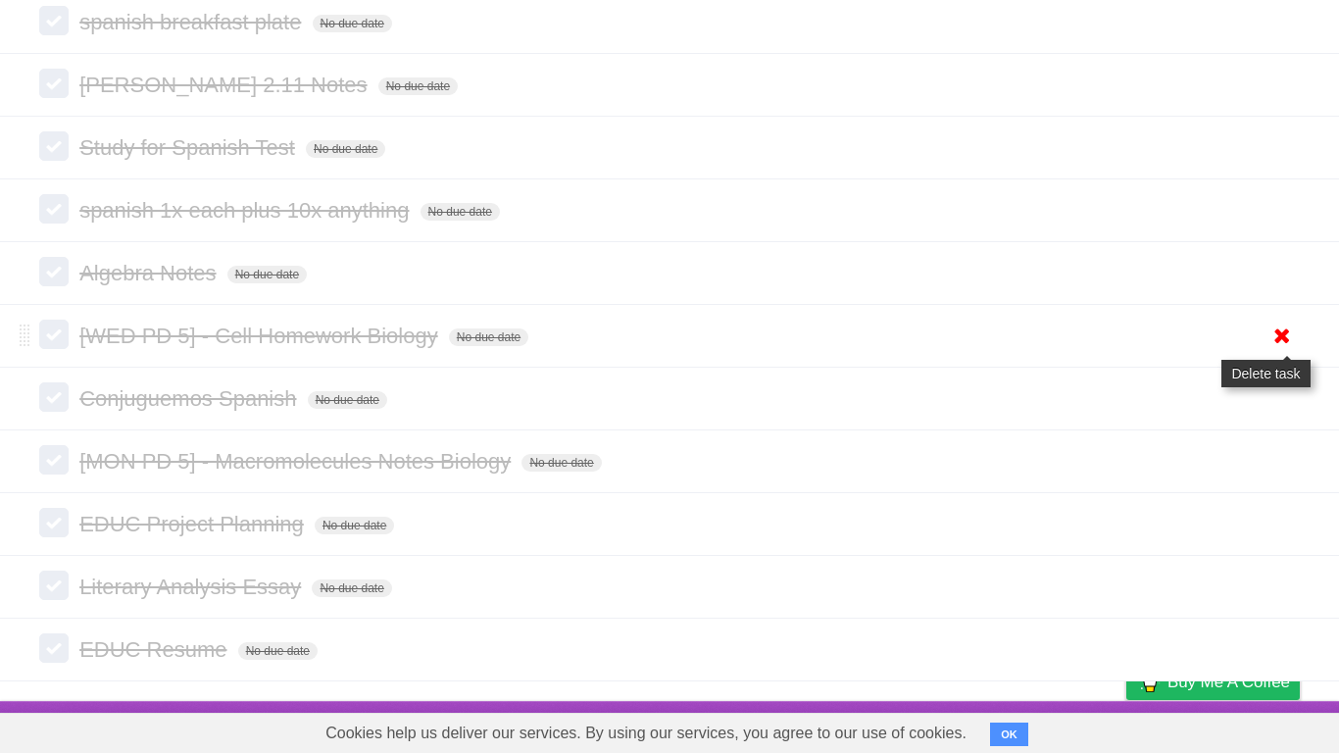
click at [1293, 342] on icon at bounding box center [1282, 336] width 27 height 32
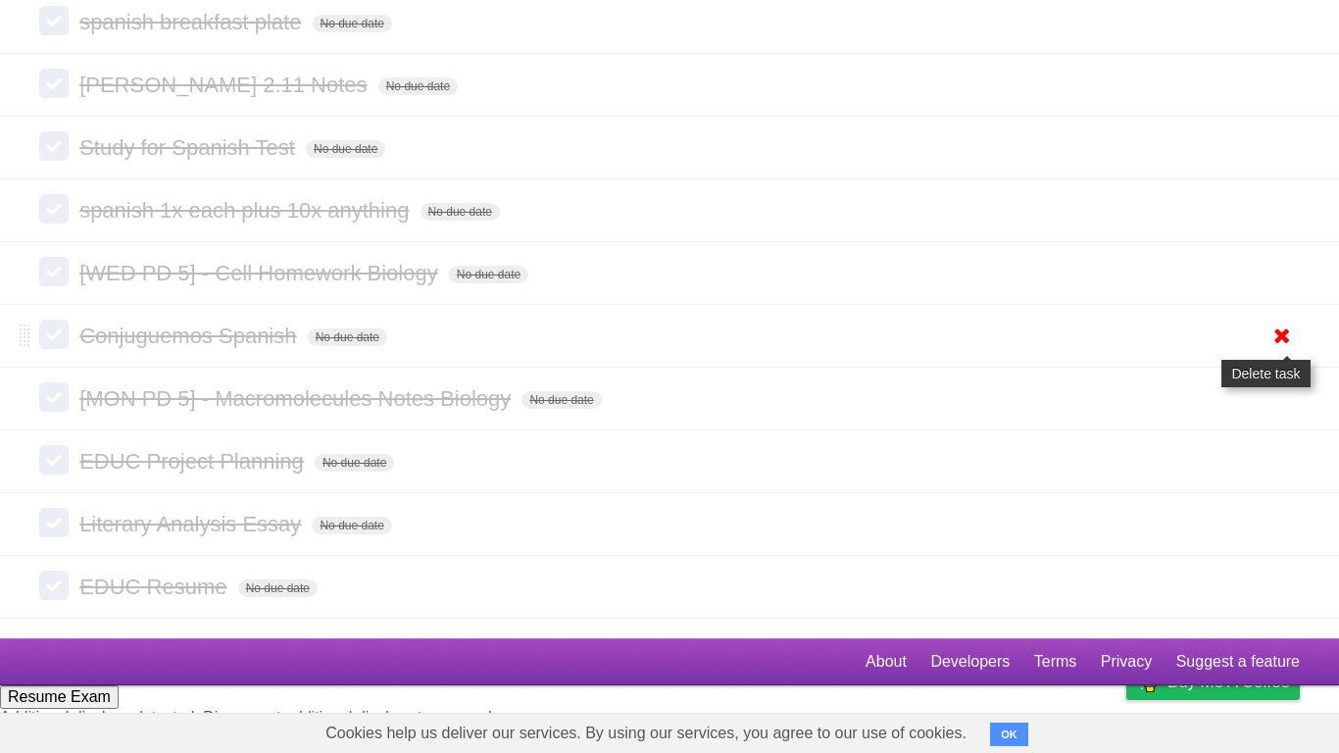
scroll to position [3622, 0]
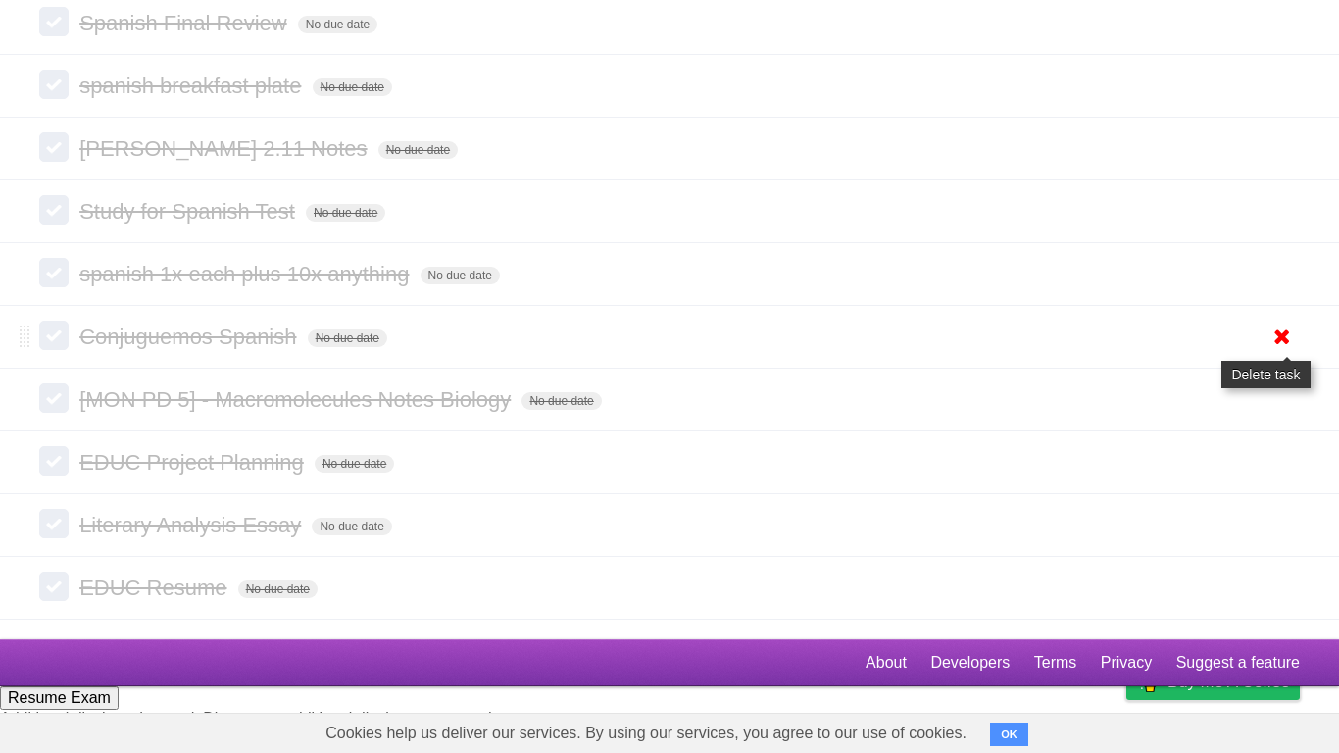
click at [1288, 353] on icon at bounding box center [1282, 337] width 27 height 32
click at [1264, 290] on link at bounding box center [1282, 274] width 37 height 32
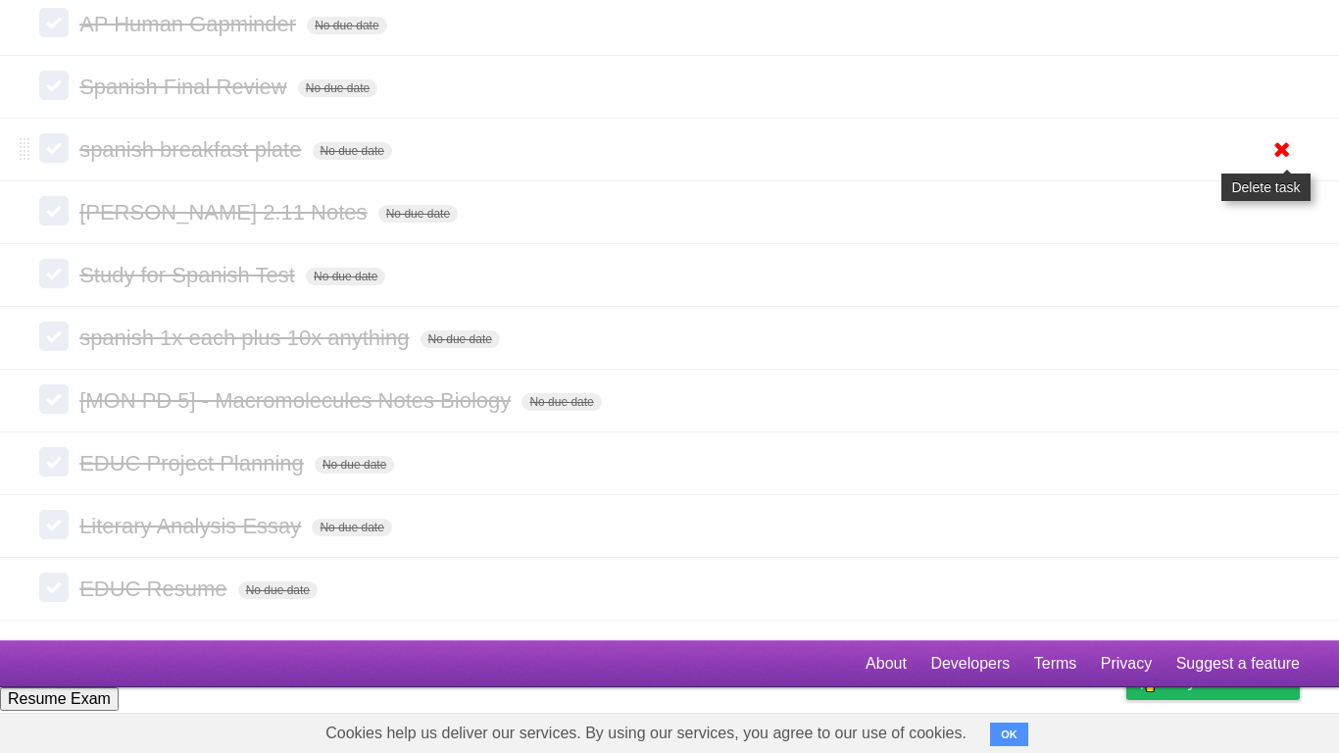
scroll to position [3495, 0]
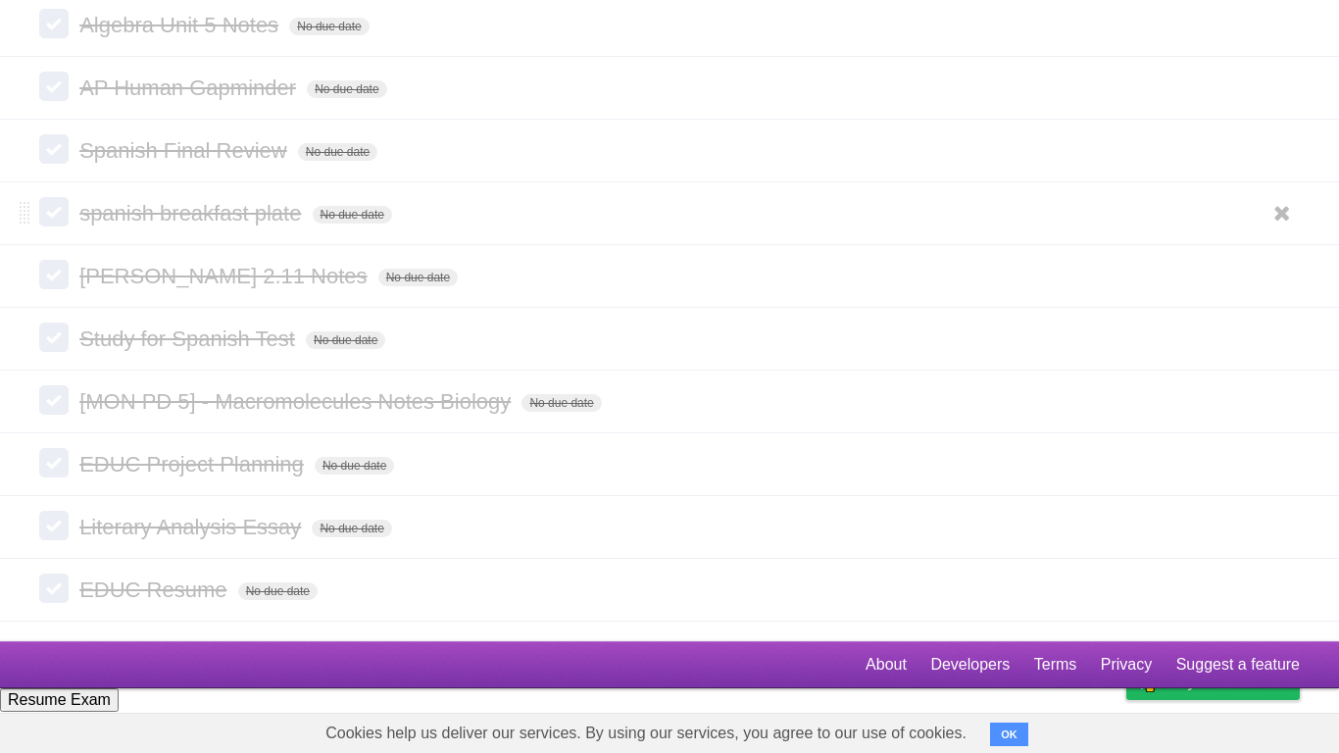
click at [1278, 245] on li "spanish breakfast plate No due date White Red Blue Green Purple Orange" at bounding box center [669, 213] width 1339 height 64
click at [1273, 229] on icon at bounding box center [1282, 213] width 27 height 32
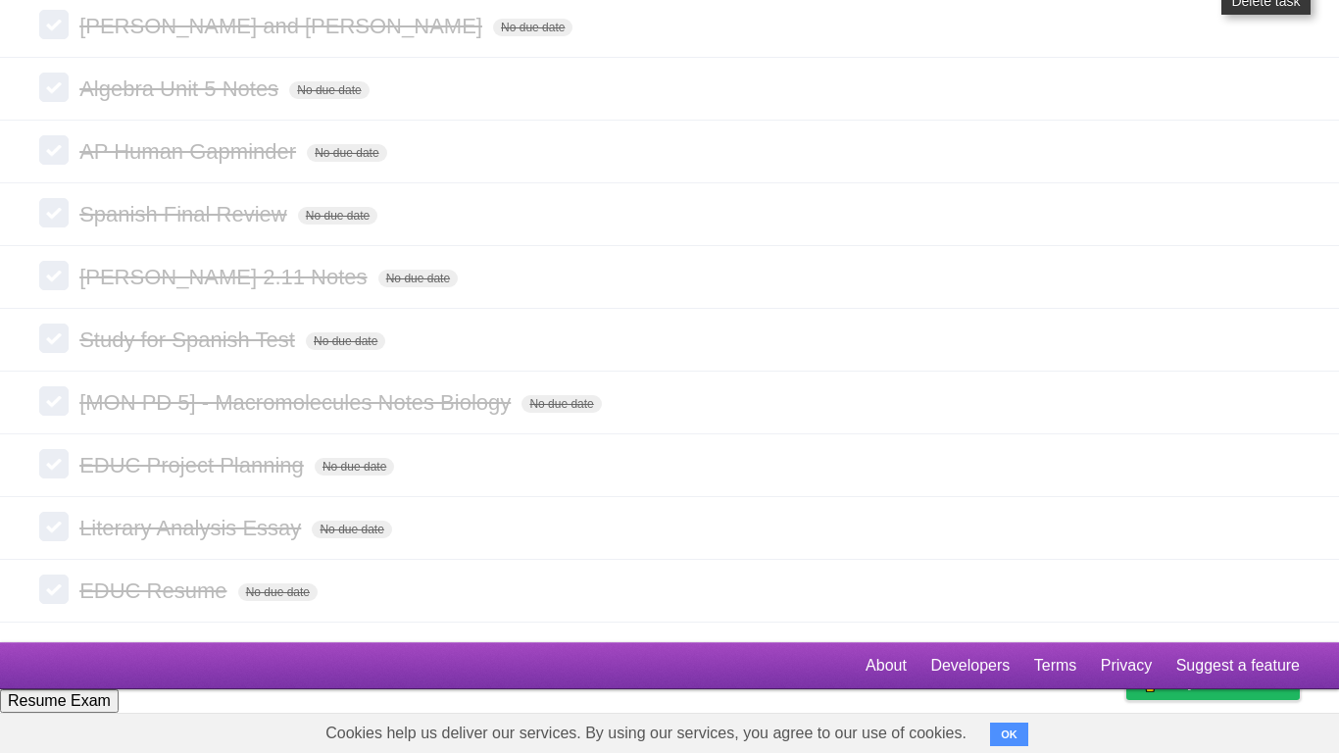
click at [1273, 42] on icon at bounding box center [1282, 26] width 27 height 32
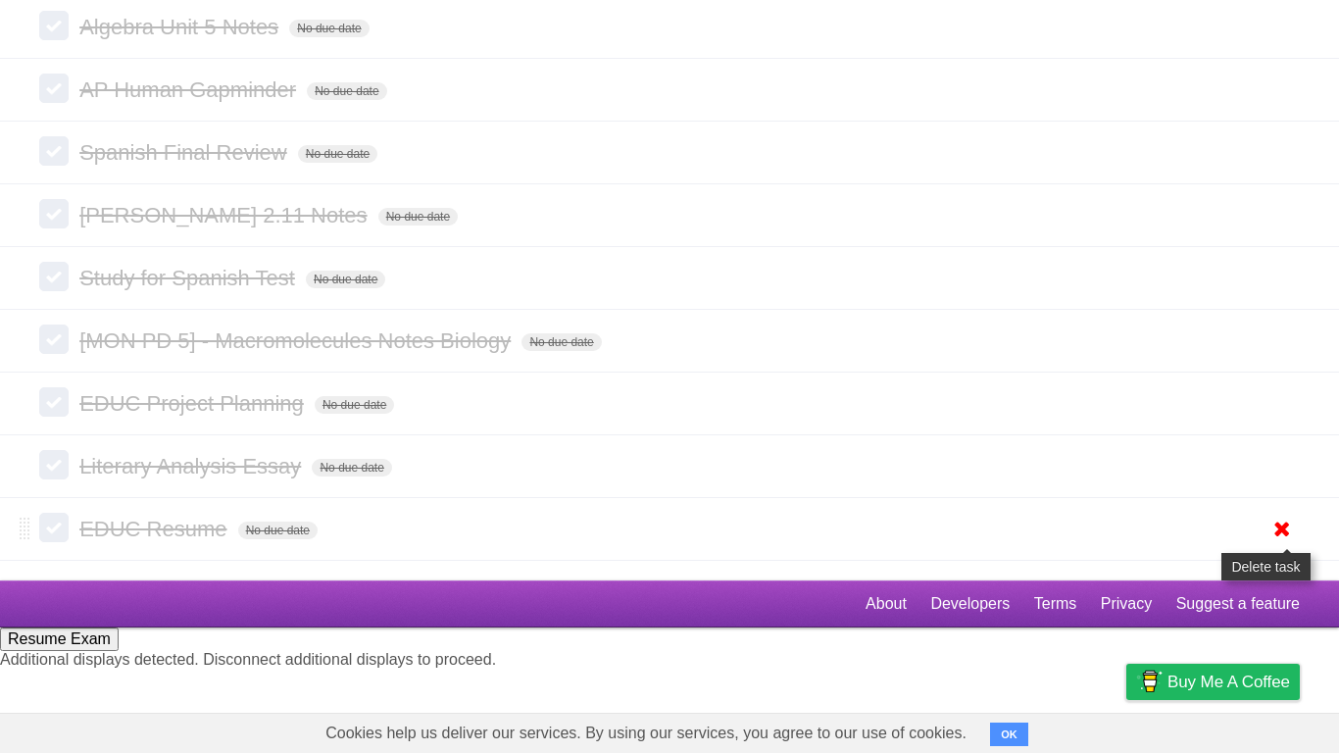
scroll to position [3303, 0]
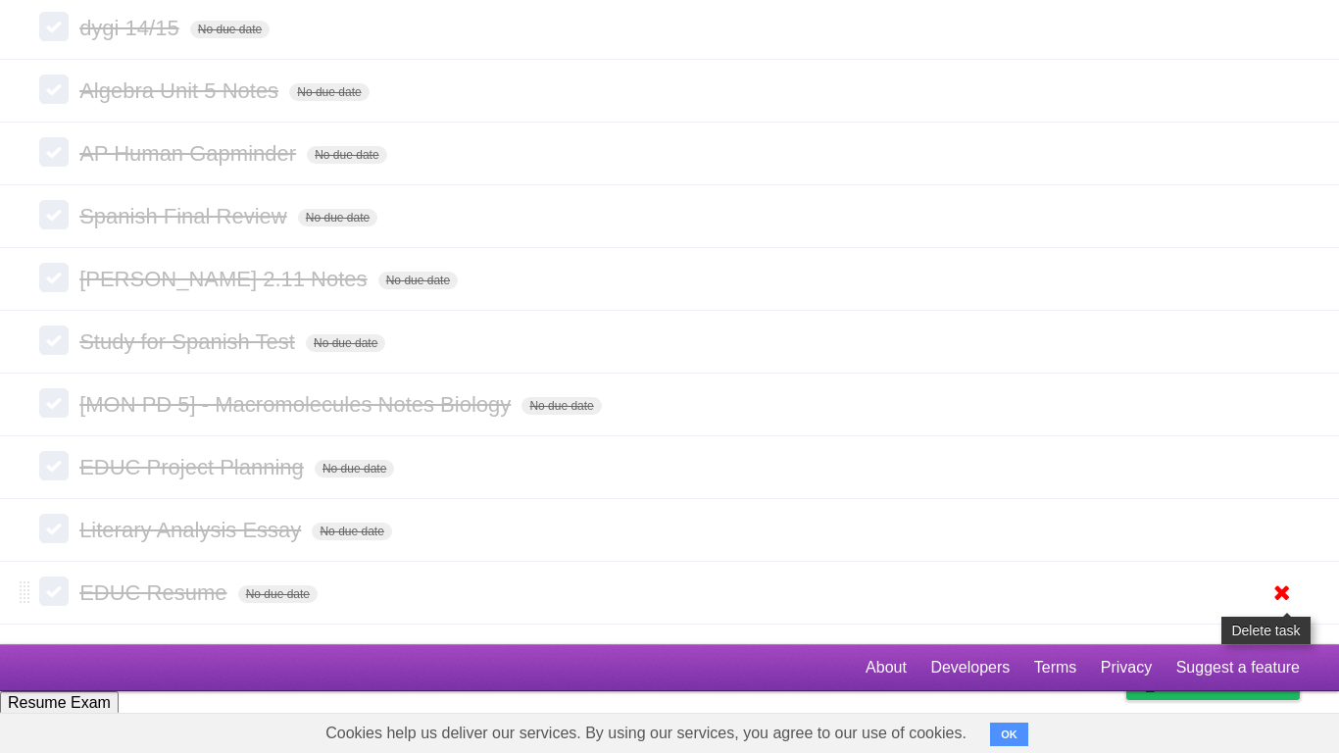
click at [1281, 586] on icon at bounding box center [1282, 593] width 27 height 32
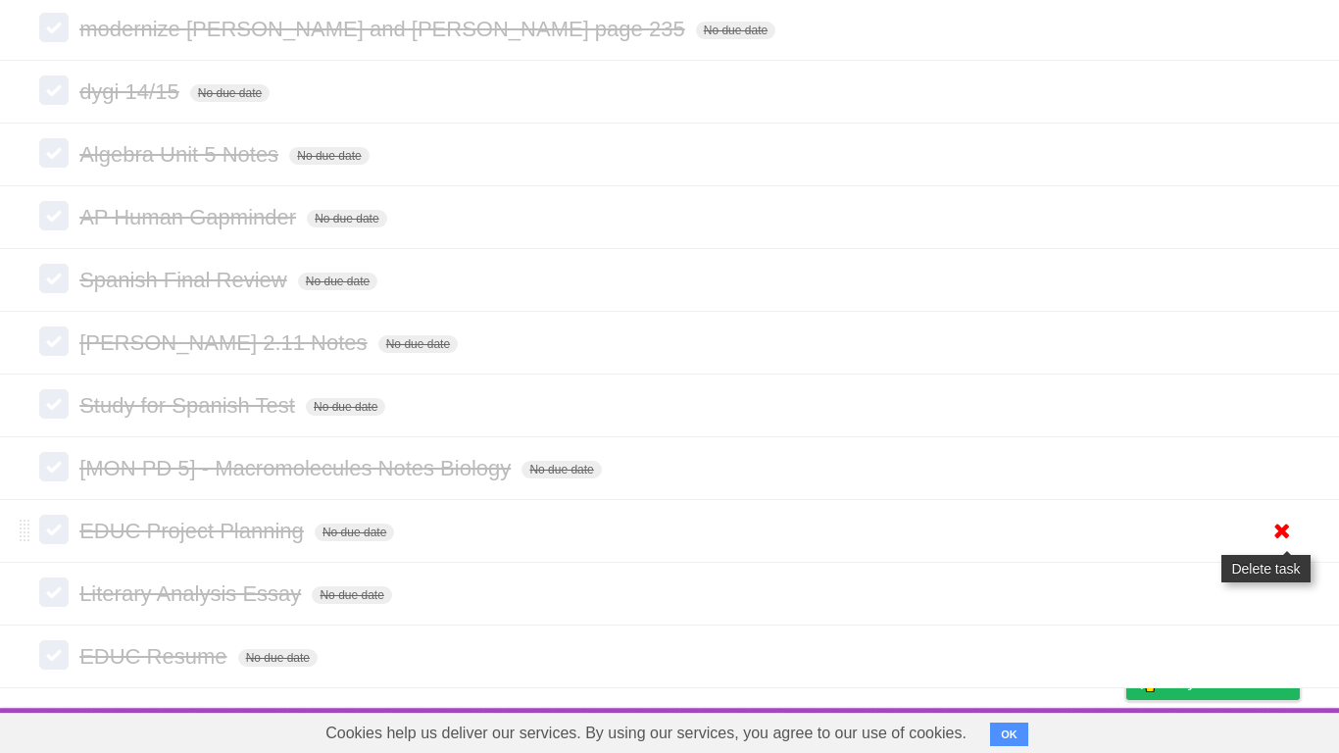
click at [1275, 547] on icon at bounding box center [1282, 531] width 27 height 32
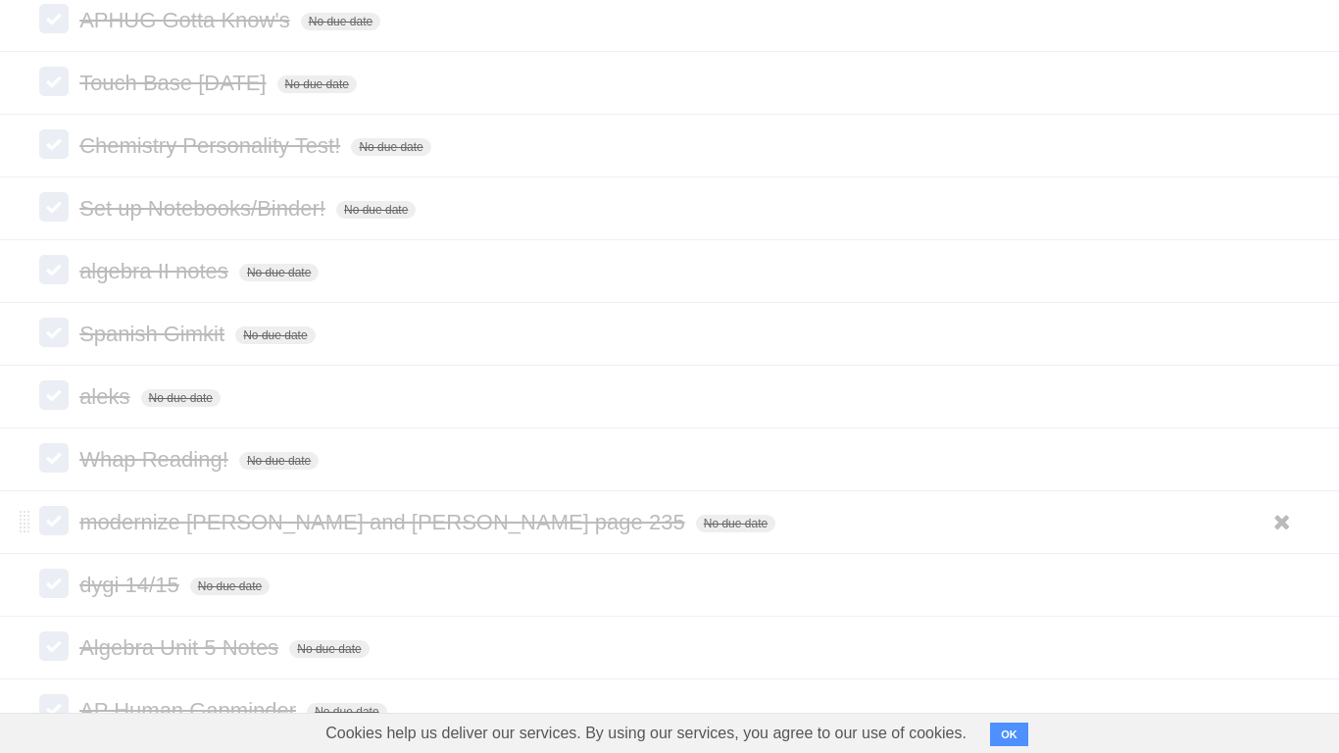
scroll to position [2746, 0]
click at [1292, 288] on icon at bounding box center [1282, 272] width 27 height 32
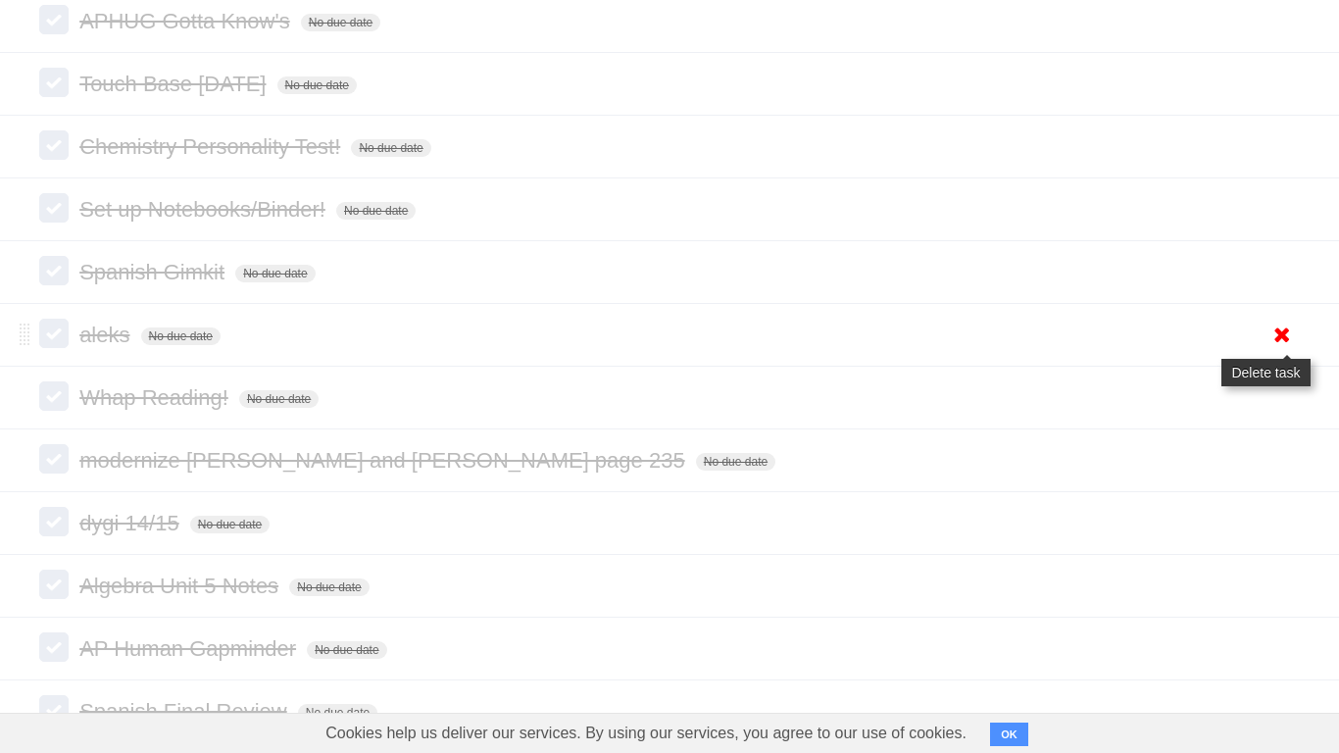
click at [1271, 351] on icon at bounding box center [1282, 335] width 27 height 32
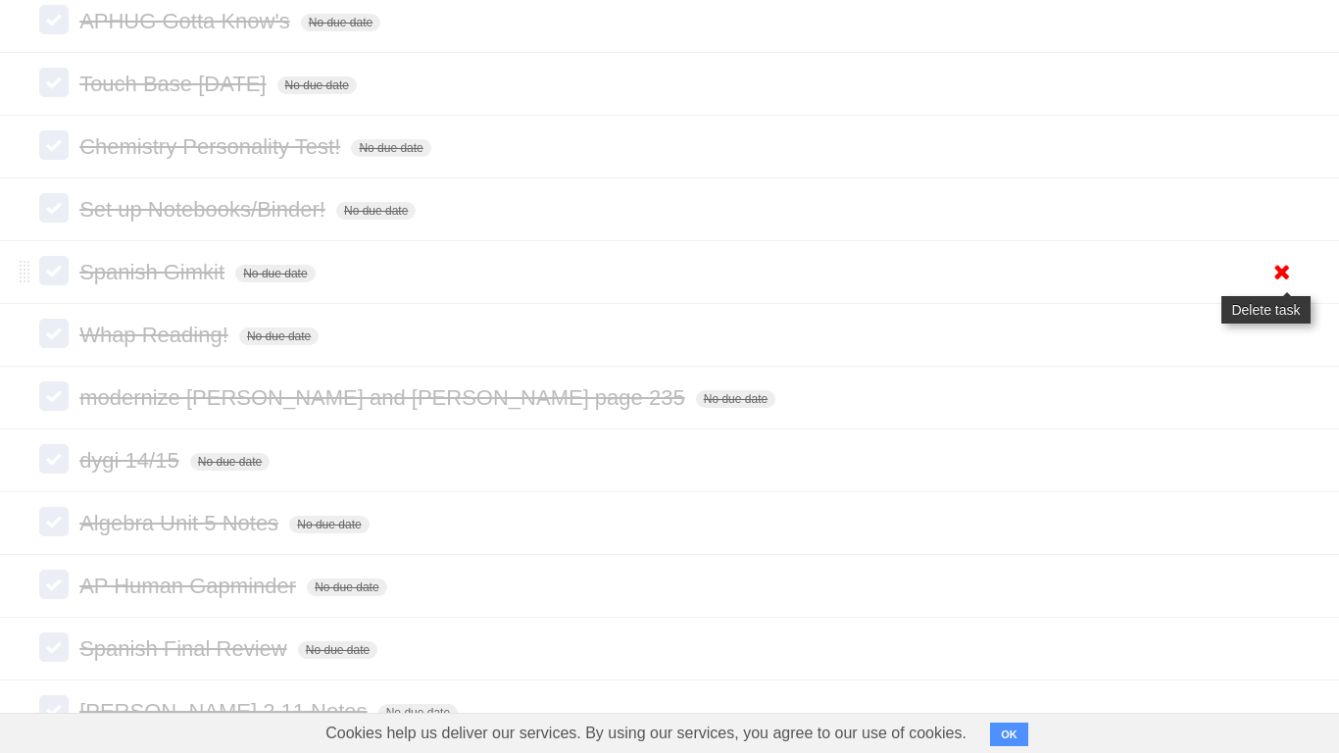
click at [1270, 288] on icon at bounding box center [1282, 272] width 27 height 32
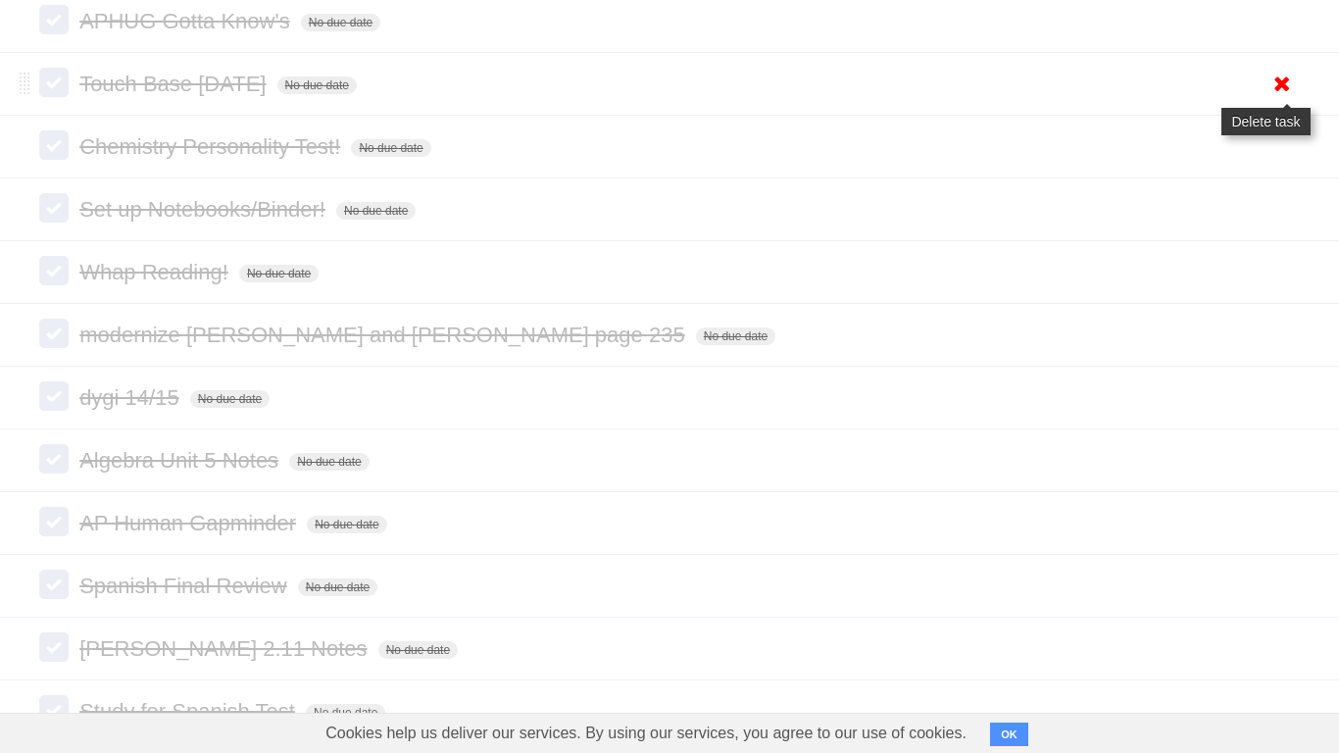
click at [1283, 100] on icon at bounding box center [1282, 84] width 27 height 32
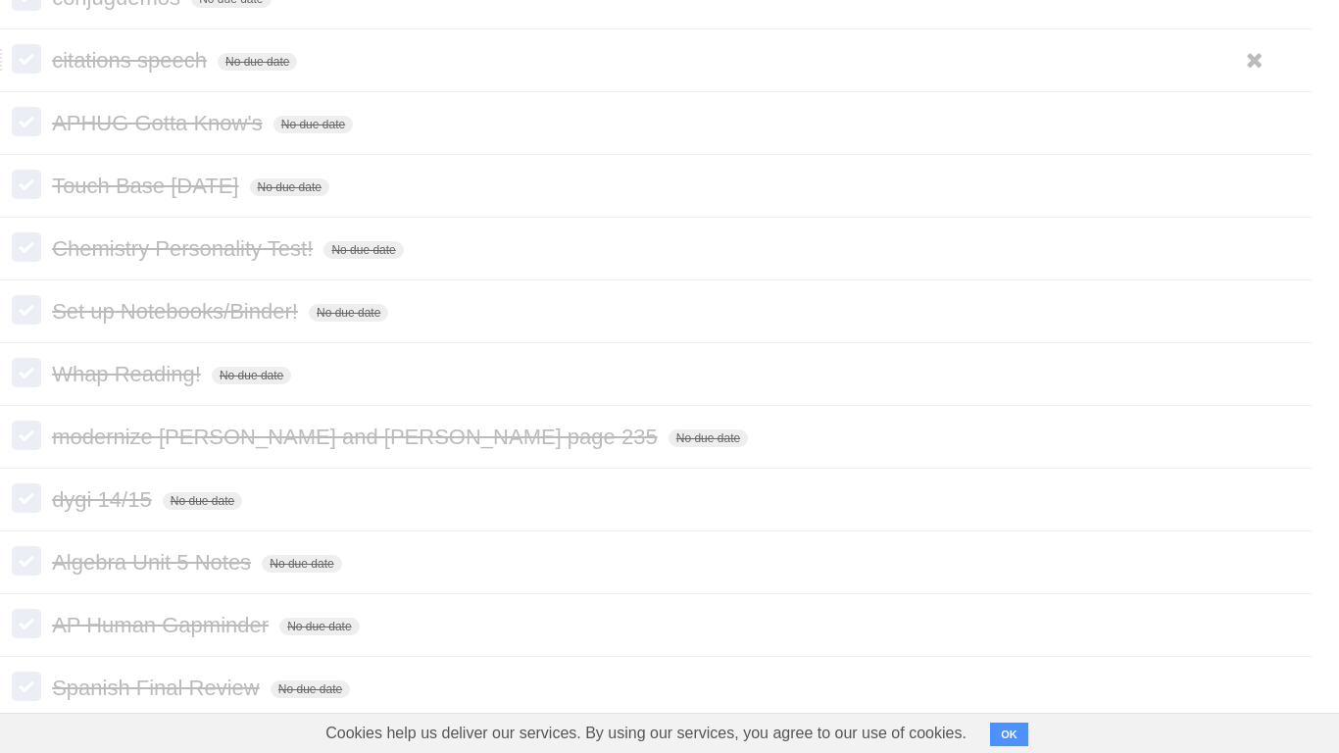
scroll to position [2642, 29]
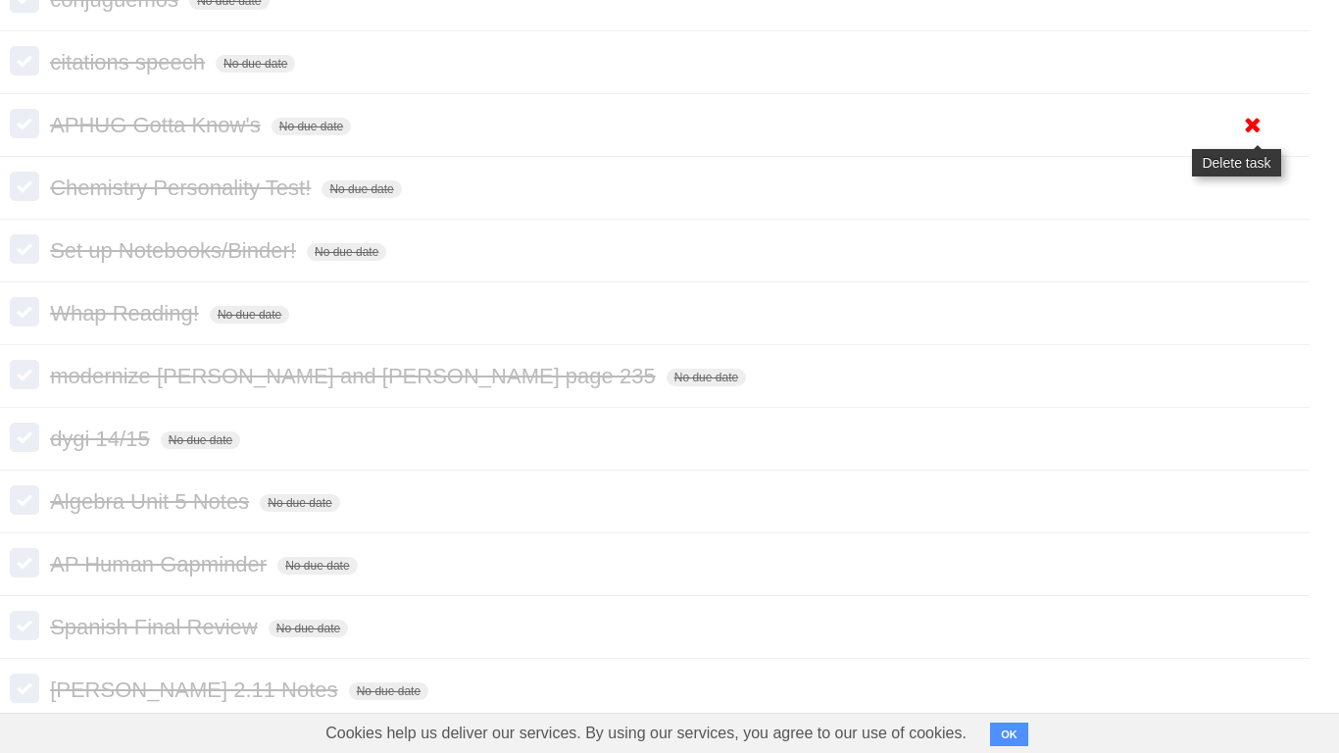
click at [1234, 141] on link at bounding box center [1252, 125] width 37 height 32
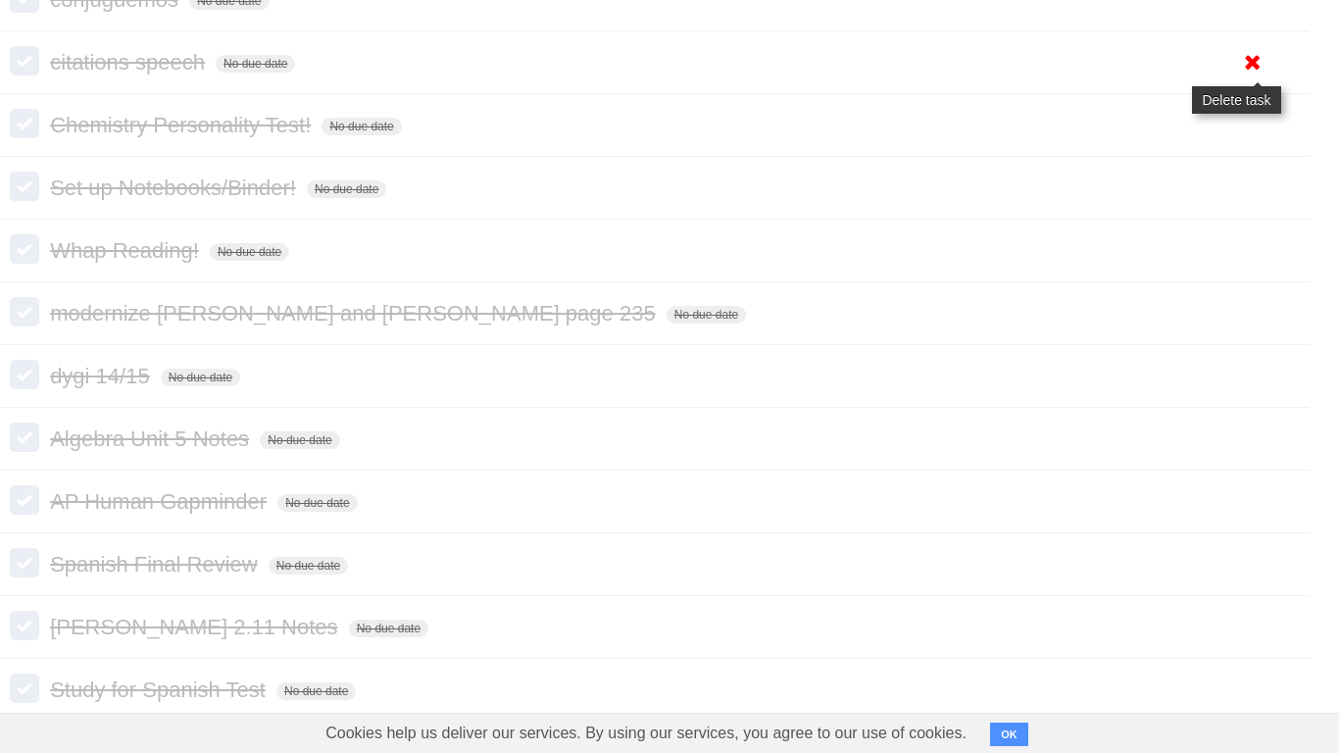
click at [1245, 78] on icon at bounding box center [1252, 62] width 27 height 32
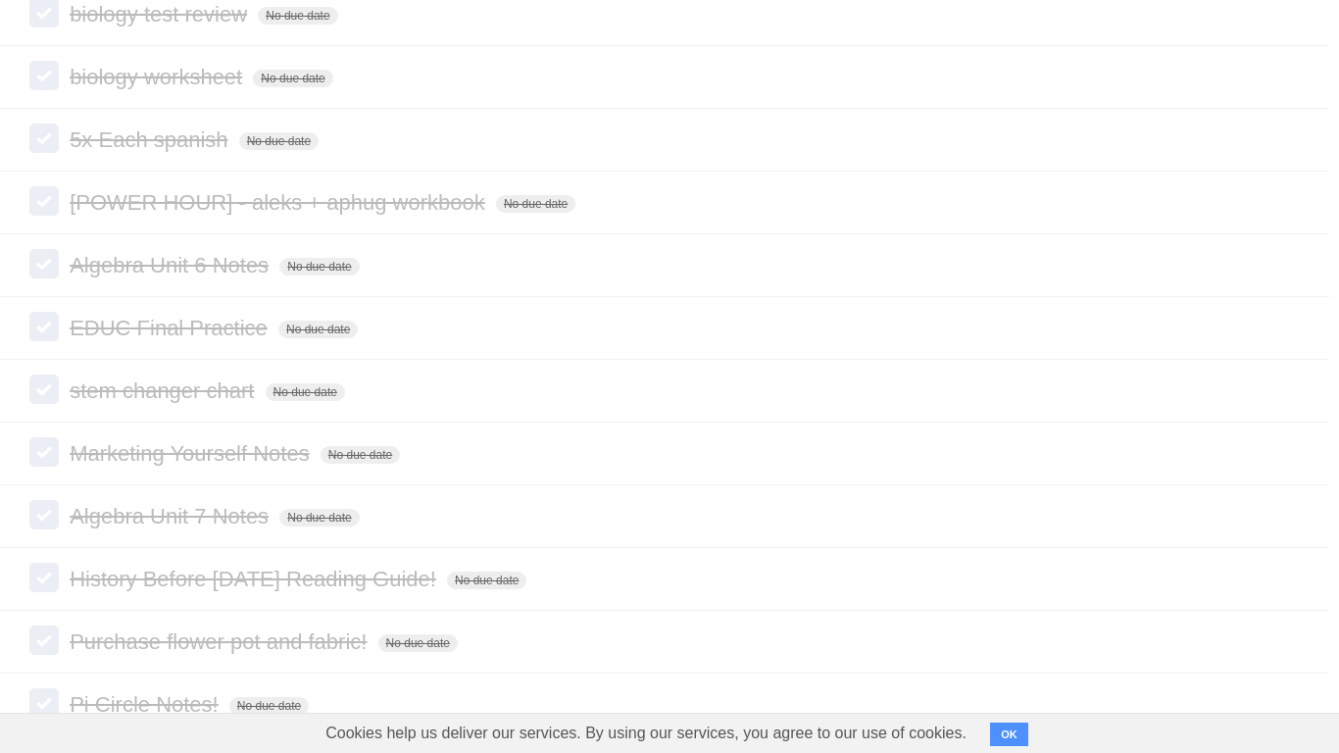
scroll to position [1622, 10]
click at [1254, 471] on link at bounding box center [1272, 454] width 37 height 32
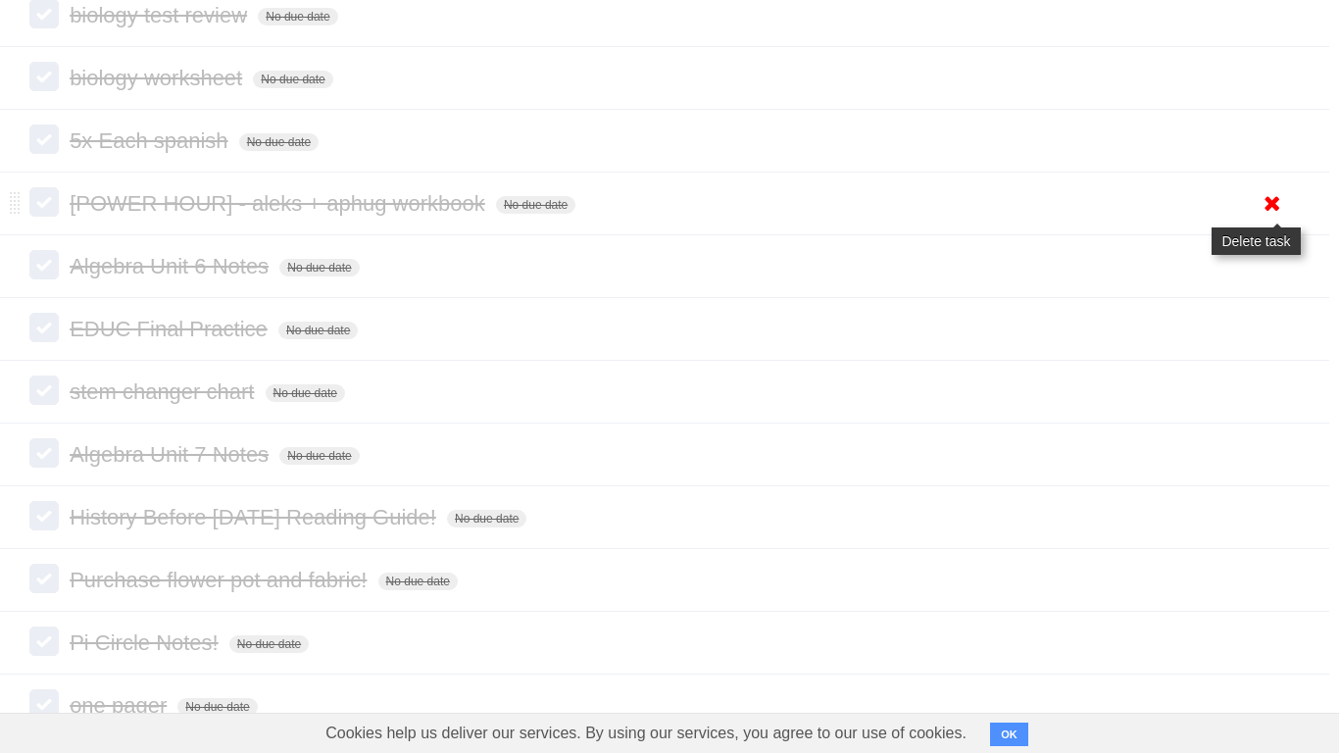
click at [1272, 220] on icon at bounding box center [1272, 203] width 27 height 32
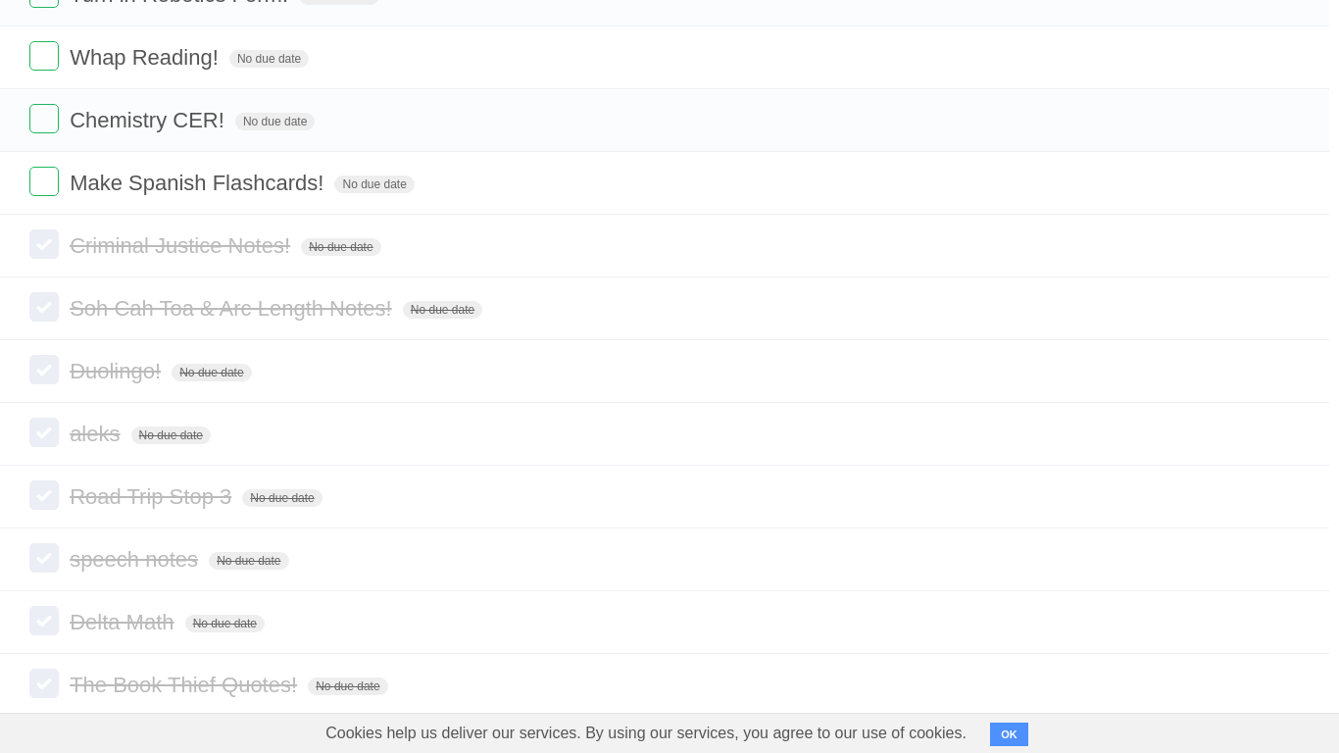
scroll to position [332, 10]
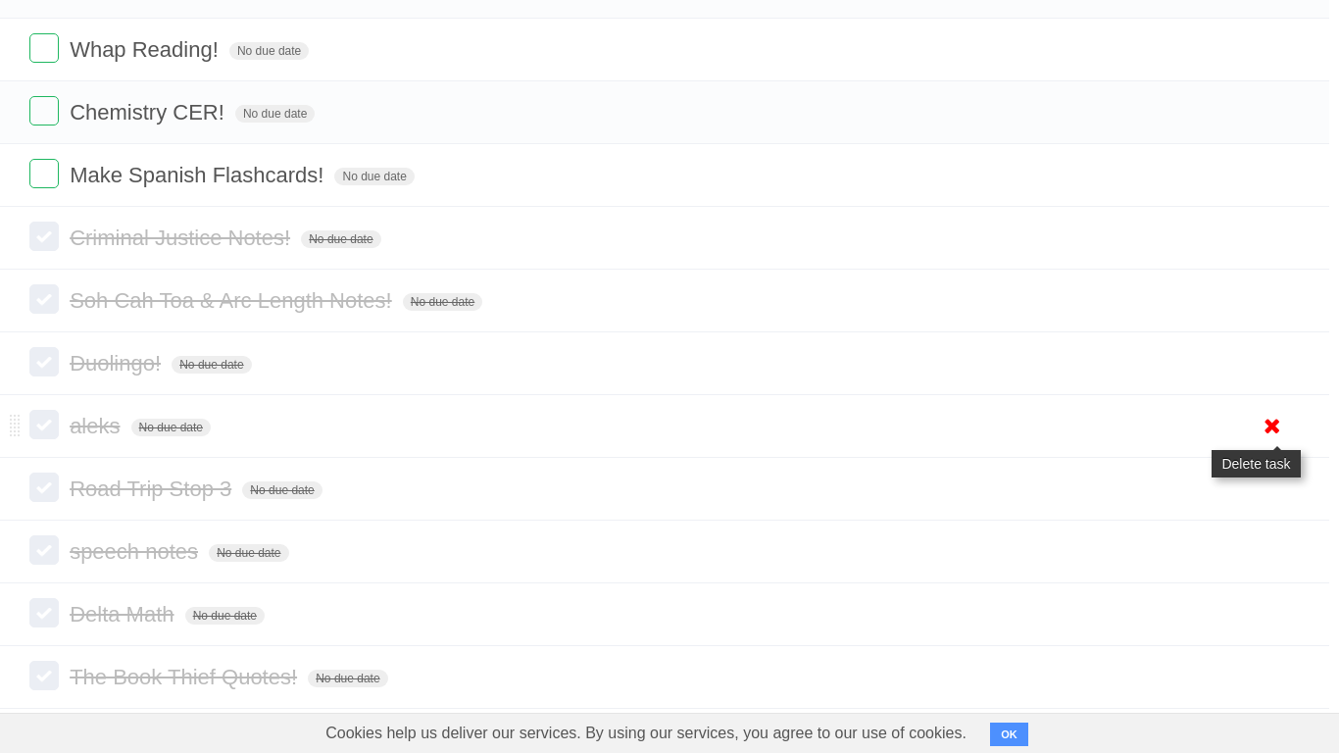
click at [1262, 440] on icon at bounding box center [1272, 426] width 27 height 32
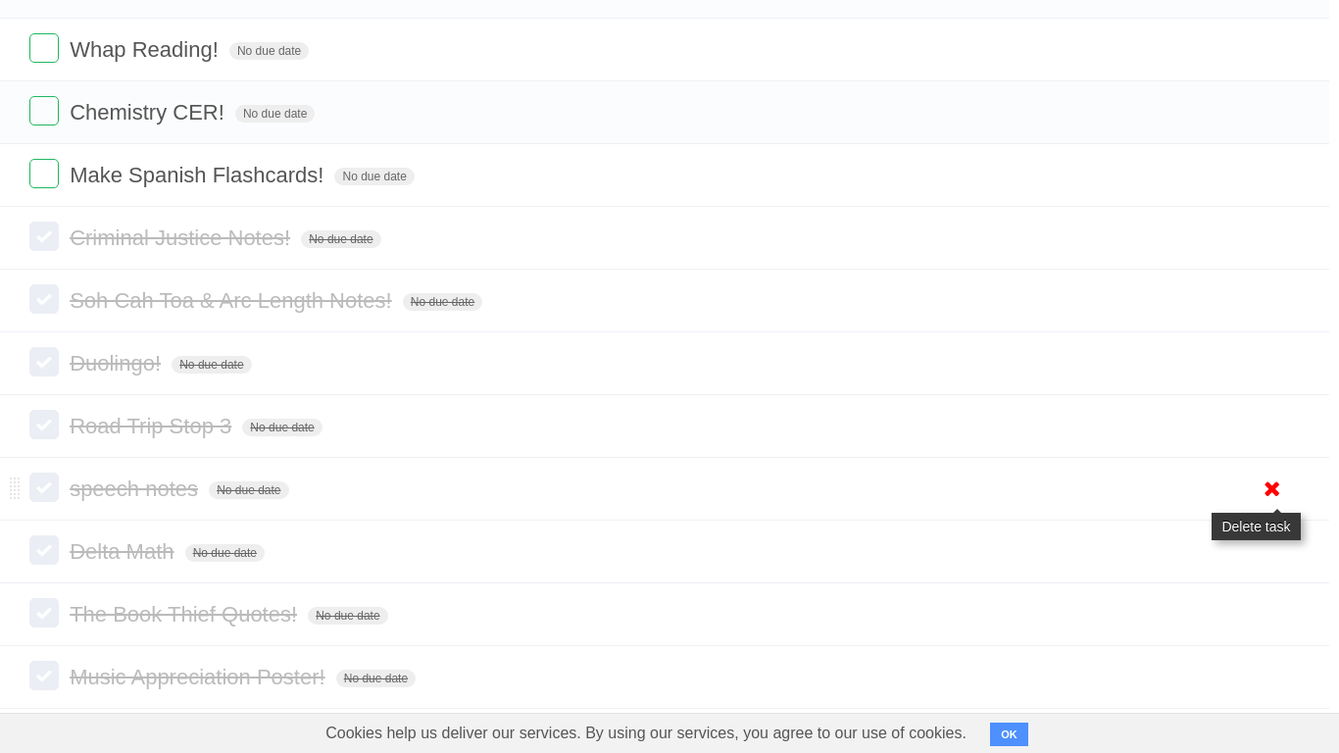
click at [1257, 505] on link at bounding box center [1272, 489] width 37 height 32
click at [1259, 505] on icon at bounding box center [1272, 489] width 27 height 32
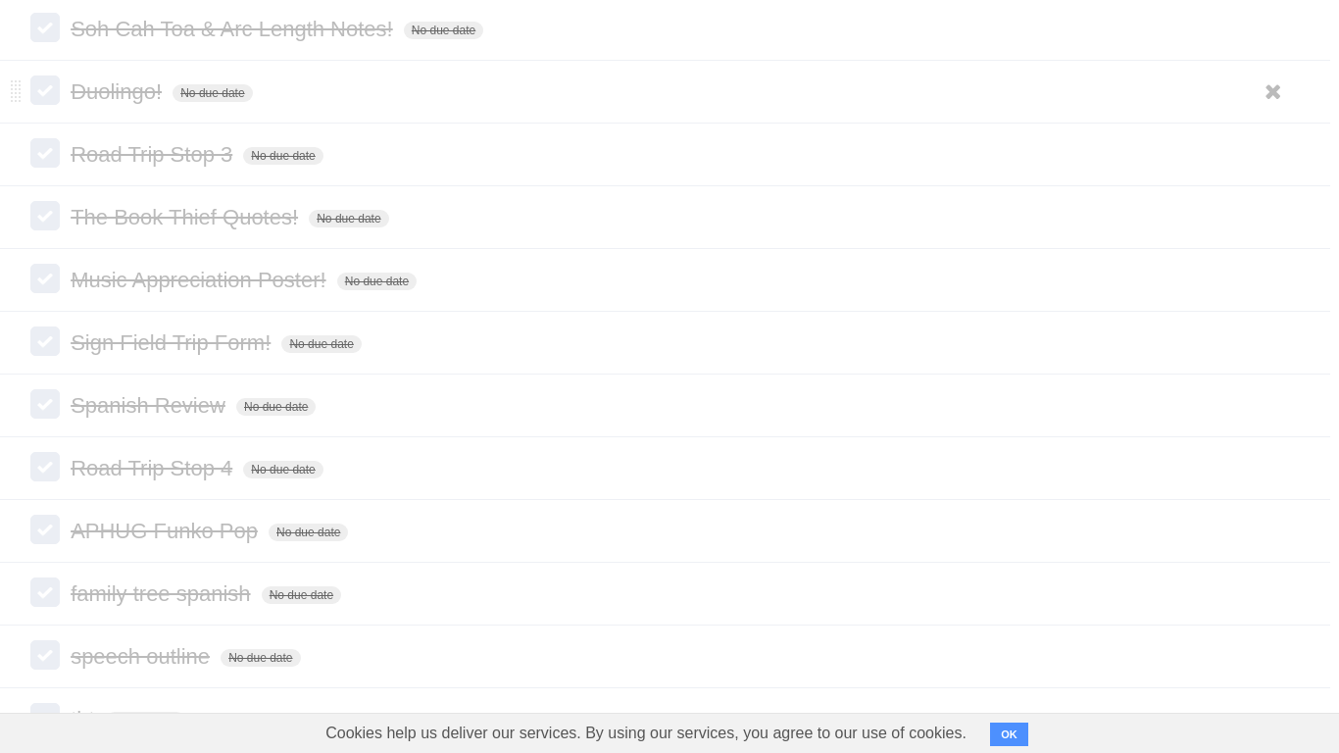
scroll to position [622, 9]
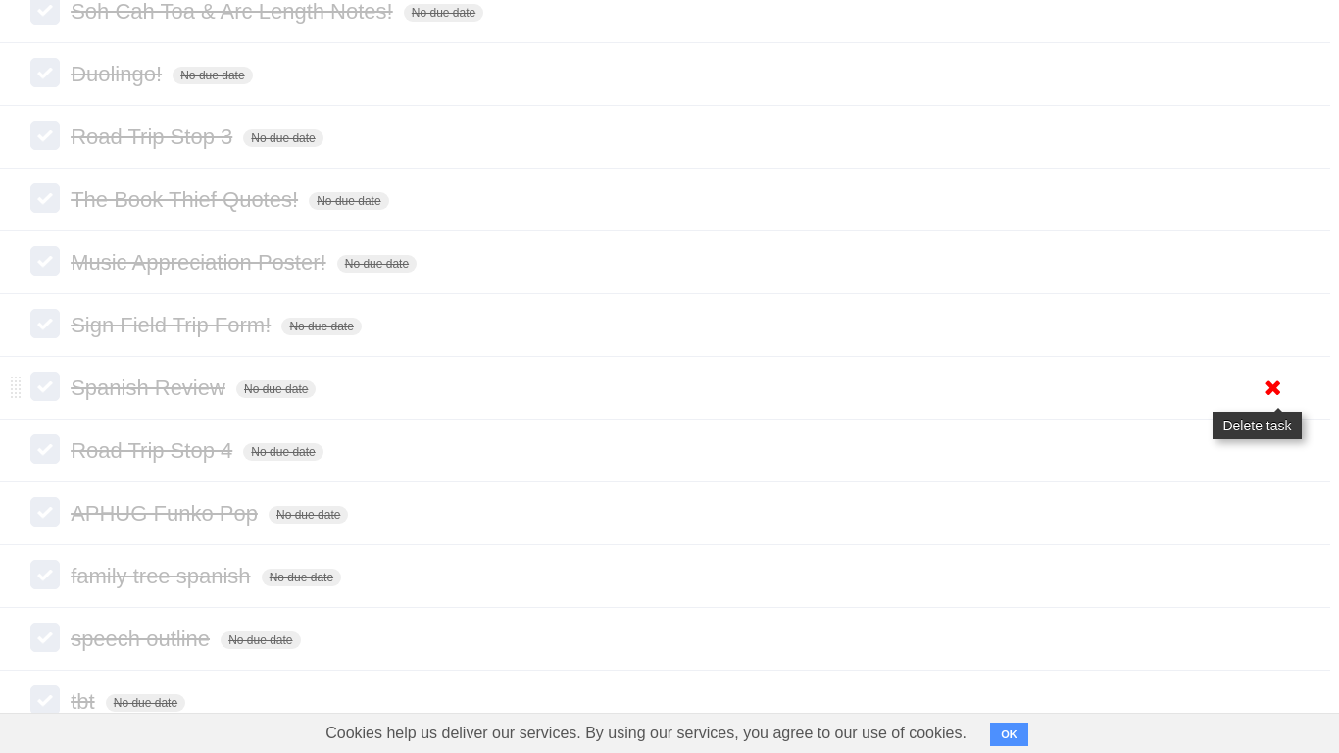
click at [1287, 404] on link at bounding box center [1273, 388] width 37 height 32
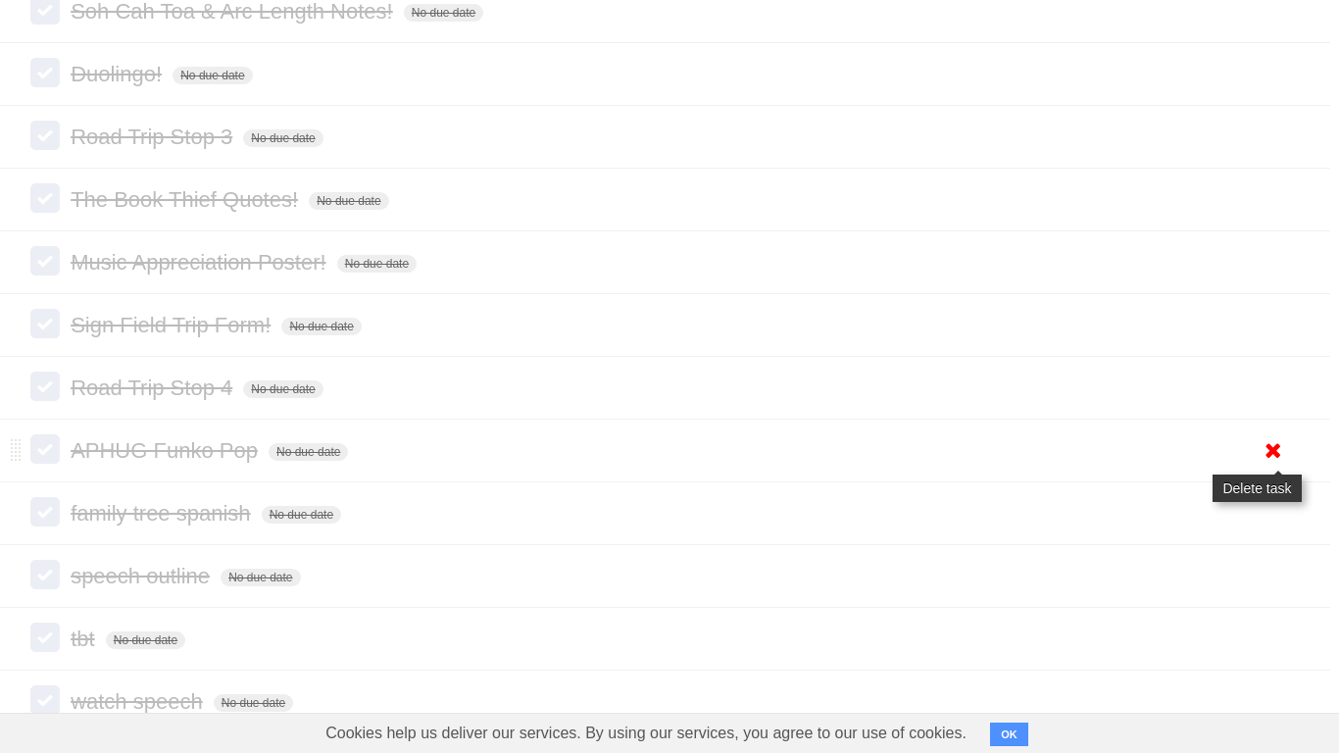
click at [1276, 467] on icon at bounding box center [1273, 450] width 27 height 32
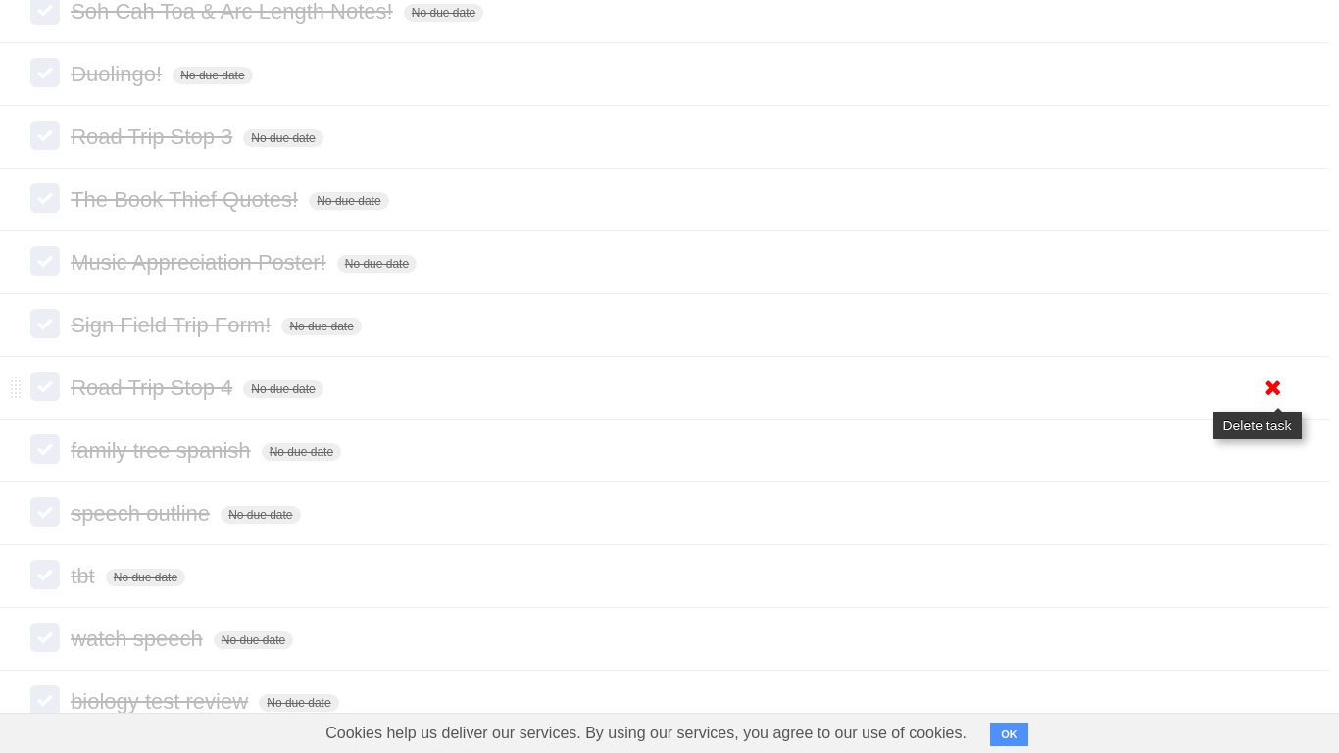
click at [1261, 404] on icon at bounding box center [1273, 388] width 27 height 32
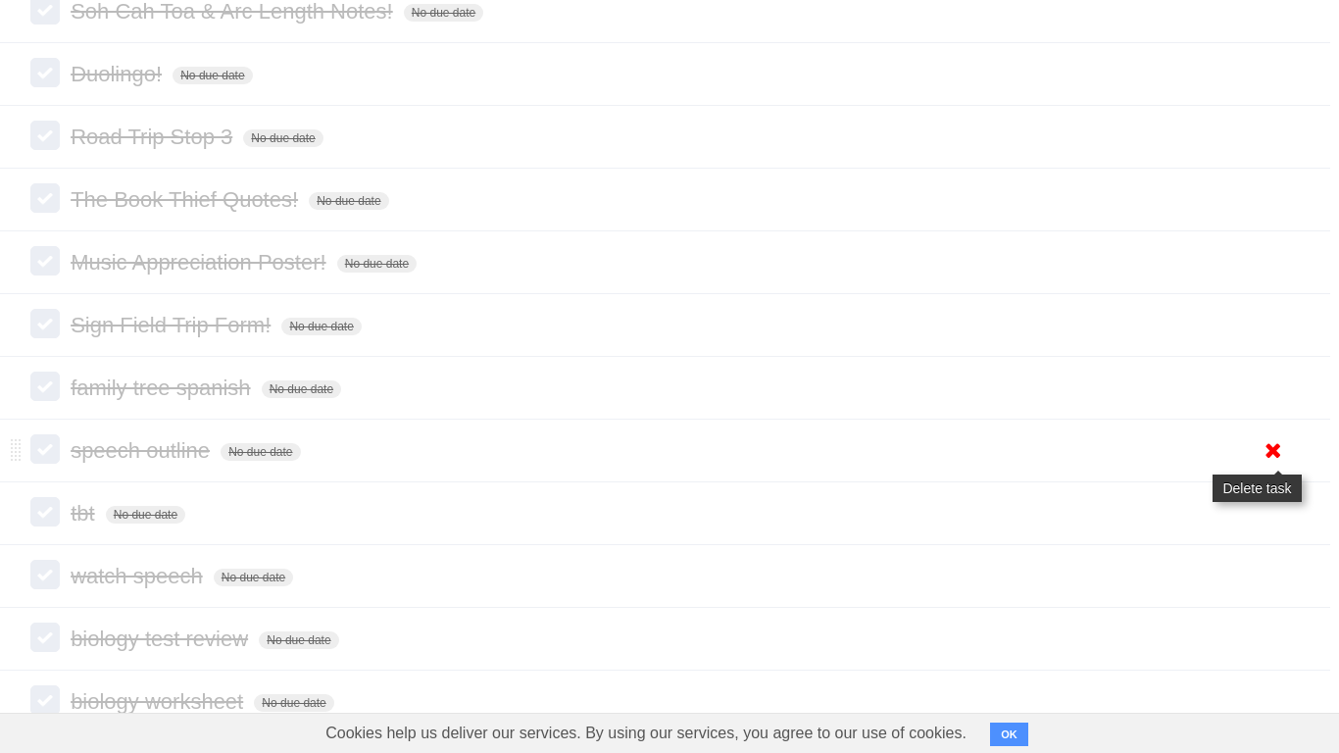
click at [1290, 467] on link at bounding box center [1273, 450] width 37 height 32
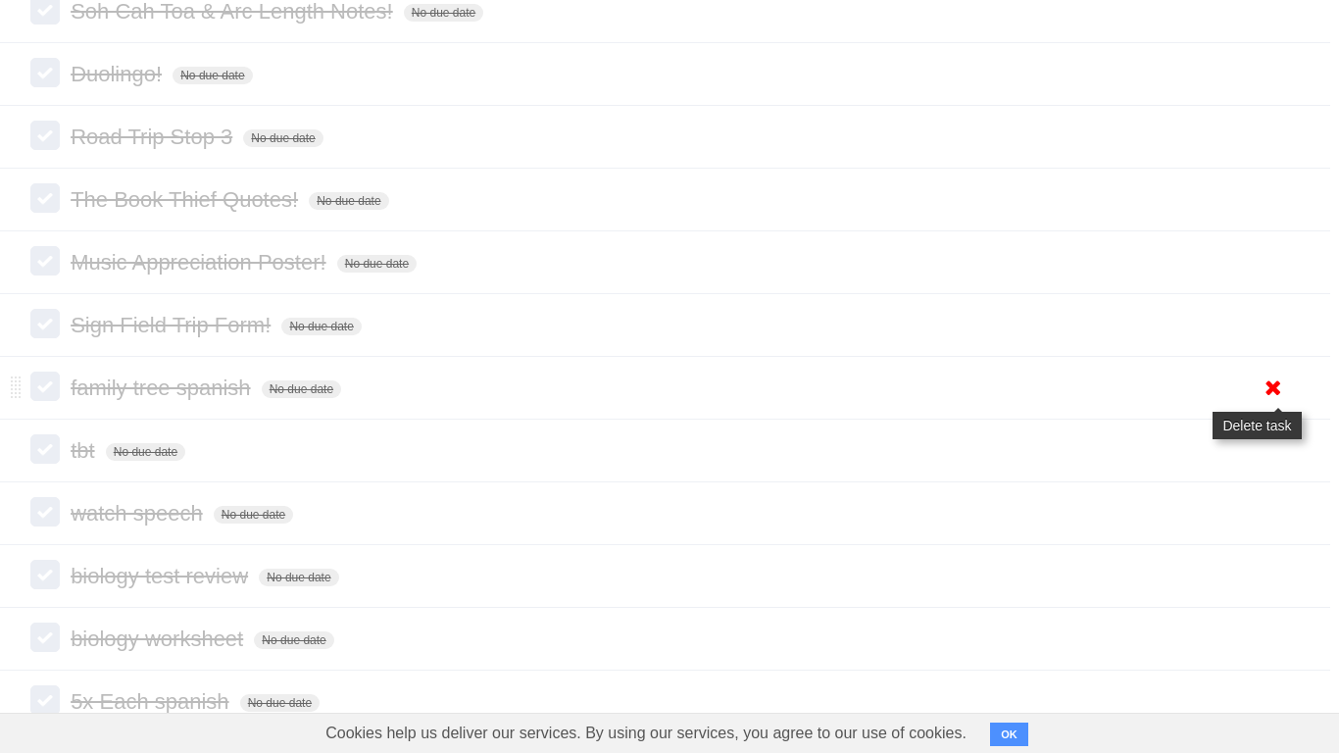
click at [1273, 404] on icon at bounding box center [1273, 388] width 27 height 32
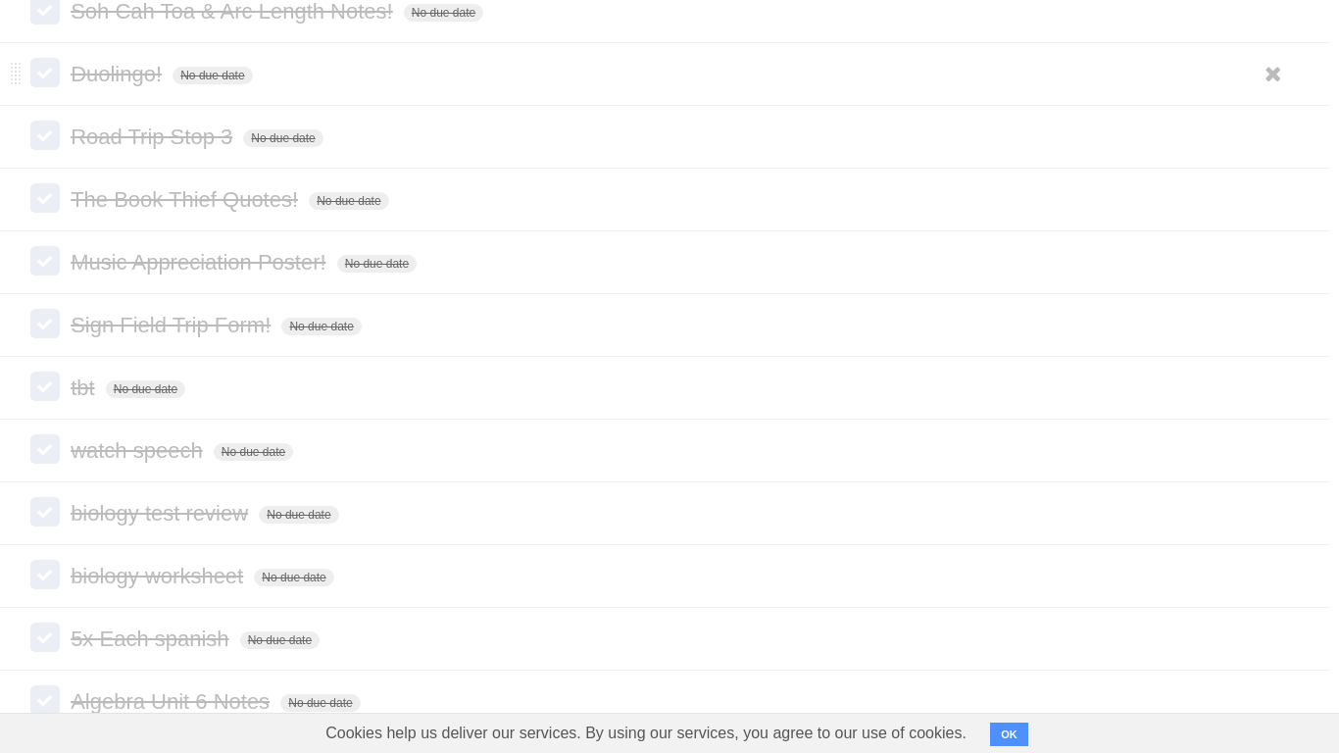
click at [1275, 529] on icon at bounding box center [1273, 513] width 27 height 32
click at [1252, 467] on ul "White Red Blue Green Purple Orange" at bounding box center [1271, 450] width 42 height 32
click at [1281, 529] on icon at bounding box center [1273, 513] width 27 height 32
click at [1273, 404] on icon at bounding box center [1273, 388] width 27 height 32
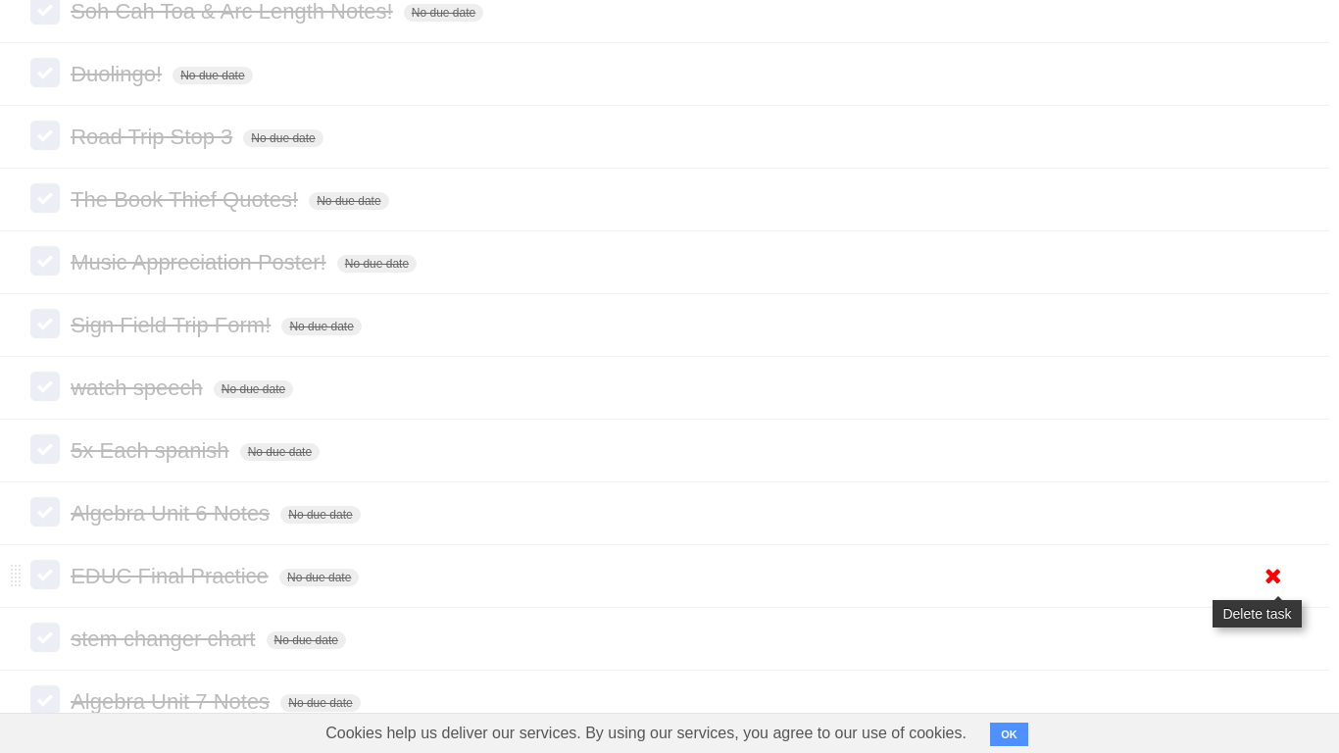
click at [1267, 586] on icon at bounding box center [1273, 576] width 27 height 32
click at [1255, 586] on link at bounding box center [1273, 576] width 37 height 32
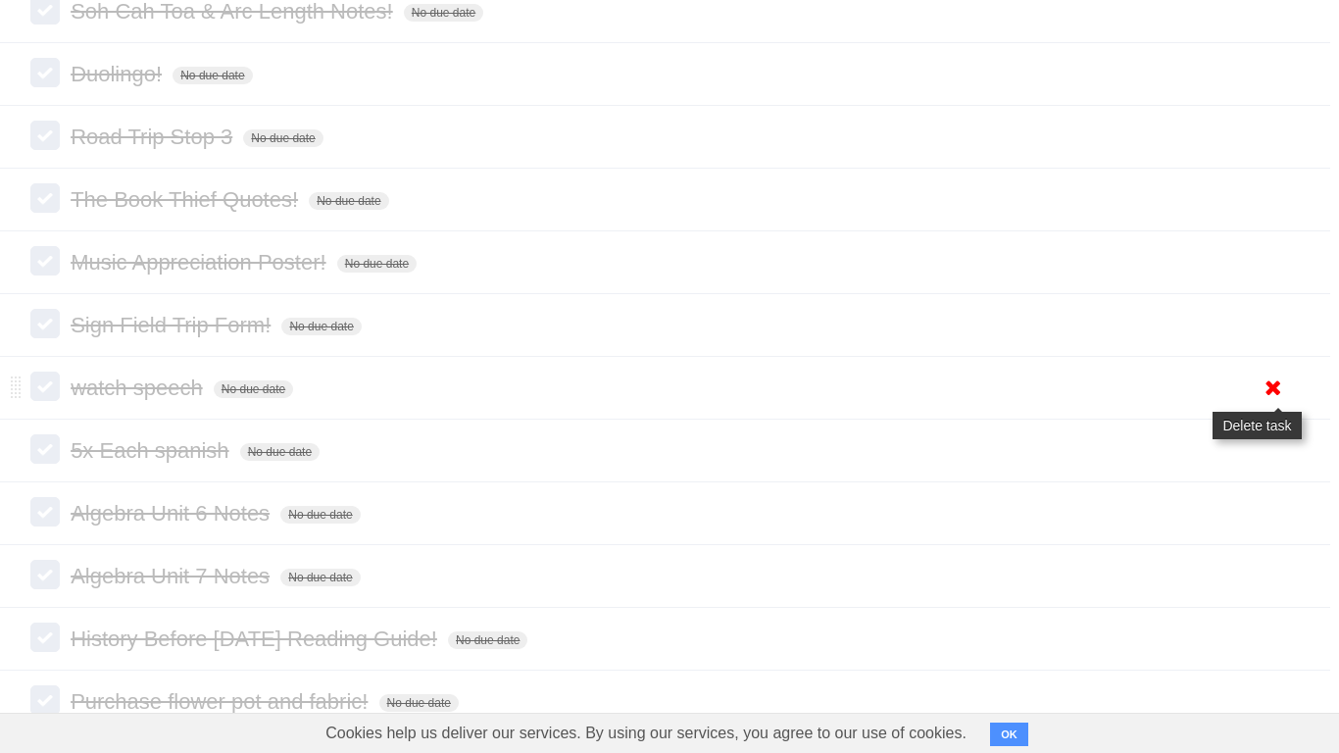
click at [1274, 404] on icon at bounding box center [1273, 388] width 27 height 32
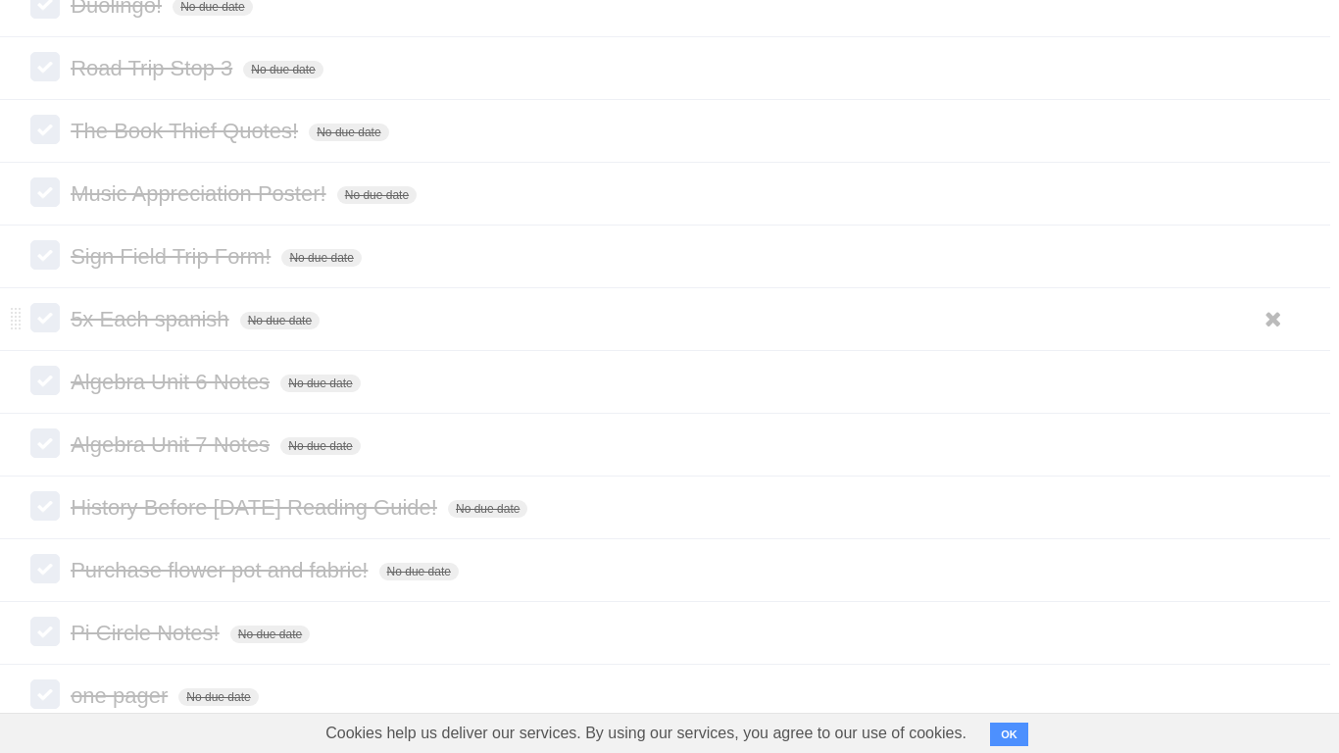
scroll to position [691, 9]
click at [1267, 332] on icon at bounding box center [1273, 318] width 27 height 32
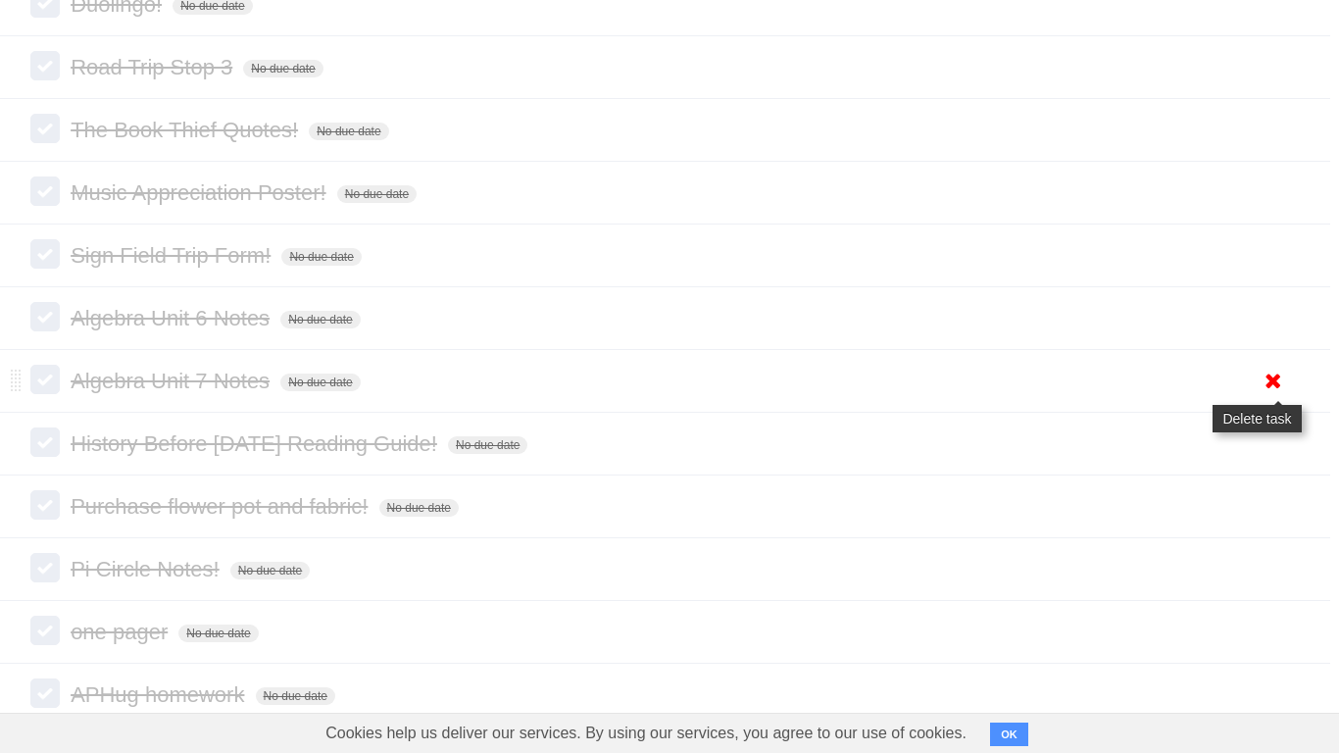
click at [1278, 393] on icon at bounding box center [1273, 381] width 27 height 32
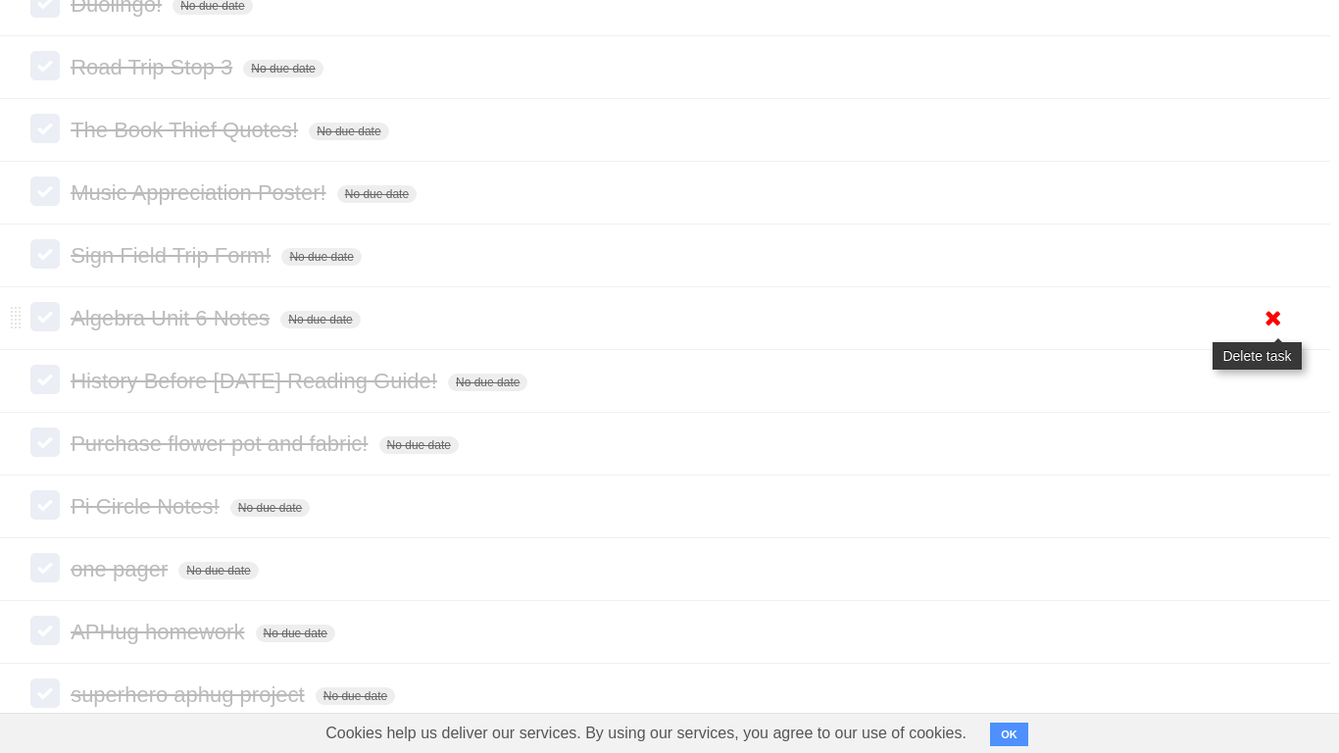
click at [1265, 331] on icon at bounding box center [1273, 318] width 27 height 32
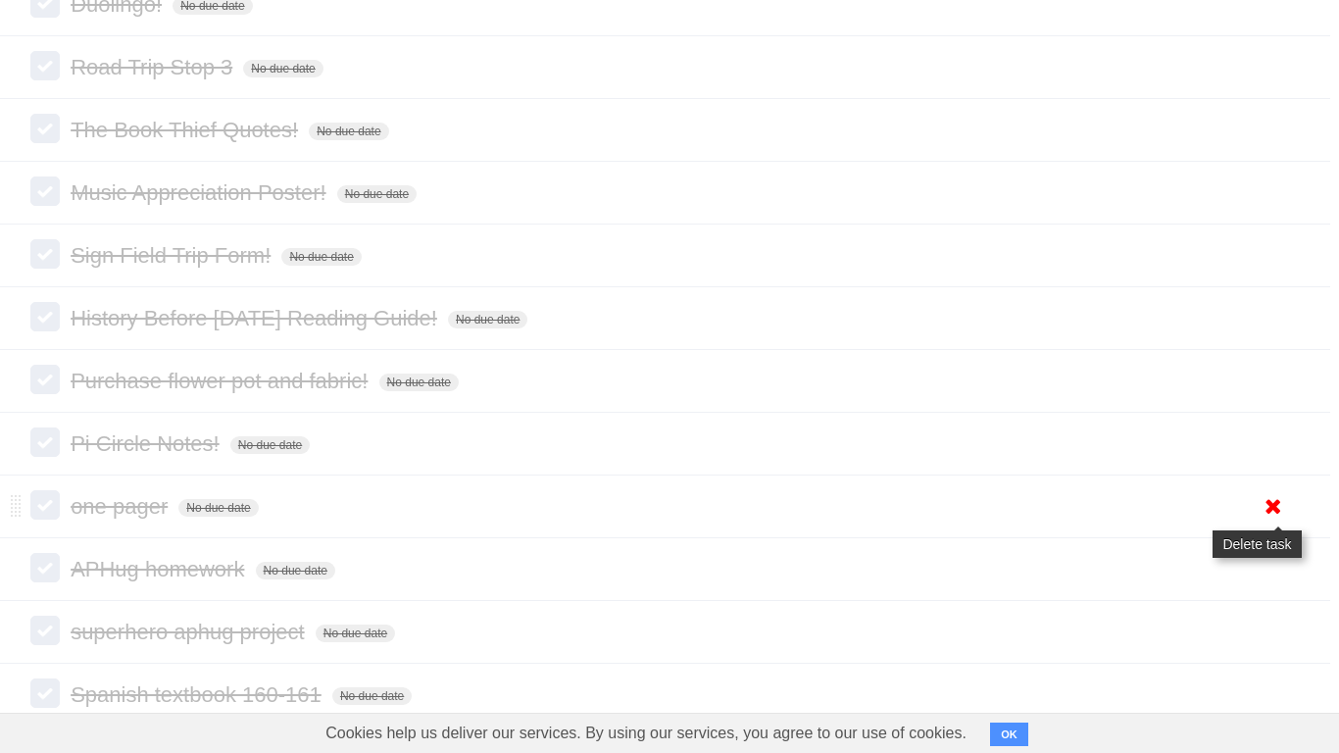
click at [1262, 523] on icon at bounding box center [1273, 506] width 27 height 32
click at [1261, 523] on icon at bounding box center [1273, 506] width 27 height 32
click at [1269, 523] on icon at bounding box center [1273, 506] width 27 height 32
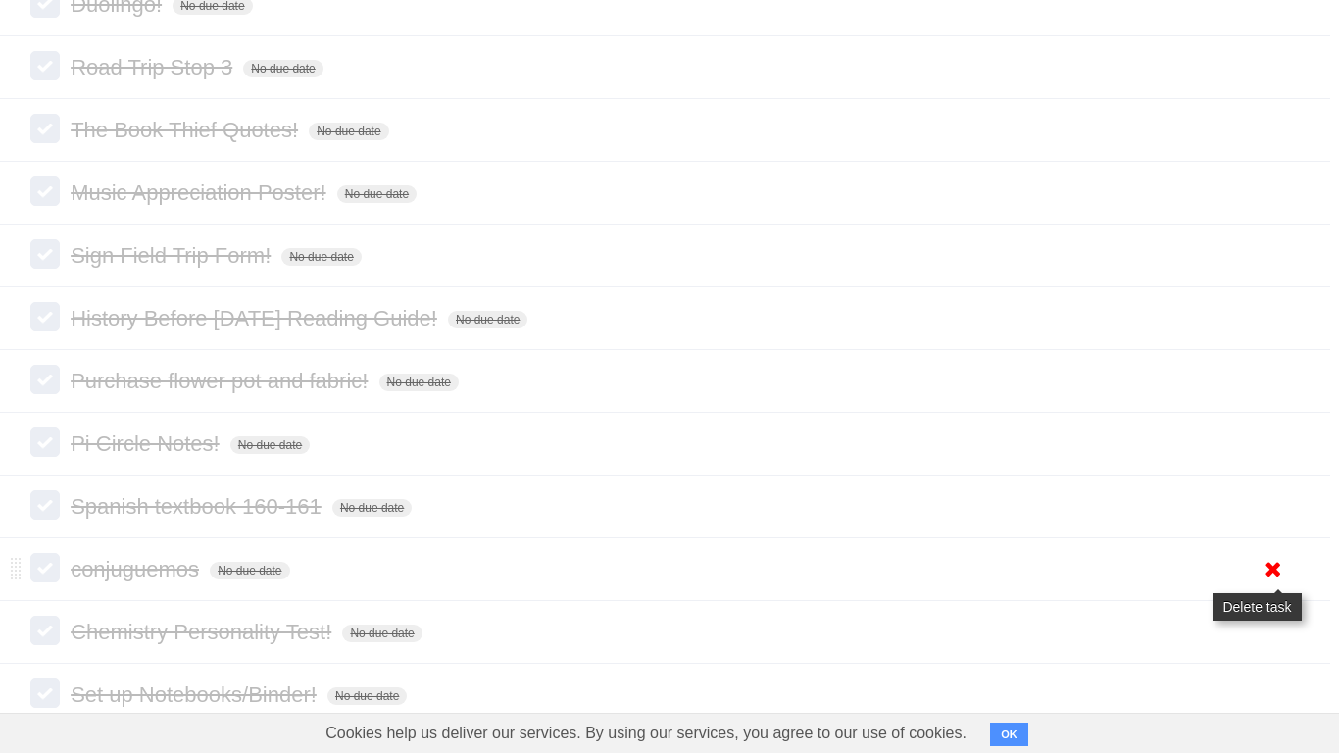
click at [1266, 585] on icon at bounding box center [1273, 569] width 27 height 32
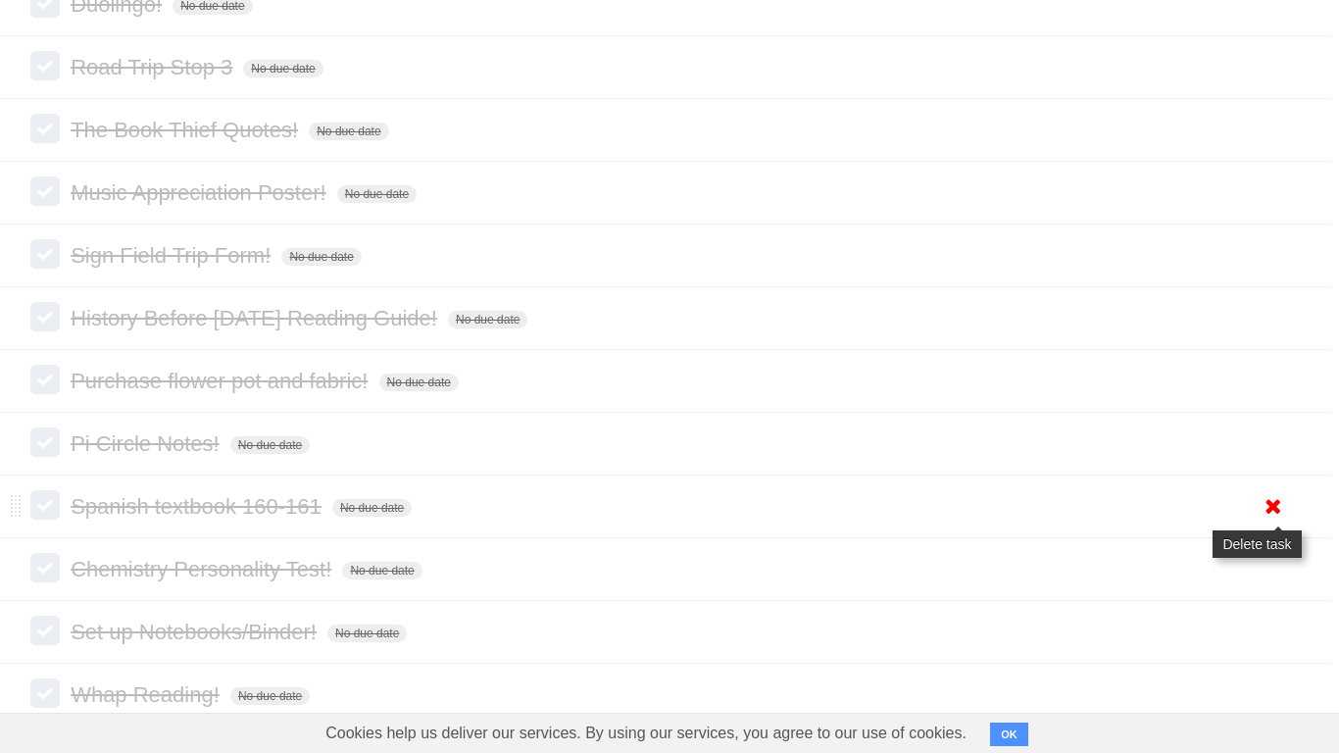
click at [1277, 522] on icon at bounding box center [1273, 506] width 27 height 32
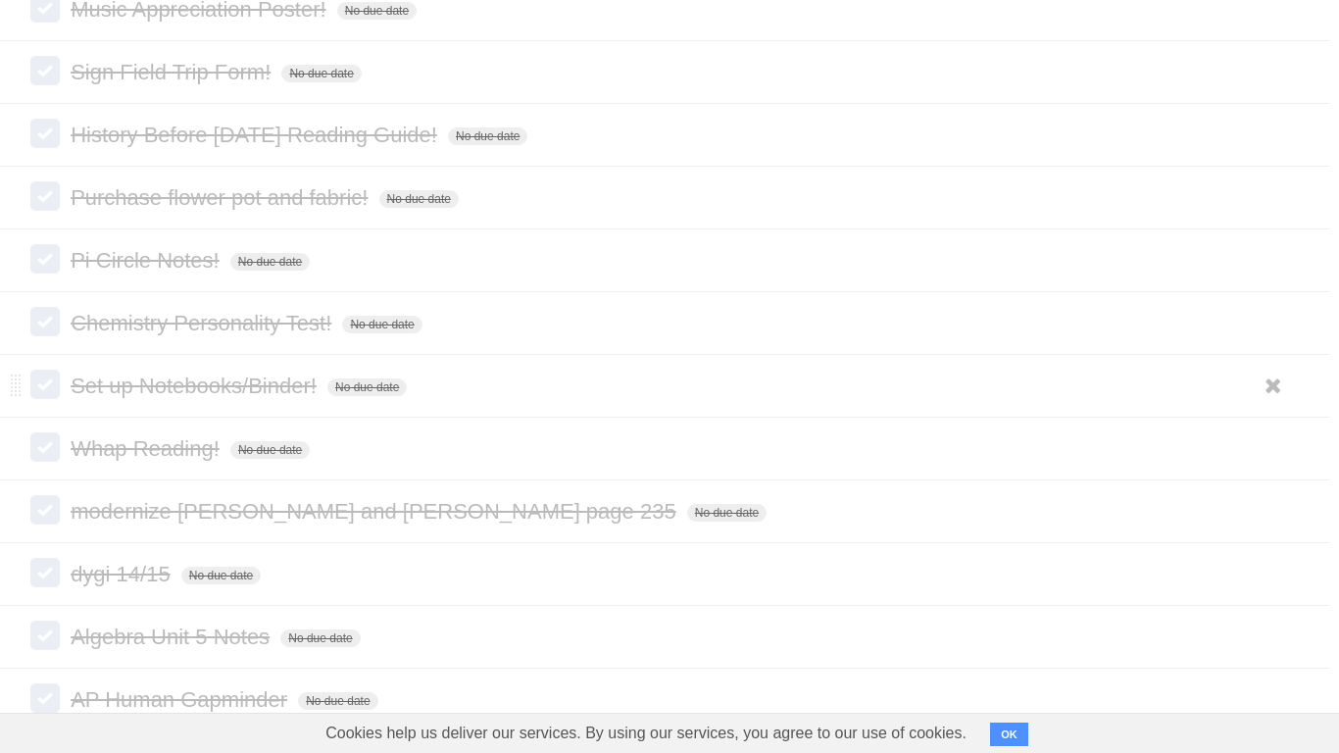
scroll to position [911, 9]
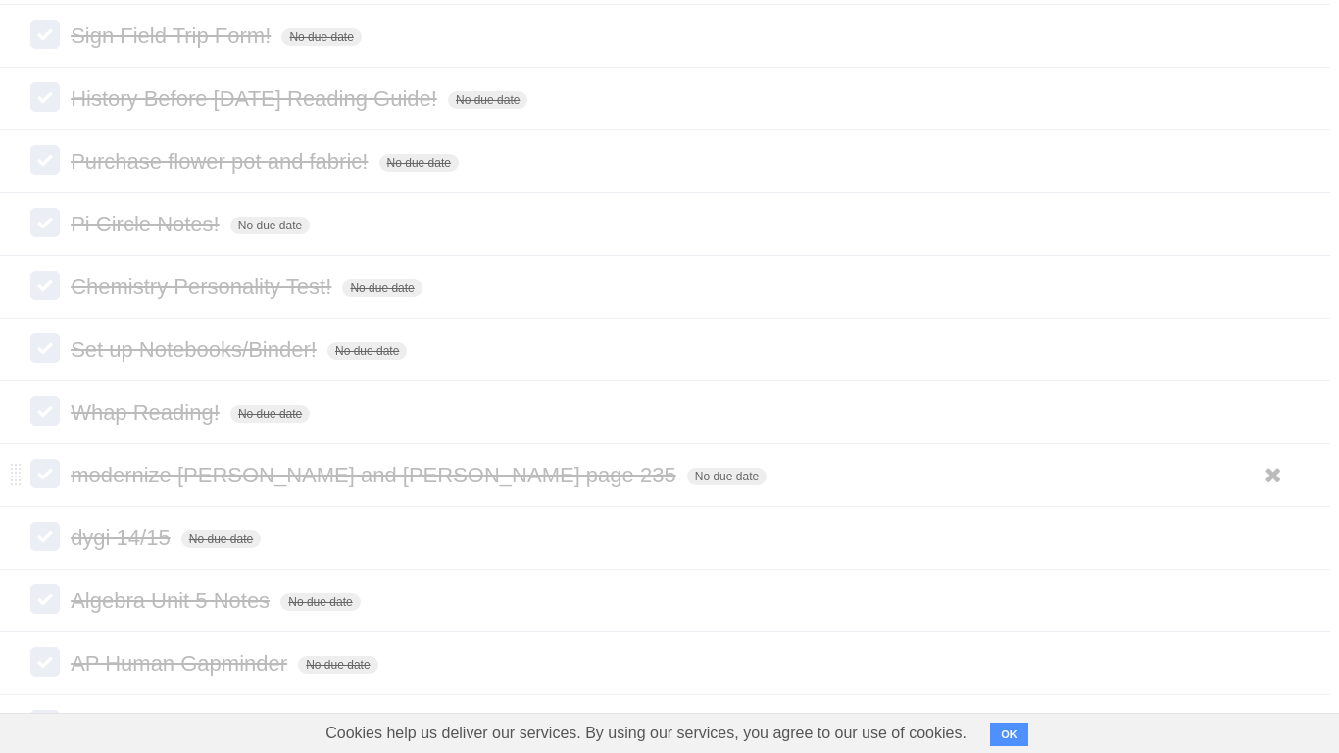
click at [1252, 491] on ul "White Red Blue Green Purple Orange" at bounding box center [1271, 475] width 42 height 32
click at [1269, 491] on icon at bounding box center [1273, 475] width 27 height 32
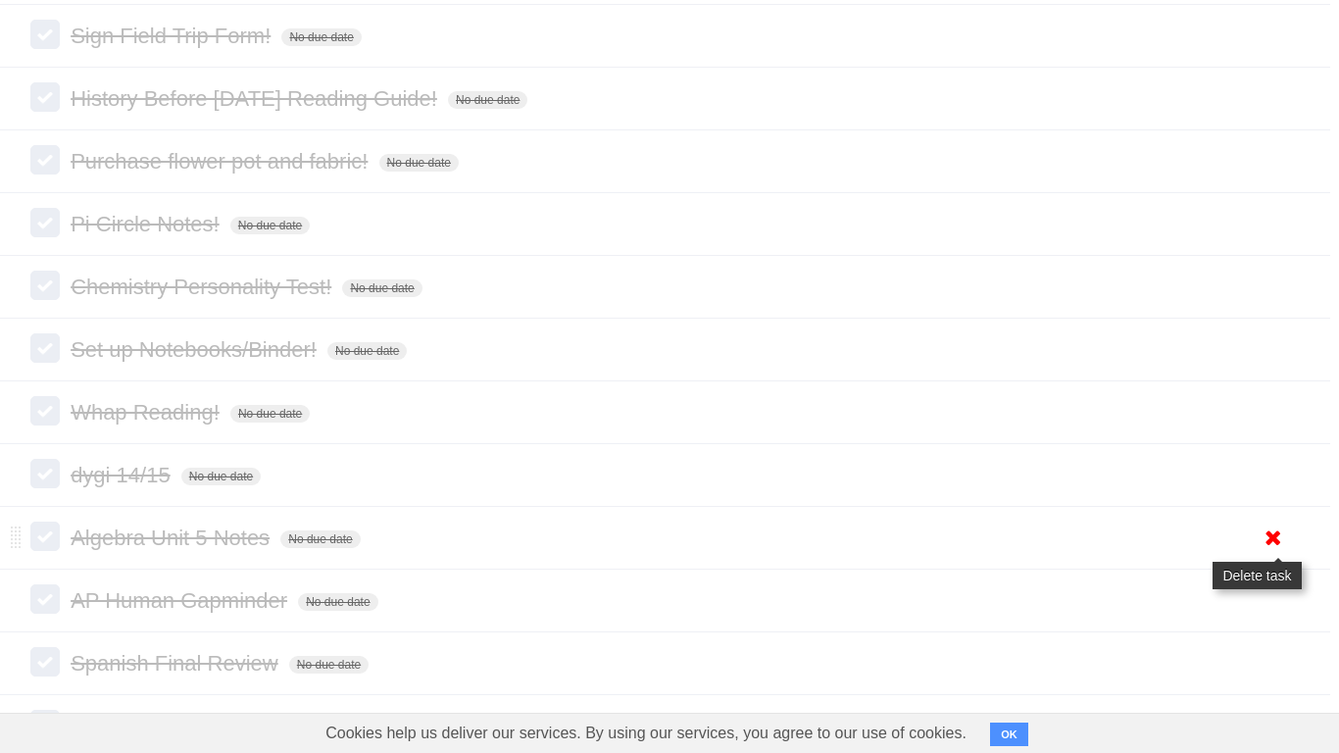
click at [1255, 554] on link at bounding box center [1273, 538] width 37 height 32
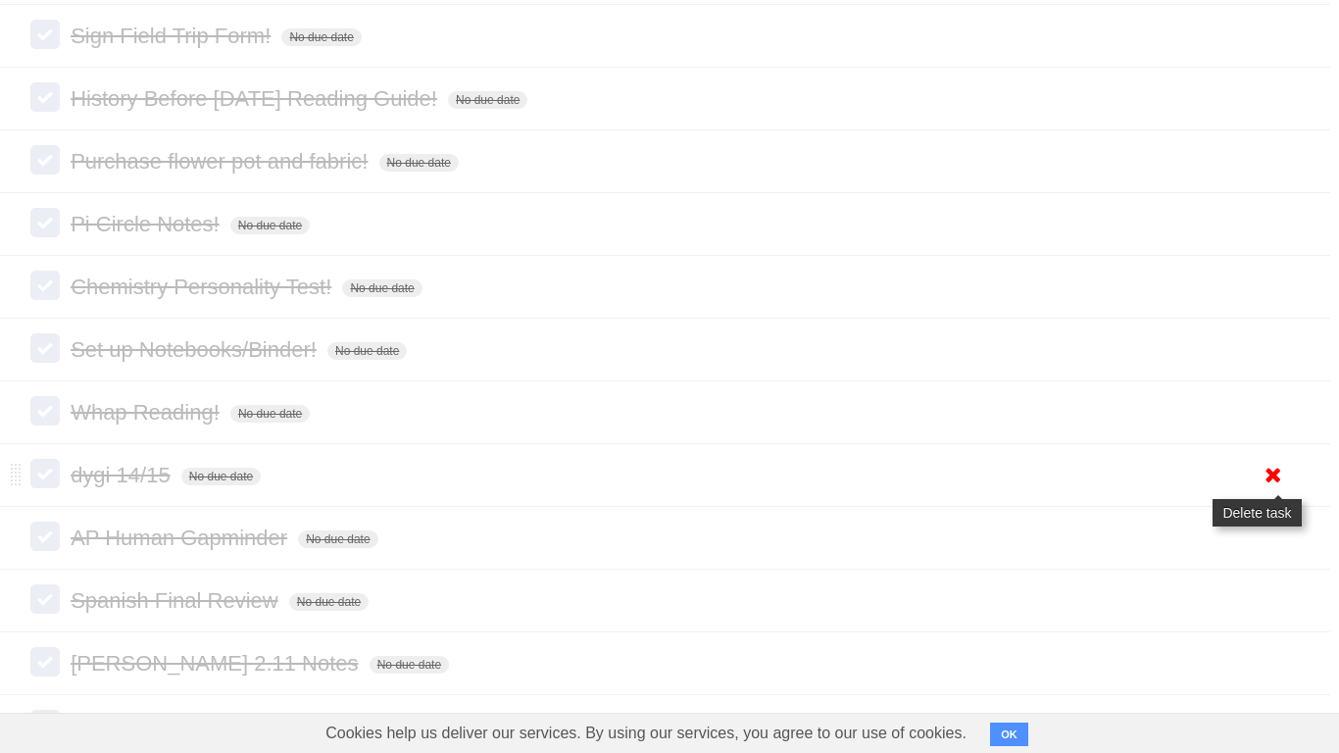
click at [1266, 491] on icon at bounding box center [1273, 475] width 27 height 32
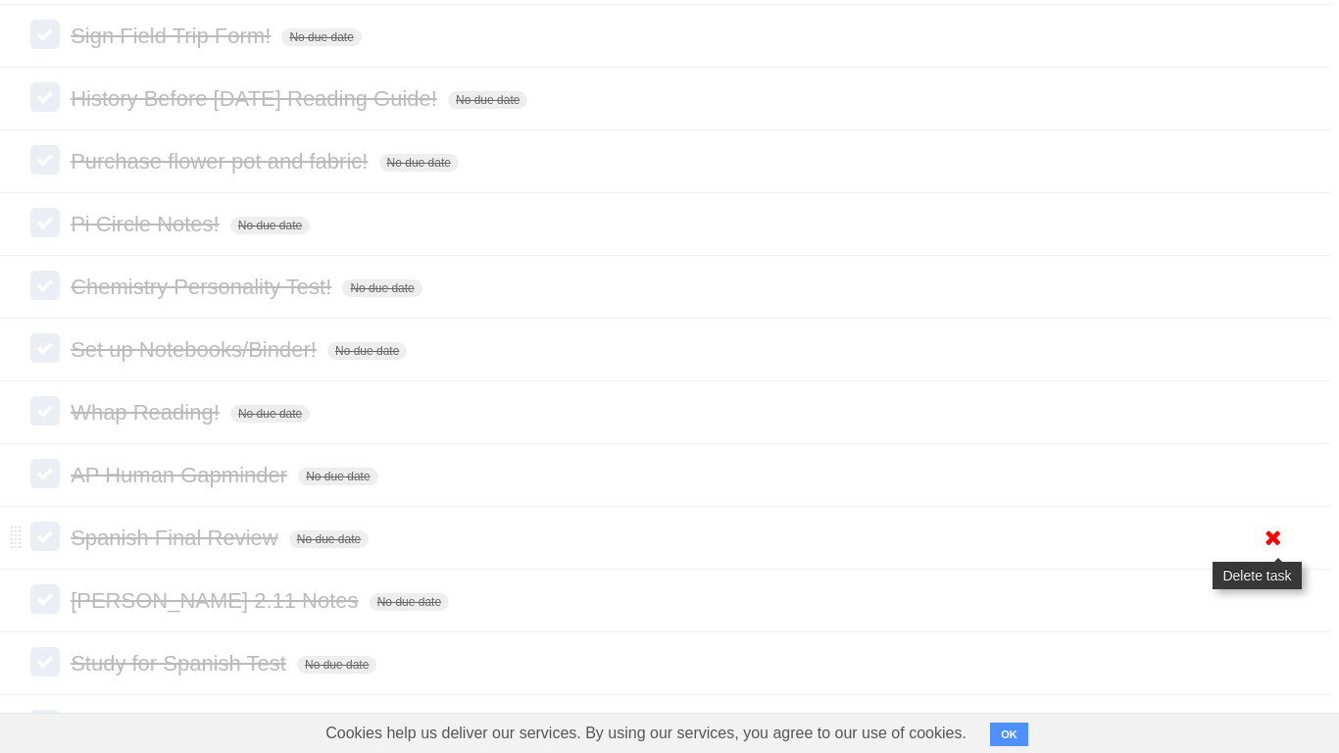
click at [1257, 554] on link at bounding box center [1273, 538] width 37 height 32
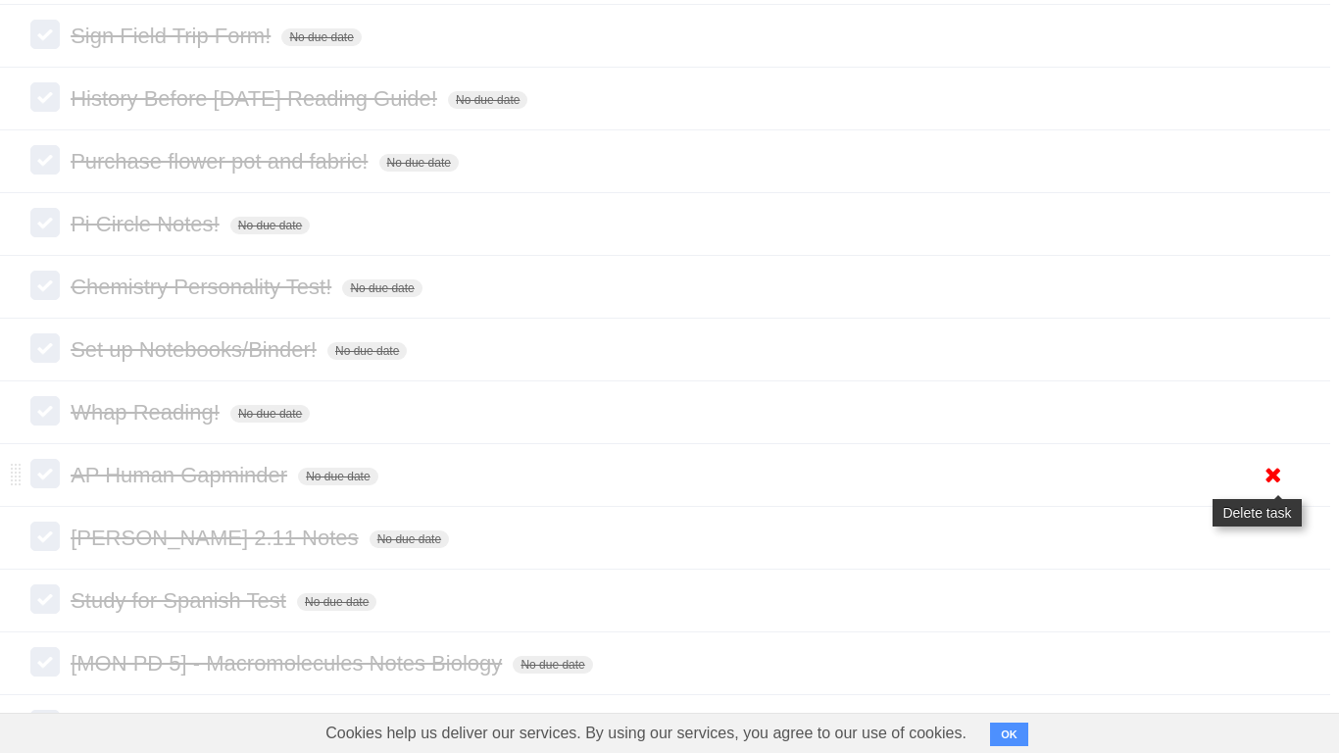
click at [1265, 491] on icon at bounding box center [1273, 475] width 27 height 32
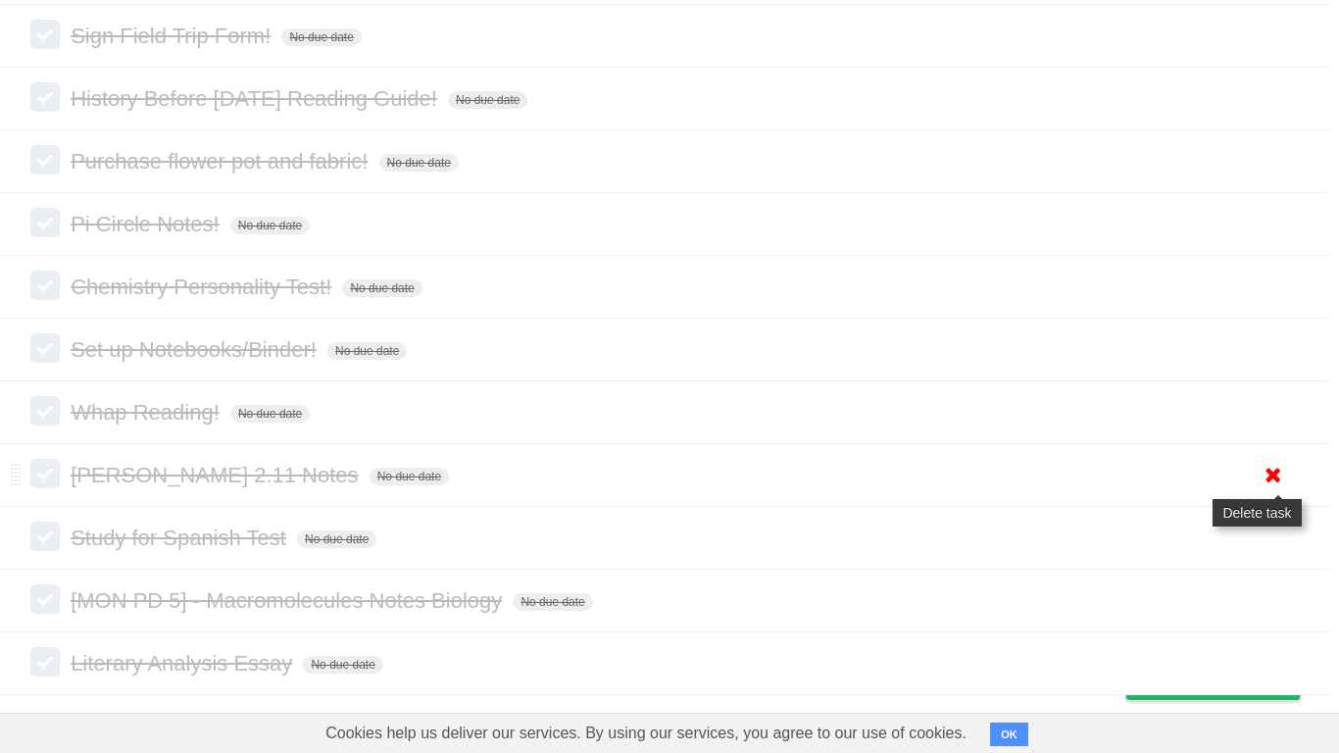
click at [1260, 491] on icon at bounding box center [1273, 475] width 27 height 32
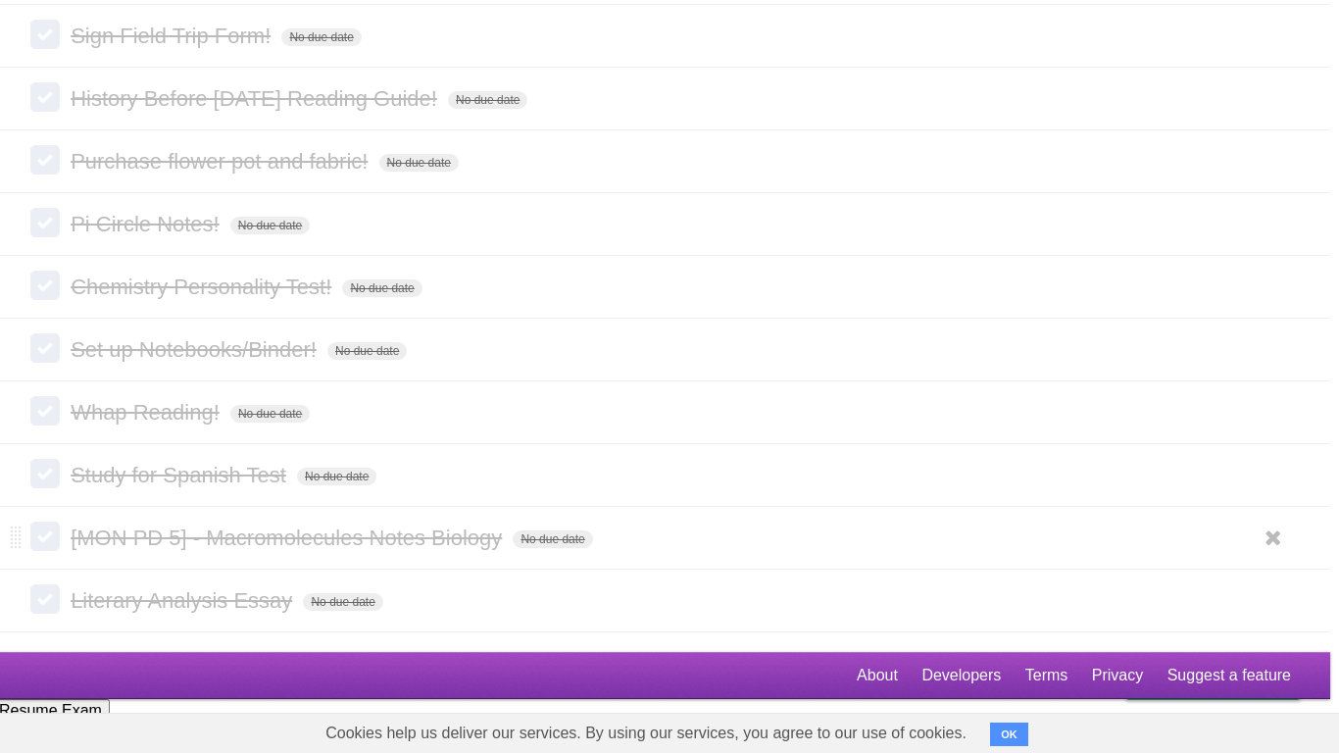
scroll to position [882, 9]
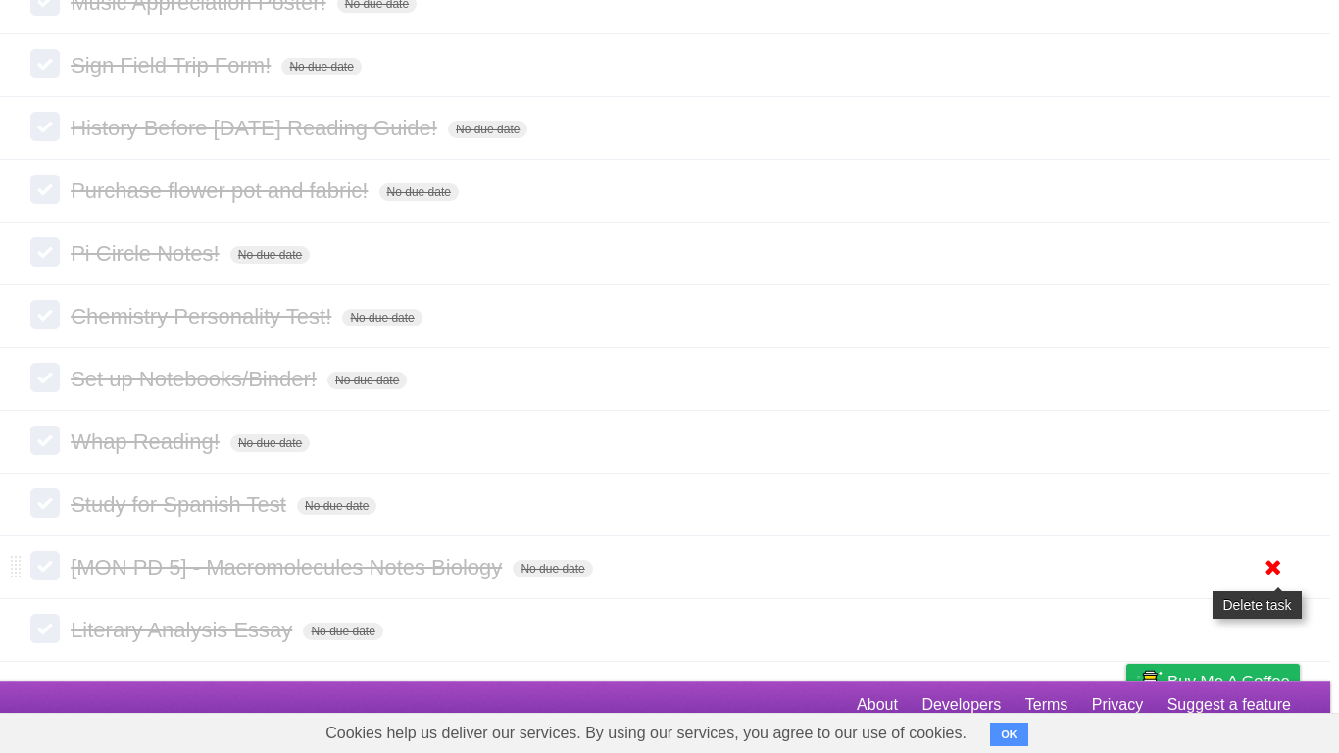
click at [1269, 583] on icon at bounding box center [1273, 567] width 27 height 32
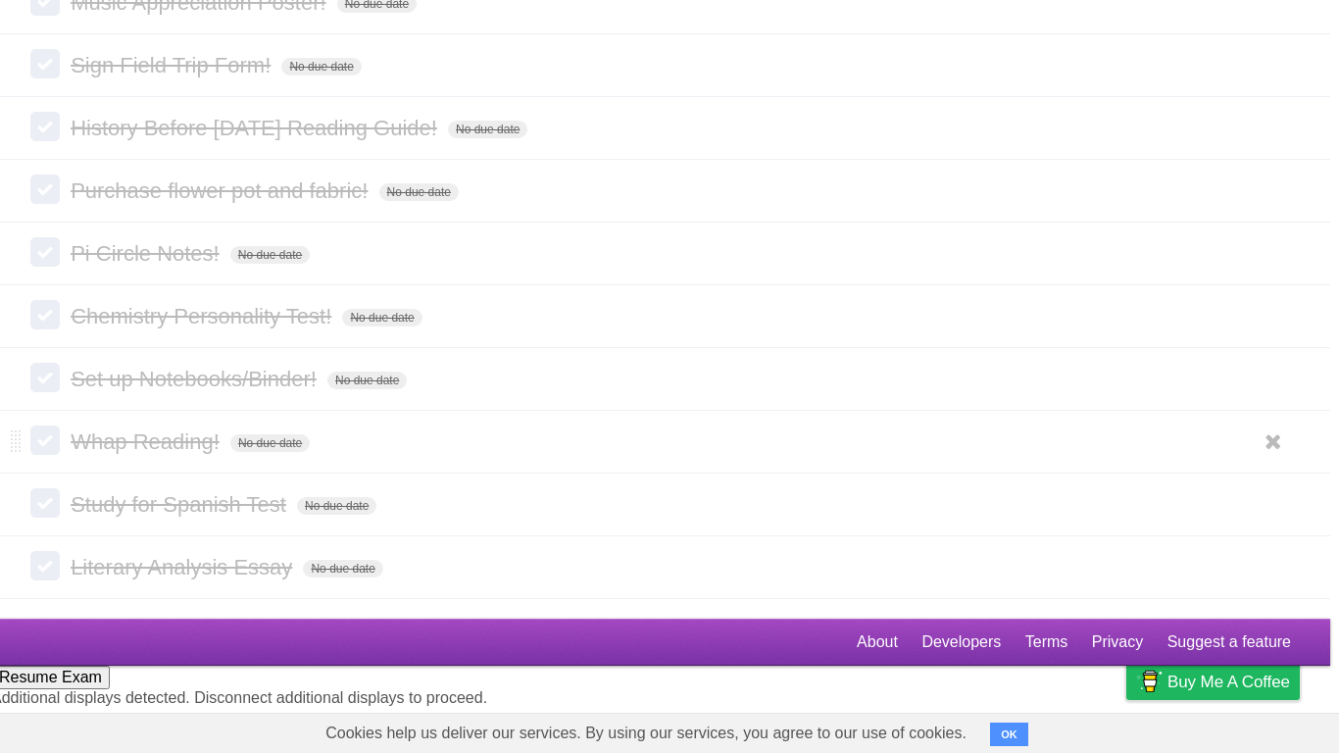
scroll to position [818, 9]
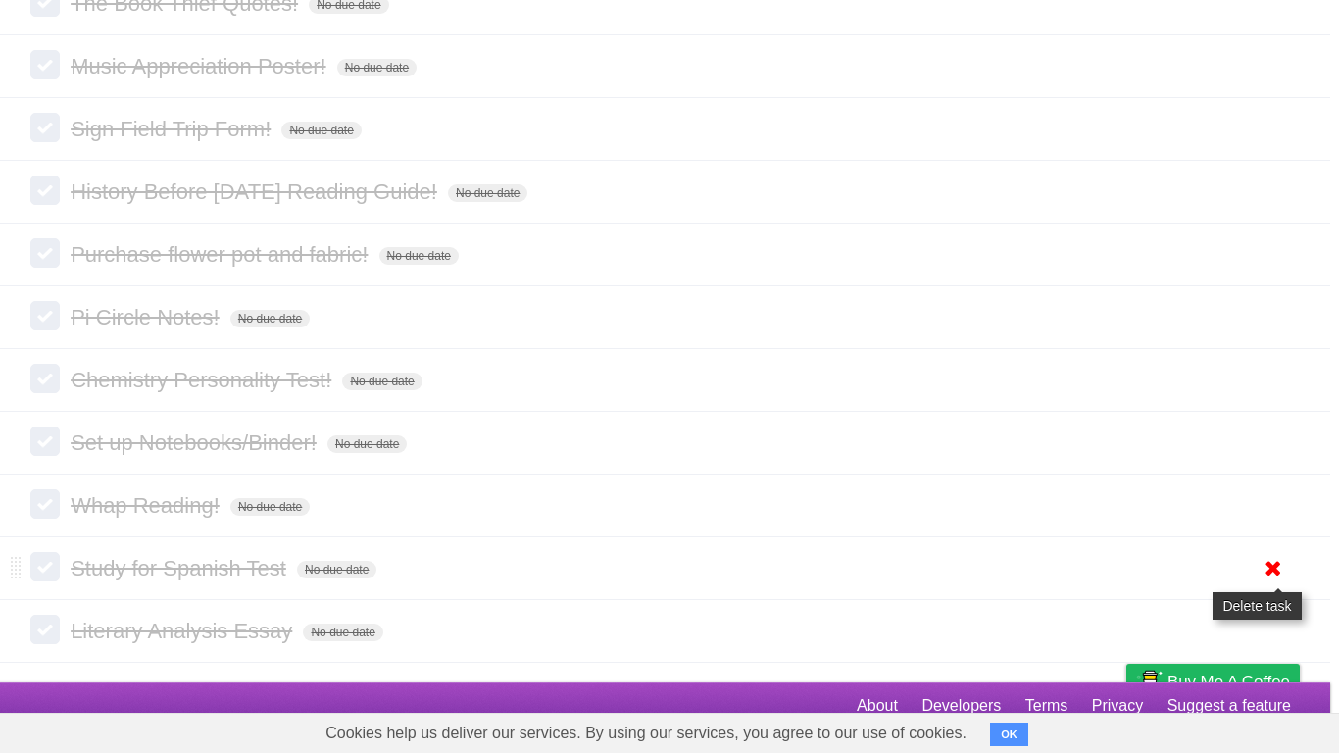
click at [1274, 584] on icon at bounding box center [1273, 568] width 27 height 32
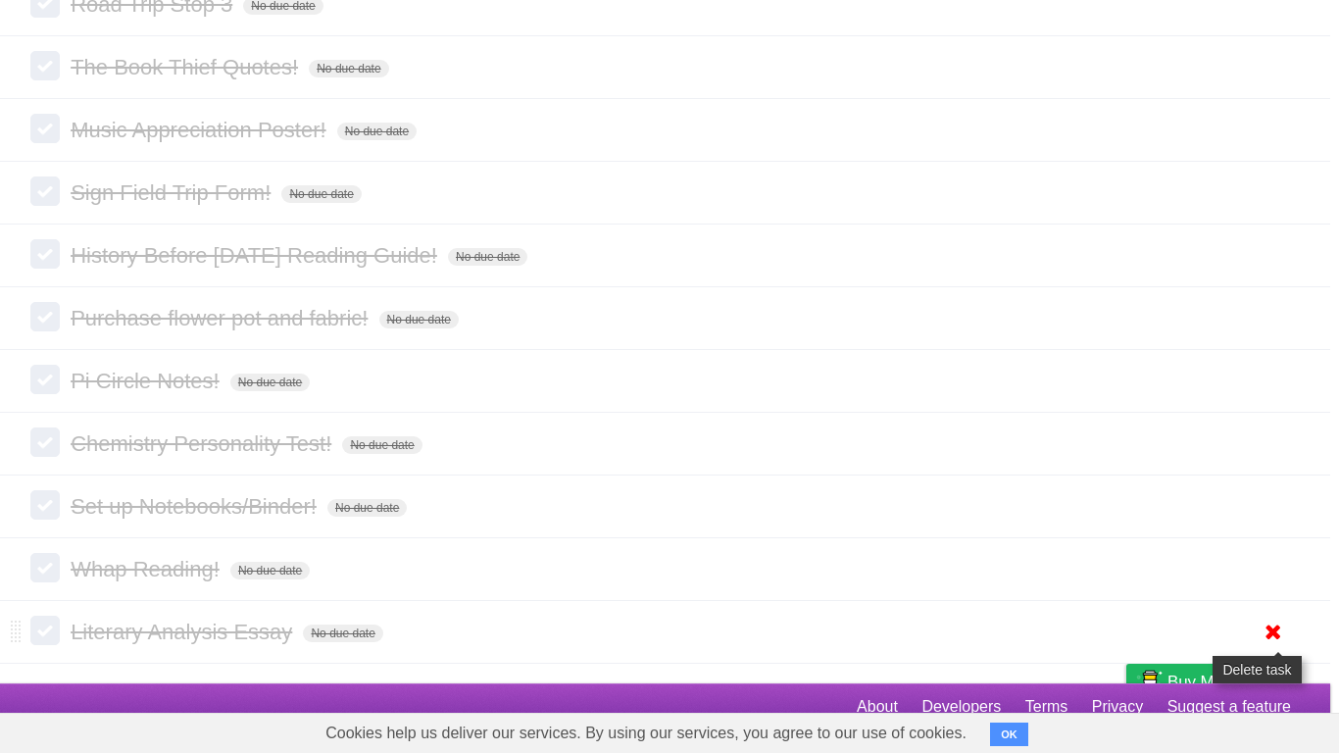
click at [1265, 586] on icon at bounding box center [1273, 632] width 27 height 32
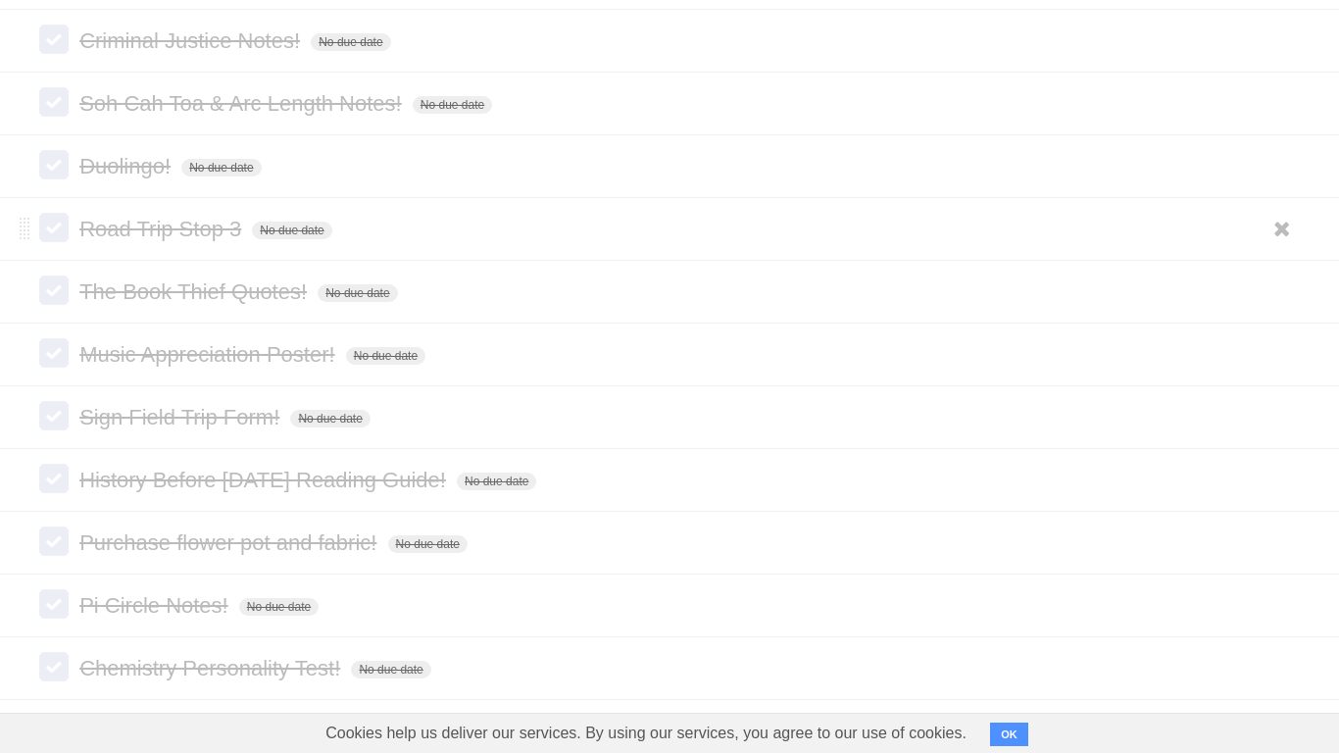
scroll to position [533, 0]
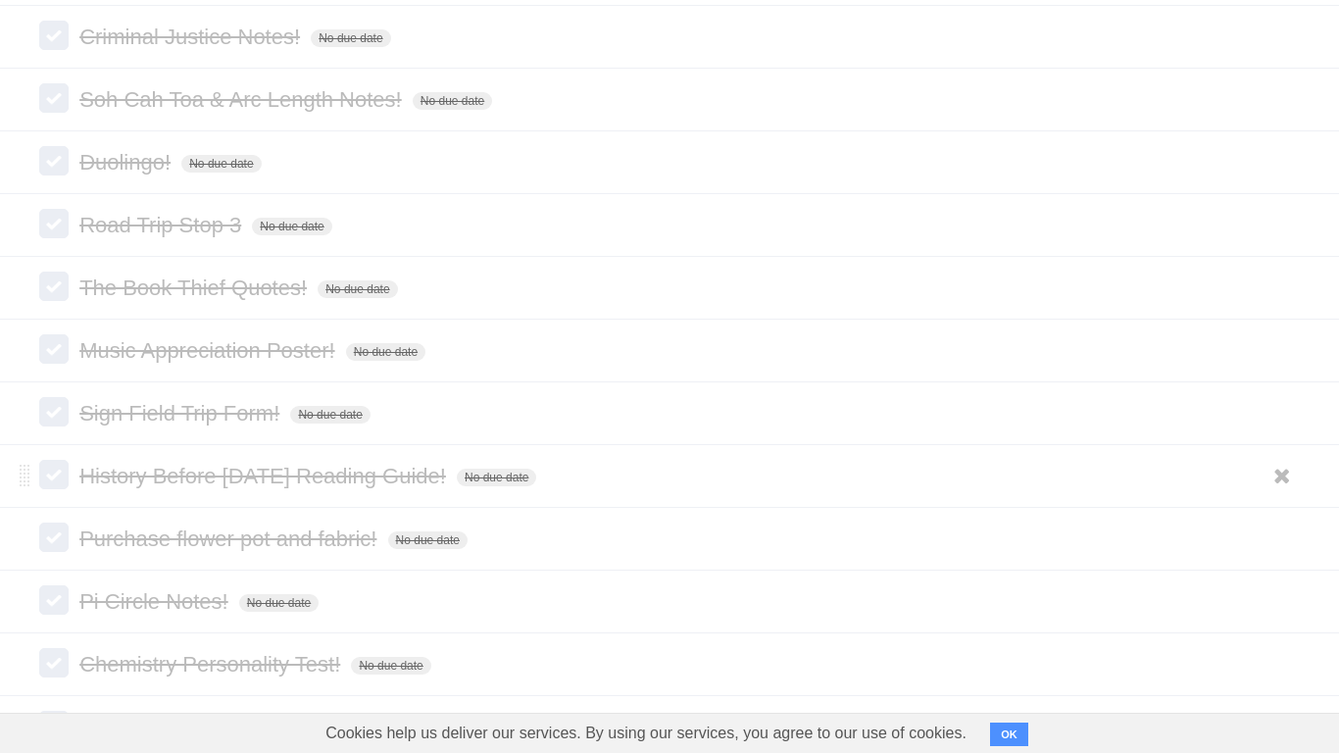
click at [311, 488] on span "History Before [DATE] Reading Guide!" at bounding box center [265, 476] width 372 height 25
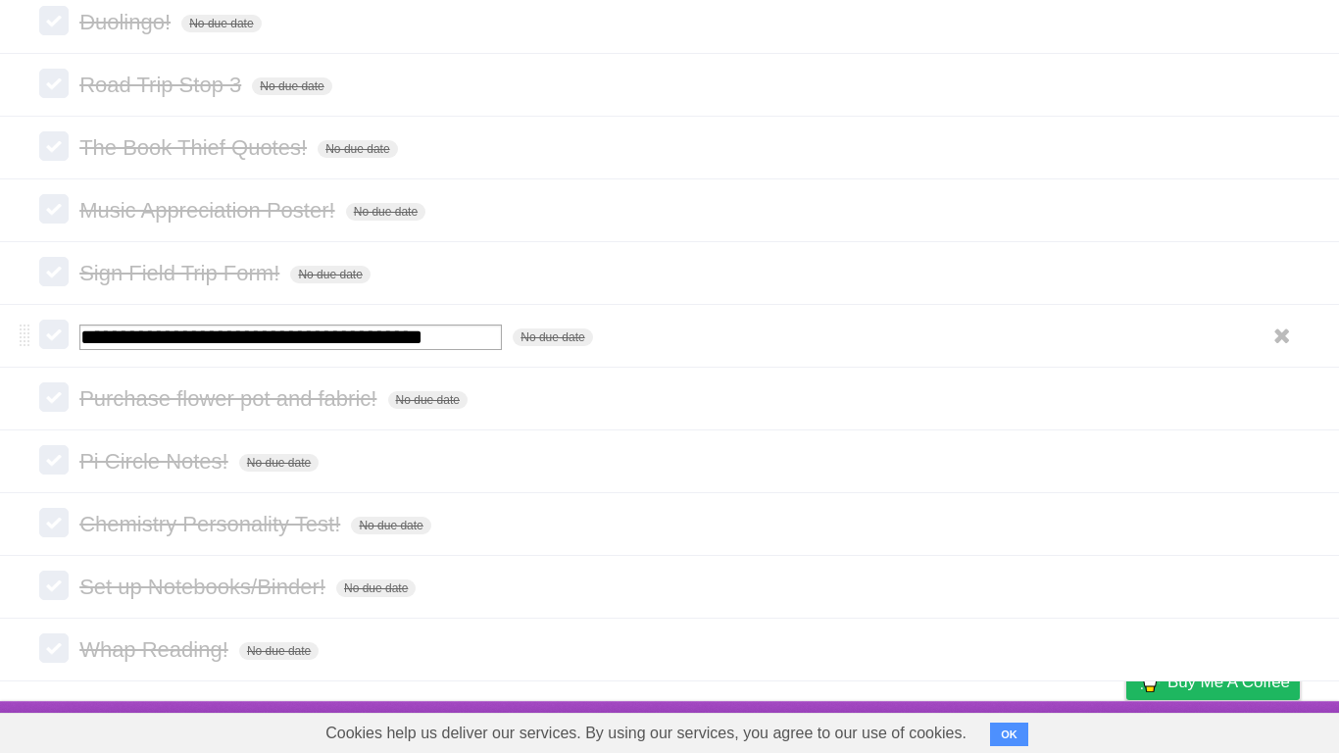
scroll to position [683, 0]
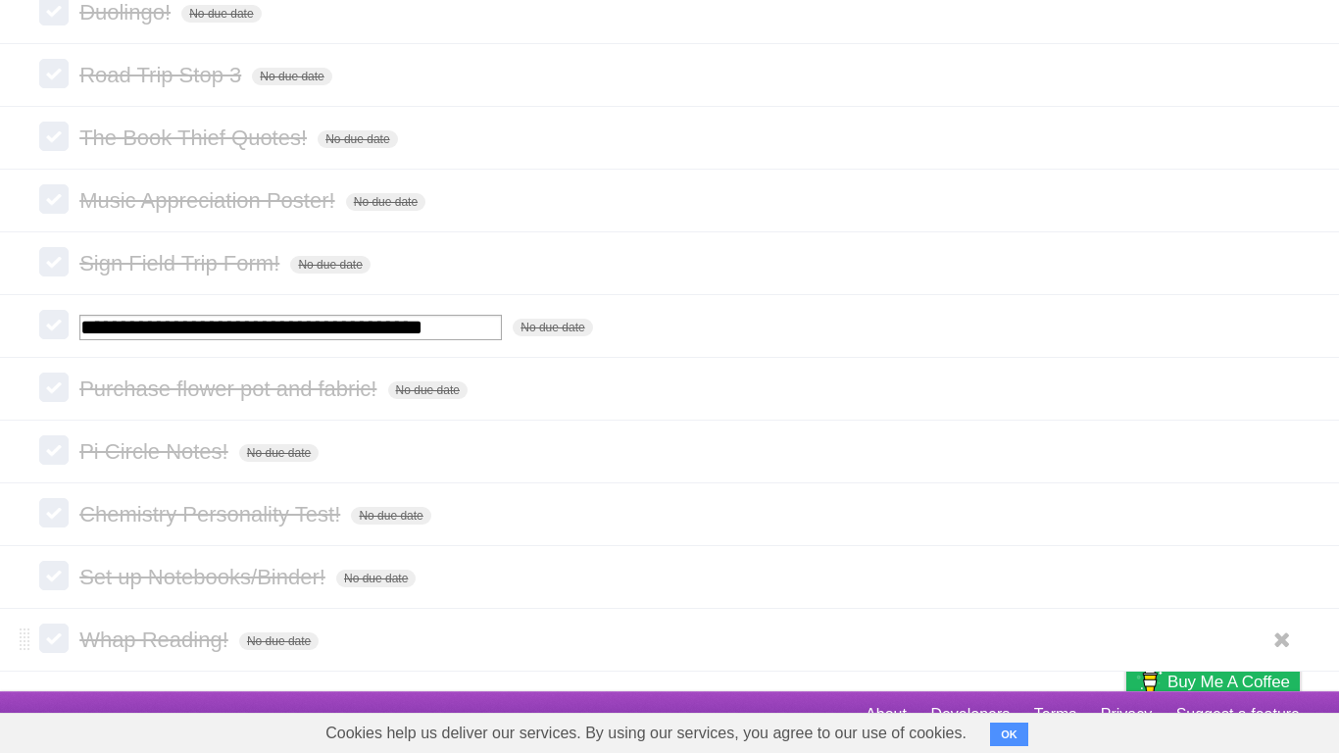
click at [183, 586] on form "Whap Reading! No due date White Red Blue Green Purple Orange" at bounding box center [669, 640] width 1261 height 32
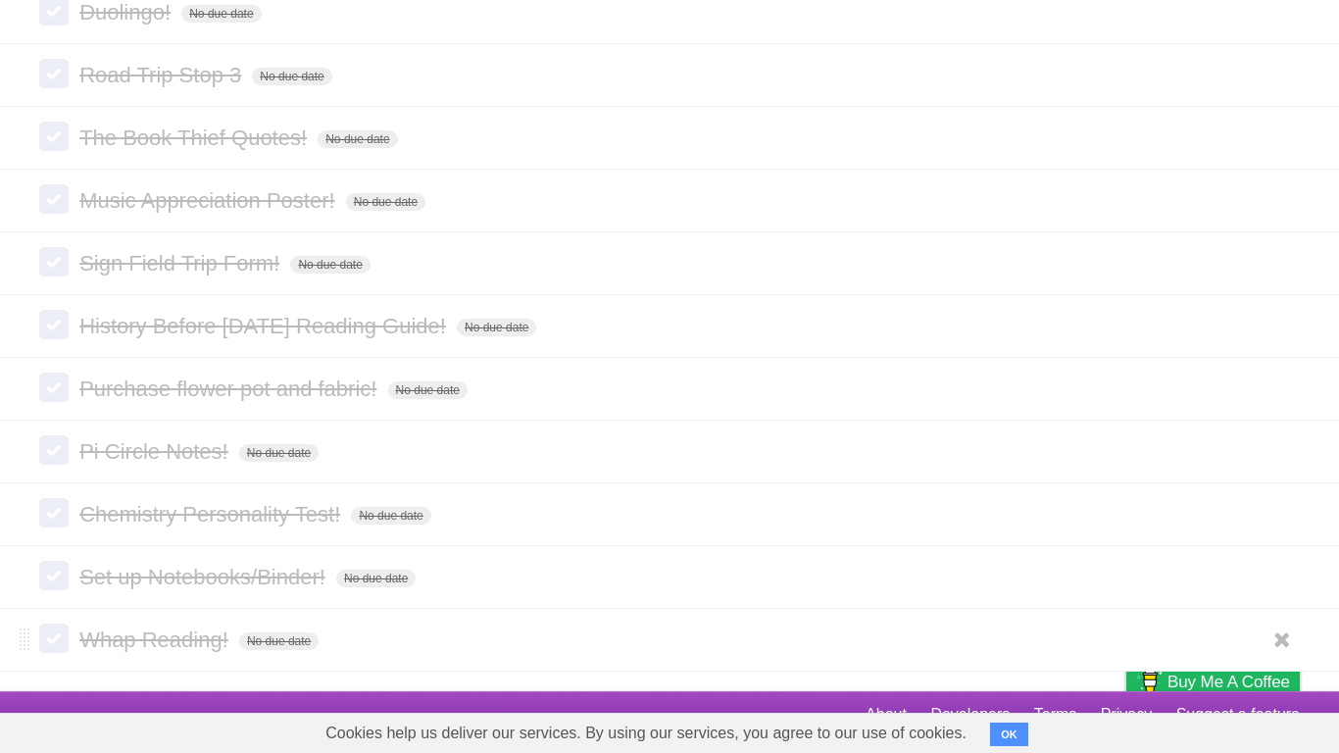
click at [176, 586] on span "Whap Reading!" at bounding box center [156, 640] width 154 height 25
type input "**********"
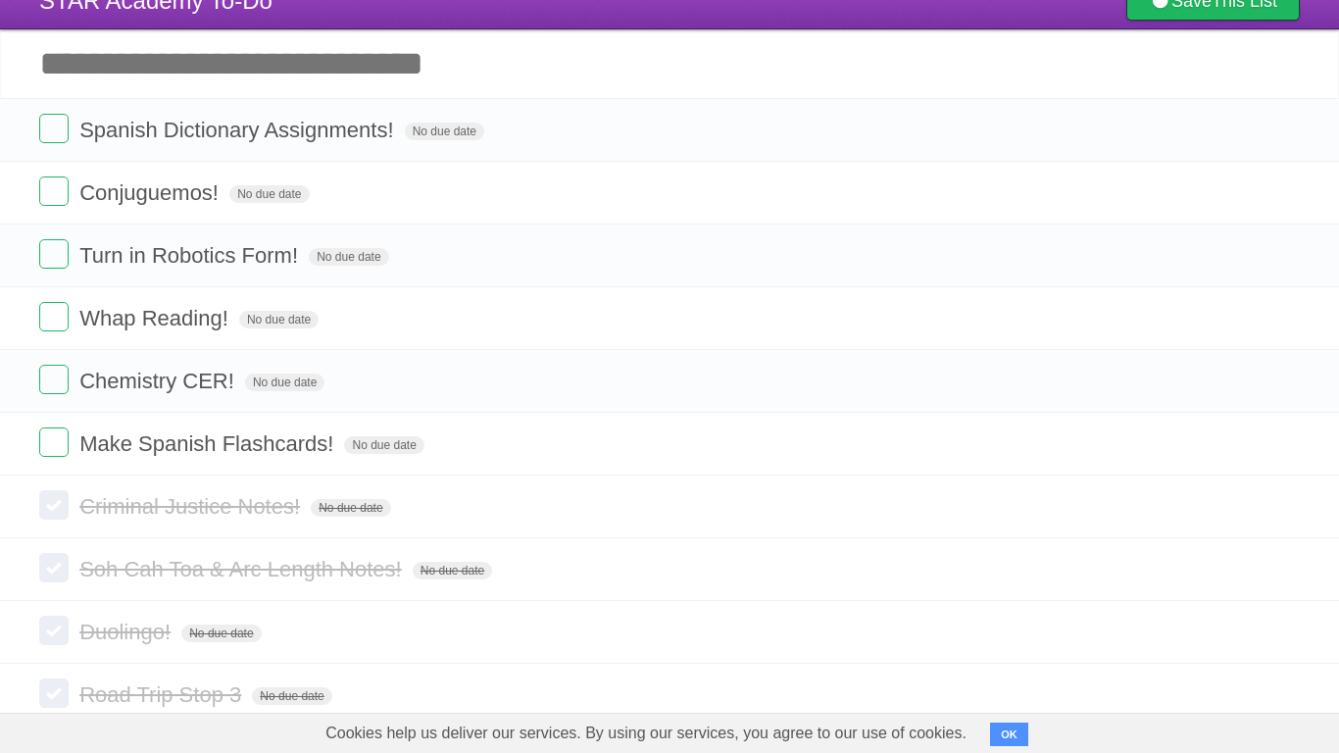
scroll to position [0, 0]
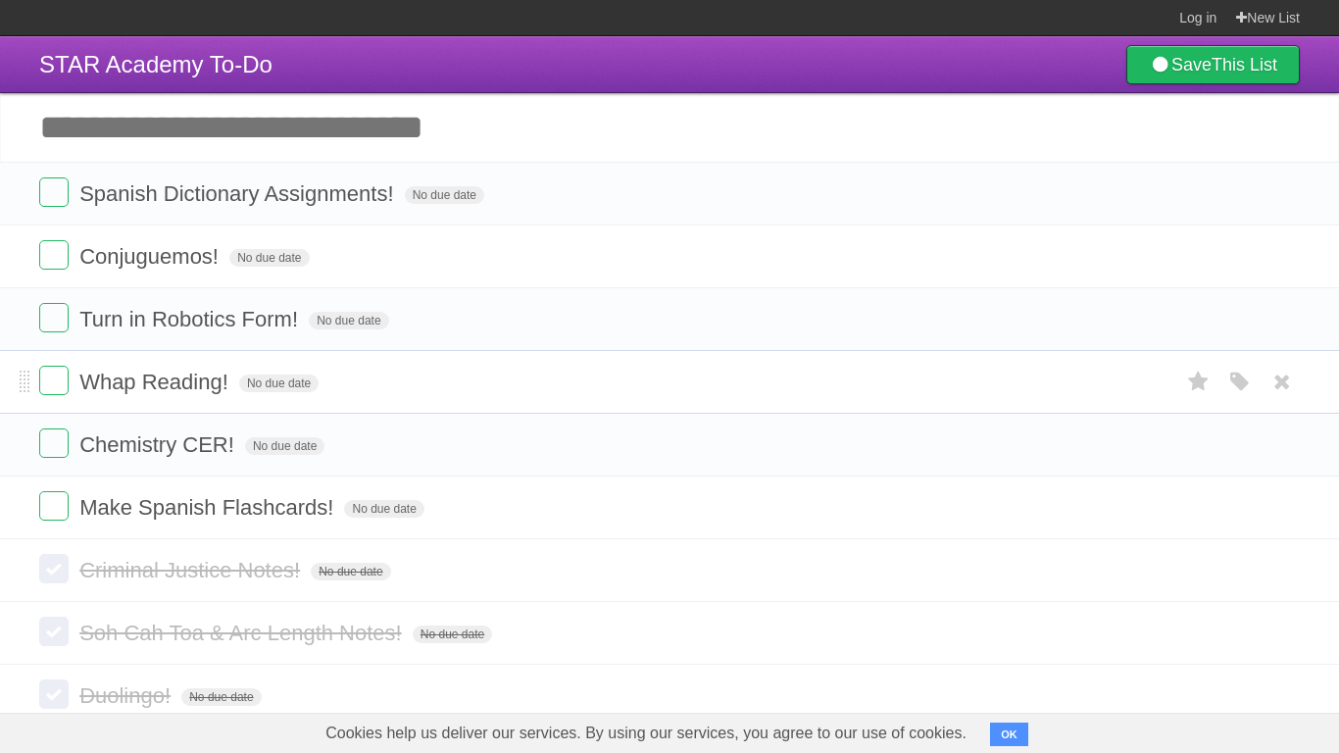
click at [222, 377] on span "Whap Reading!" at bounding box center [156, 382] width 154 height 25
click at [222, 384] on input "**********" at bounding box center [150, 383] width 142 height 25
type input "**********"
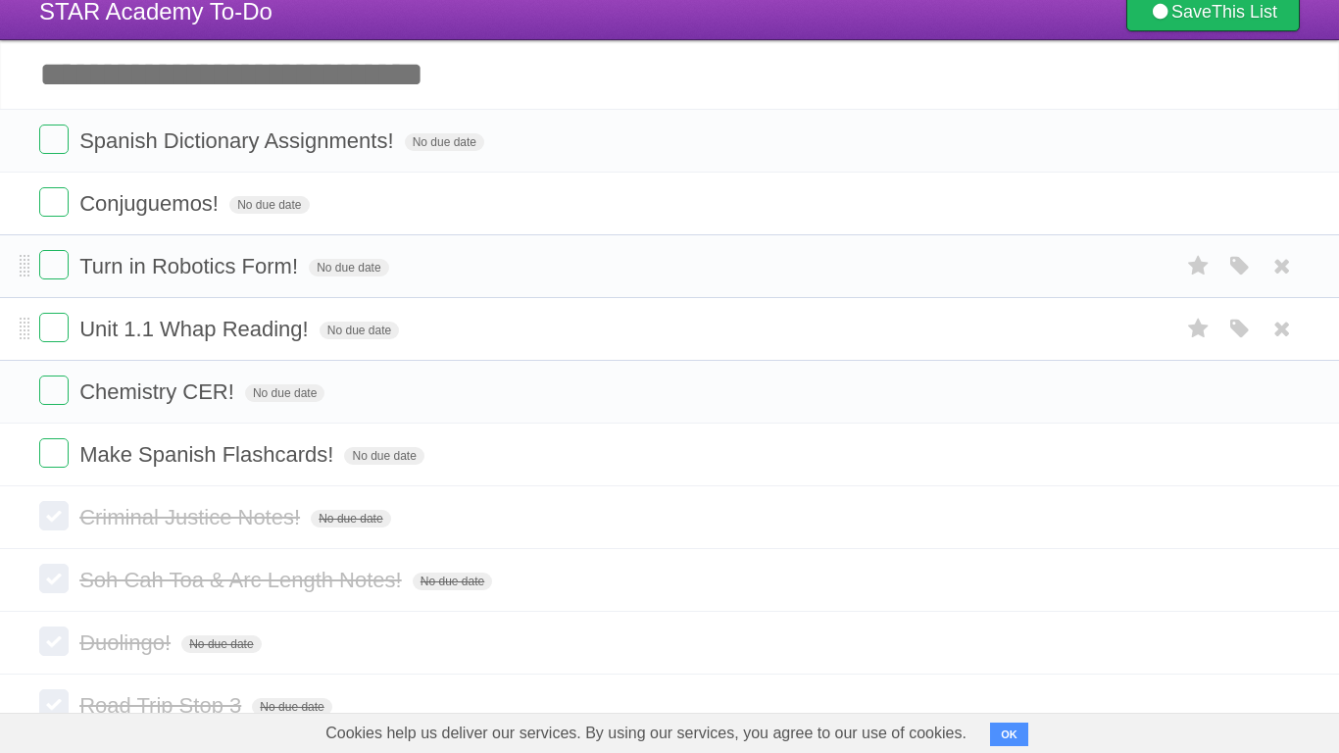
scroll to position [38, 0]
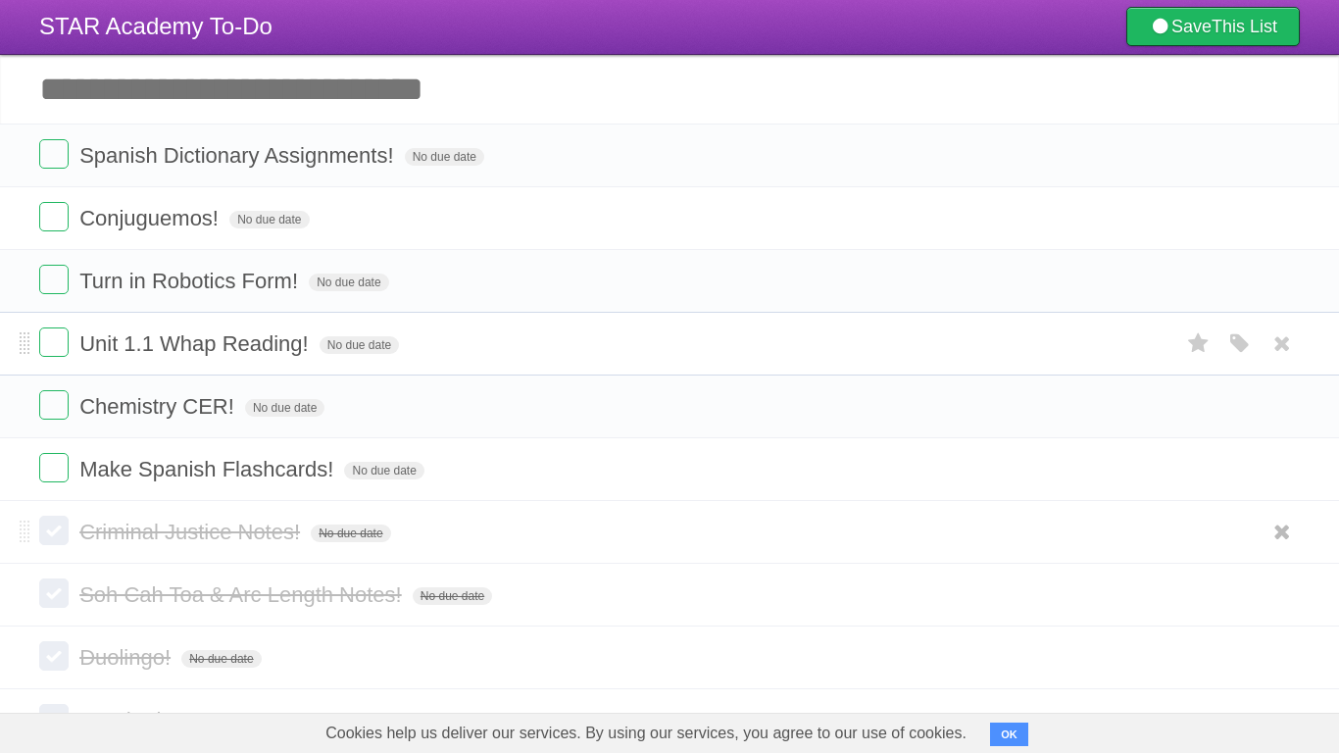
click at [275, 534] on span "Criminal Justice Notes!" at bounding box center [192, 532] width 226 height 25
click at [329, 545] on input "**********" at bounding box center [204, 533] width 250 height 25
type input "**********"
click at [311, 539] on span "Criminal Justice Notes Unit 1!" at bounding box center [223, 532] width 288 height 25
type input "**********"
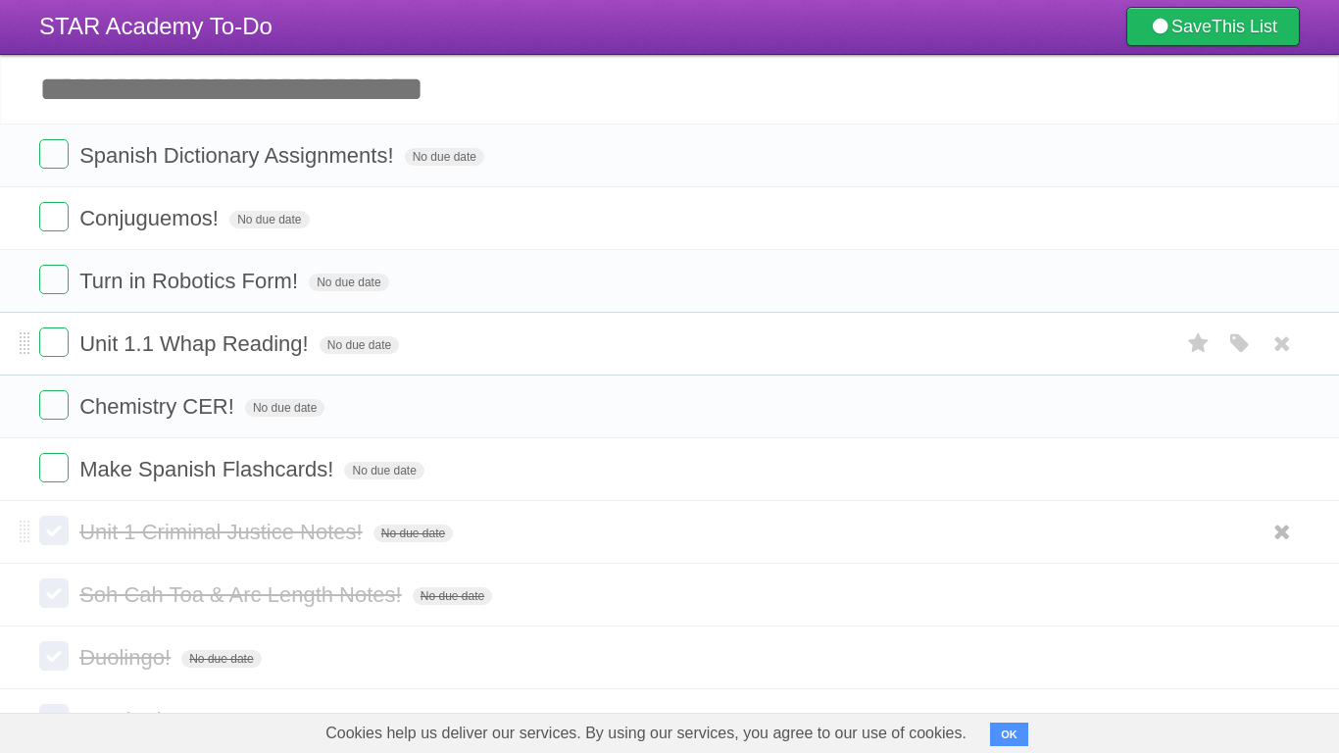
click at [250, 101] on input "Add another task" at bounding box center [669, 89] width 1339 height 69
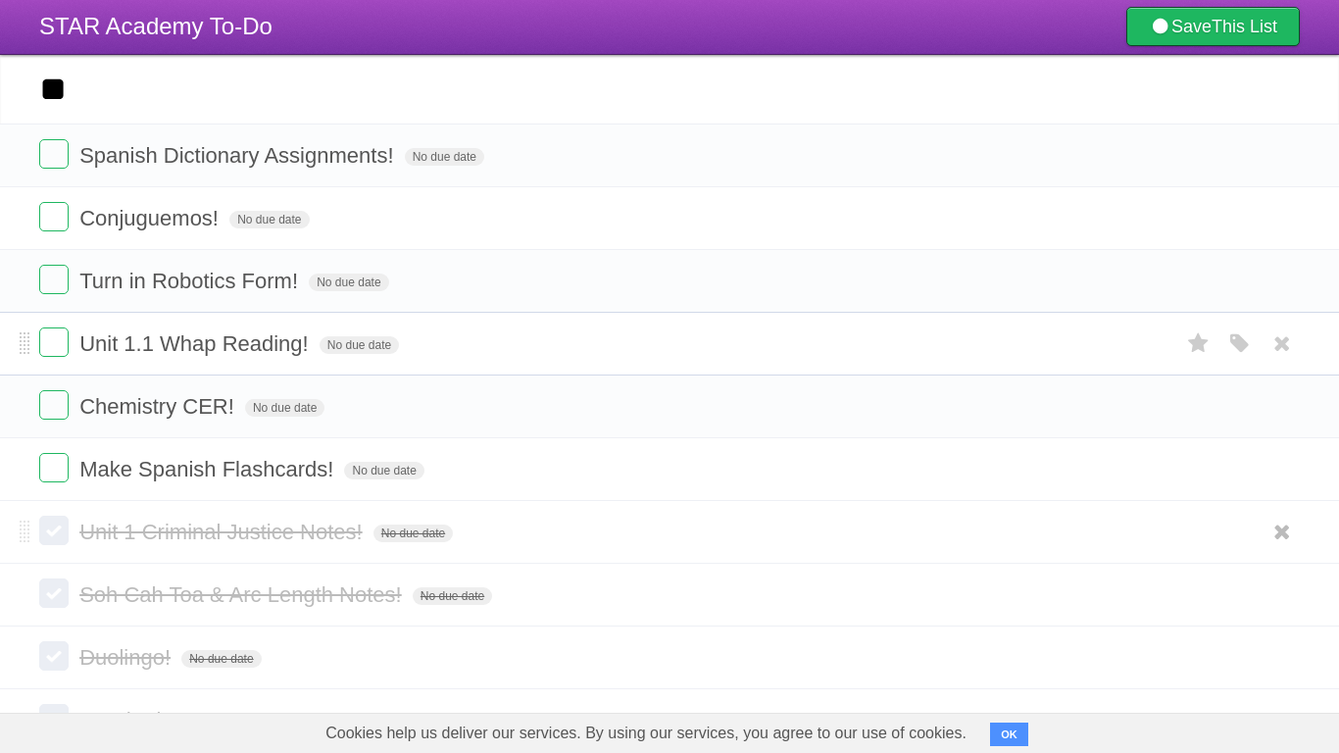
type input "*"
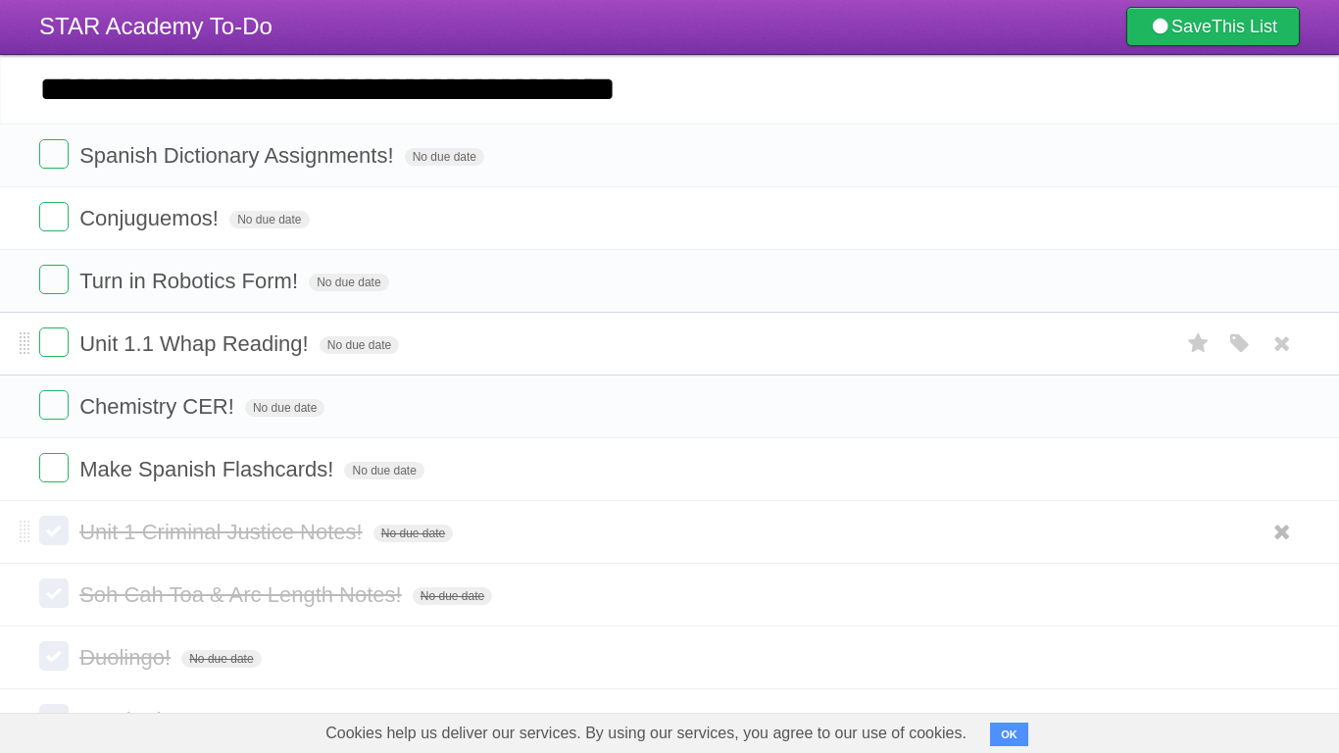
type input "**********"
click input "*********" at bounding box center [0, 0] width 0 height 0
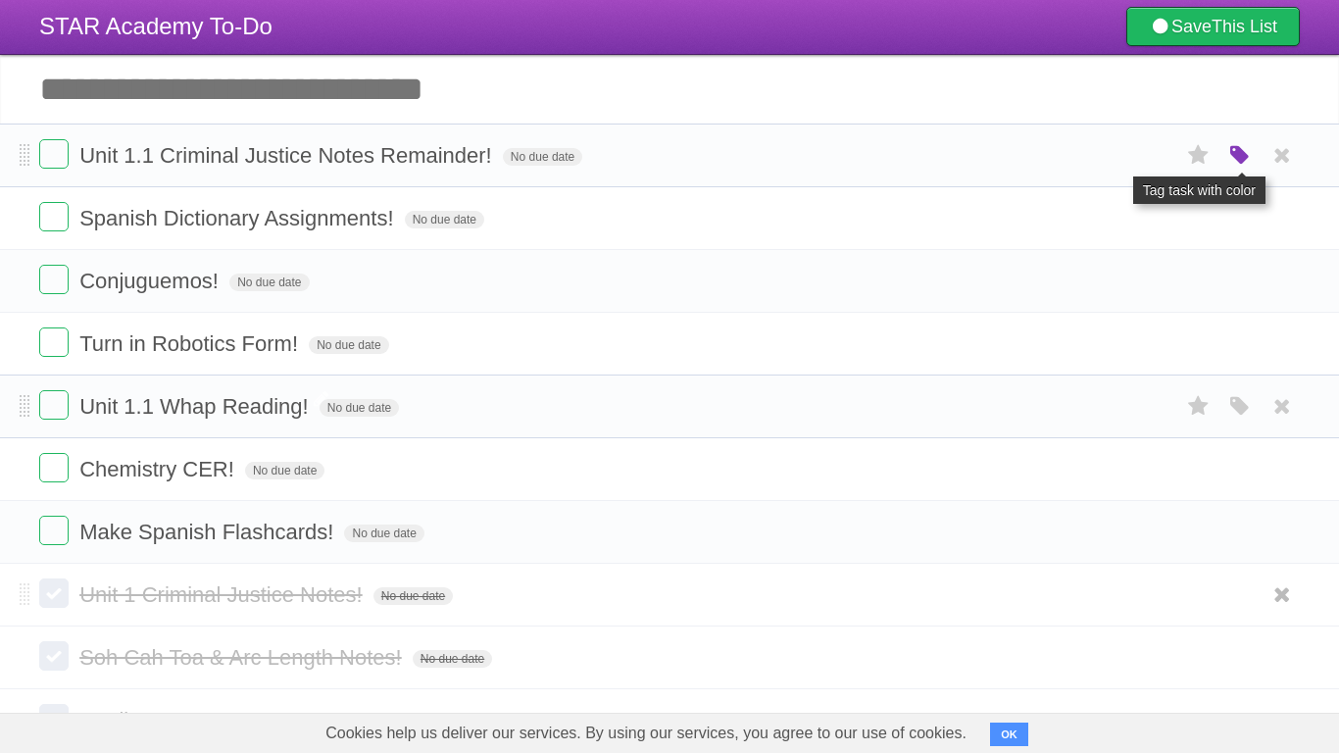
click at [1231, 156] on icon "button" at bounding box center [1240, 155] width 27 height 25
click at [1022, 156] on label "White" at bounding box center [1023, 155] width 22 height 22
click at [843, 214] on form "Spanish Dictionary Assignments! No due date White Red Blue Green Purple Orange" at bounding box center [669, 218] width 1261 height 32
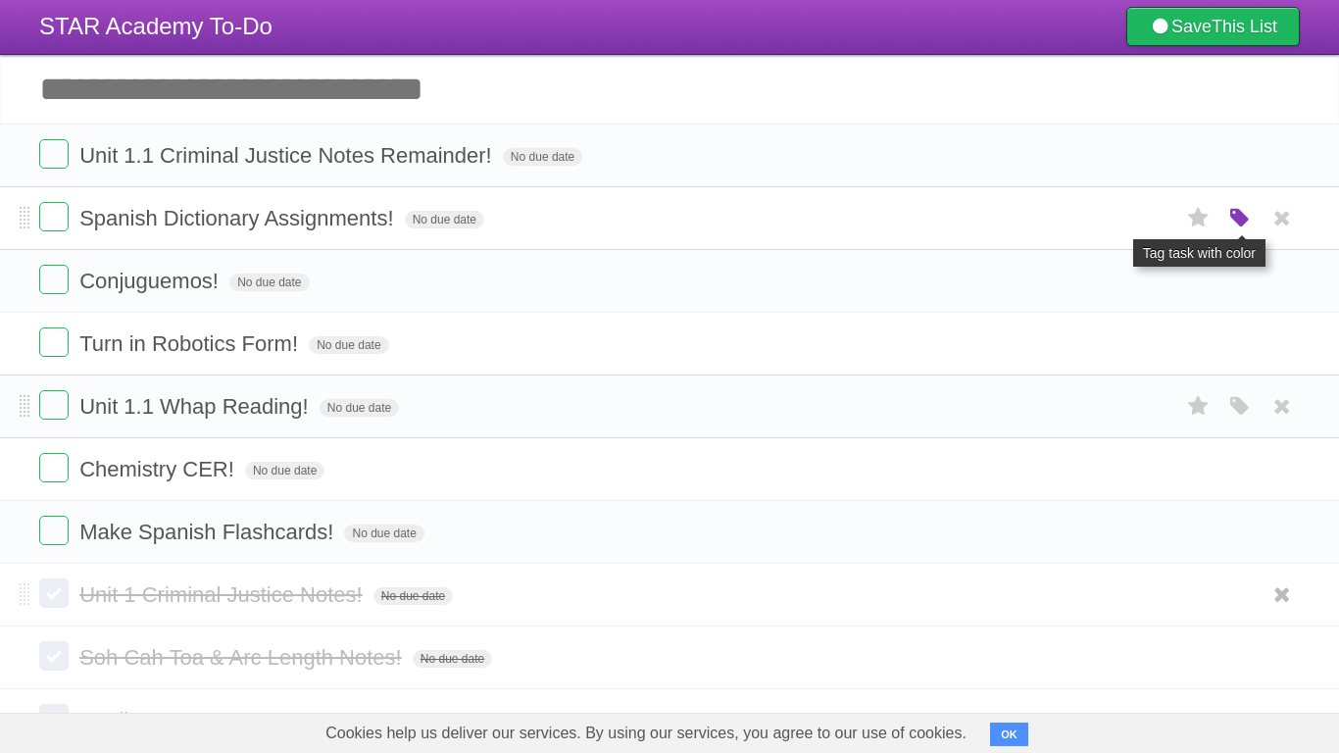
click at [1234, 224] on icon "button" at bounding box center [1240, 218] width 27 height 25
click at [1049, 228] on label "Red" at bounding box center [1049, 218] width 22 height 22
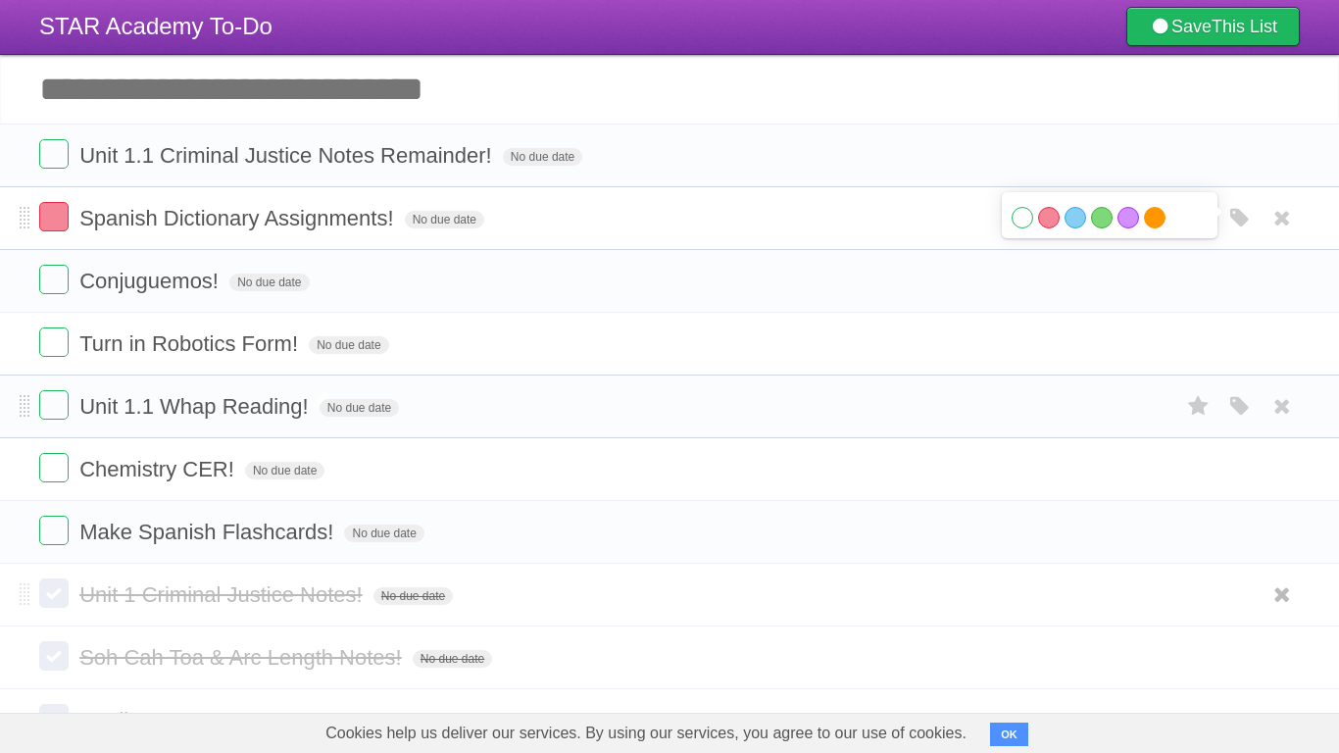
click at [1153, 227] on label "Orange" at bounding box center [1155, 218] width 22 height 22
click at [1118, 218] on label "Purple" at bounding box center [1129, 218] width 22 height 22
click at [1239, 297] on div "White Red Blue Green Purple Orange" at bounding box center [1240, 281] width 37 height 32
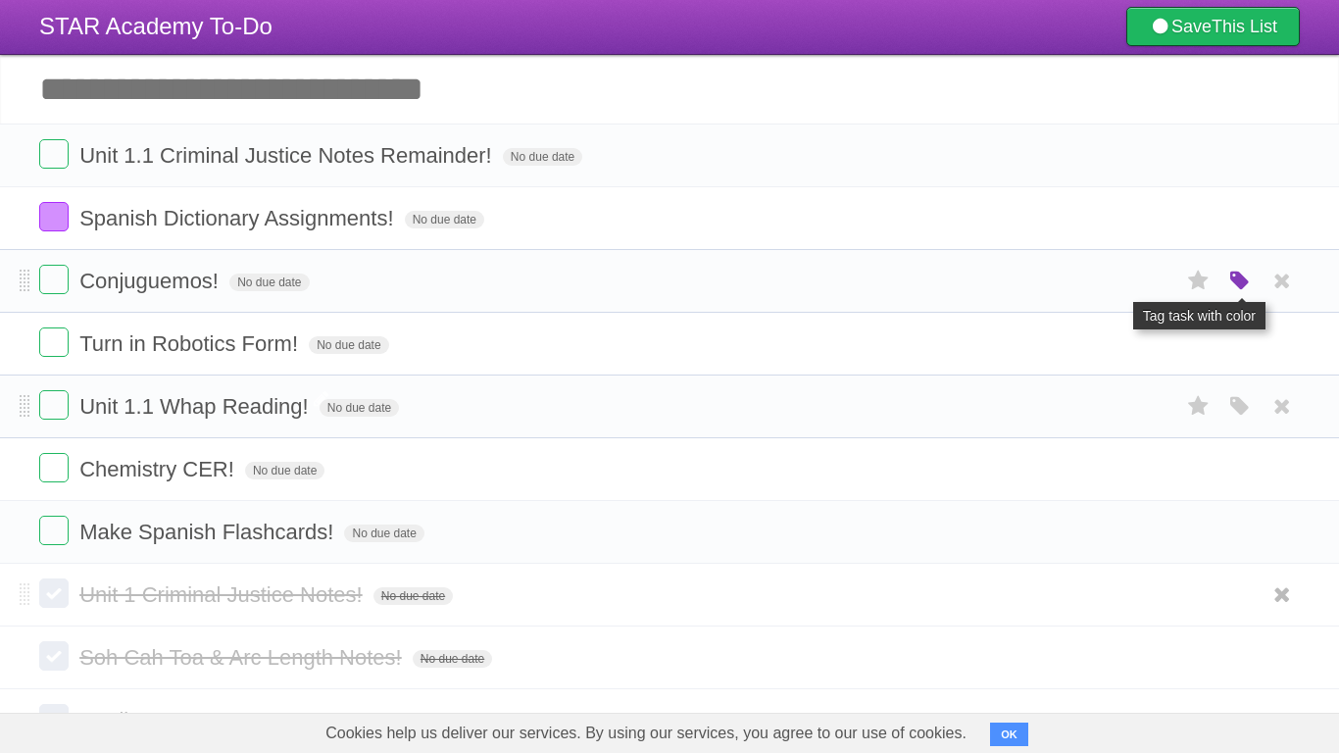
click at [1238, 292] on icon "button" at bounding box center [1240, 281] width 27 height 25
click at [1131, 284] on label "Purple" at bounding box center [1129, 281] width 22 height 22
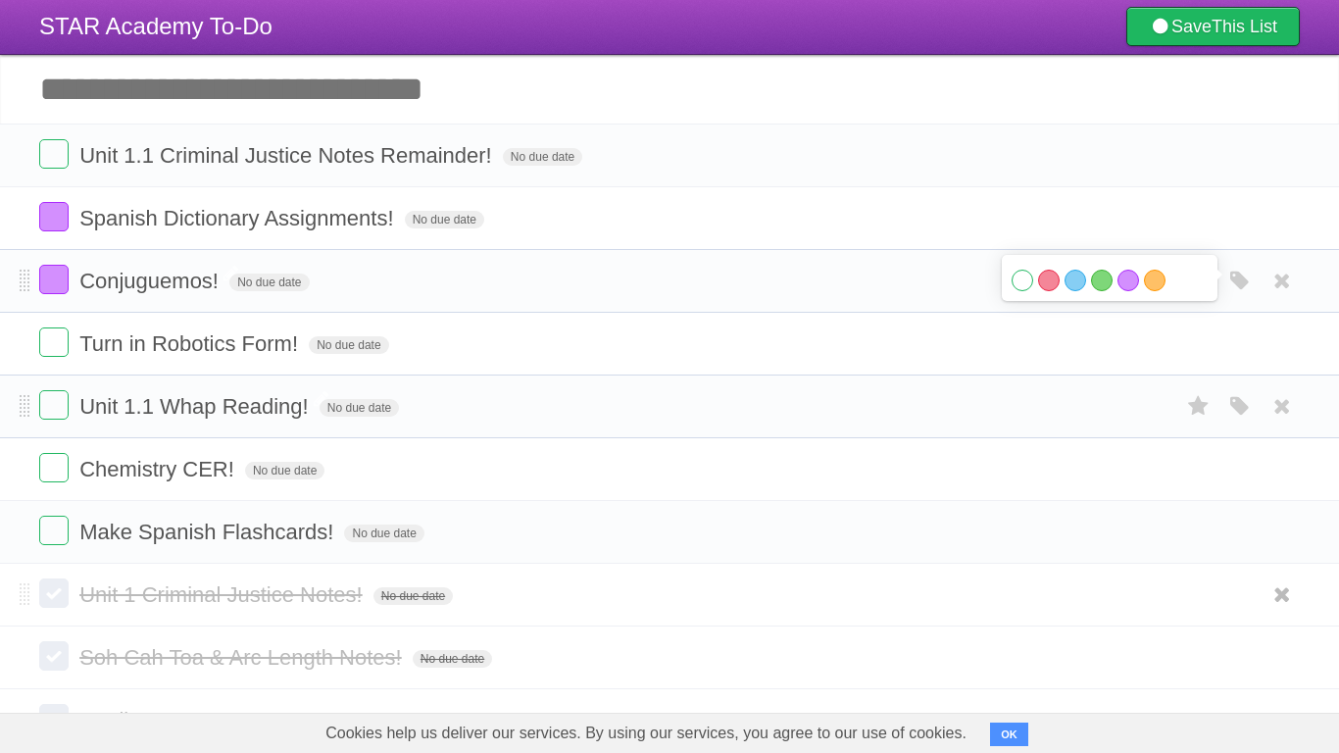
click at [82, 281] on span "Conjuguemos!" at bounding box center [151, 281] width 144 height 25
type input "**********"
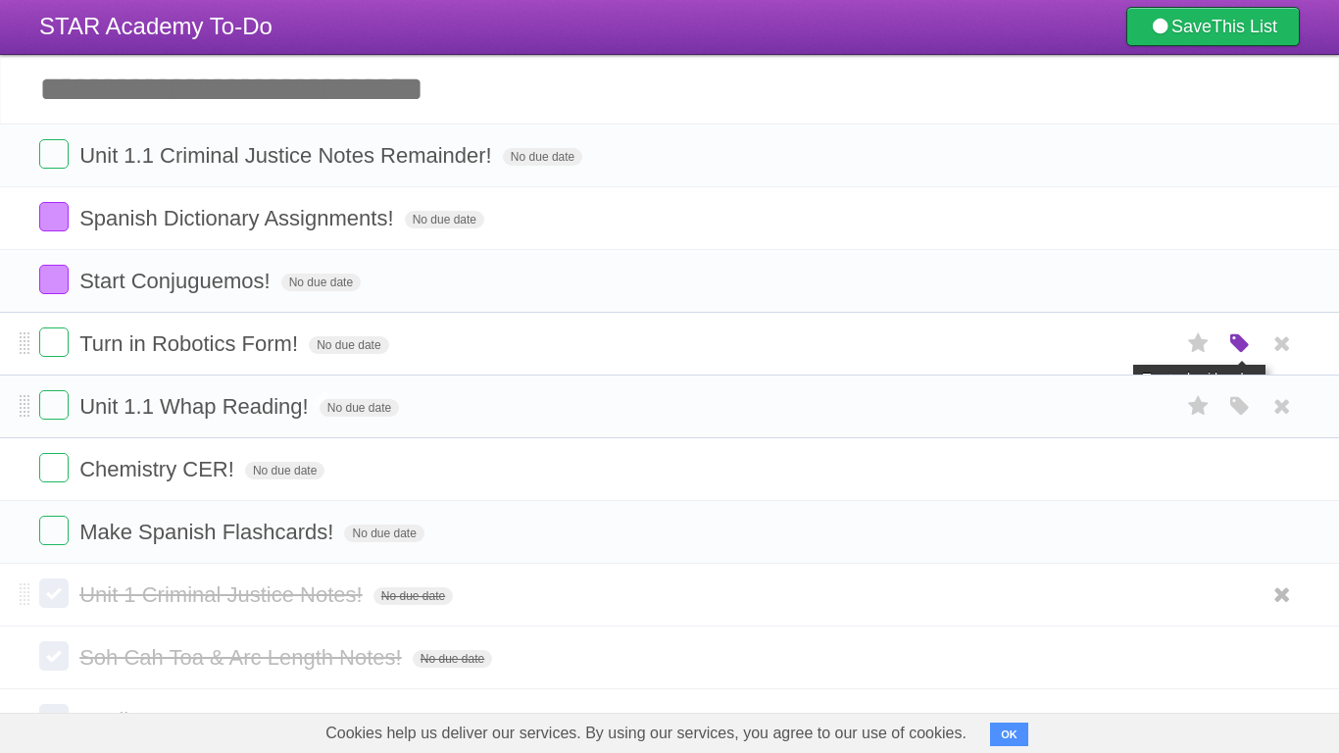
click at [1243, 348] on icon "button" at bounding box center [1240, 343] width 27 height 25
click at [1128, 349] on label "Purple" at bounding box center [1129, 343] width 22 height 22
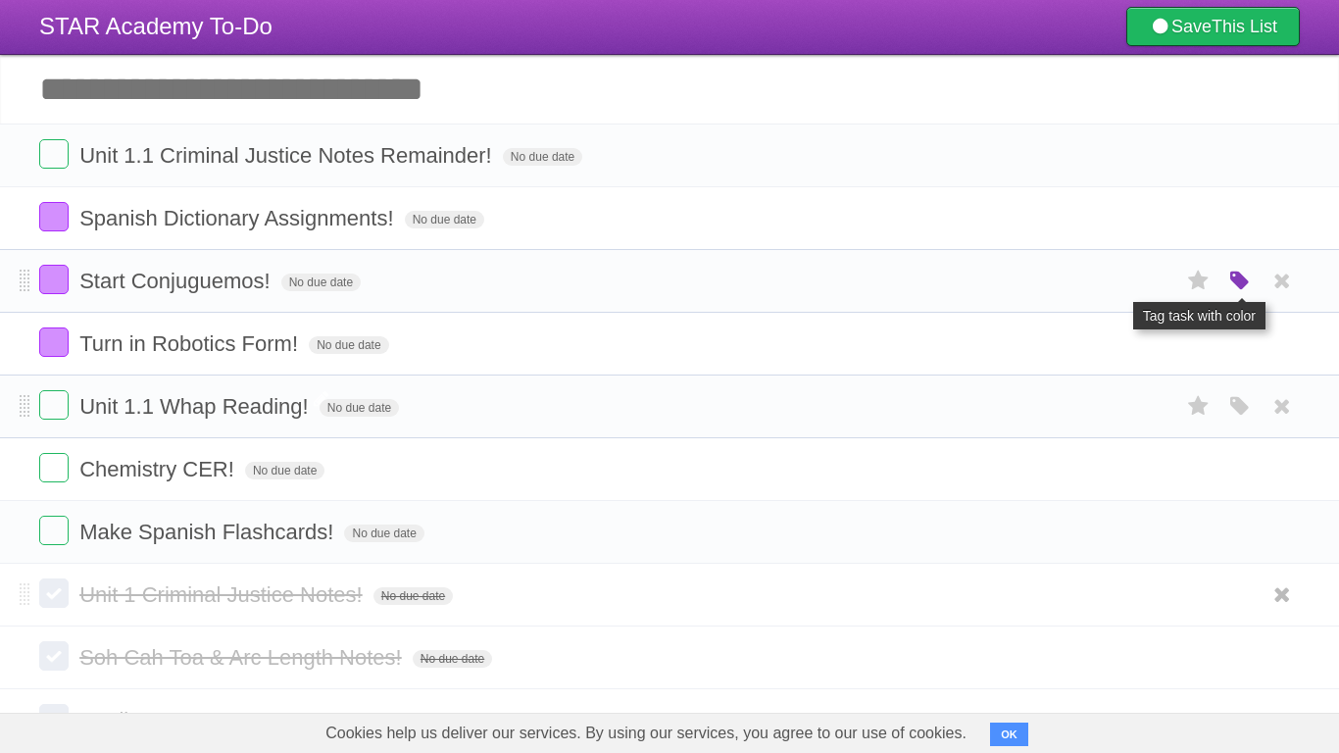
click at [1240, 282] on icon "button" at bounding box center [1240, 281] width 27 height 25
click at [1156, 283] on label "Orange" at bounding box center [1155, 281] width 22 height 22
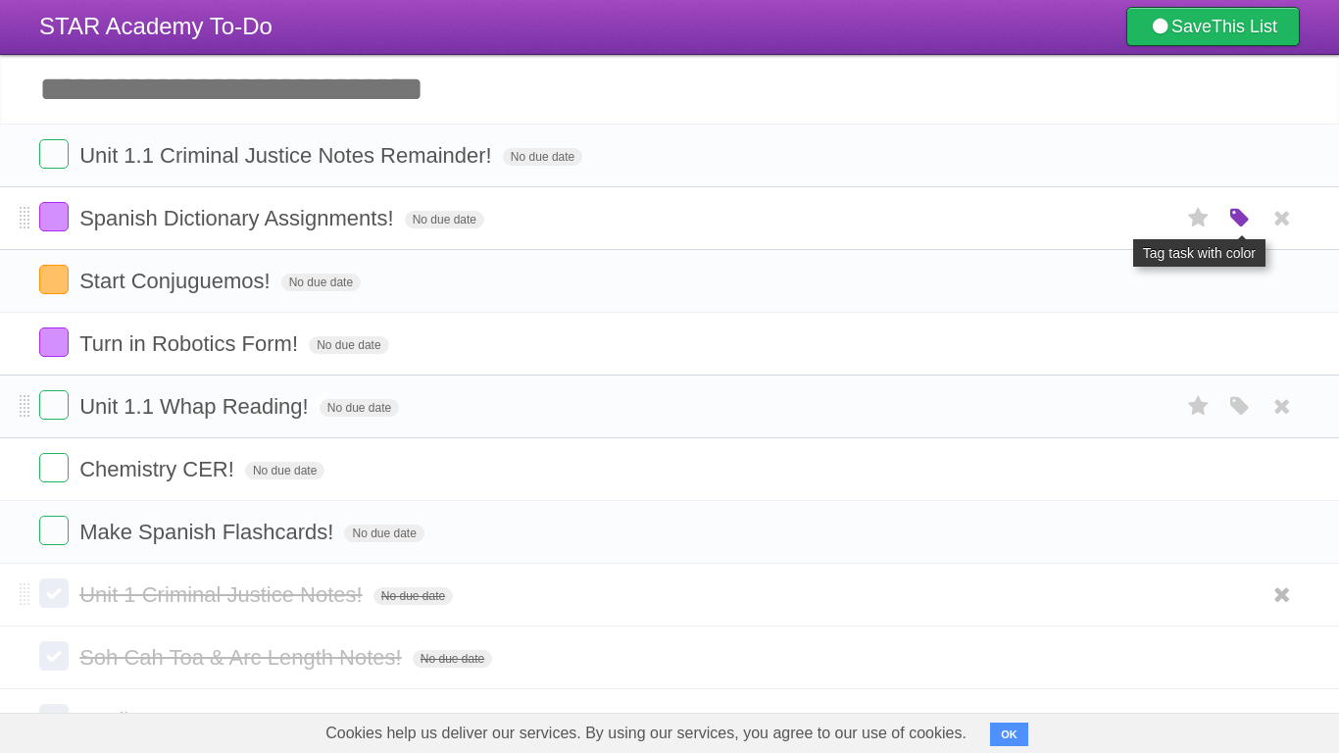
click at [1234, 216] on icon "button" at bounding box center [1240, 218] width 27 height 25
click at [1152, 218] on label "Orange" at bounding box center [1155, 218] width 22 height 22
click at [772, 415] on form "Unit 1.1 Whap Reading! No due date White Red Blue Green Purple Orange" at bounding box center [669, 406] width 1261 height 32
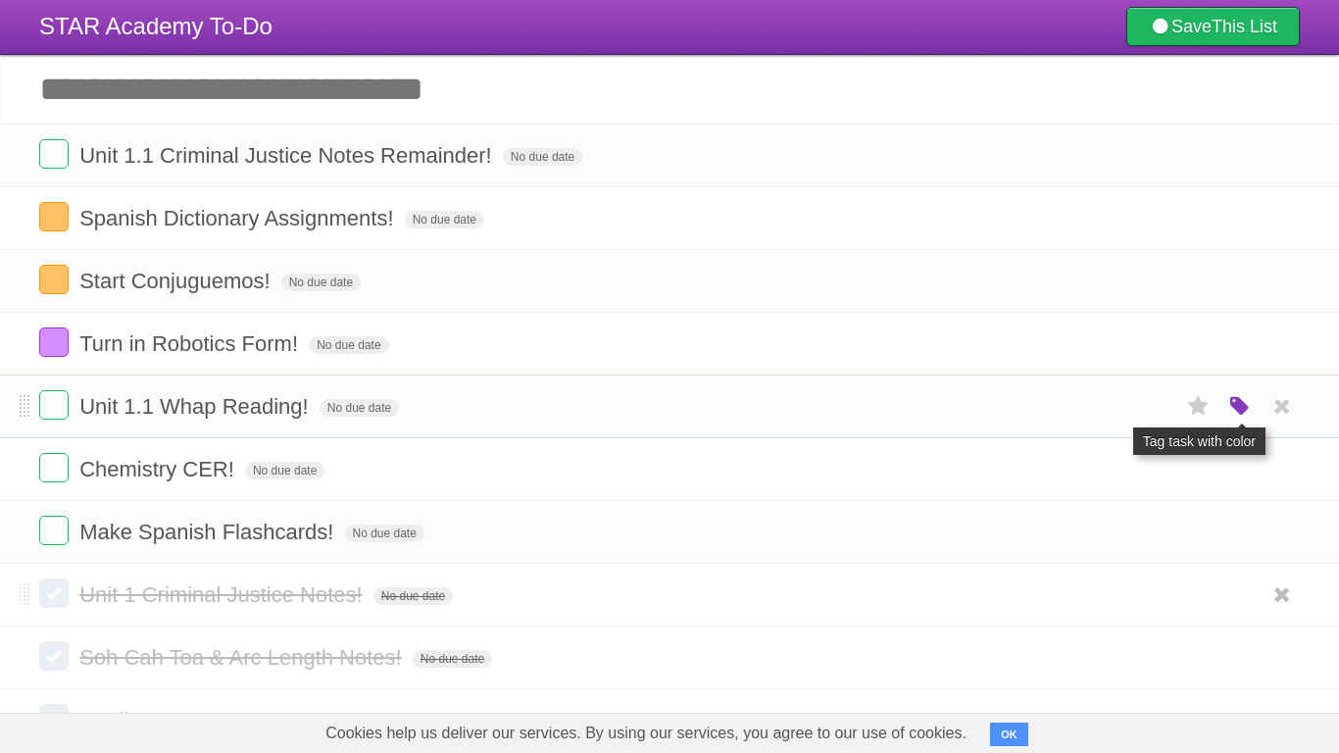
click at [1243, 407] on icon "button" at bounding box center [1240, 406] width 27 height 25
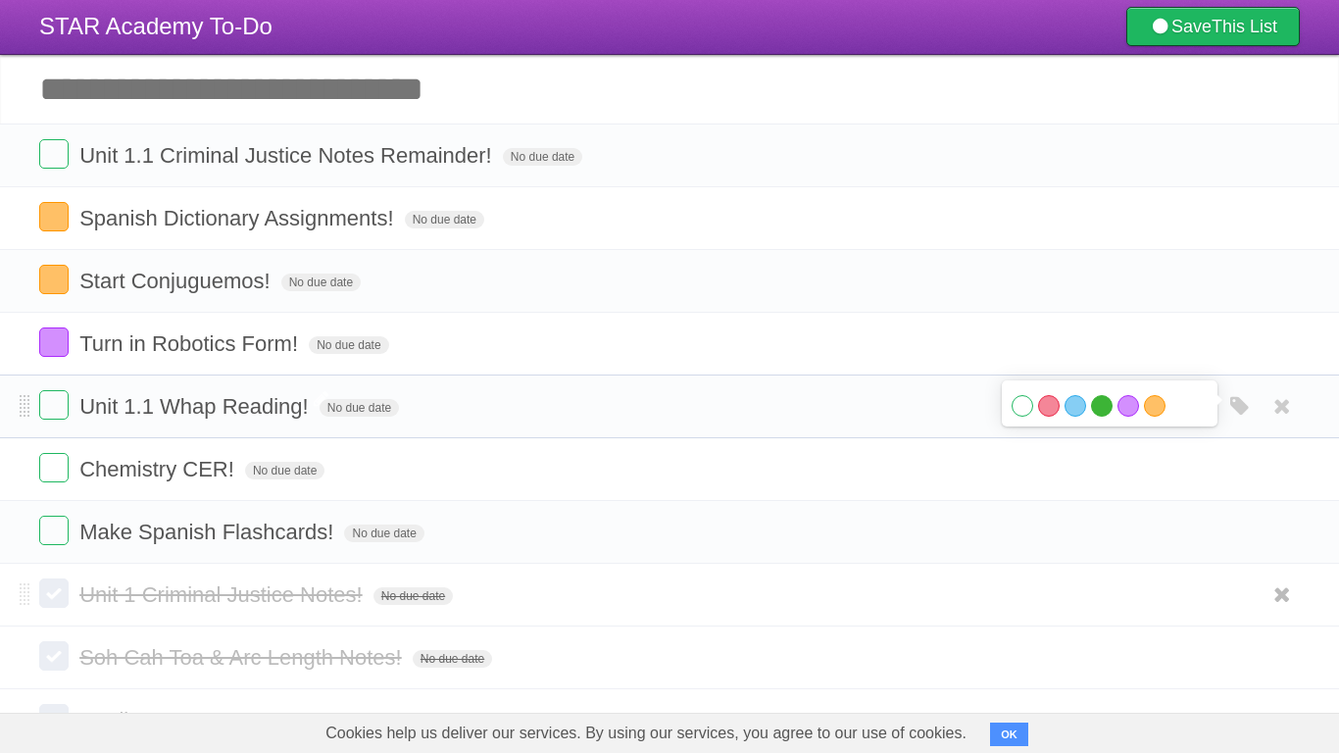
click at [1106, 409] on label "Green" at bounding box center [1102, 406] width 22 height 22
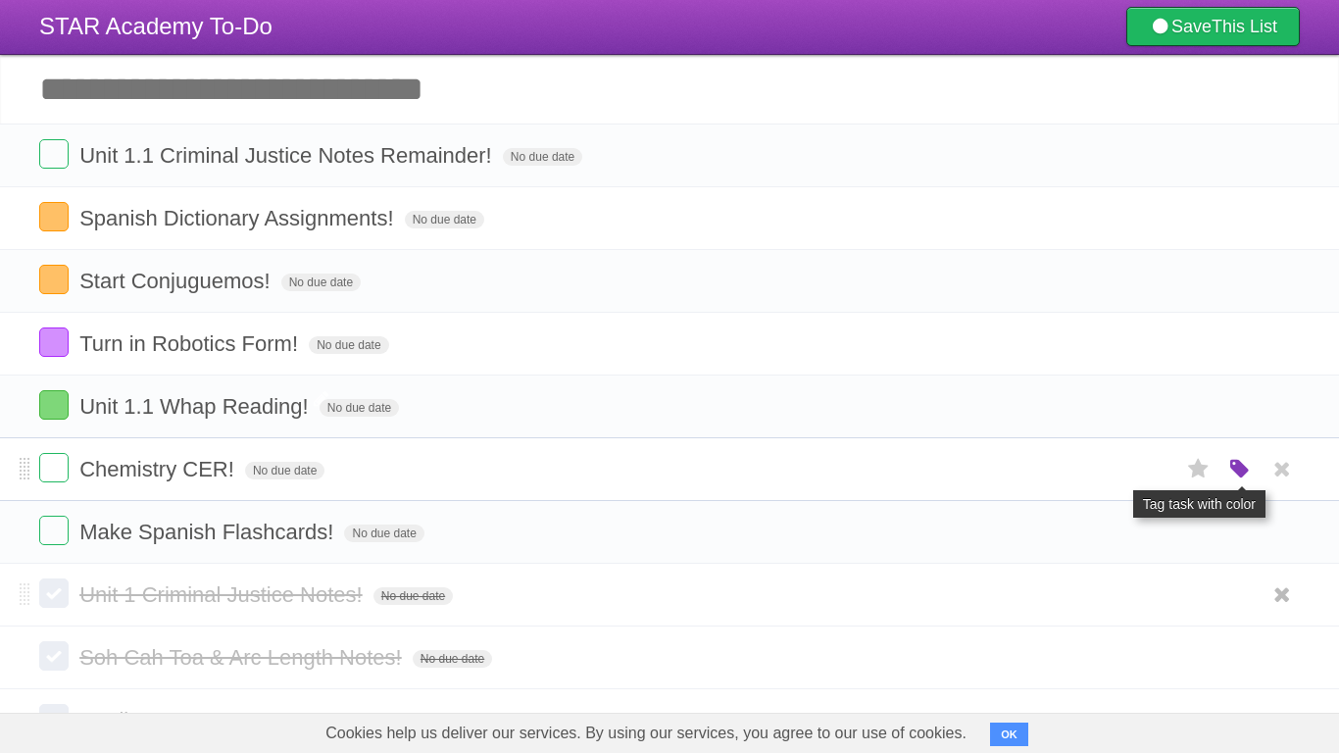
click at [1236, 482] on icon "button" at bounding box center [1240, 469] width 27 height 25
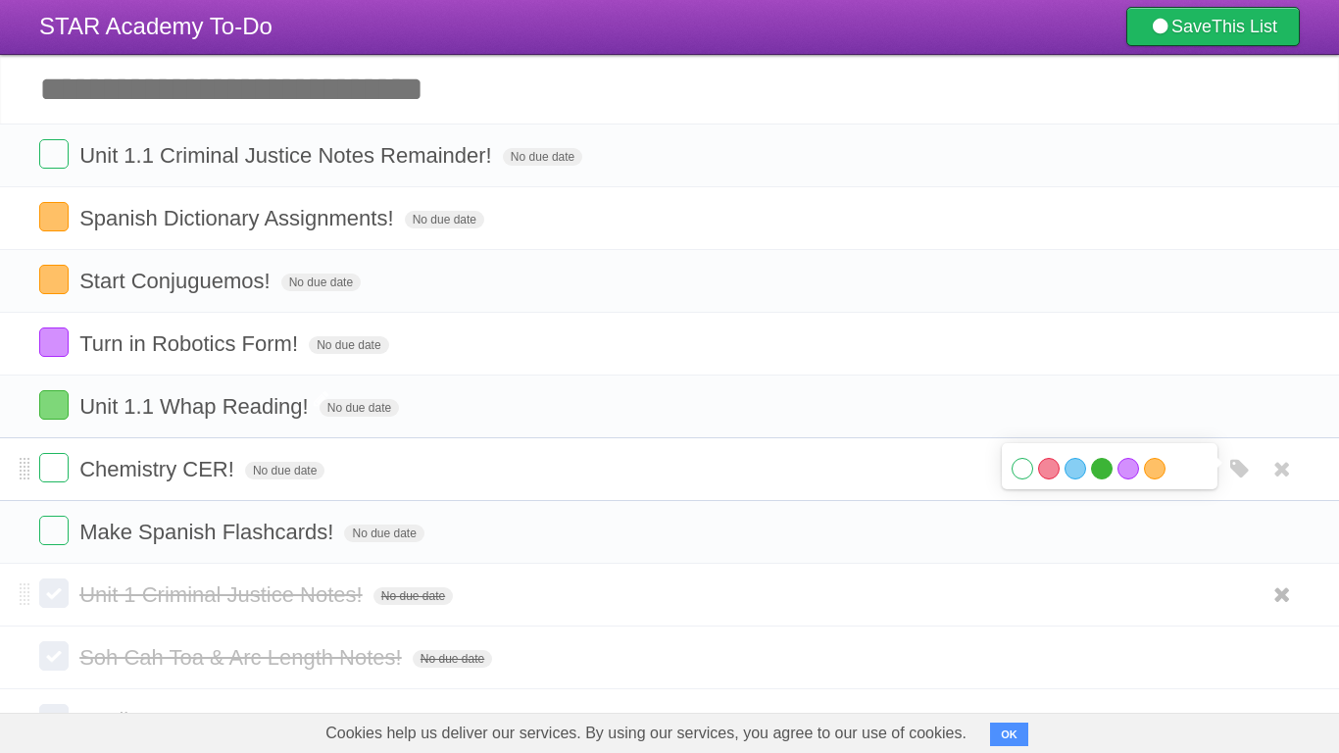
click at [1099, 469] on label "Green" at bounding box center [1102, 469] width 22 height 22
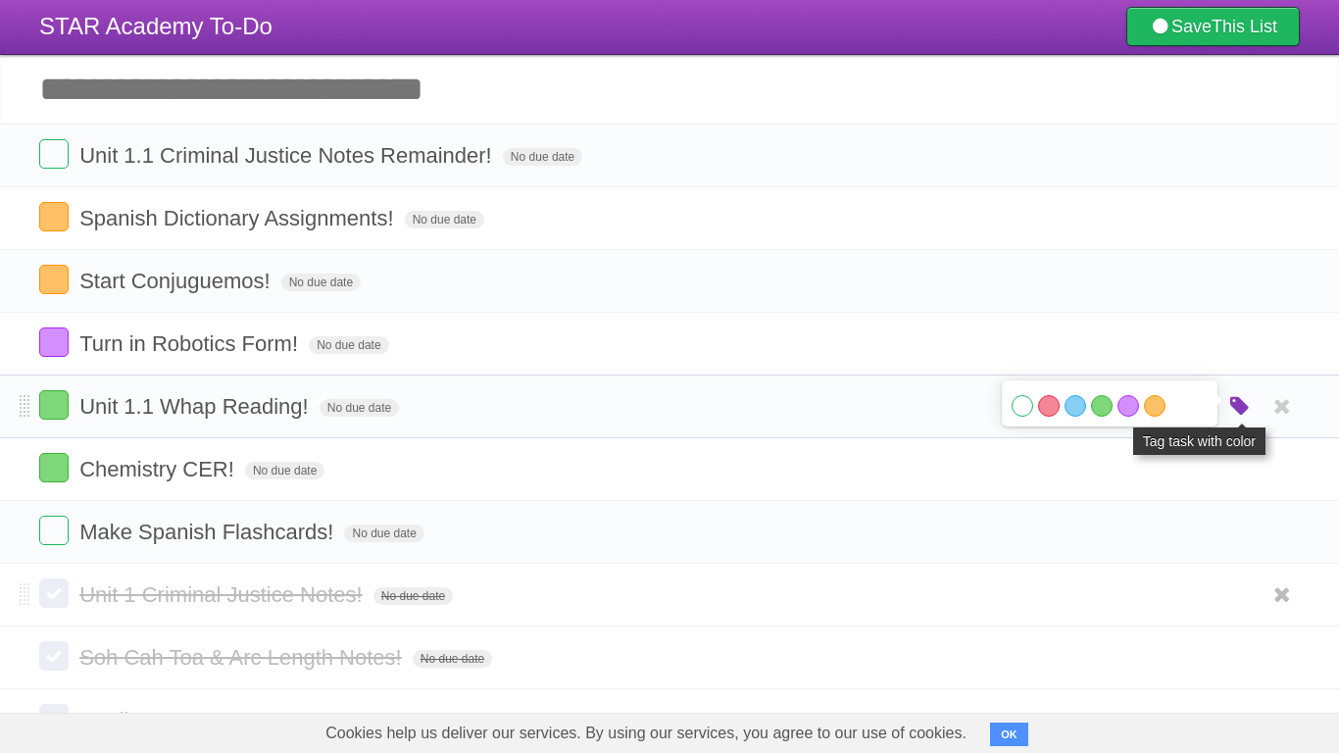
click at [1234, 413] on icon "button" at bounding box center [1240, 406] width 27 height 25
click at [1232, 413] on icon "button" at bounding box center [1240, 406] width 27 height 25
click at [1075, 411] on label "Blue" at bounding box center [1076, 406] width 22 height 22
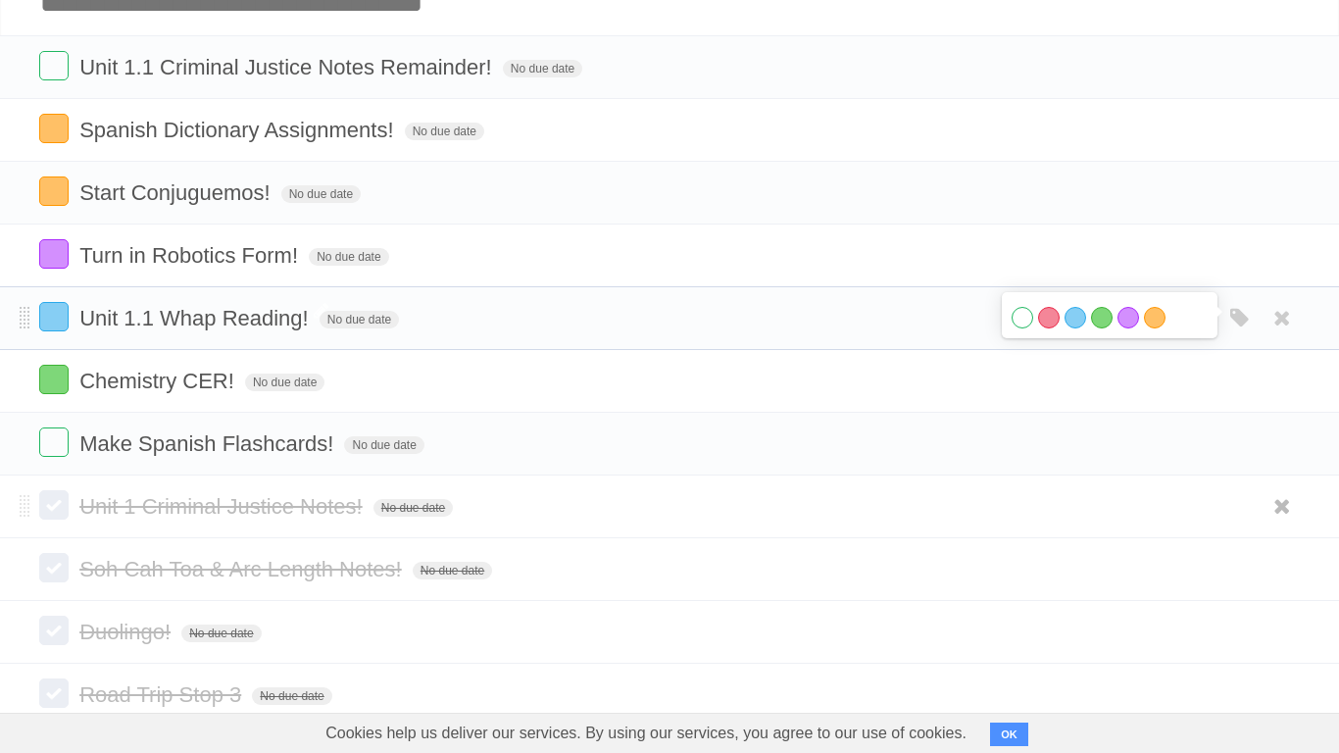
scroll to position [133, 0]
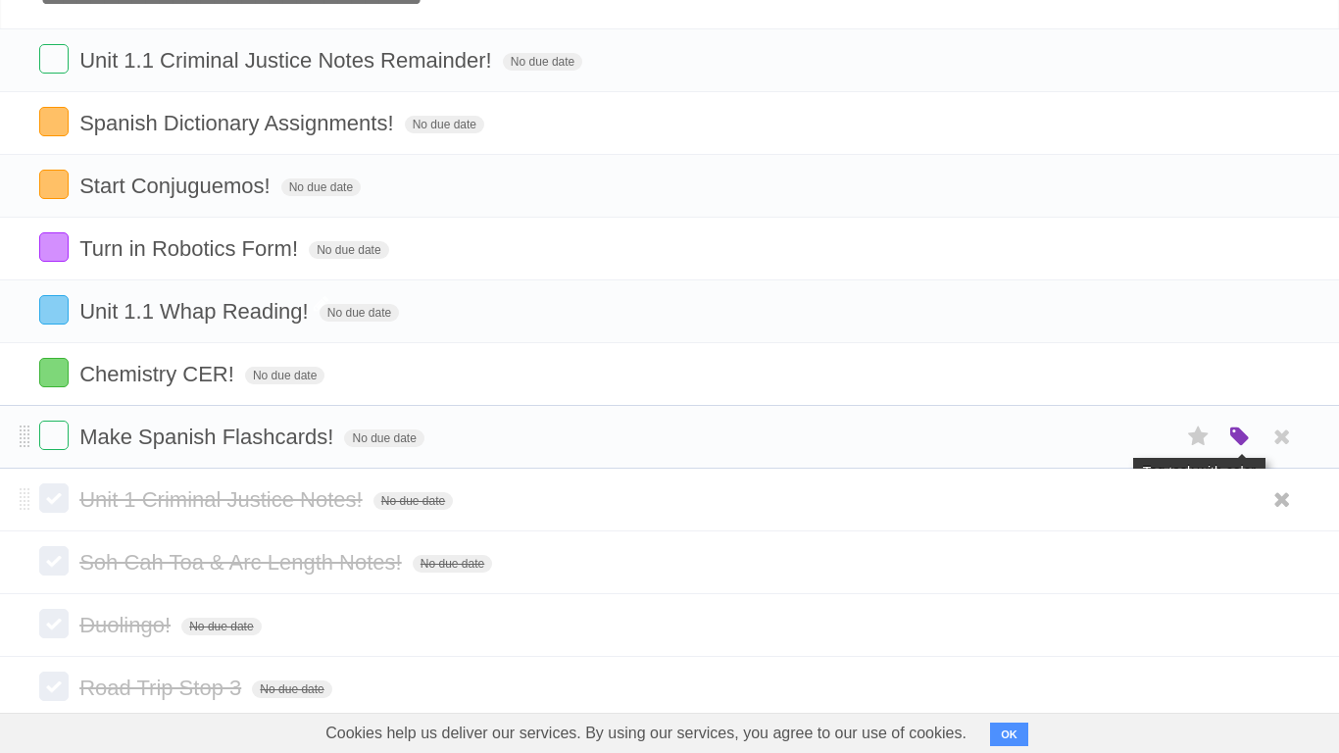
click at [1235, 443] on icon "button" at bounding box center [1240, 437] width 27 height 25
click at [1156, 446] on label "Orange" at bounding box center [1155, 437] width 22 height 22
click at [883, 515] on form "Unit 1 Criminal Justice Notes! No due date White Red Blue Green Purple Orange" at bounding box center [669, 499] width 1261 height 32
click at [1087, 505] on form "Unit 1 Criminal Justice Notes! No due date White Red Blue Green Purple Orange" at bounding box center [669, 499] width 1261 height 32
click at [311, 496] on span "Unit 1 Criminal Justice Notes!" at bounding box center [223, 499] width 288 height 25
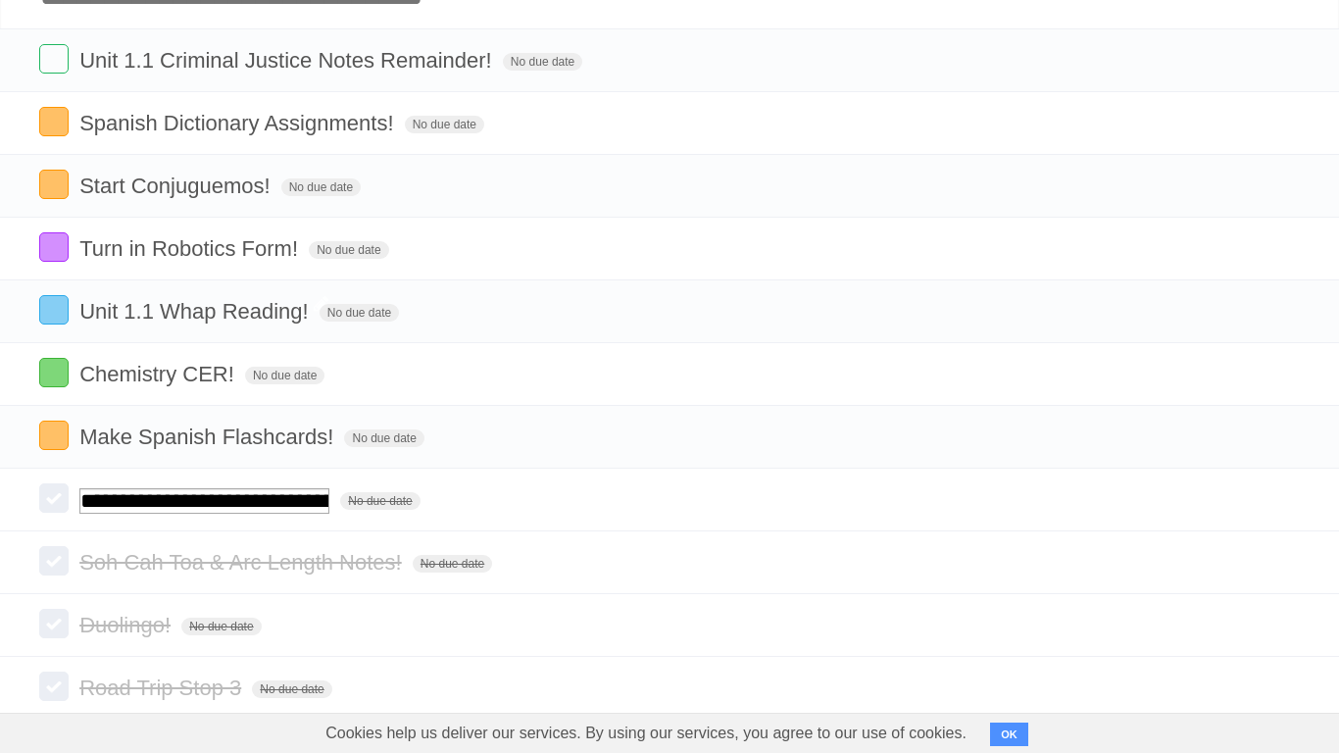
click at [801, 506] on form "**********" at bounding box center [669, 499] width 1261 height 32
click at [62, 505] on label at bounding box center [53, 497] width 29 height 29
click at [176, 512] on span "Unit 1 Criminal Justice Notes!" at bounding box center [223, 499] width 288 height 25
click at [39, 499] on label at bounding box center [53, 497] width 29 height 29
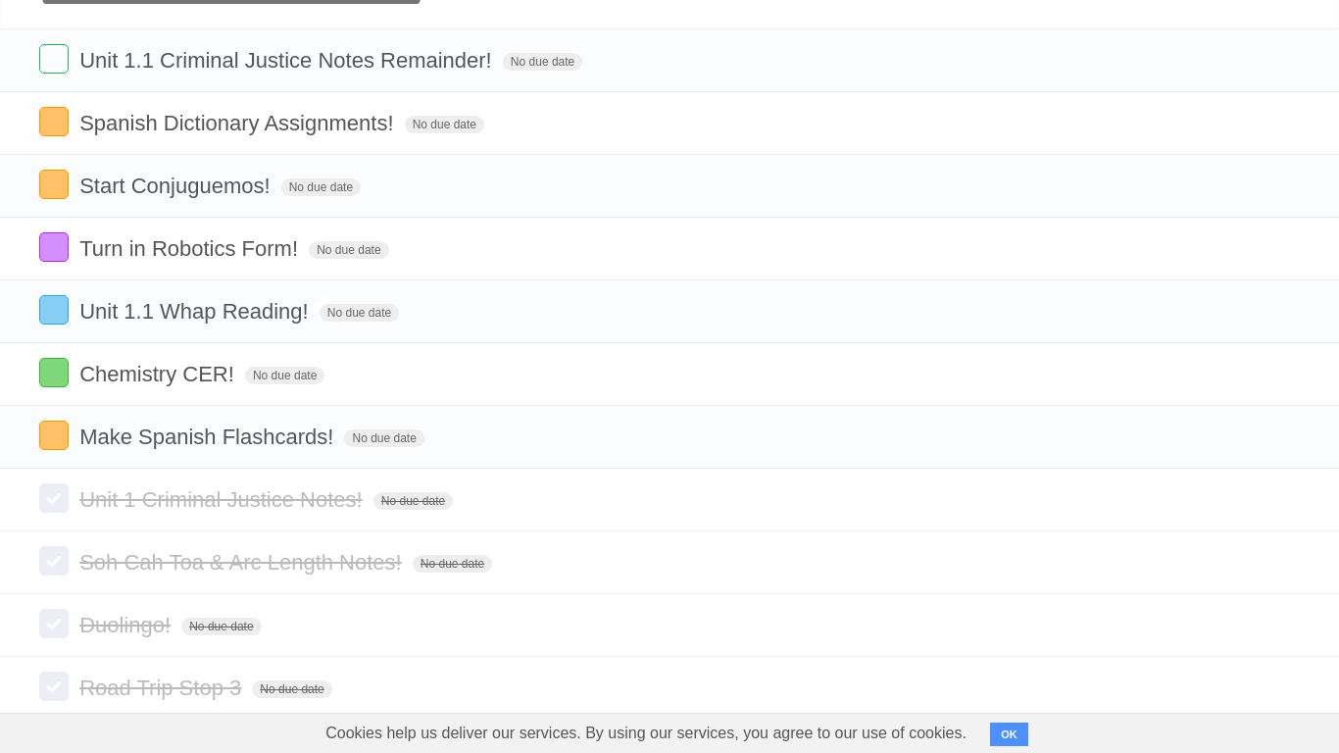
click at [312, 511] on span "Unit 1 Criminal Justice Notes!" at bounding box center [223, 499] width 288 height 25
click at [0, 0] on span at bounding box center [0, 0] width 0 height 0
click at [94, 503] on input "**********" at bounding box center [204, 500] width 250 height 25
click at [41, 510] on label at bounding box center [53, 497] width 29 height 29
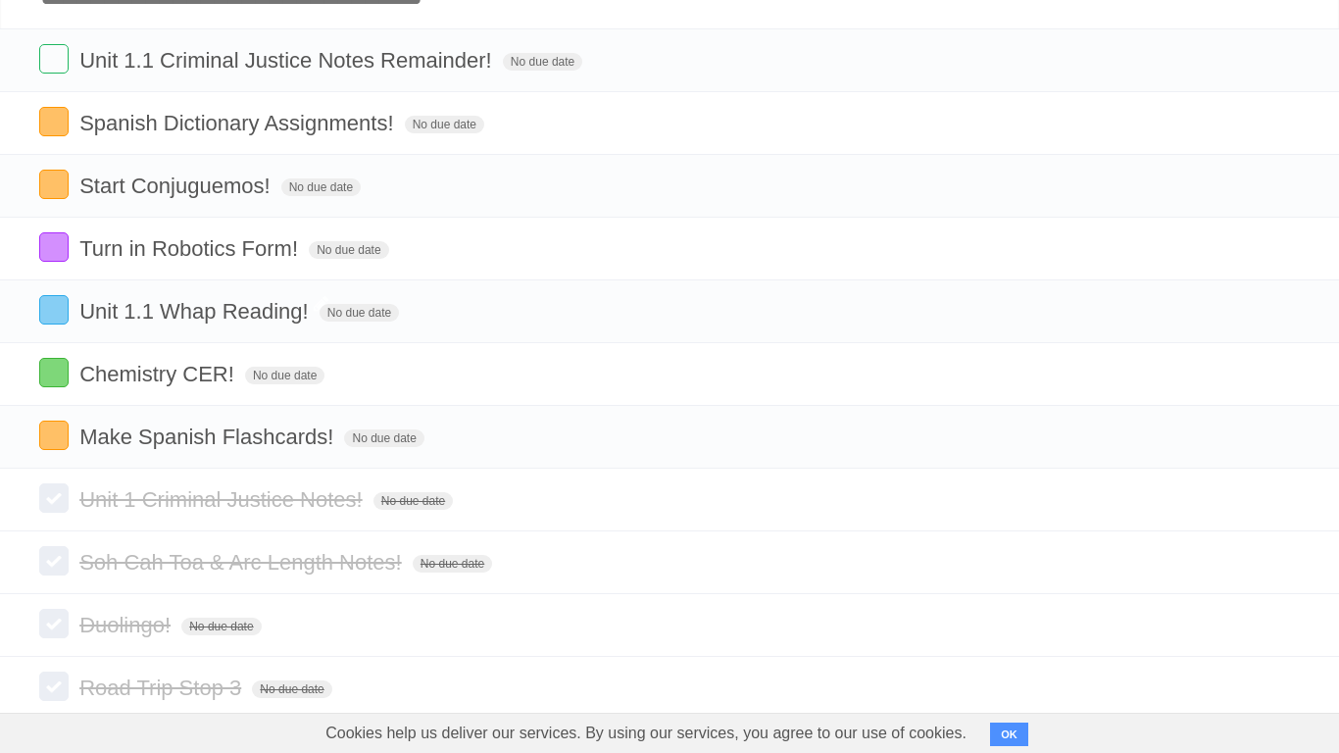
click at [41, 510] on label at bounding box center [53, 497] width 29 height 29
click at [57, 586] on label at bounding box center [53, 623] width 29 height 29
click at [208, 586] on span "No due date" at bounding box center [220, 627] width 79 height 18
click at [146, 586] on span "Duolingo!" at bounding box center [127, 625] width 96 height 25
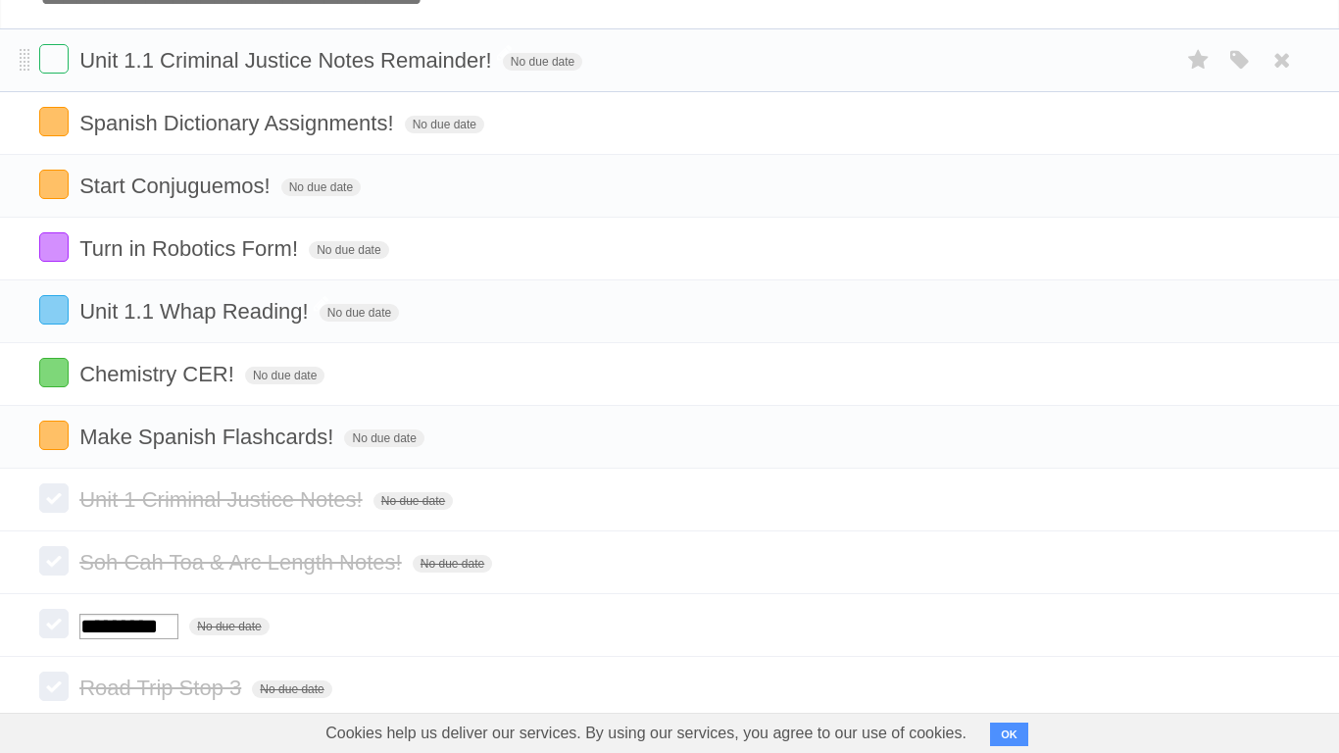
click at [306, 61] on span "Unit 1.1 Criminal Justice Notes Remainder!" at bounding box center [288, 60] width 418 height 25
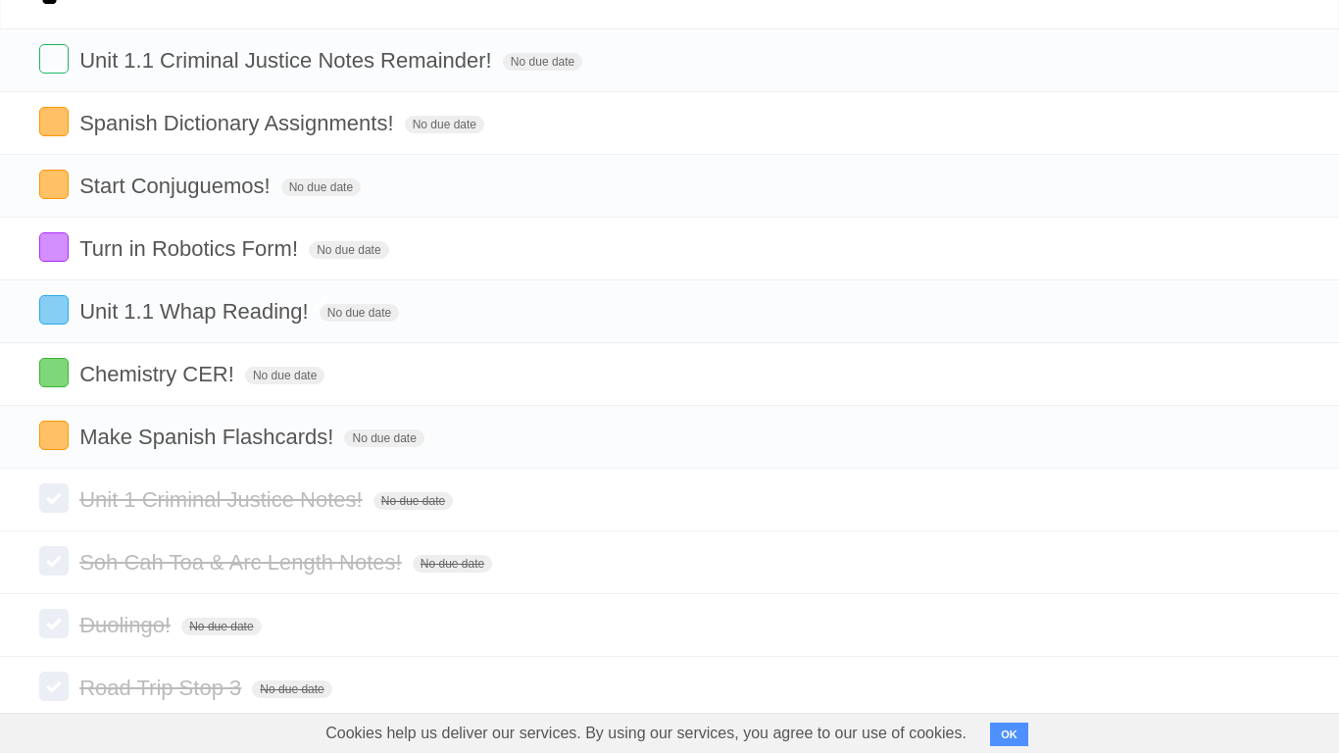
scroll to position [108, 0]
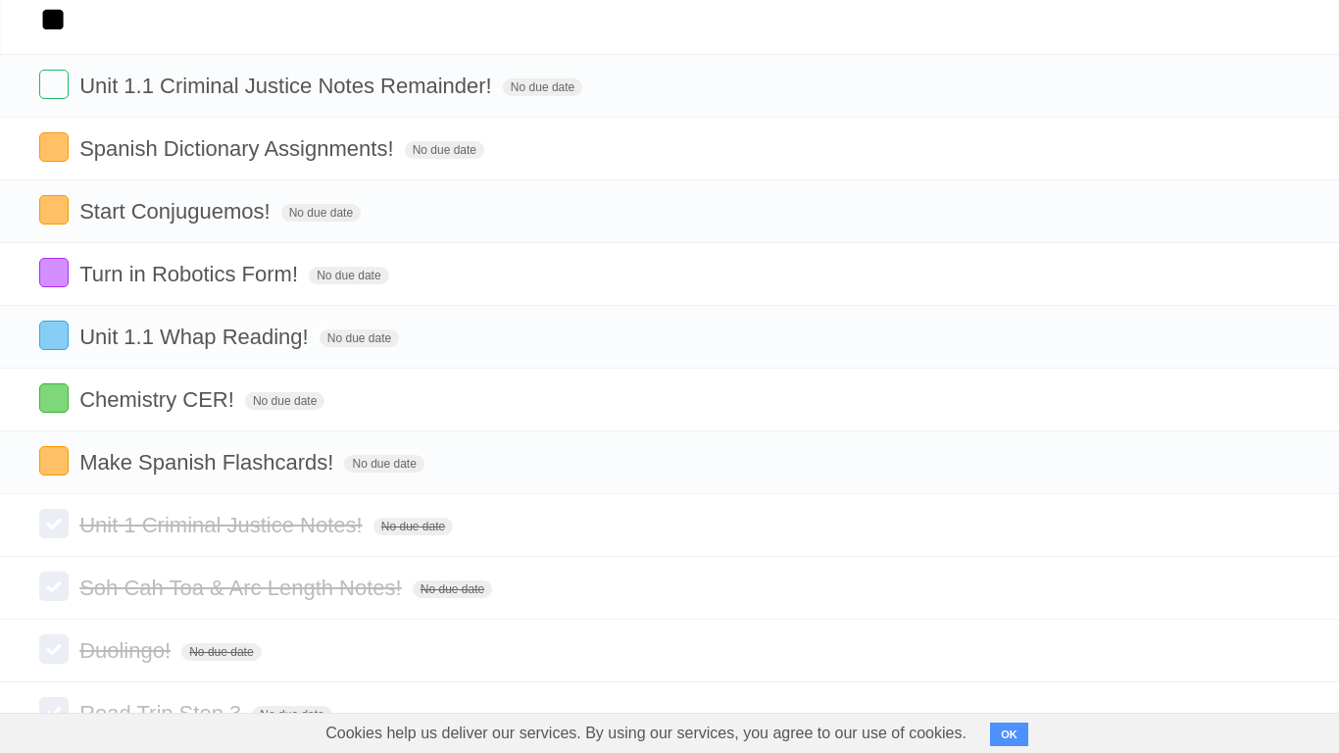
type input "**"
click input "*********" at bounding box center [0, 0] width 0 height 0
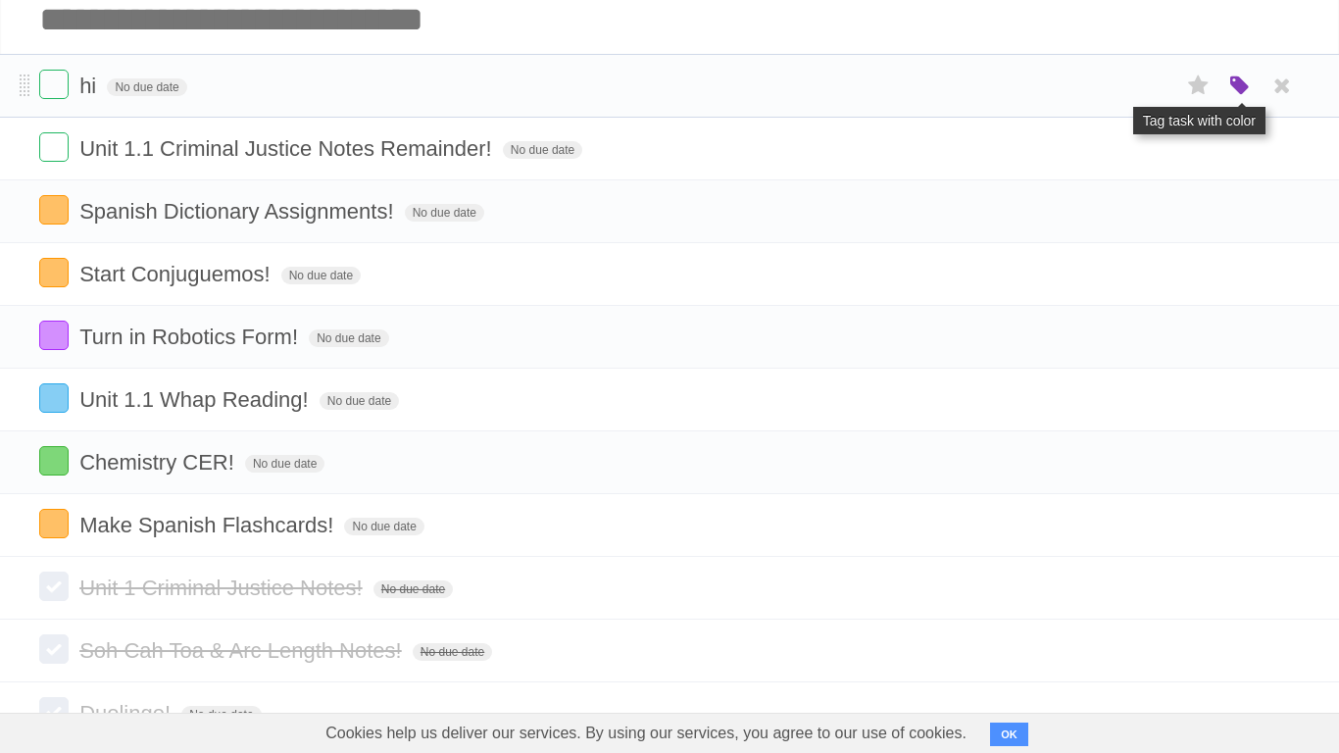
click at [1234, 87] on icon "button" at bounding box center [1240, 86] width 27 height 25
click at [1055, 84] on label "Red" at bounding box center [1049, 86] width 22 height 22
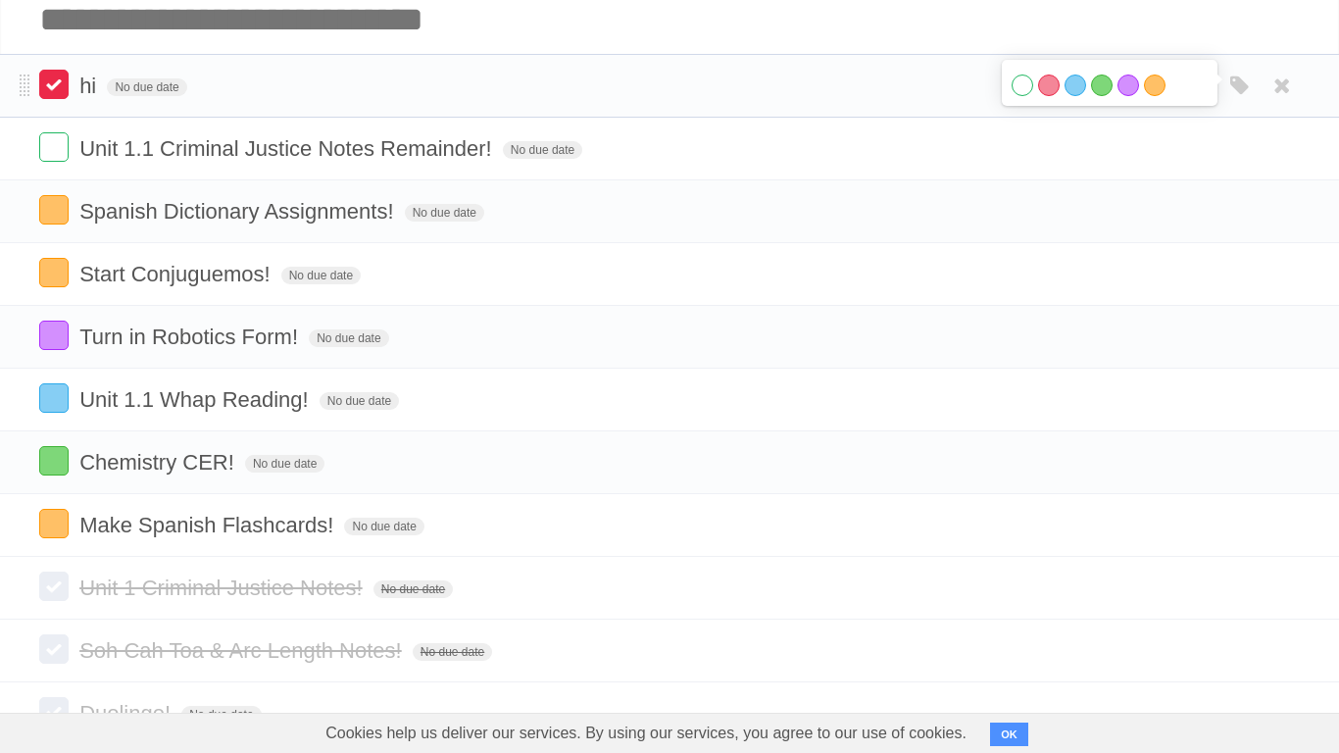
click at [63, 87] on label at bounding box center [53, 84] width 29 height 29
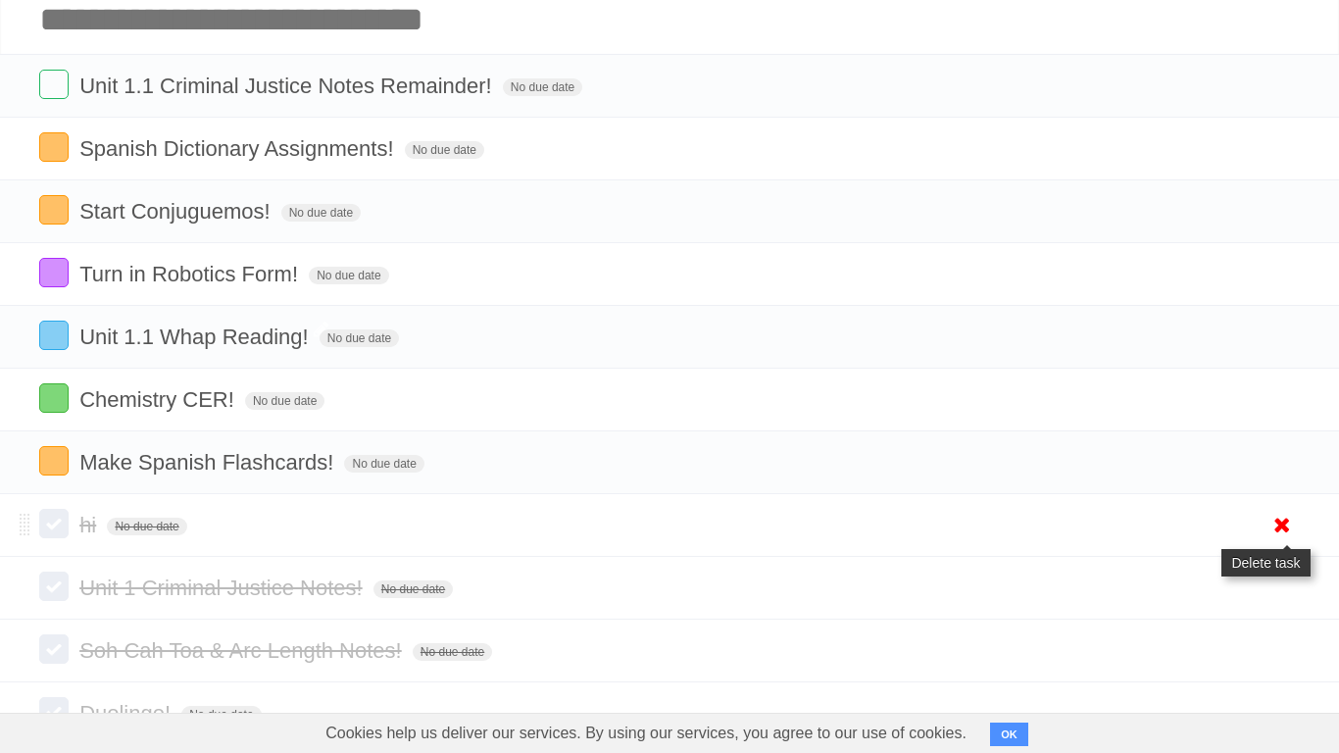
click at [1274, 535] on icon at bounding box center [1282, 525] width 27 height 32
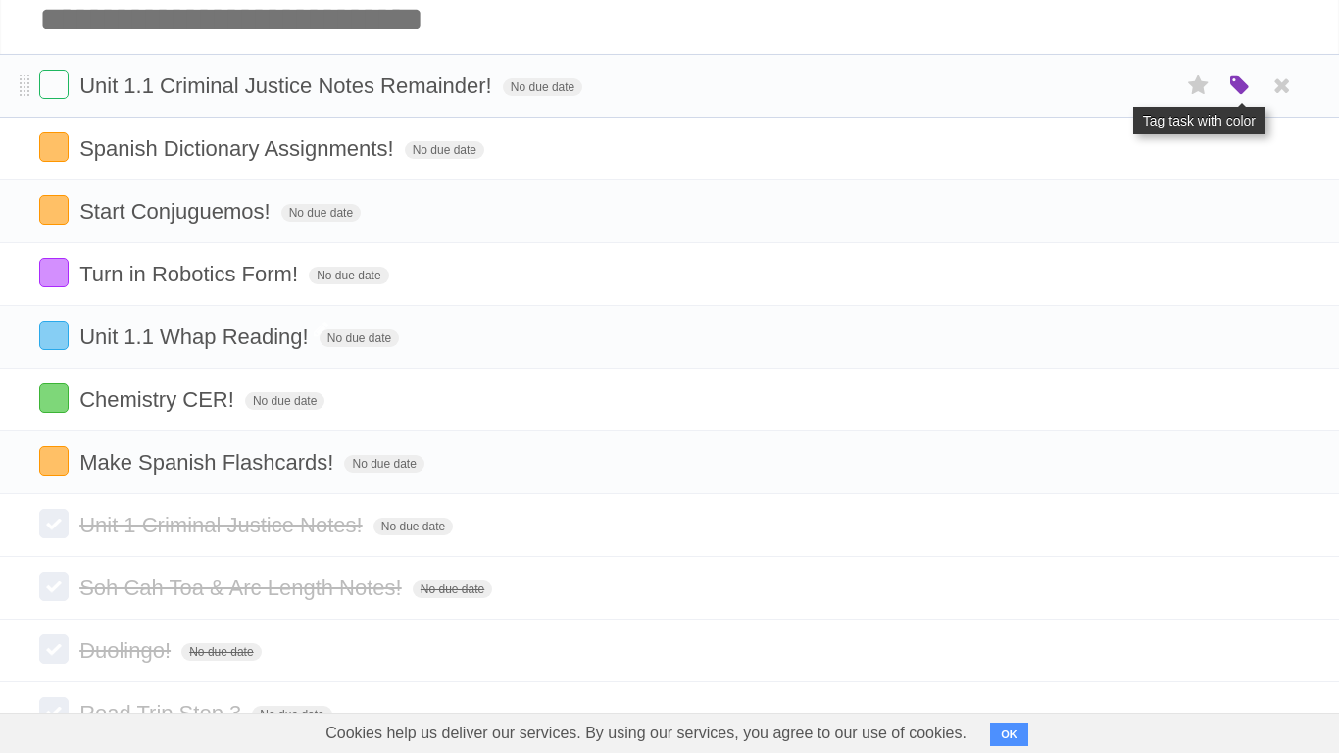
click at [1239, 91] on icon "button" at bounding box center [1240, 86] width 27 height 25
click at [1047, 87] on label "Red" at bounding box center [1049, 86] width 22 height 22
click at [809, 52] on input "Add another task" at bounding box center [669, 19] width 1339 height 69
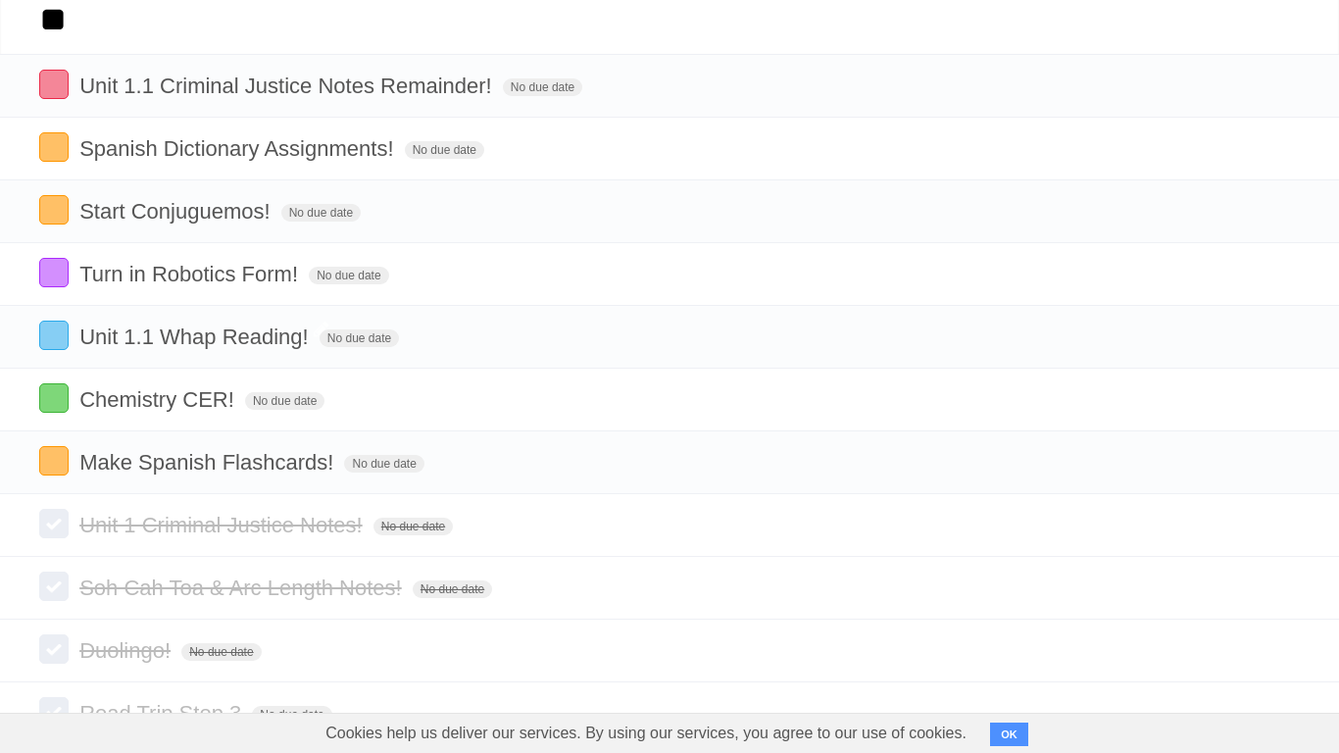
type input "*"
type input "**********"
click input "*********" at bounding box center [0, 0] width 0 height 0
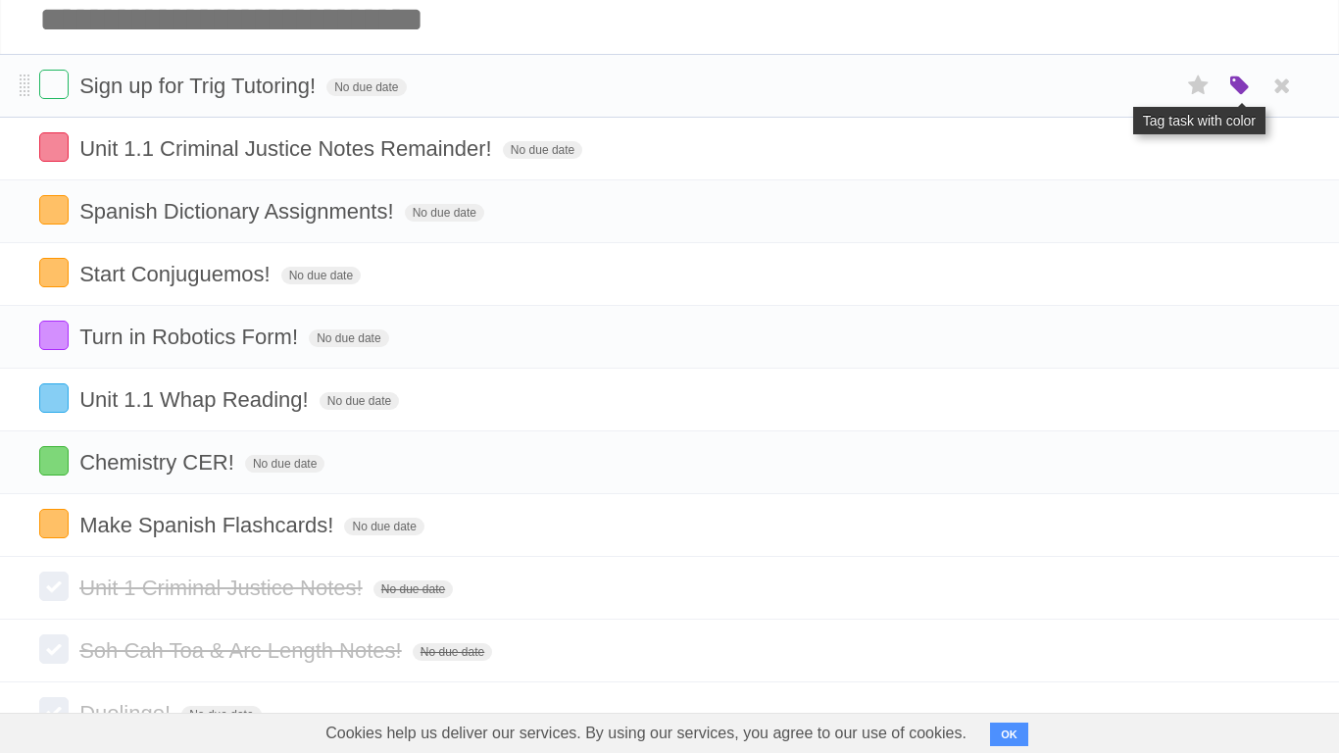
click at [1234, 96] on icon "button" at bounding box center [1240, 86] width 27 height 25
click at [1199, 151] on icon at bounding box center [1198, 148] width 27 height 32
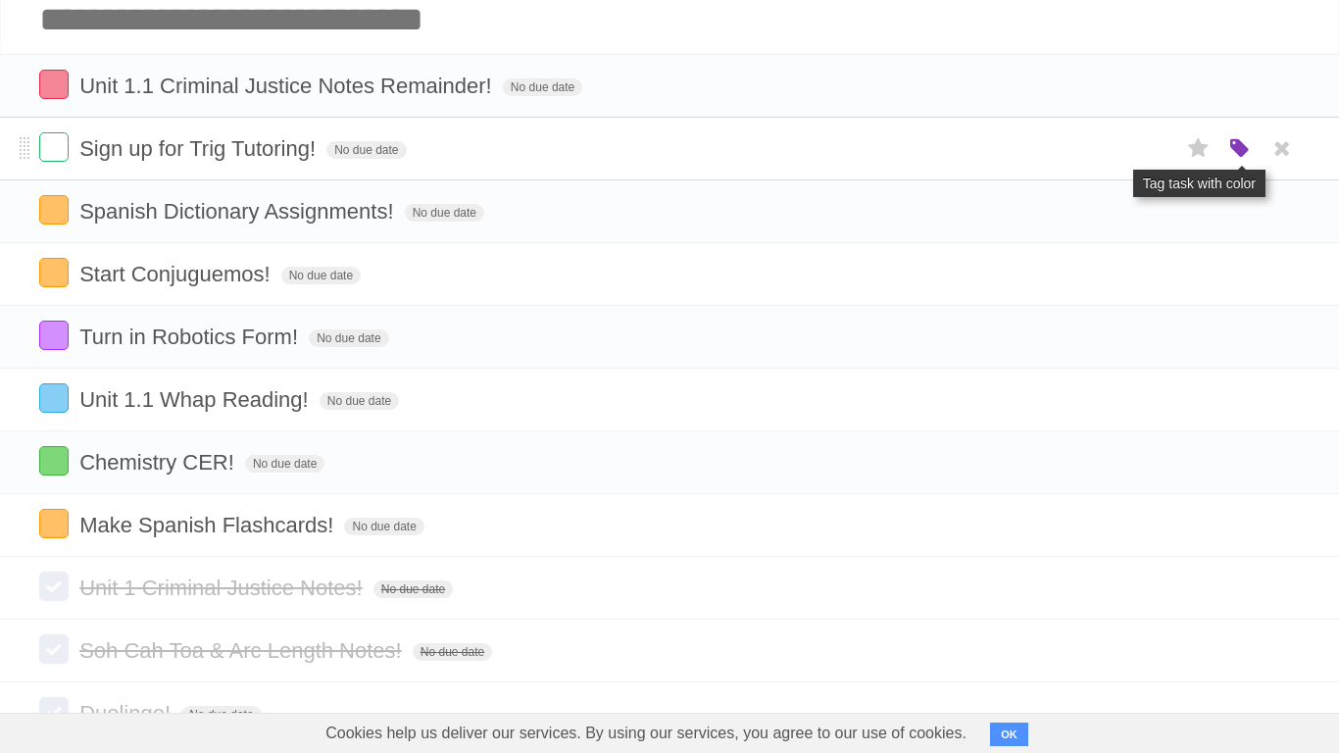
click at [1247, 155] on icon "button" at bounding box center [1240, 148] width 27 height 25
click at [1028, 149] on label "White" at bounding box center [1023, 148] width 22 height 22
click at [1184, 151] on div "White Red Blue Green Purple Orange" at bounding box center [1110, 150] width 196 height 26
click at [416, 40] on input "Add another task" at bounding box center [669, 19] width 1339 height 69
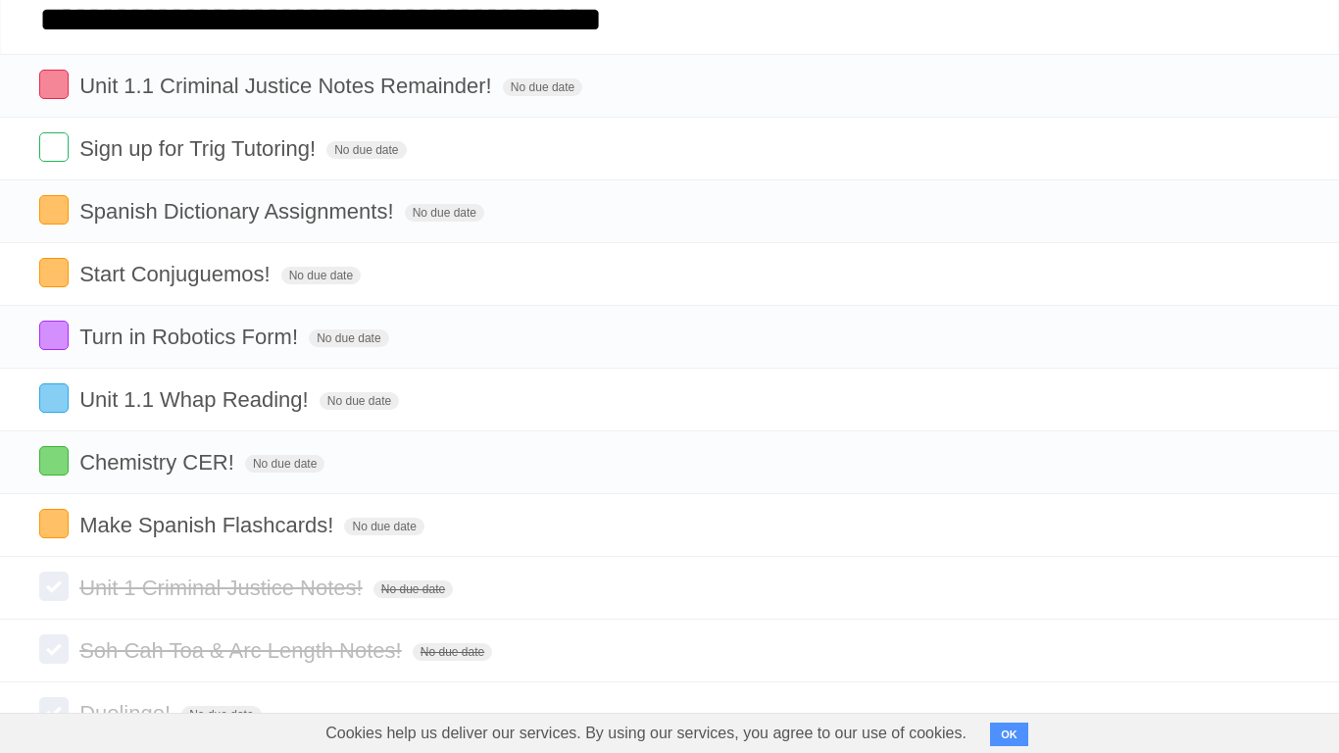
type input "**********"
click input "*********" at bounding box center [0, 0] width 0 height 0
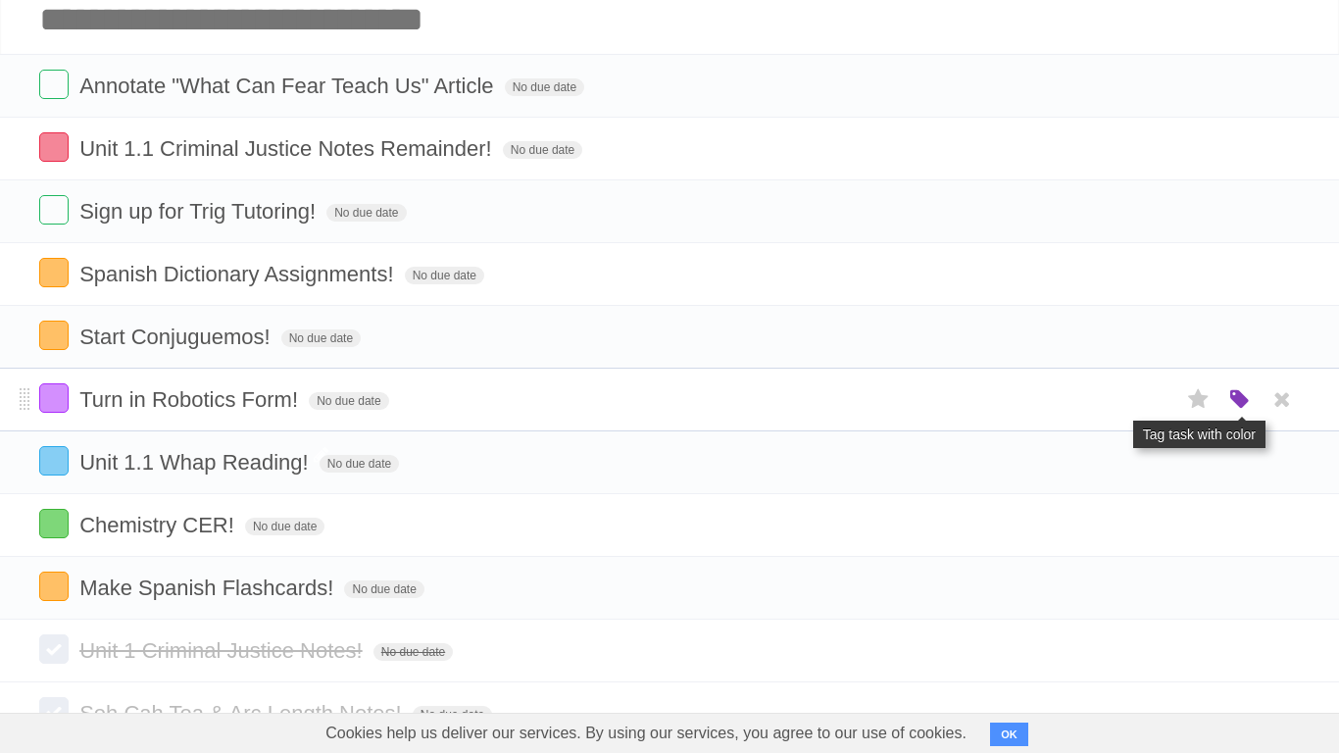
click at [1229, 405] on icon "button" at bounding box center [1240, 399] width 27 height 25
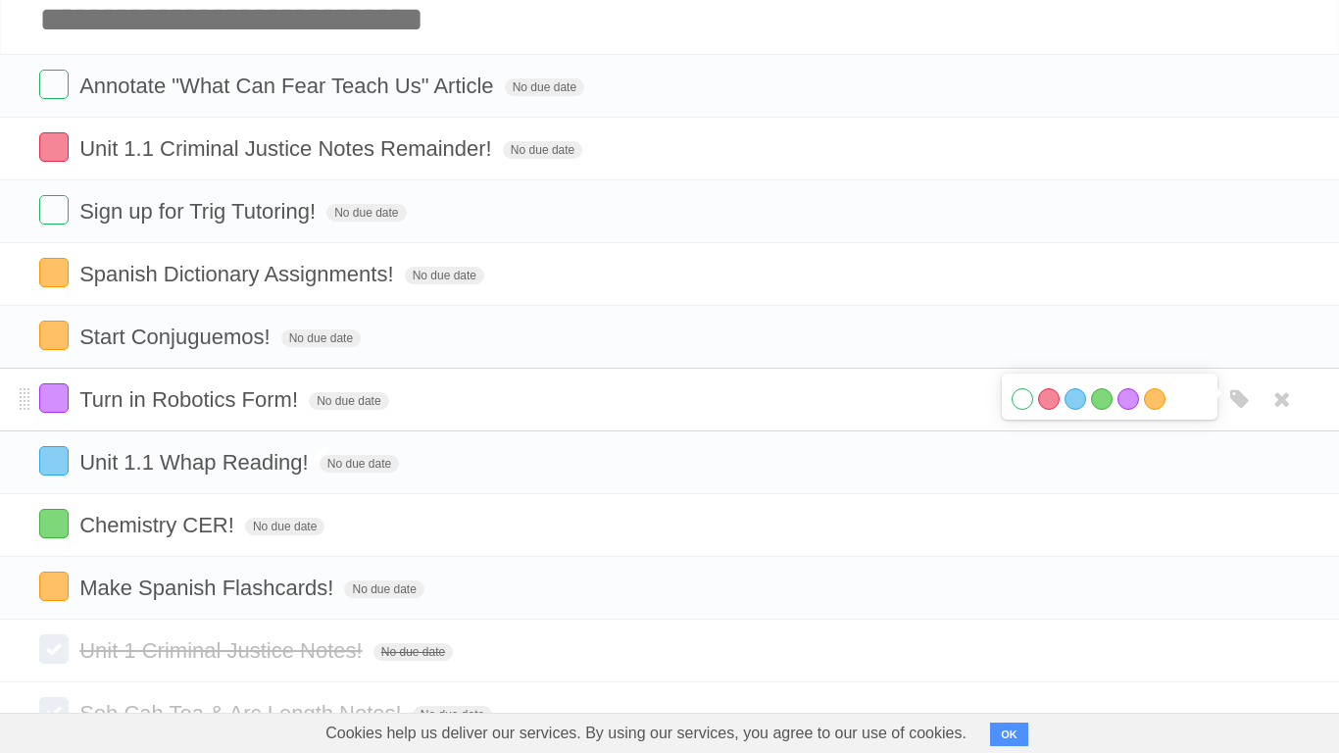
click at [1018, 406] on label "White" at bounding box center [1023, 399] width 22 height 22
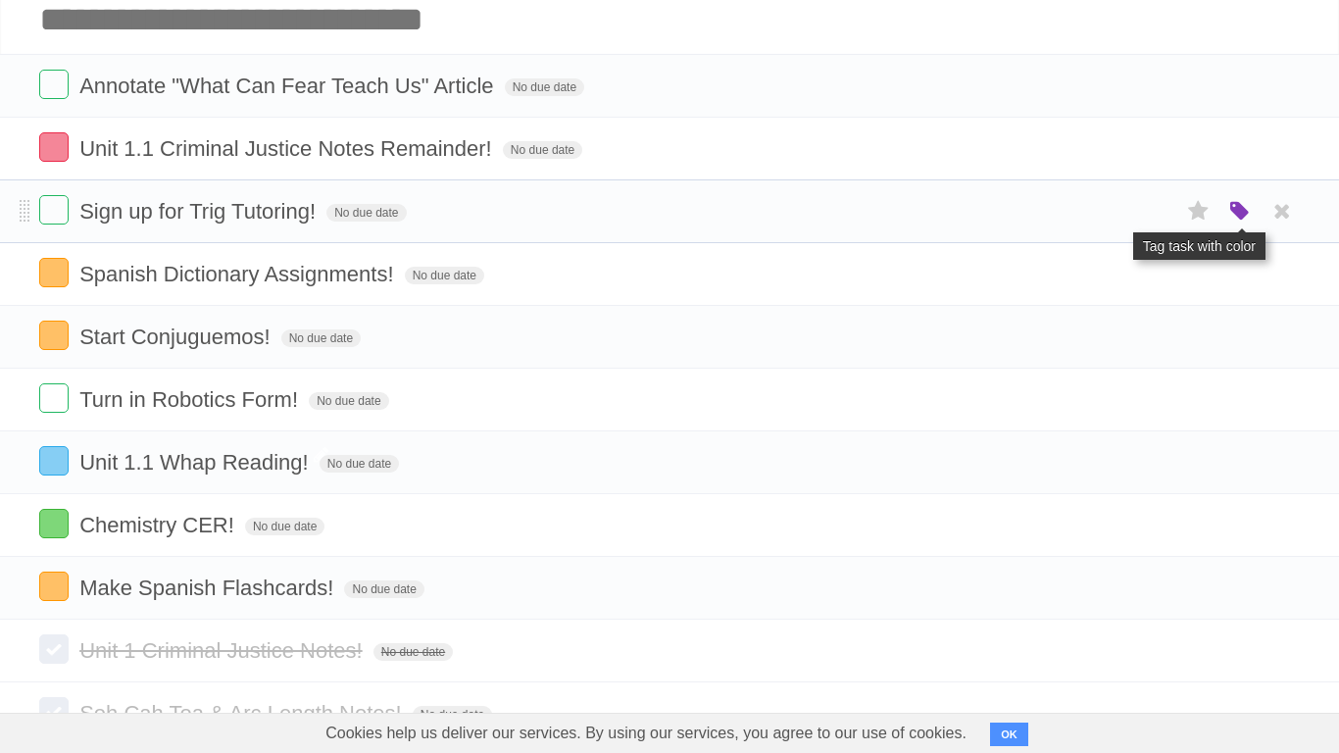
click at [1240, 206] on icon "button" at bounding box center [1240, 211] width 27 height 25
click at [1126, 212] on label "Purple" at bounding box center [1129, 211] width 22 height 22
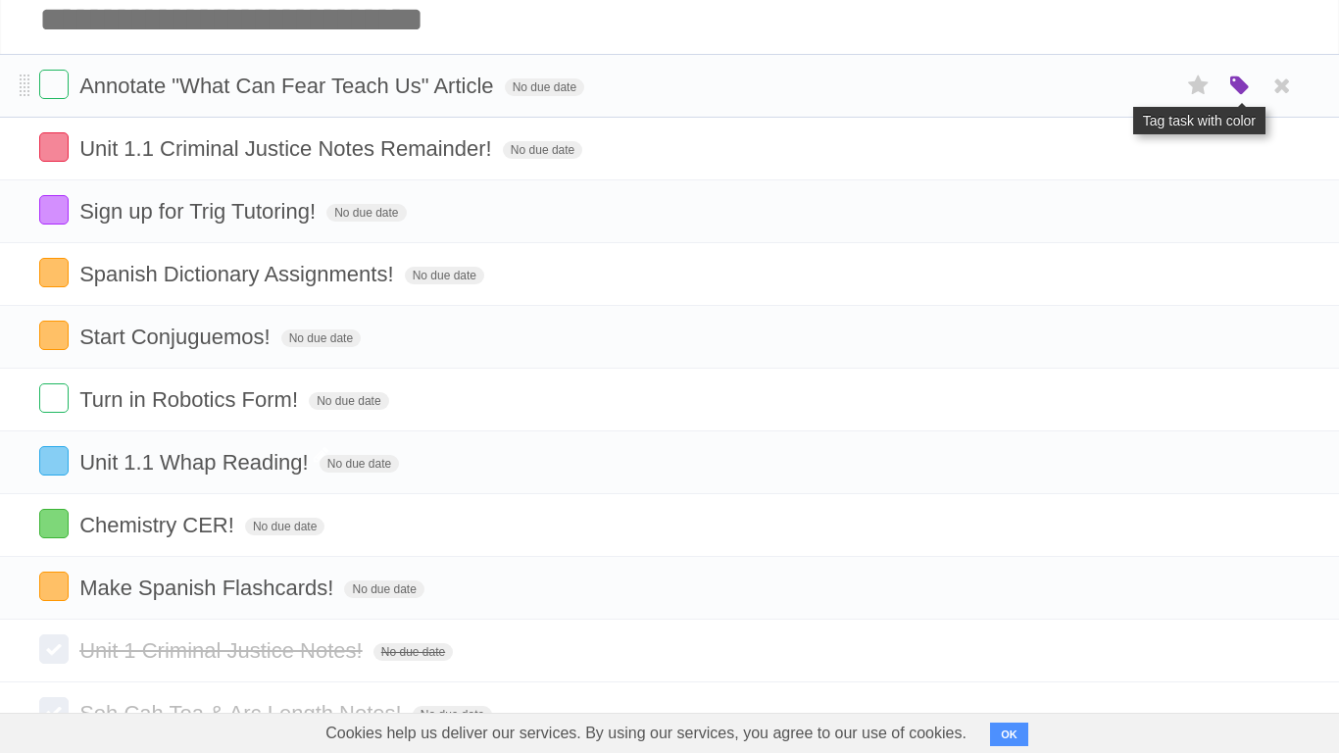
click at [1232, 92] on icon "button" at bounding box center [1240, 86] width 27 height 25
click at [1079, 88] on label "Blue" at bounding box center [1076, 86] width 22 height 22
click at [699, 29] on input "Add another task" at bounding box center [669, 19] width 1339 height 69
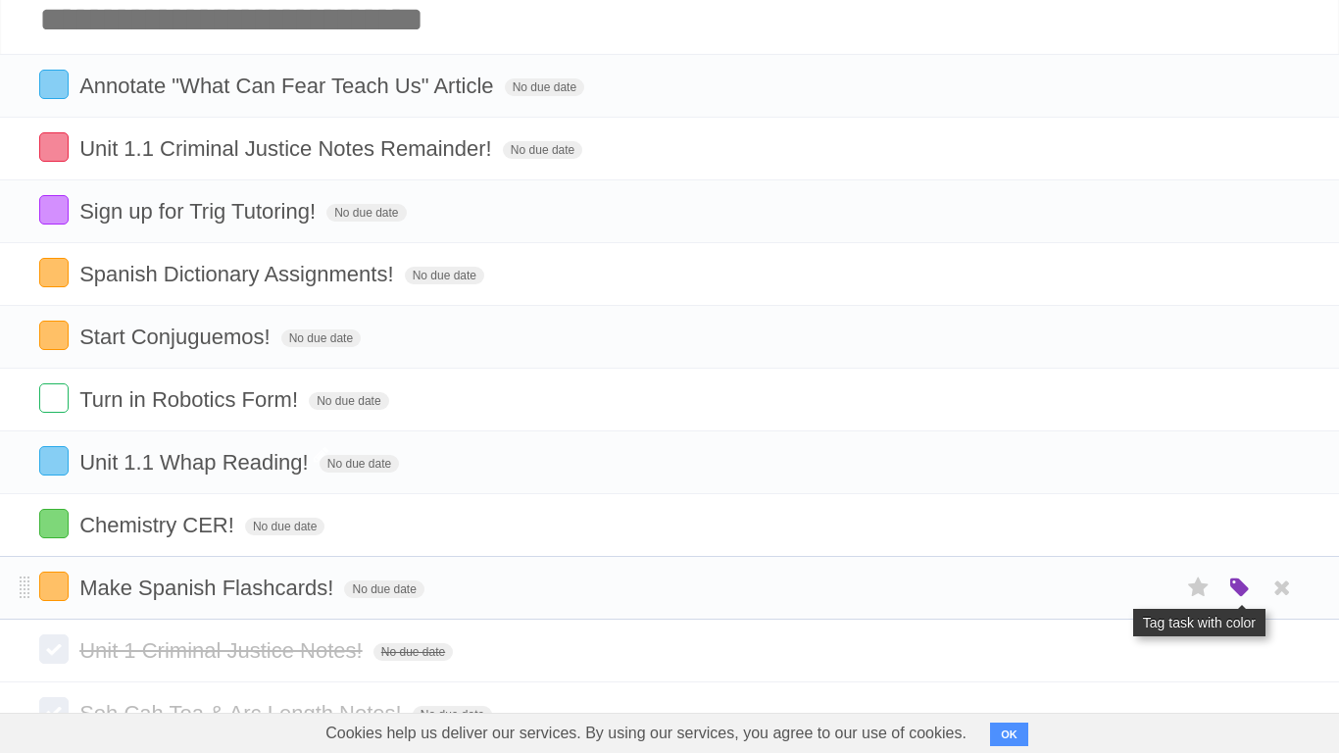
click at [1229, 586] on icon "button" at bounding box center [1240, 588] width 27 height 25
click at [1104, 586] on label "Green" at bounding box center [1102, 588] width 22 height 22
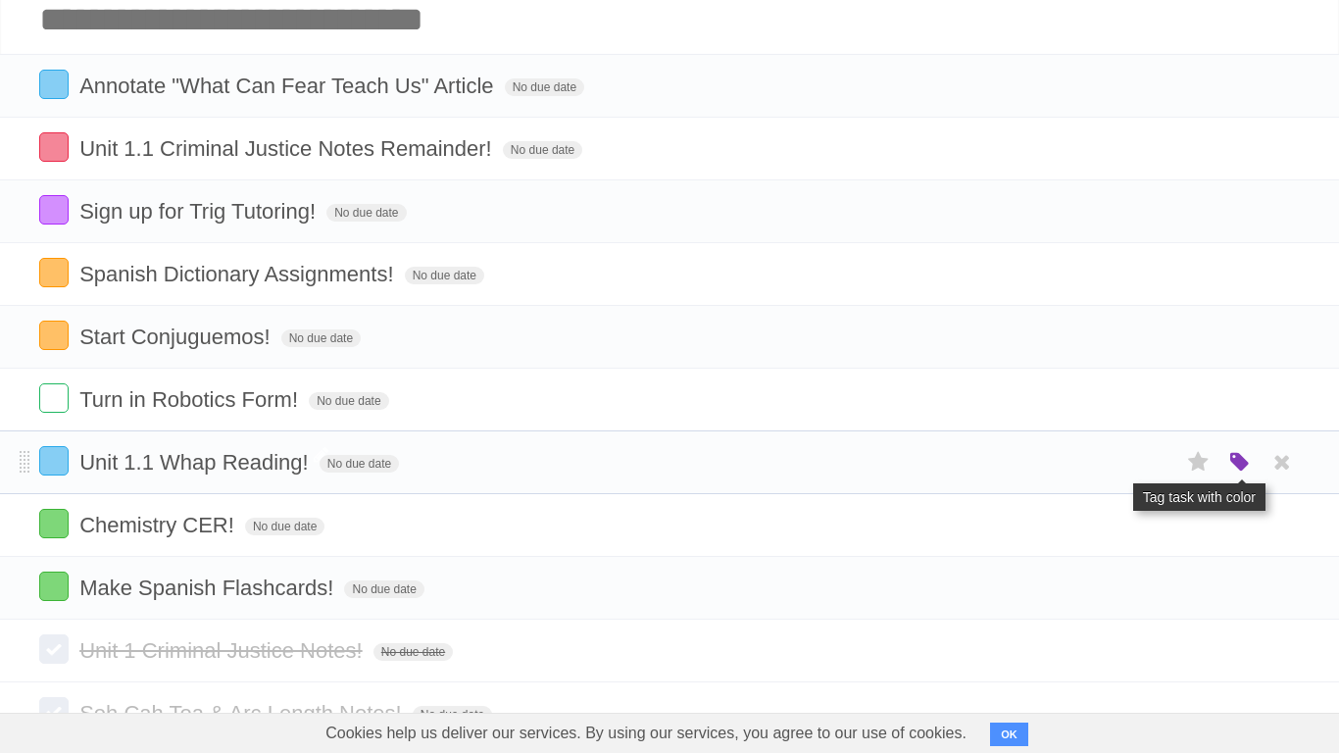
click at [1242, 465] on icon "button" at bounding box center [1240, 462] width 27 height 25
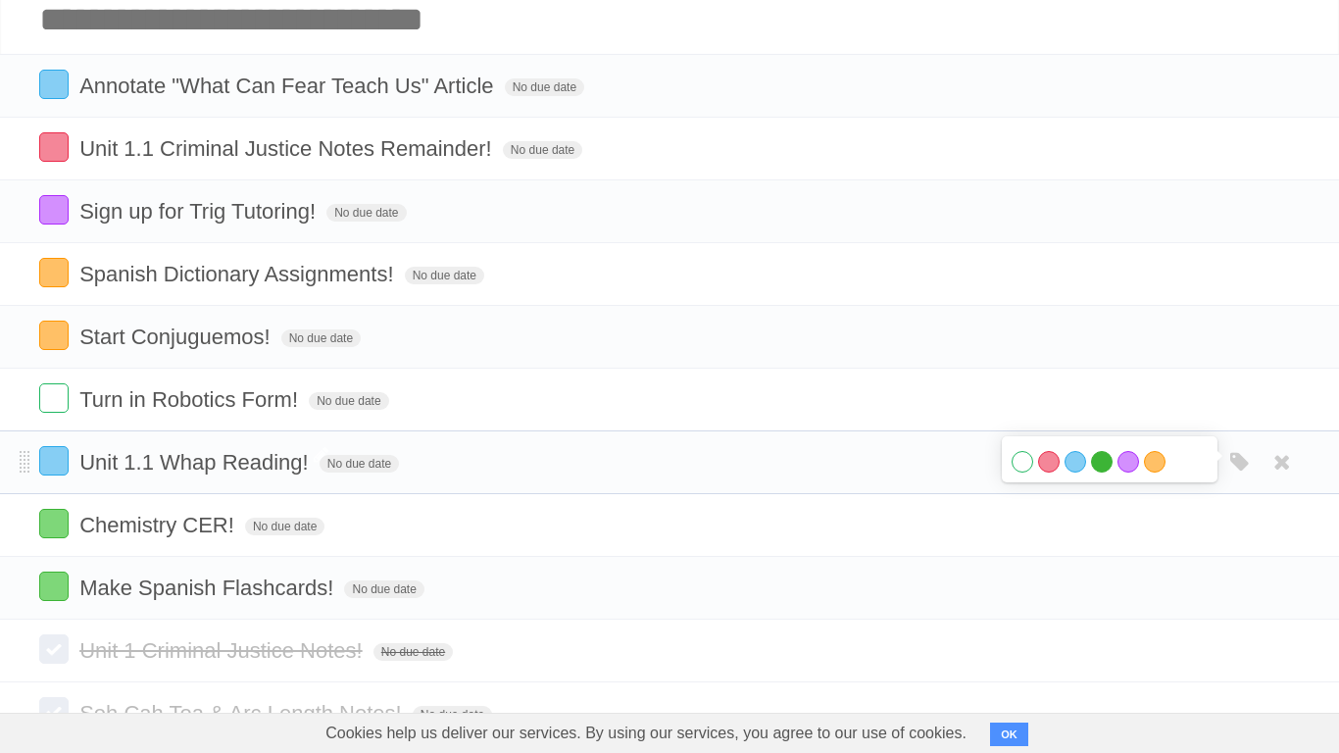
click at [1101, 471] on label "Green" at bounding box center [1102, 462] width 22 height 22
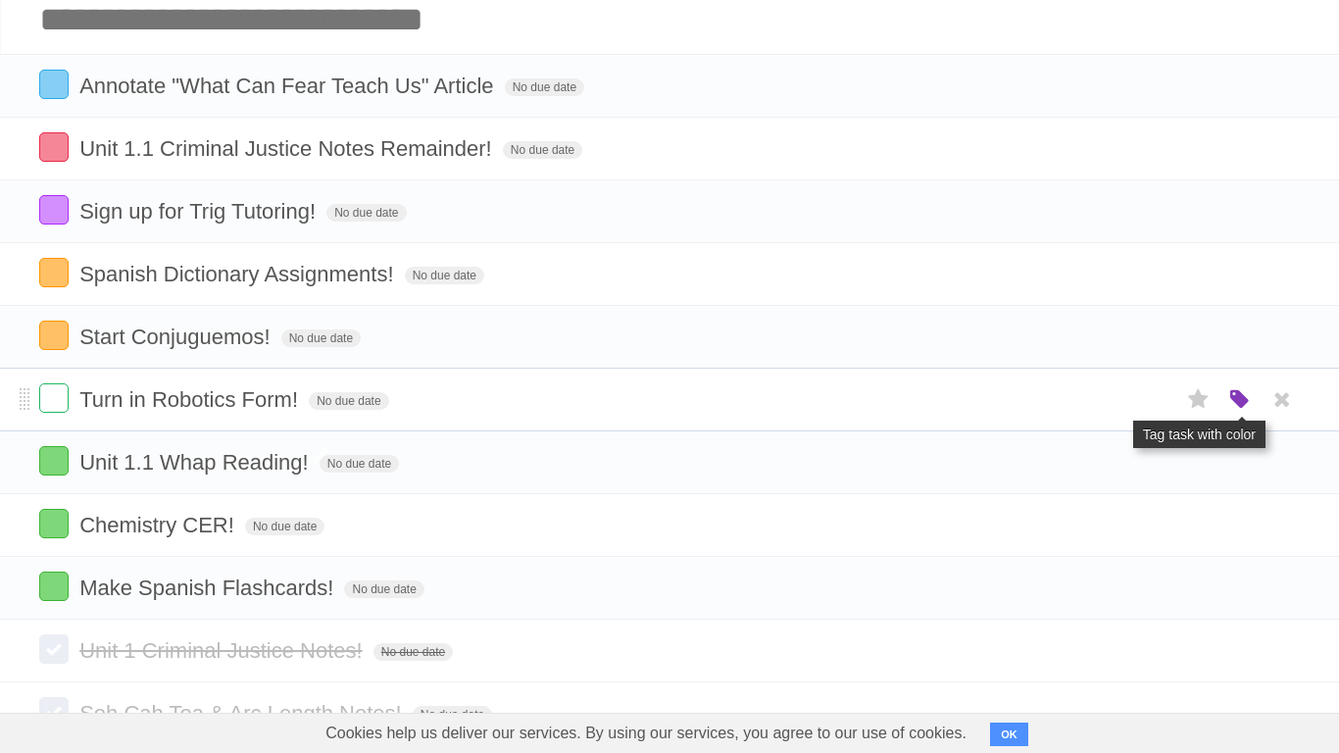
click at [1245, 407] on icon "button" at bounding box center [1240, 399] width 27 height 25
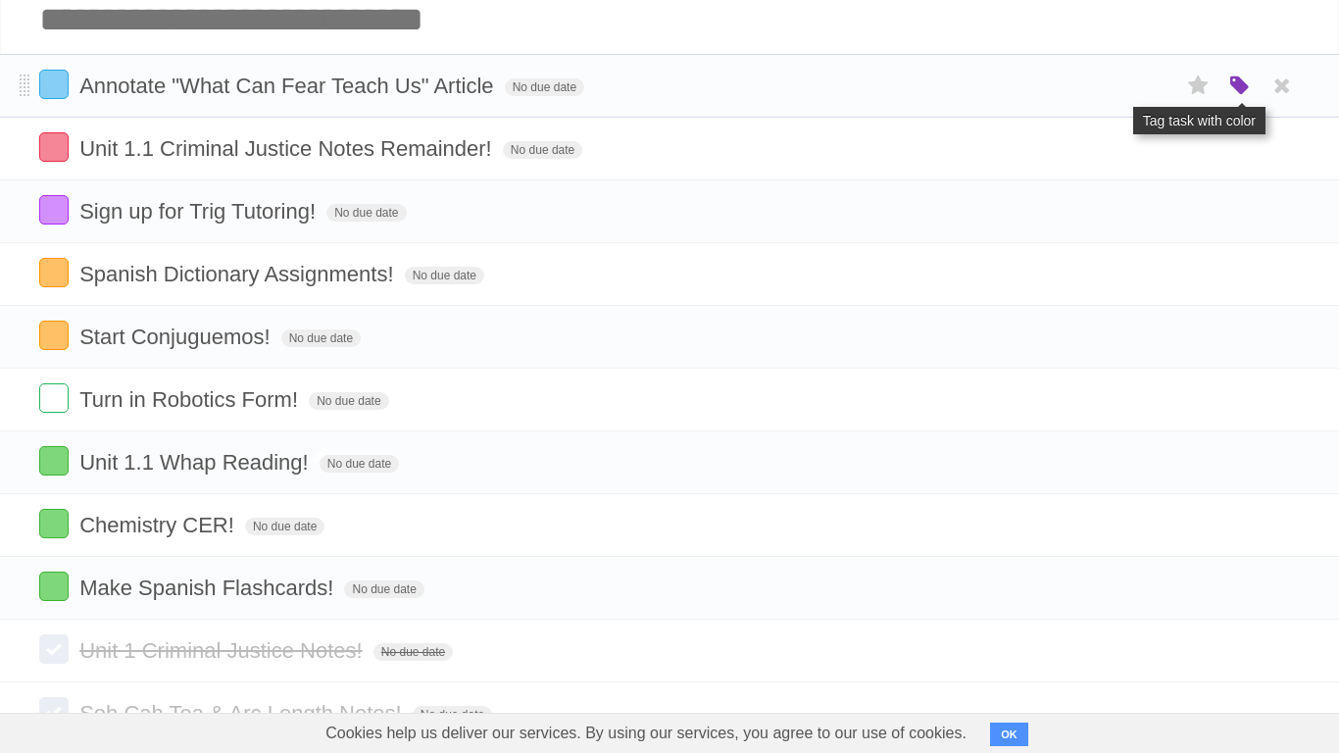
click at [1231, 92] on icon "button" at bounding box center [1240, 86] width 27 height 25
click at [1104, 88] on label "Green" at bounding box center [1102, 86] width 22 height 22
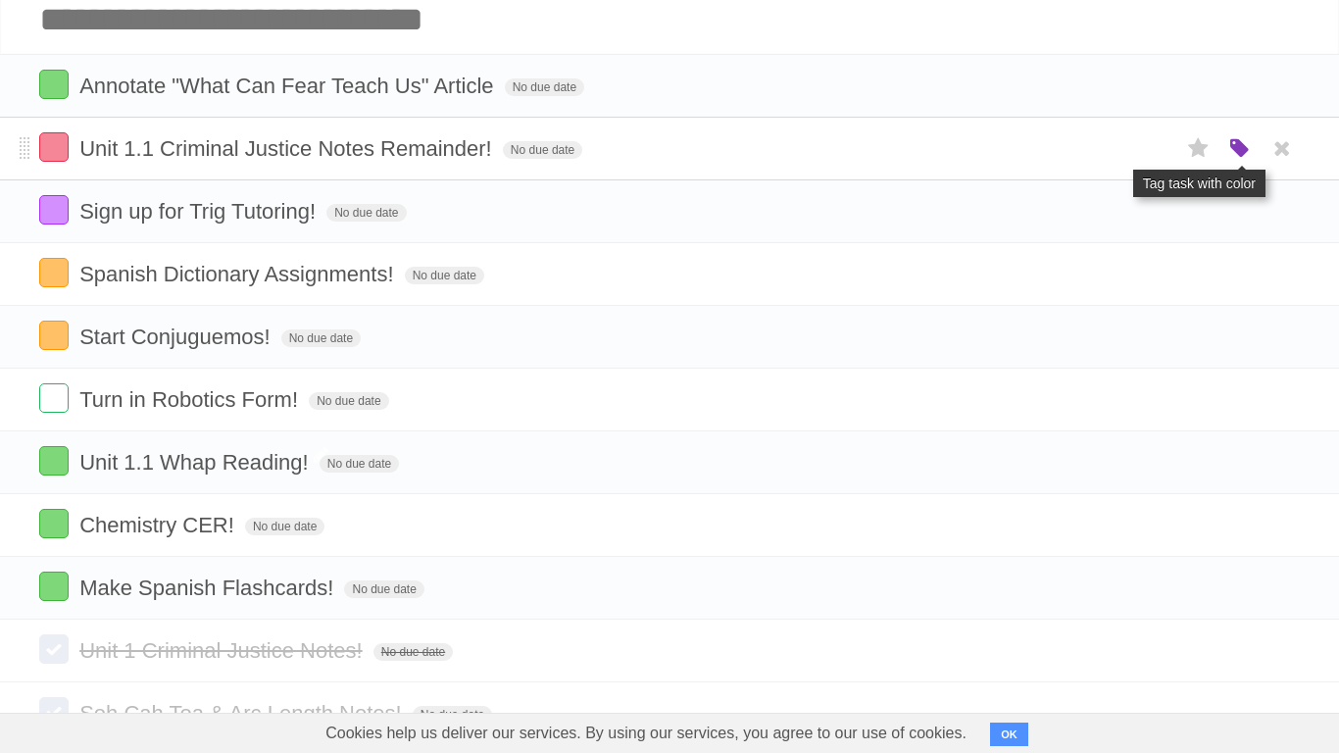
click at [1229, 157] on icon "button" at bounding box center [1240, 148] width 27 height 25
click at [1157, 157] on label "Orange" at bounding box center [1155, 148] width 22 height 22
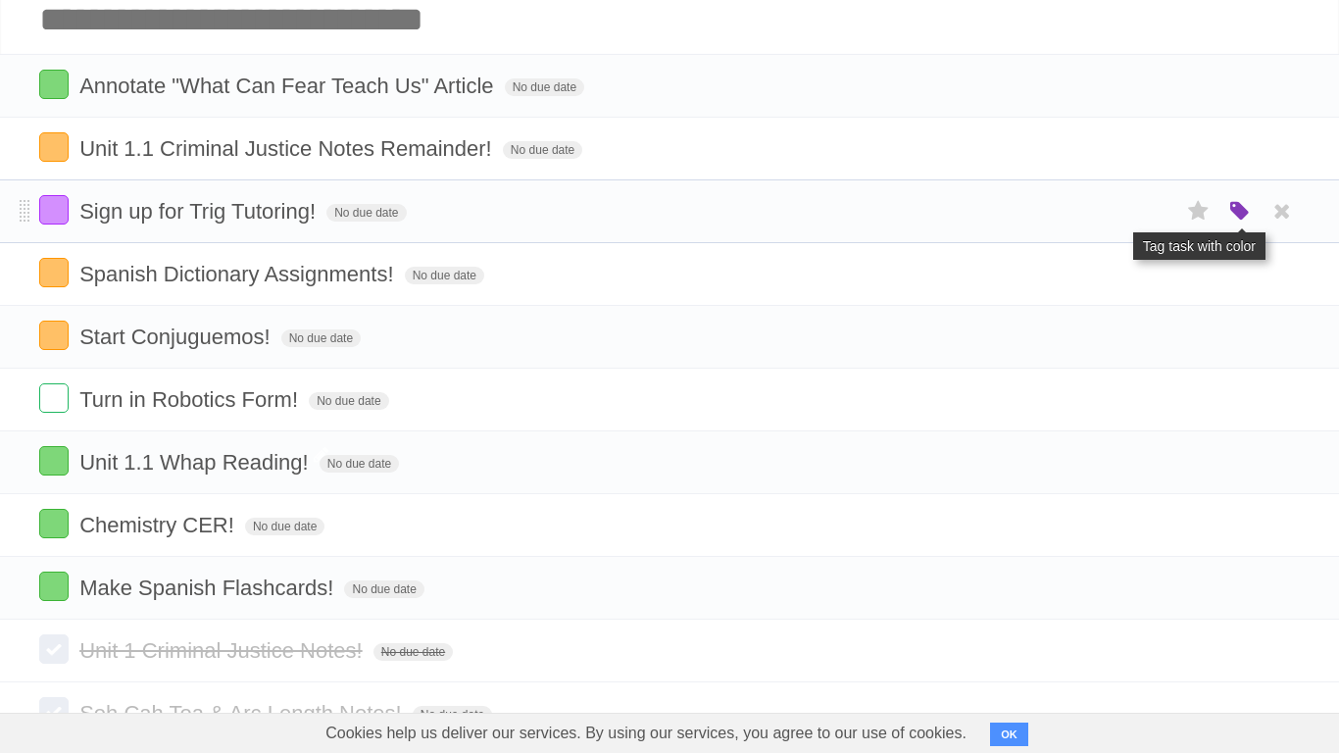
click at [1243, 210] on icon "button" at bounding box center [1240, 211] width 27 height 25
click at [1157, 220] on label "Orange" at bounding box center [1155, 211] width 22 height 22
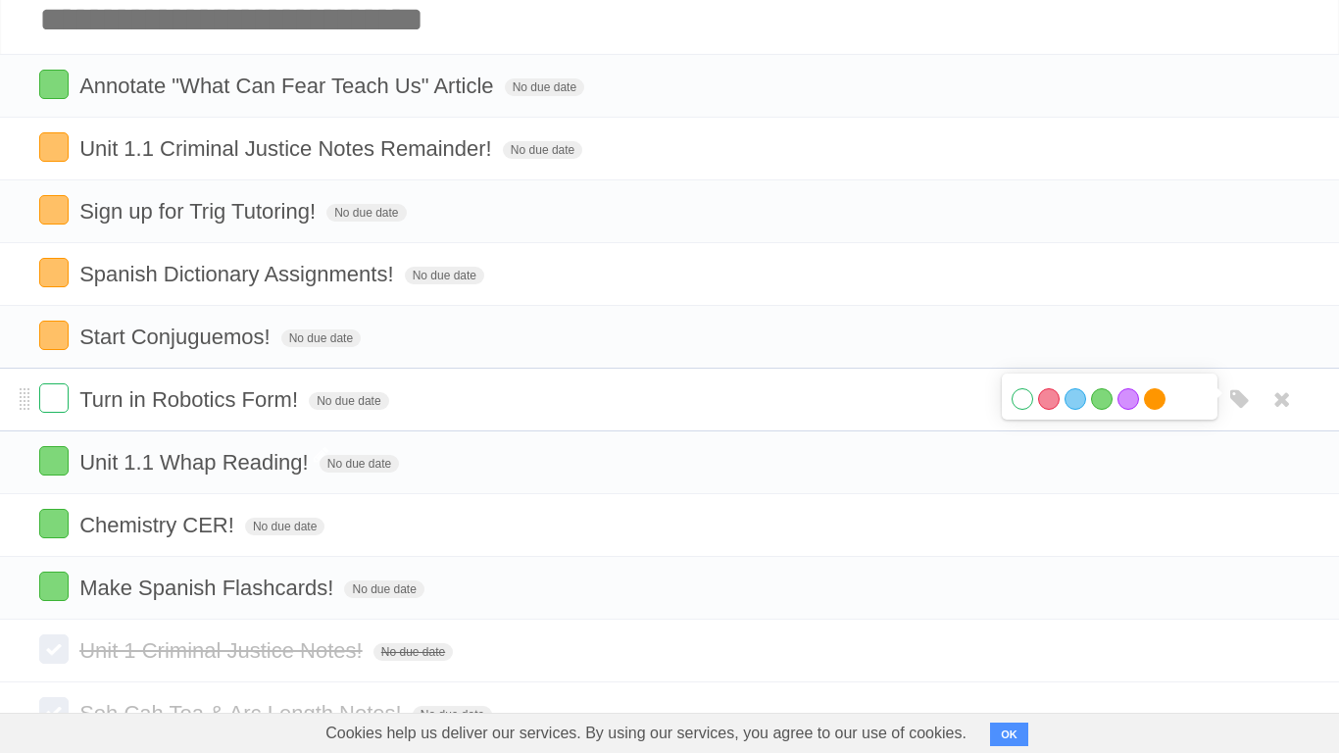
click at [1158, 408] on label "Orange" at bounding box center [1155, 399] width 22 height 22
click at [389, 43] on input "Add another task" at bounding box center [669, 19] width 1339 height 69
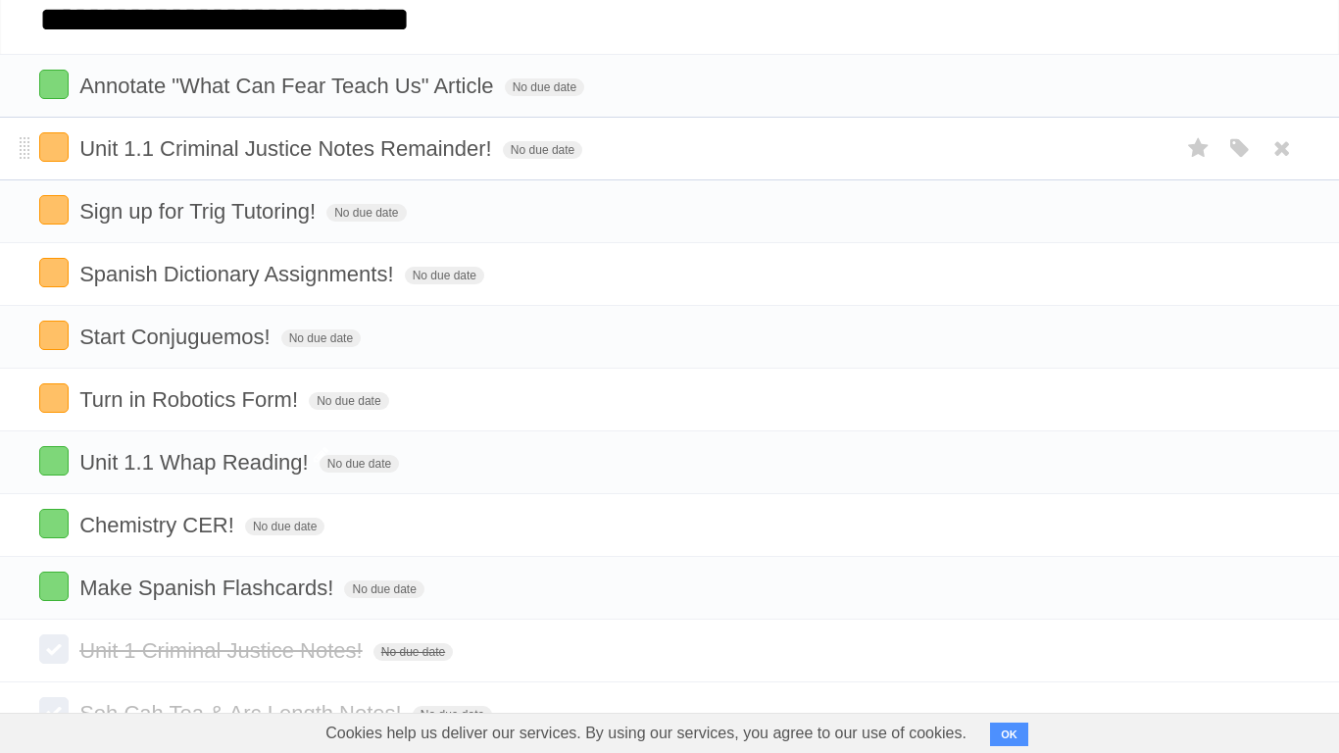
type input "**********"
click input "*********" at bounding box center [0, 0] width 0 height 0
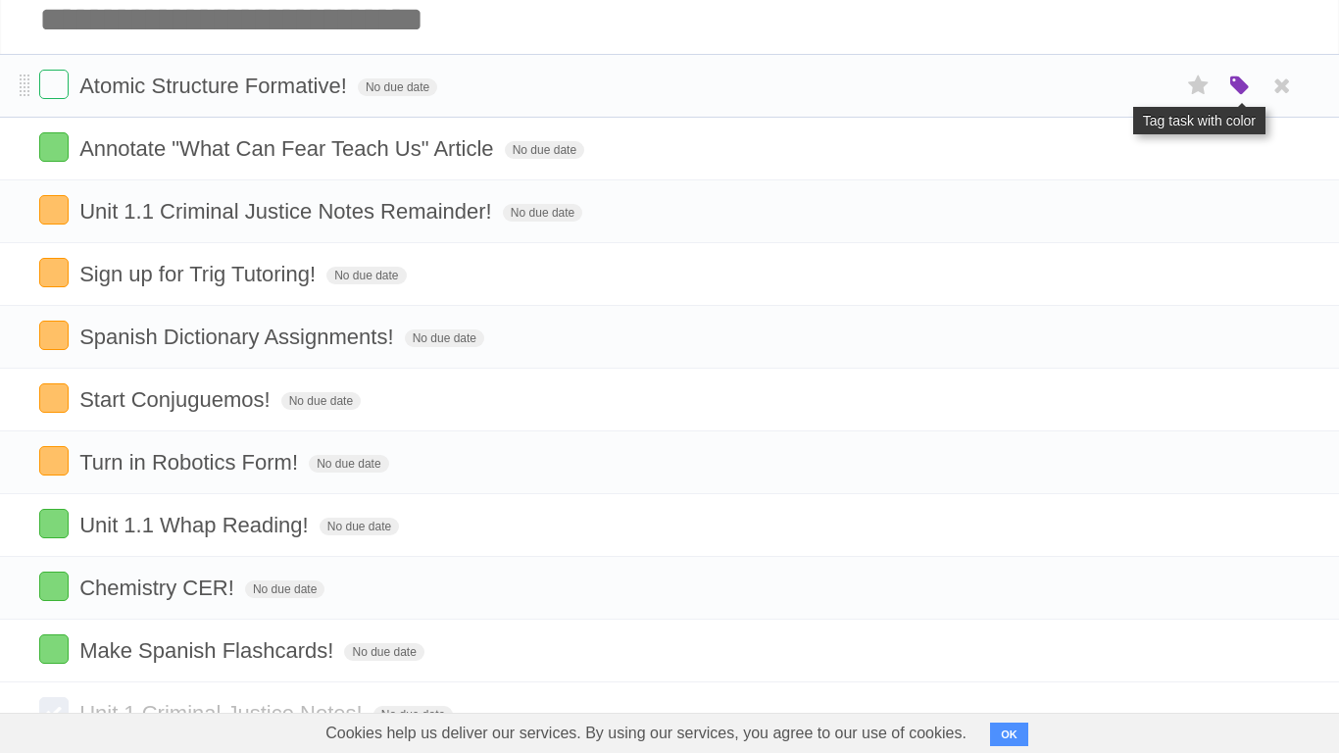
click at [1231, 92] on icon "button" at bounding box center [1240, 86] width 27 height 25
click at [1099, 84] on label "Green" at bounding box center [1102, 86] width 22 height 22
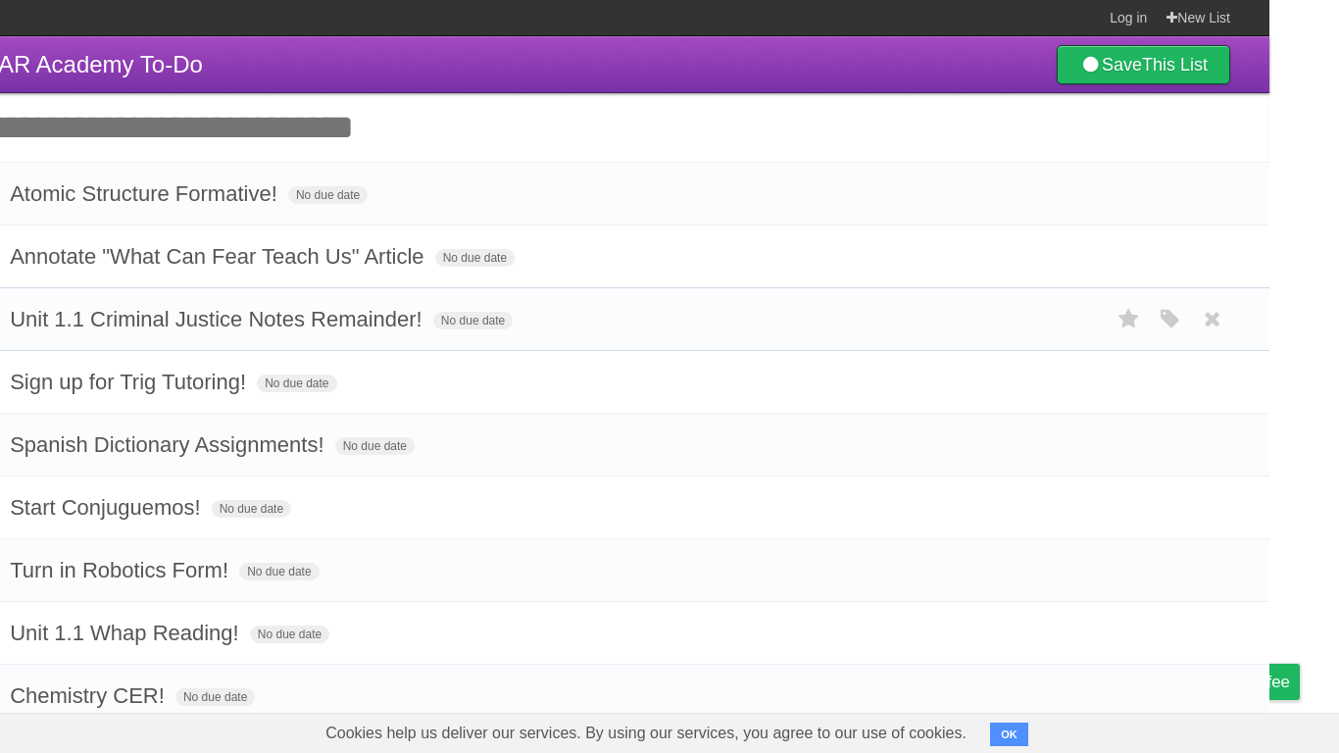
scroll to position [0, 0]
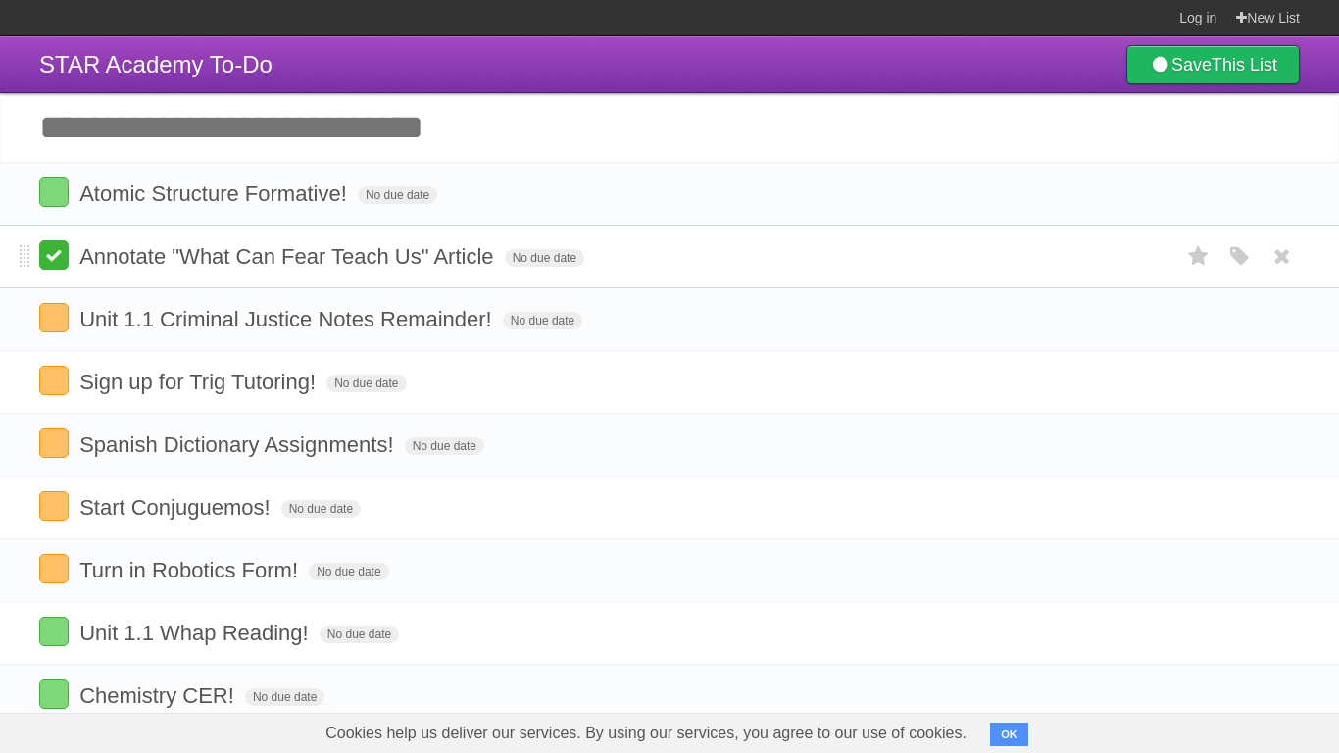
click at [57, 264] on label at bounding box center [53, 254] width 29 height 29
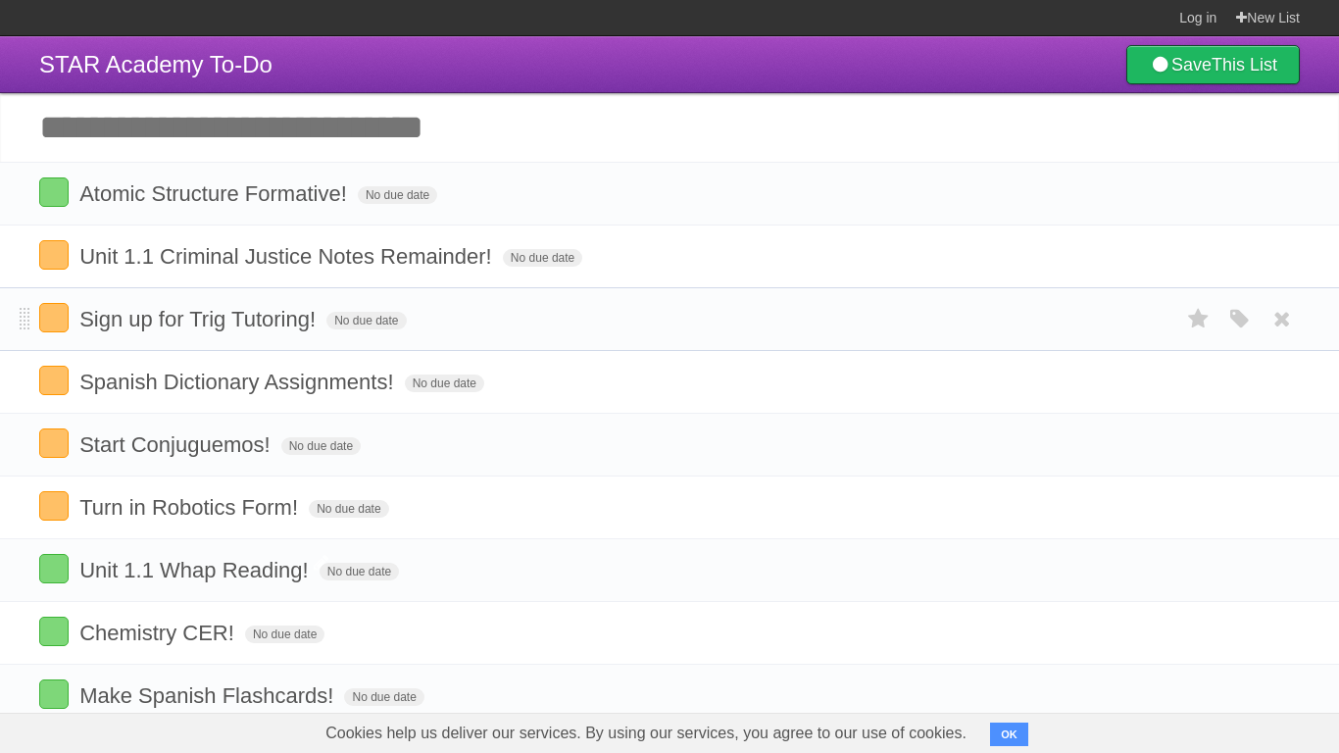
click at [69, 303] on li "Sign up for Trig Tutoring! No due date White Red Blue Green Purple Orange" at bounding box center [669, 319] width 1339 height 64
click at [1278, 201] on icon at bounding box center [1282, 193] width 27 height 32
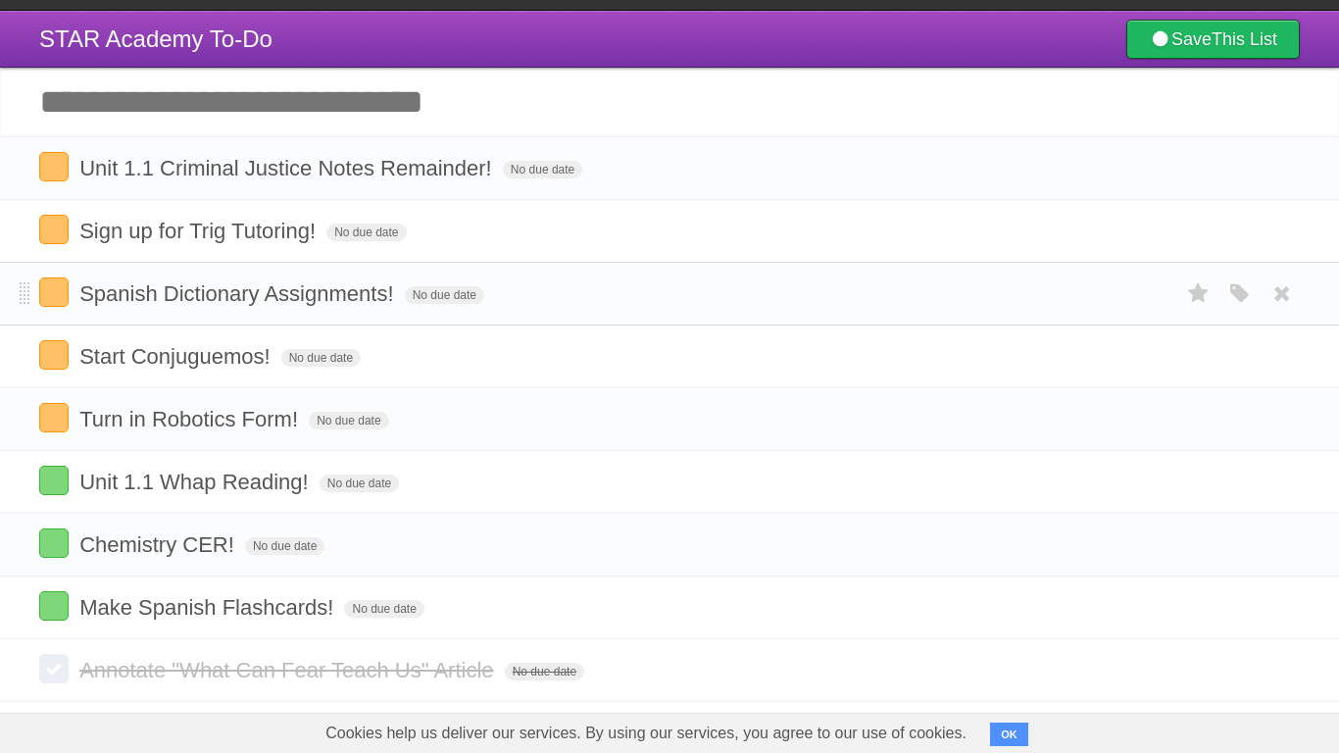
scroll to position [27, 0]
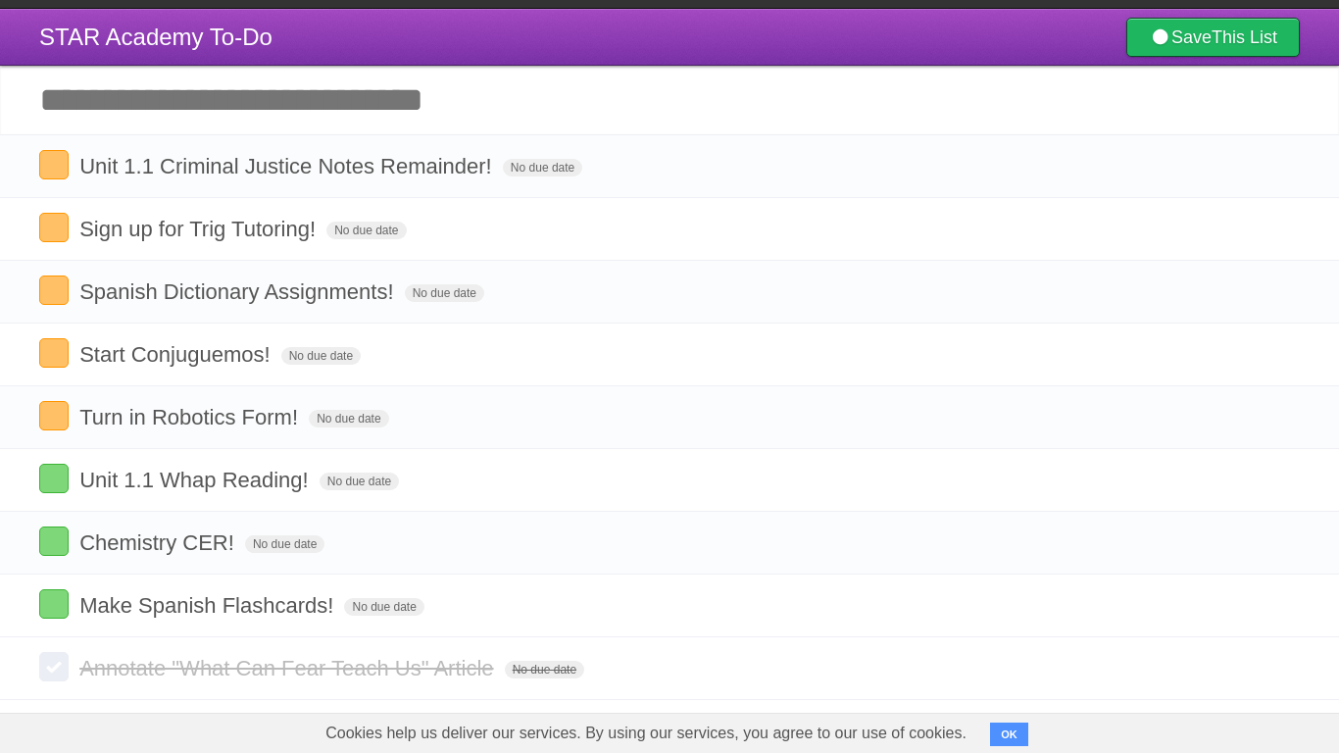
click at [470, 116] on input "Add another task" at bounding box center [669, 100] width 1339 height 69
type input "**********"
click input "*********" at bounding box center [0, 0] width 0 height 0
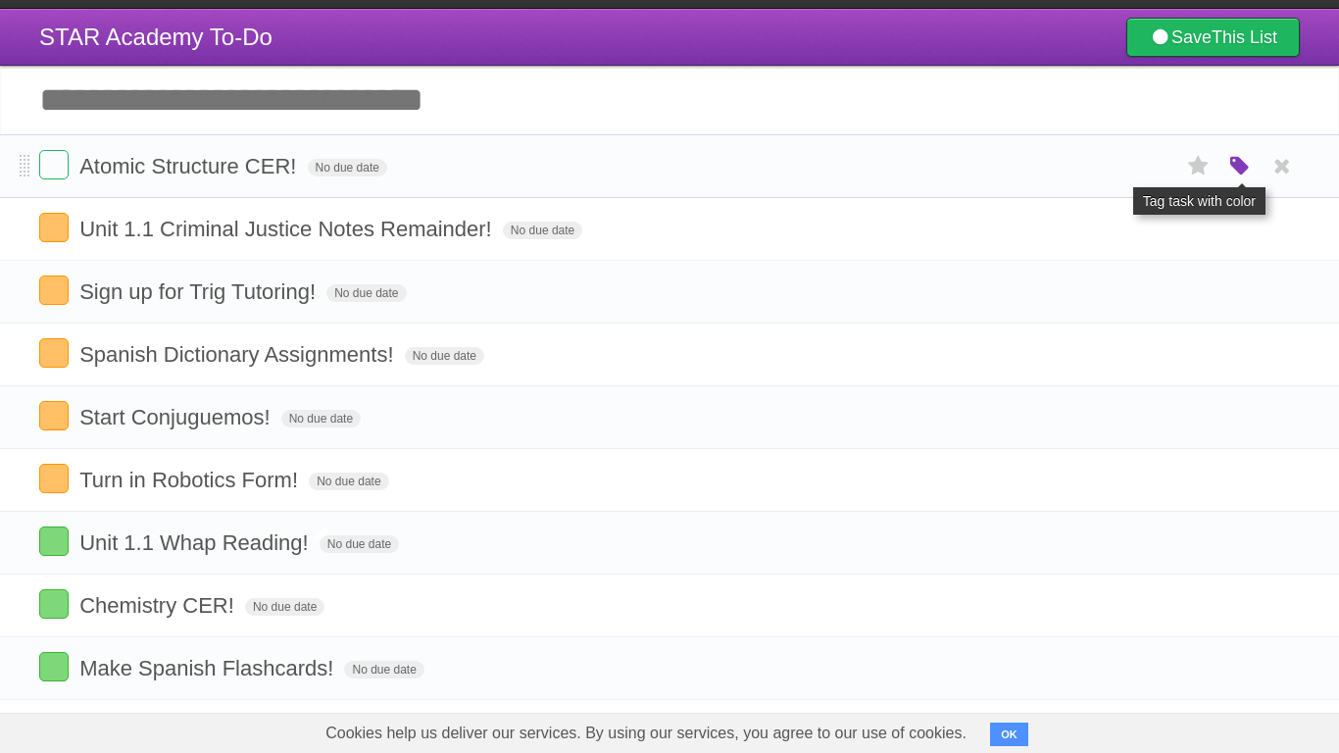
click at [1237, 169] on icon "button" at bounding box center [1240, 166] width 27 height 25
click at [1099, 169] on label "Green" at bounding box center [1102, 166] width 22 height 22
click at [268, 176] on span "Atomic Structure CER!" at bounding box center [190, 166] width 222 height 25
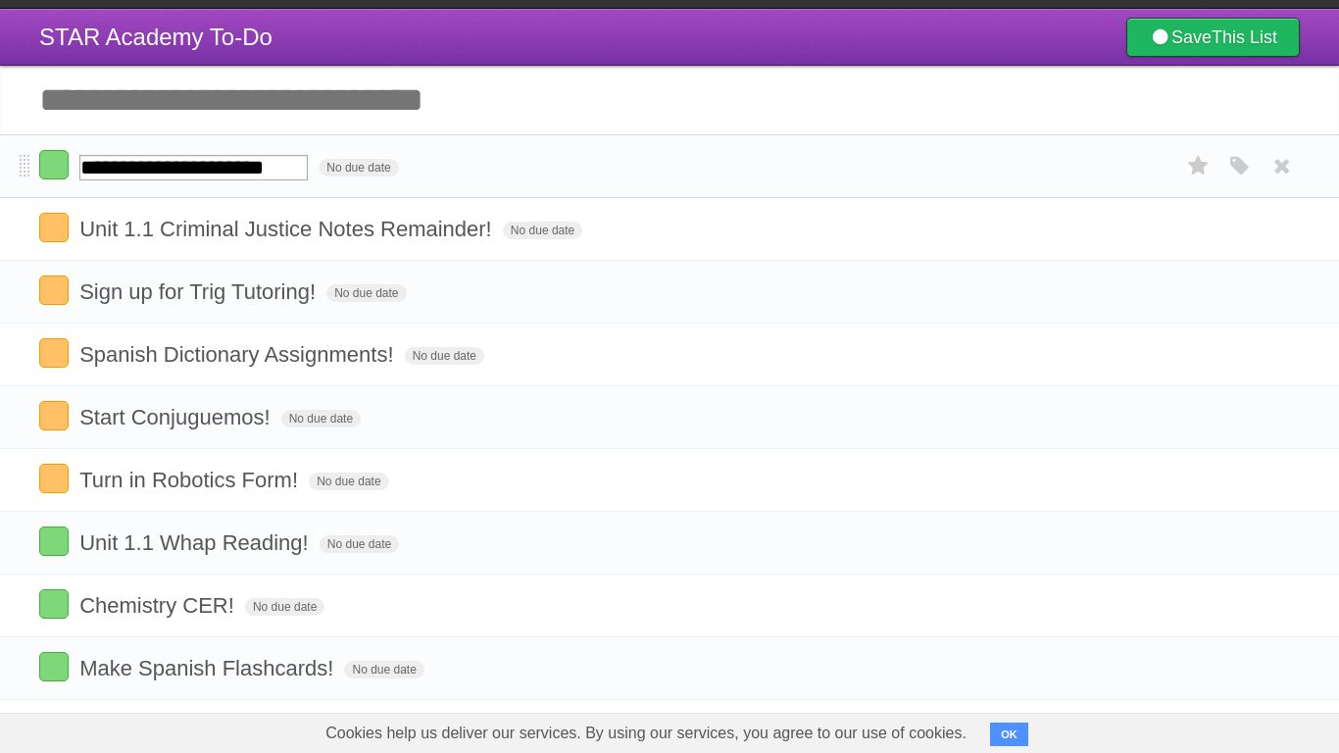
click at [294, 171] on input "**********" at bounding box center [193, 167] width 228 height 25
type input "**********"
click at [1283, 162] on icon at bounding box center [1282, 166] width 27 height 32
